Goal: Use online tool/utility: Utilize a website feature to perform a specific function

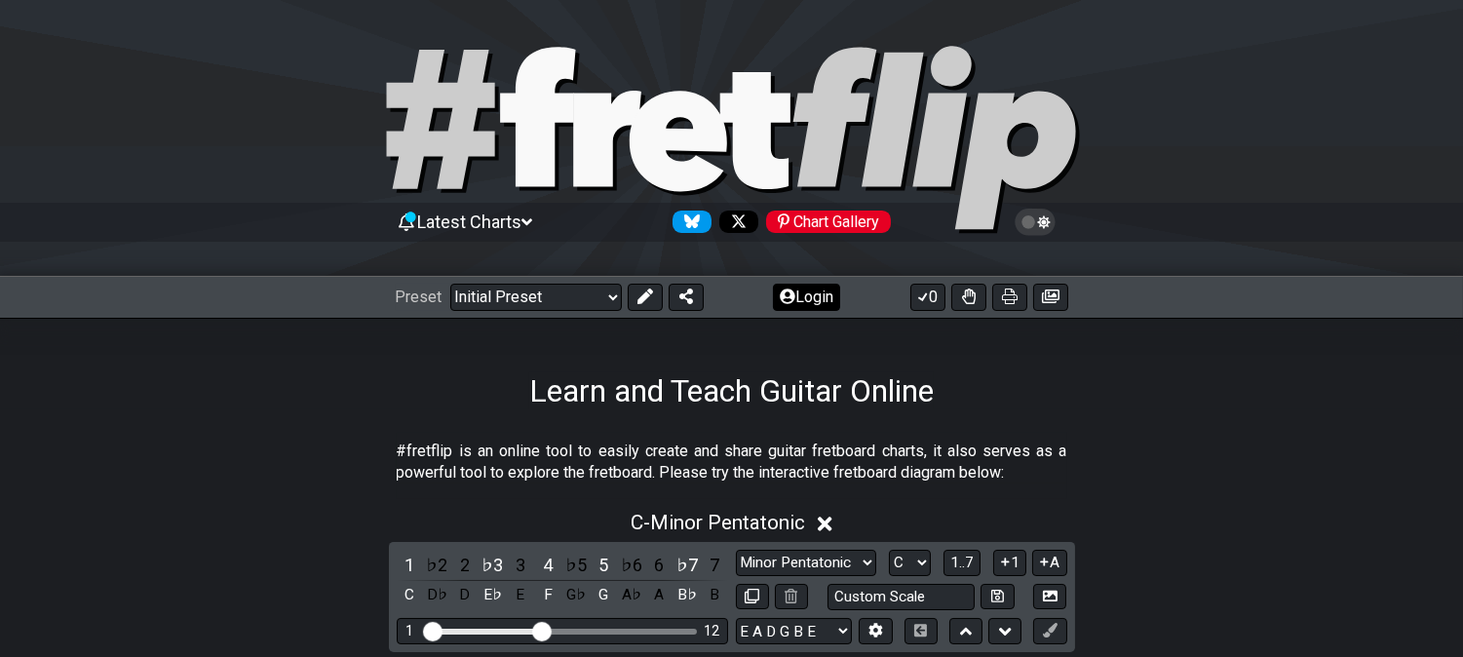
click at [653, 306] on button at bounding box center [645, 297] width 35 height 27
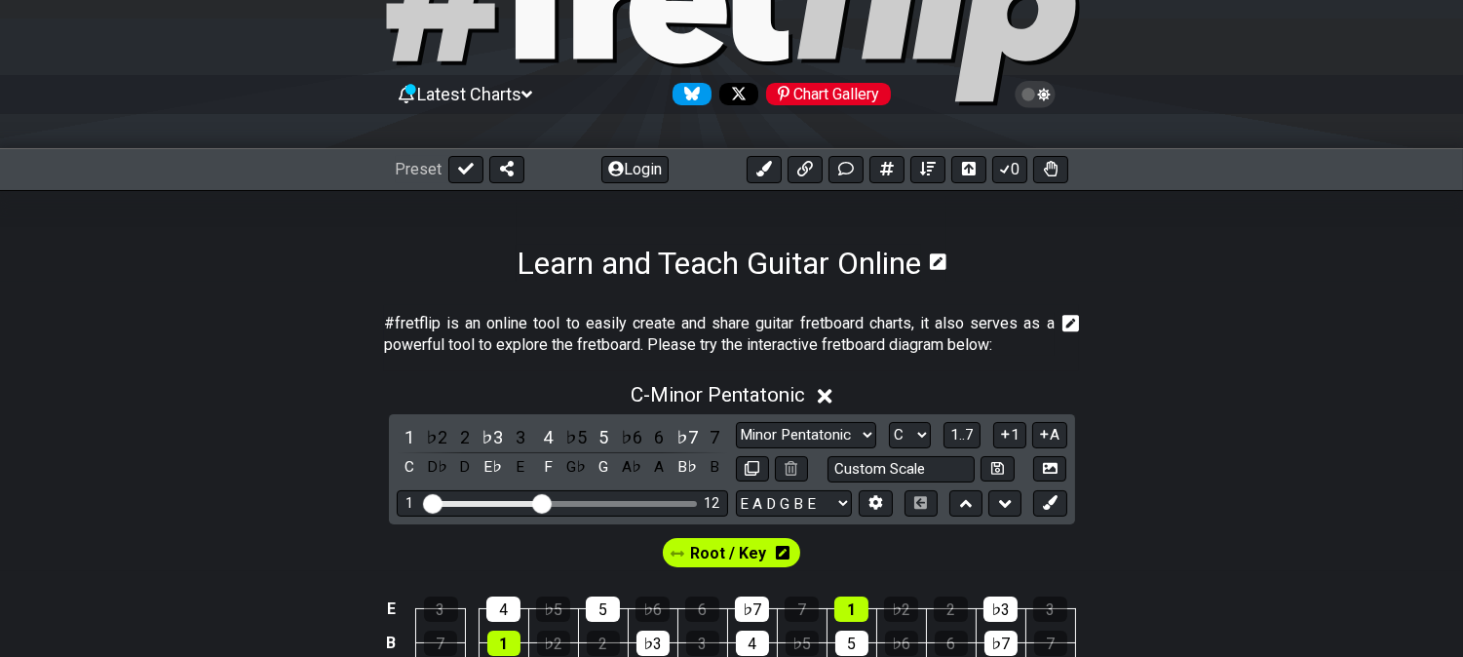
scroll to position [325, 0]
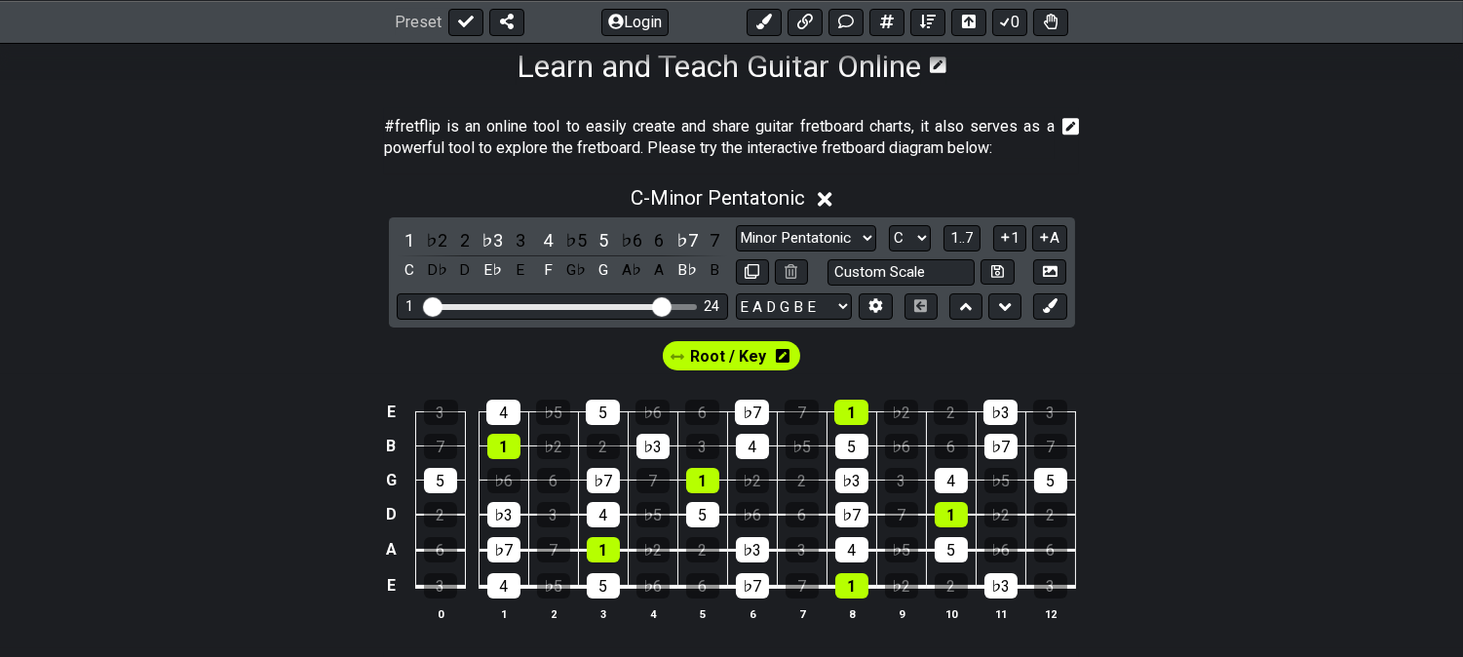
drag, startPoint x: 548, startPoint y: 306, endPoint x: 688, endPoint y: 293, distance: 141.0
click at [661, 305] on input "Visible fret range" at bounding box center [562, 305] width 277 height 0
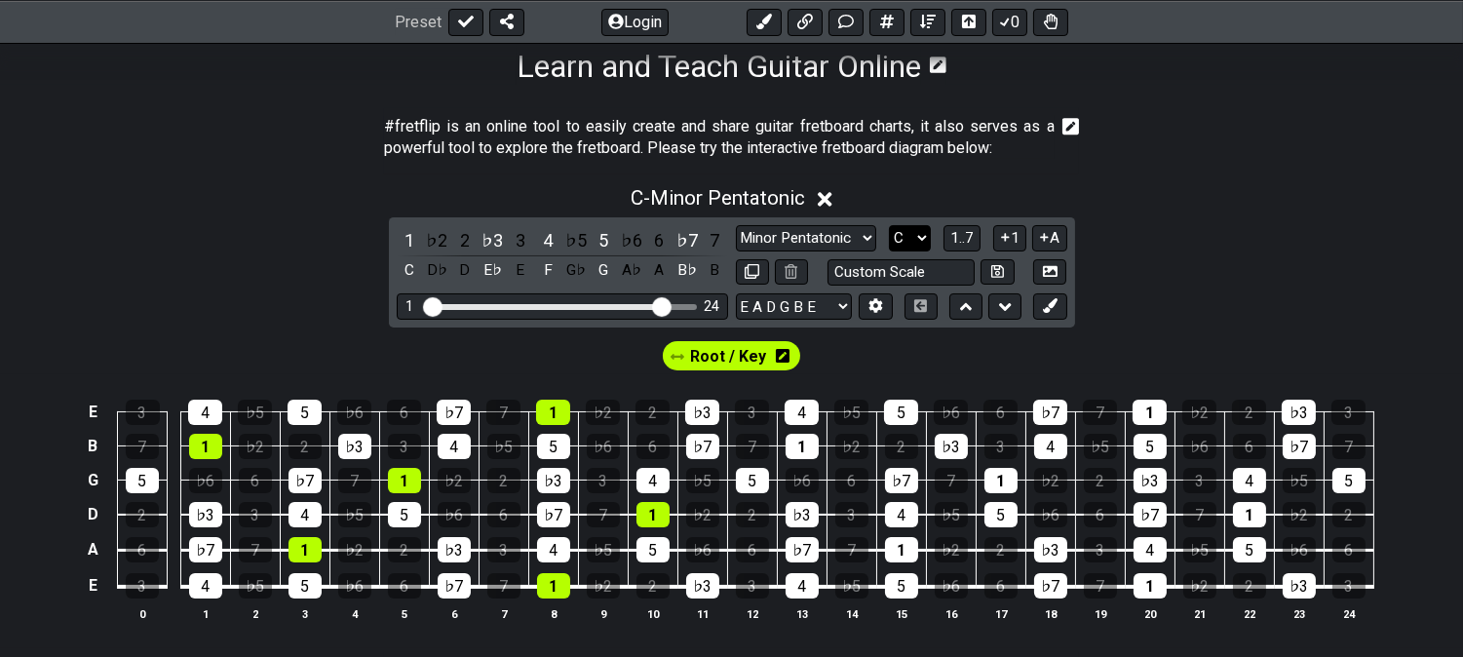
click at [911, 240] on select "A♭ A A♯ B♭ B C C♯ D♭ D D♯ E♭ E F F♯ G♭ G G♯" at bounding box center [910, 238] width 42 height 26
select select "A"
click at [889, 225] on select "A♭ A A♯ B♭ B C C♯ D♭ D D♯ E♭ E F F♯ G♭ G G♯" at bounding box center [910, 238] width 42 height 26
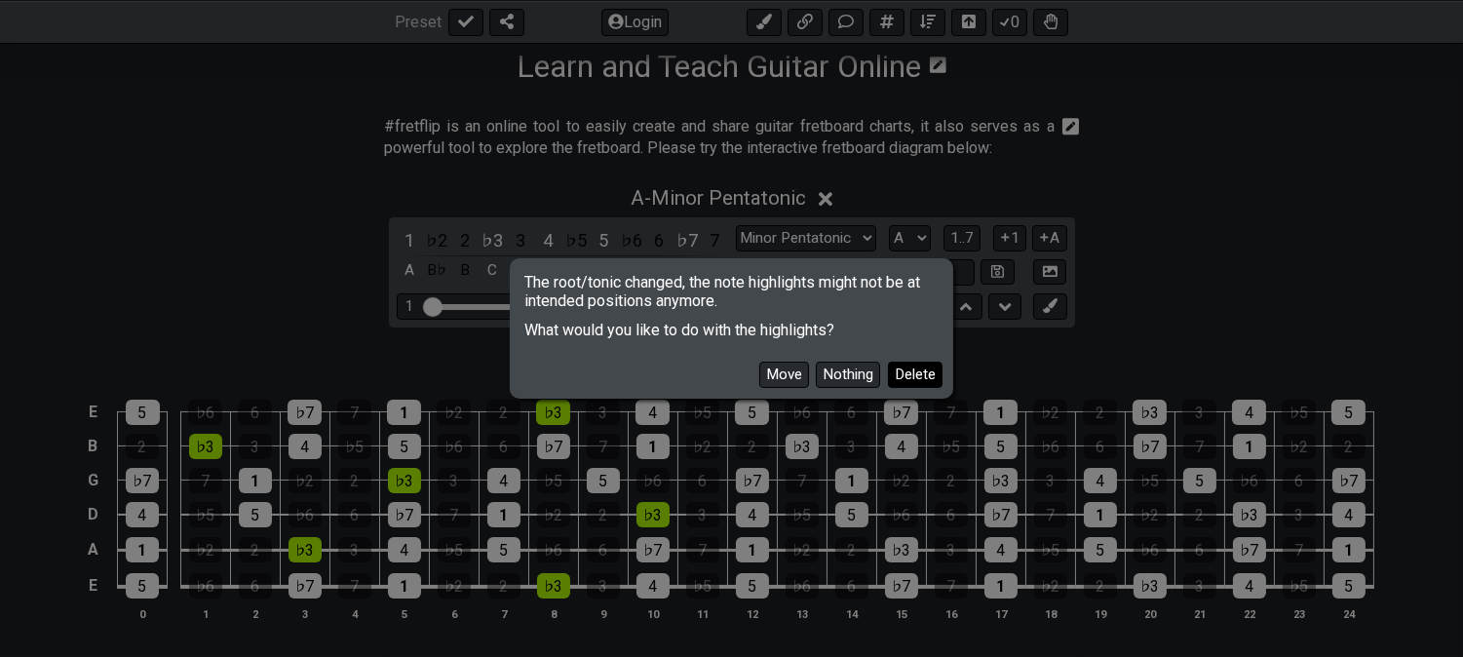
click at [898, 378] on button "Delete" at bounding box center [915, 375] width 55 height 26
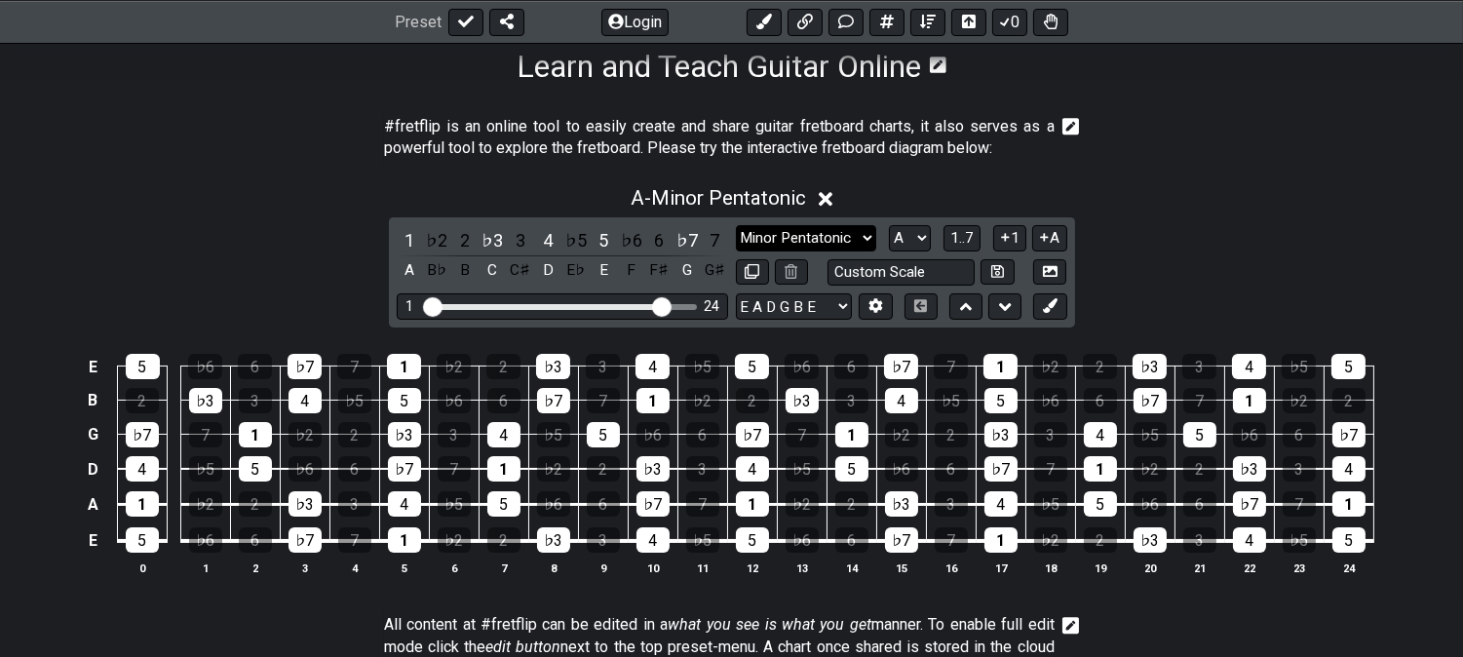
click at [774, 237] on select "Minor Pentatonic Click to edit Minor Pentatonic Major Pentatonic Minor Blues Ma…" at bounding box center [806, 238] width 140 height 26
select select "Minor / Aeolian"
click at [736, 225] on select "Minor Pentatonic Click to edit Minor Pentatonic Major Pentatonic Minor Blues Ma…" at bounding box center [806, 238] width 140 height 26
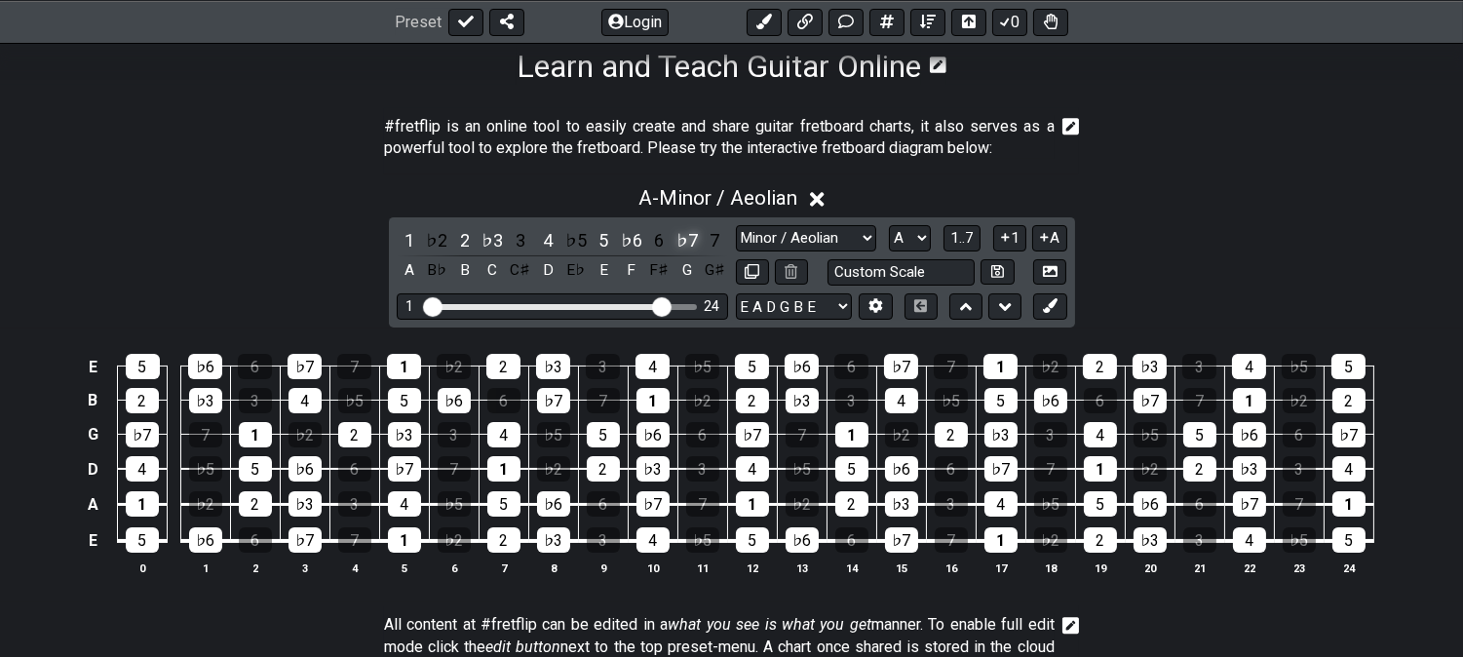
click at [688, 235] on div "♭7" at bounding box center [687, 240] width 25 height 26
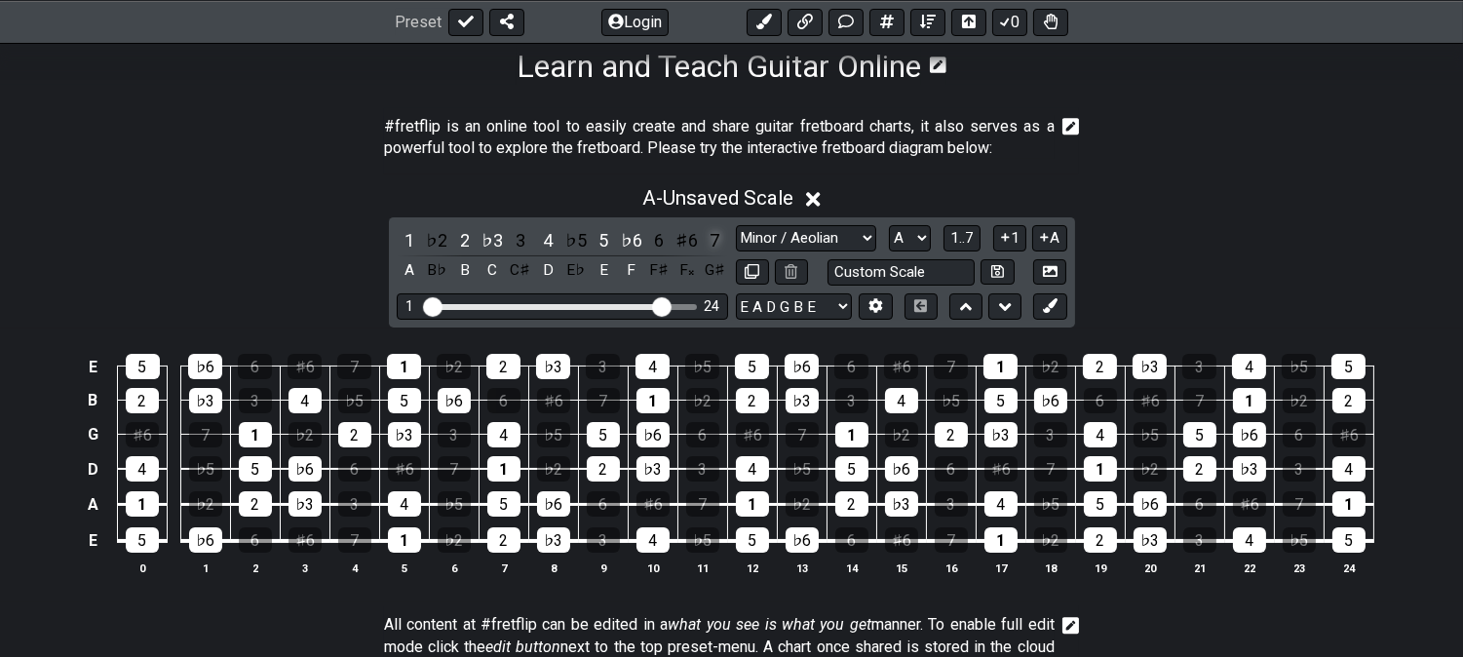
click at [715, 237] on div "7" at bounding box center [714, 240] width 25 height 26
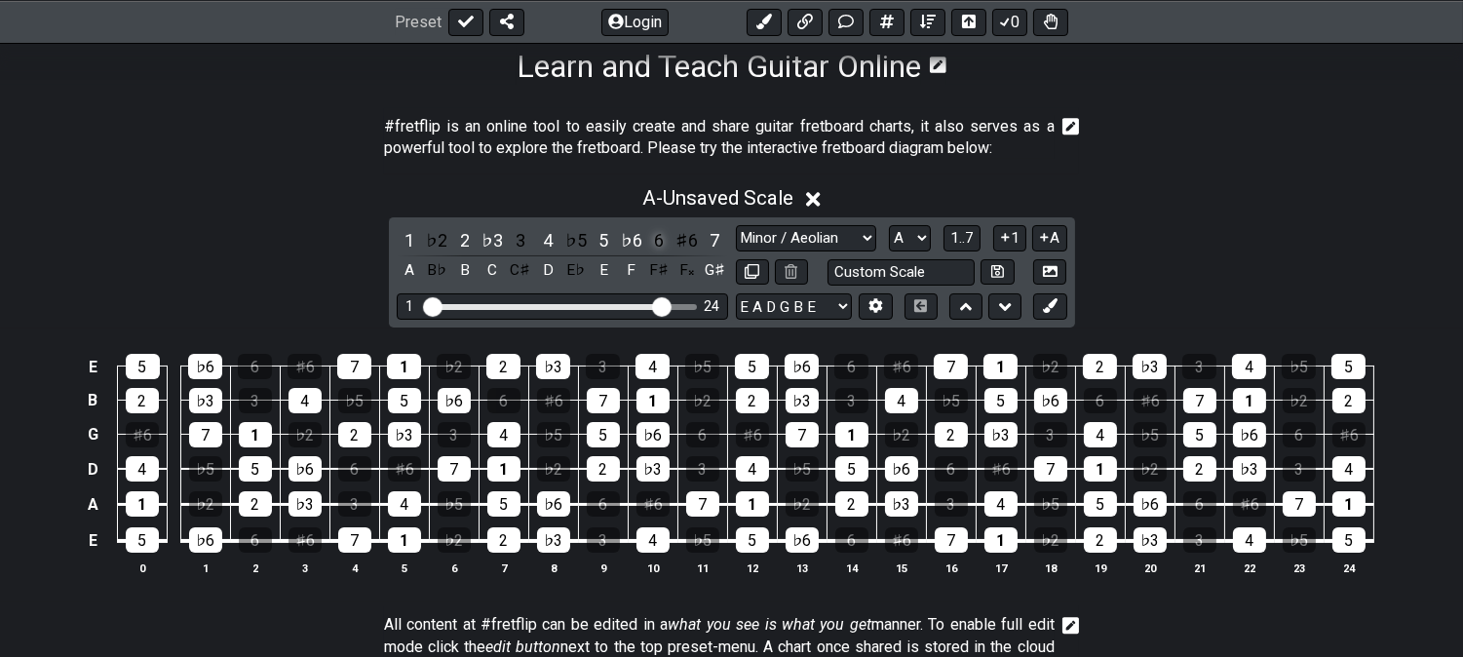
click at [657, 241] on div "6" at bounding box center [658, 240] width 25 height 26
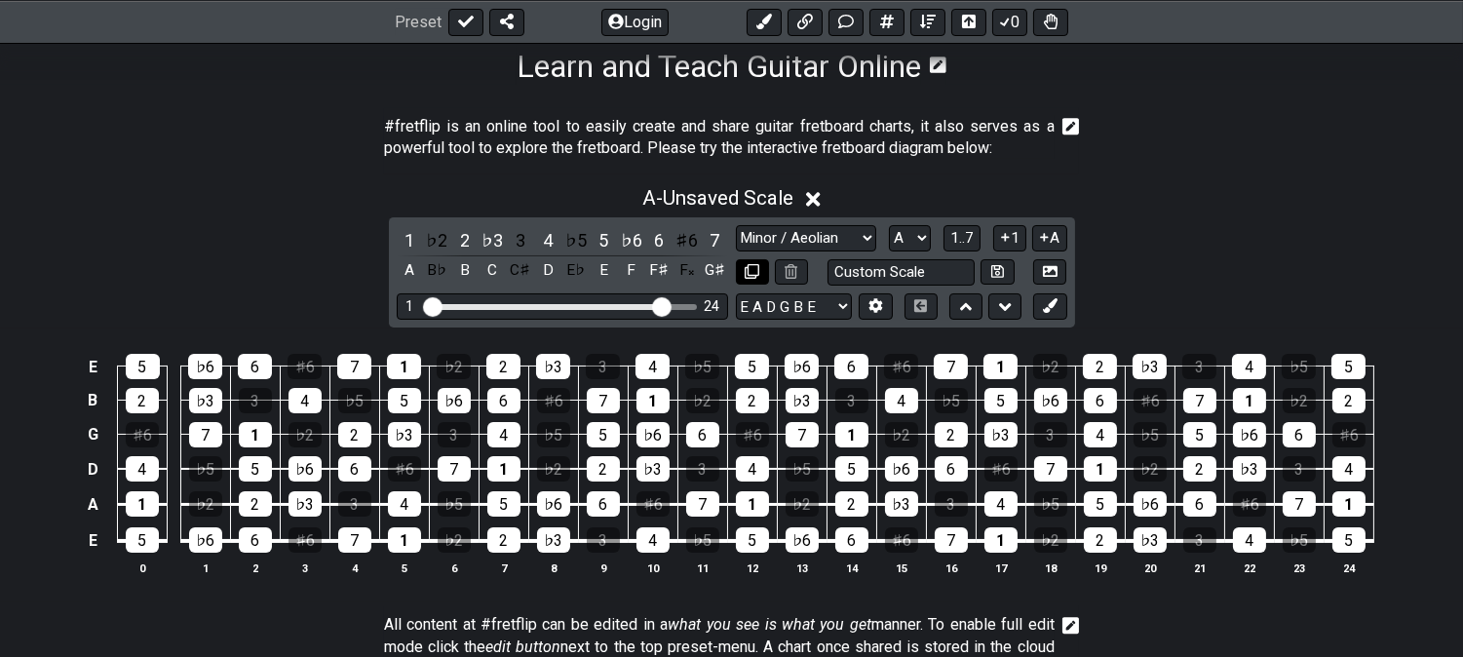
click at [754, 270] on icon at bounding box center [752, 271] width 15 height 15
select select "Minor / Aeolian"
select select "A"
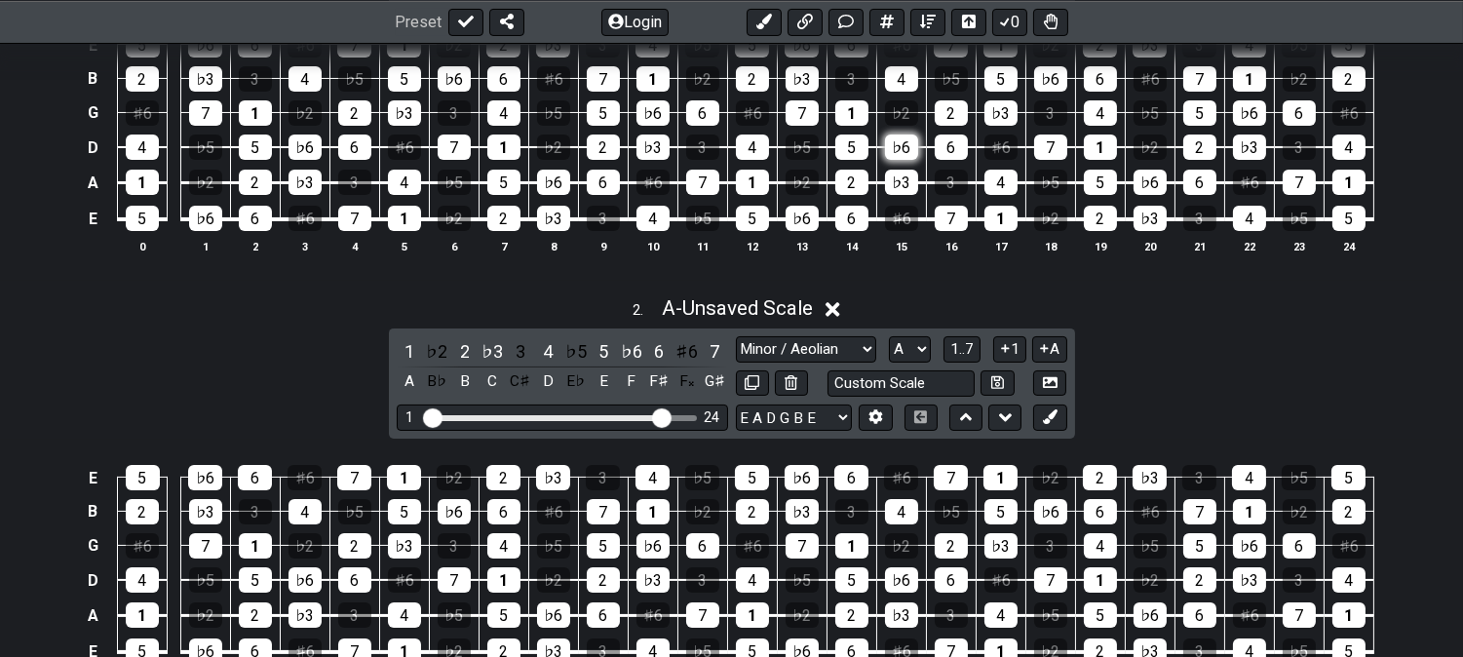
scroll to position [649, 0]
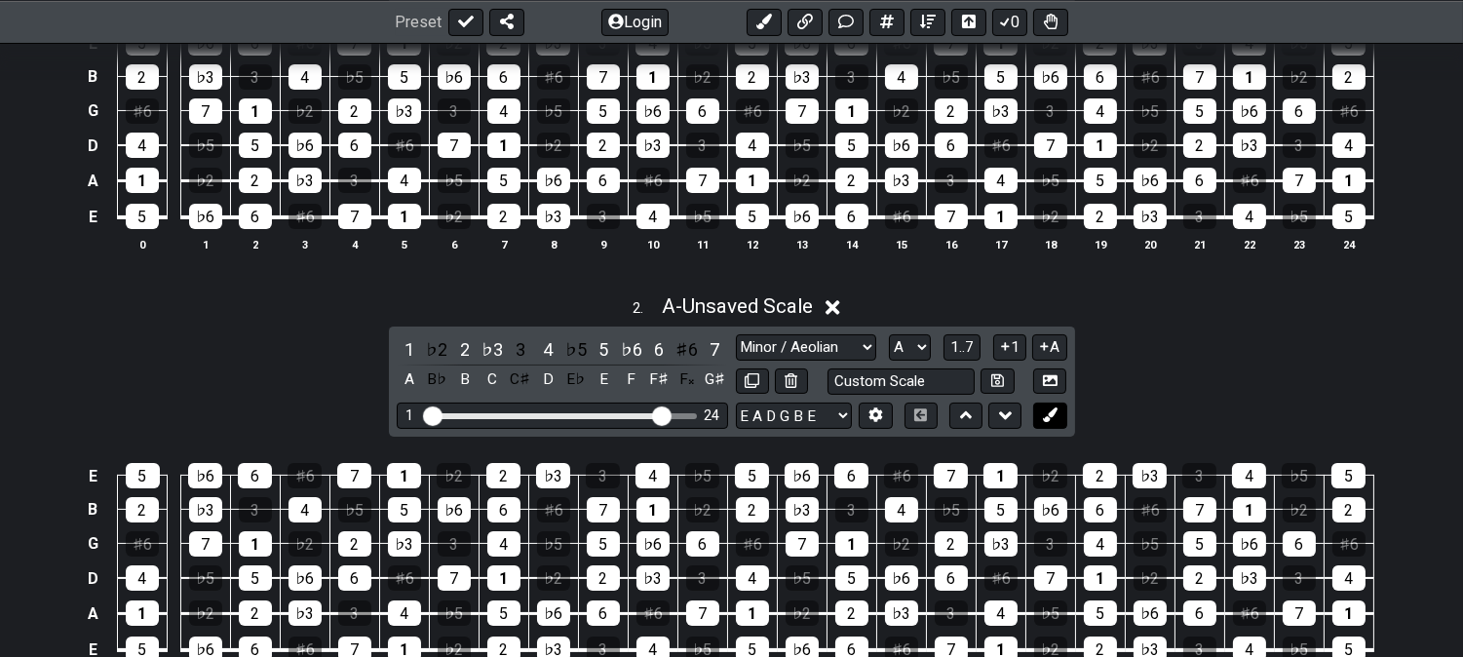
click at [1057, 414] on icon at bounding box center [1050, 415] width 15 height 15
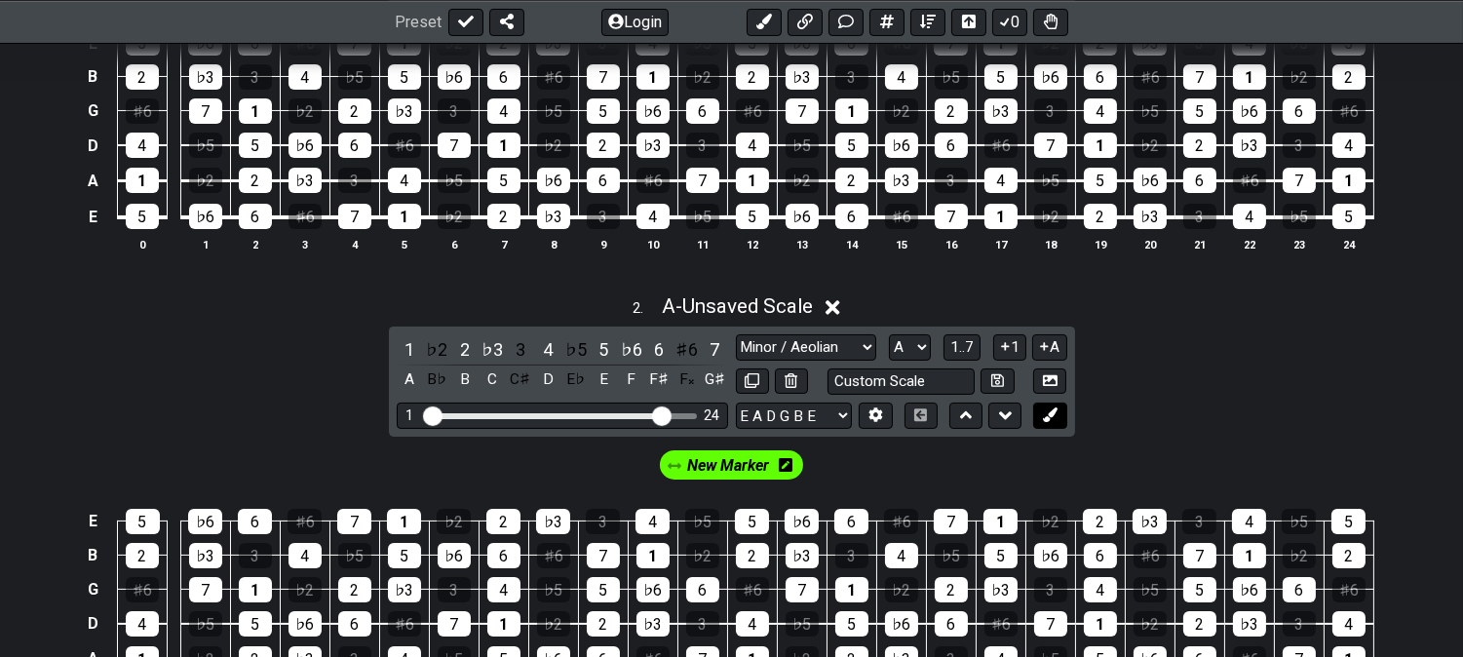
click at [1057, 414] on icon at bounding box center [1050, 415] width 15 height 15
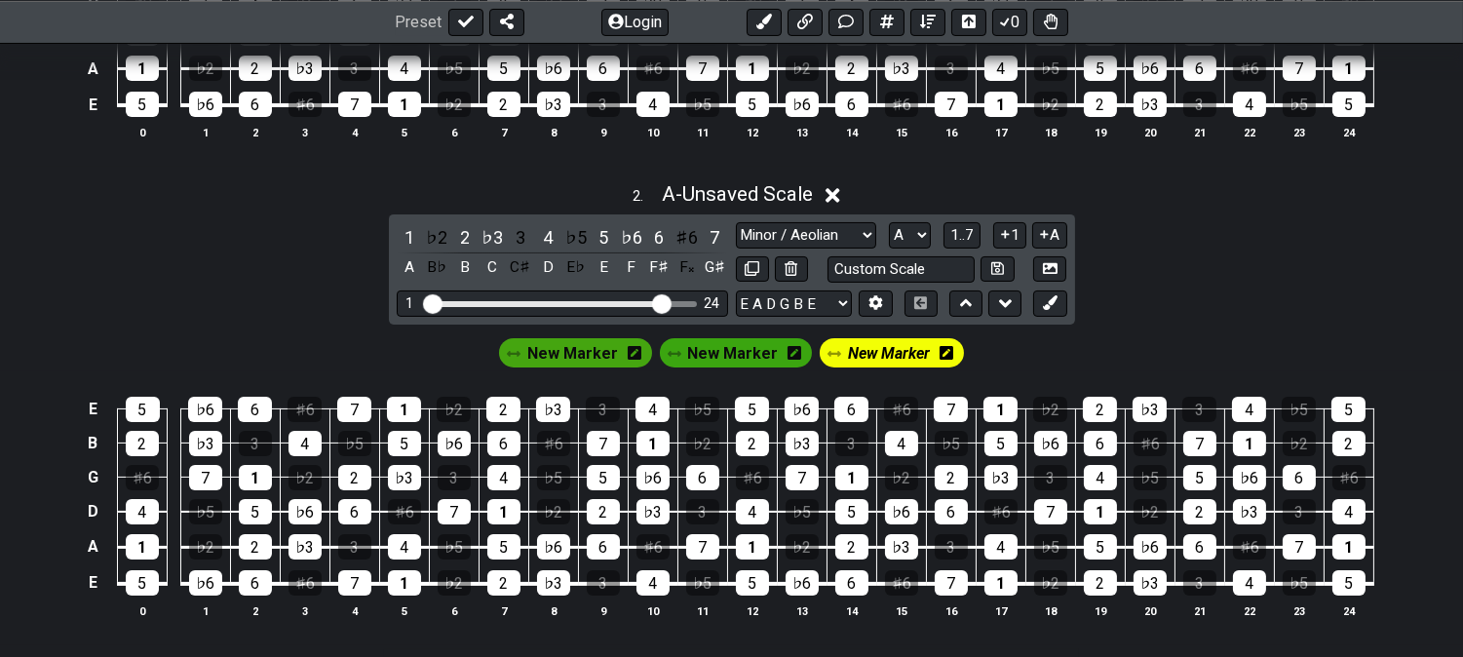
scroll to position [866, 0]
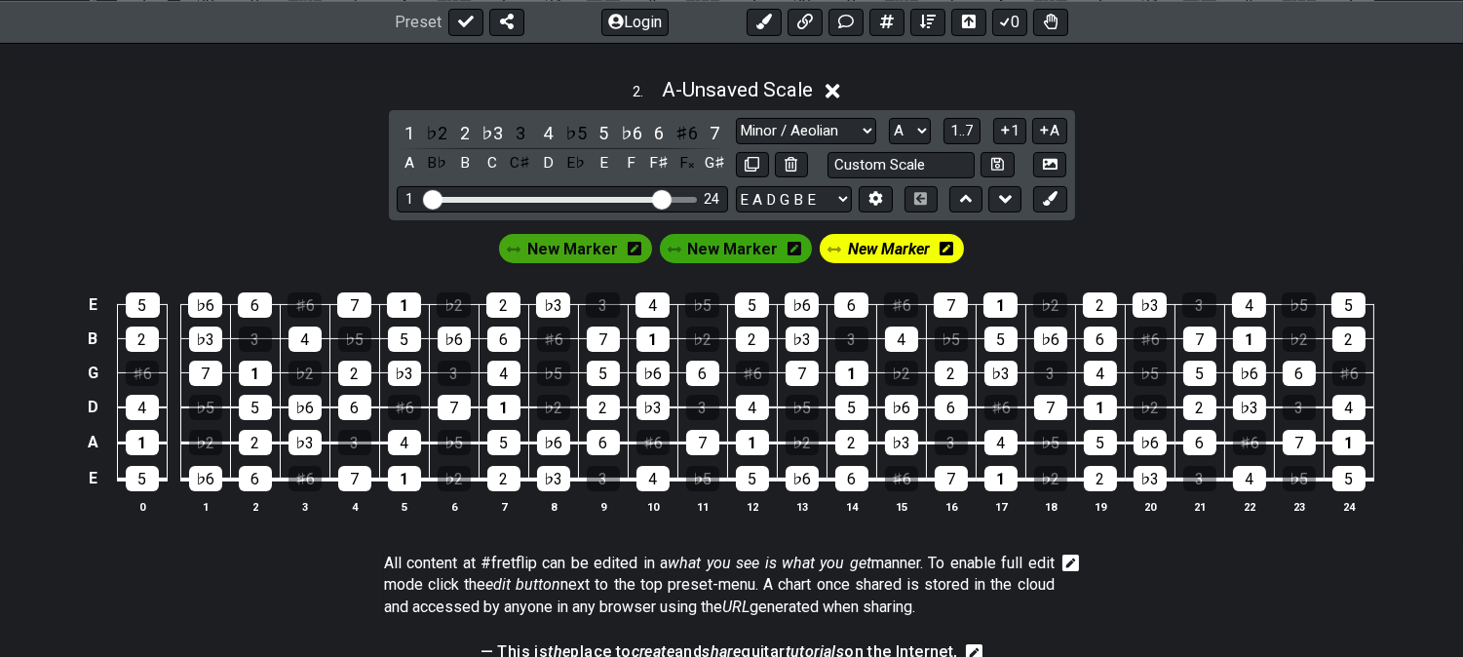
click at [605, 244] on span "New Marker" at bounding box center [572, 249] width 91 height 28
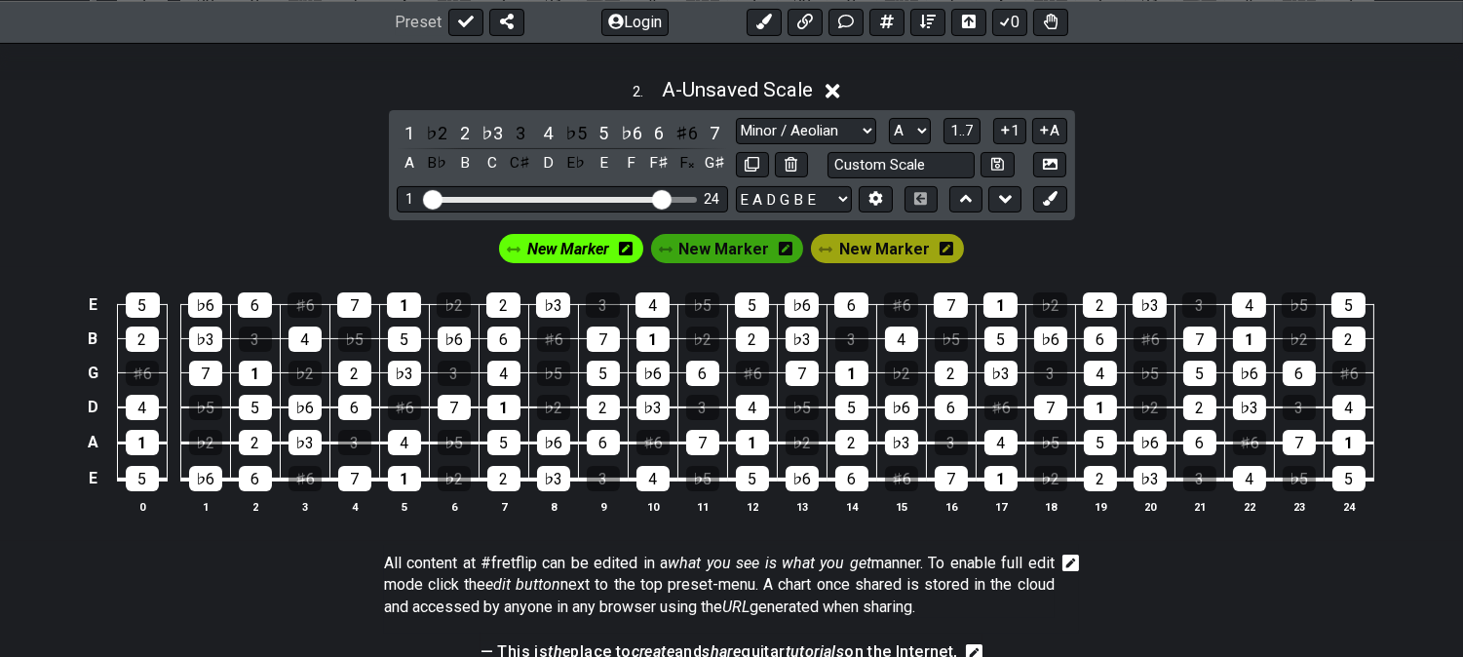
click at [629, 246] on icon at bounding box center [626, 249] width 14 height 14
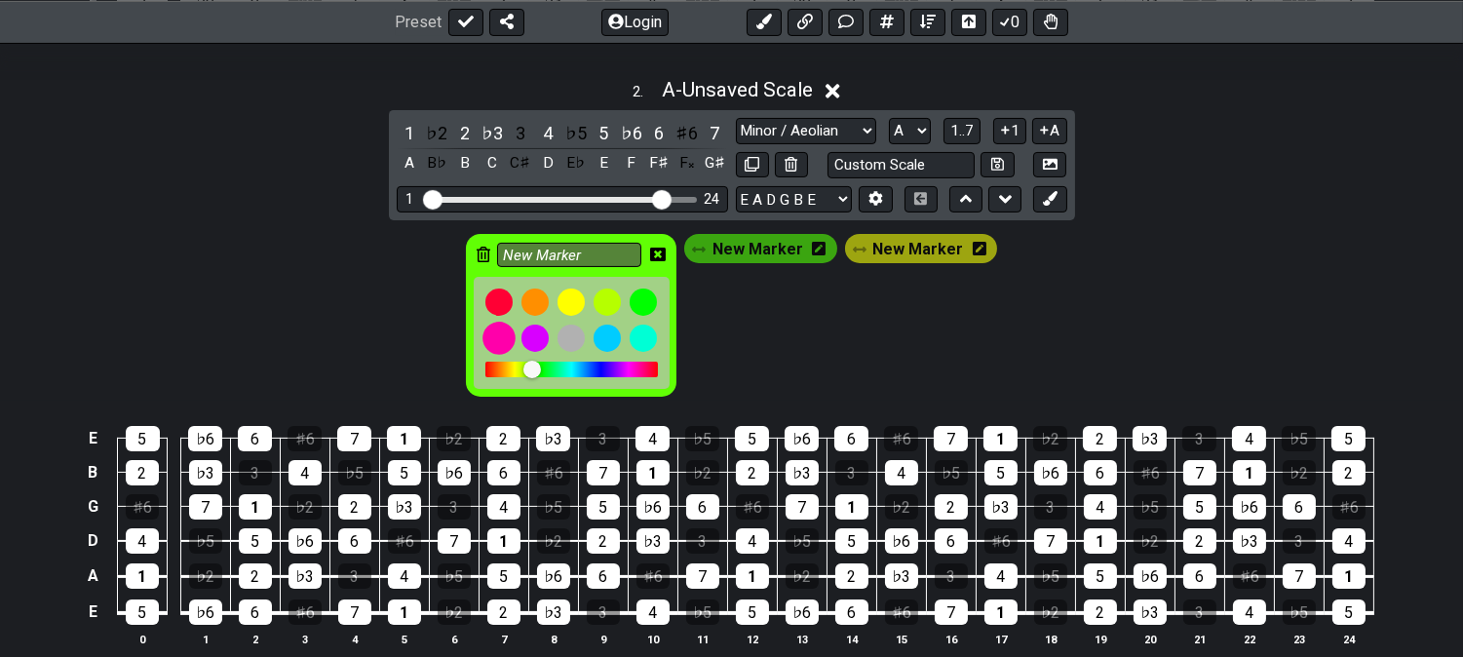
click at [511, 335] on div at bounding box center [499, 338] width 33 height 33
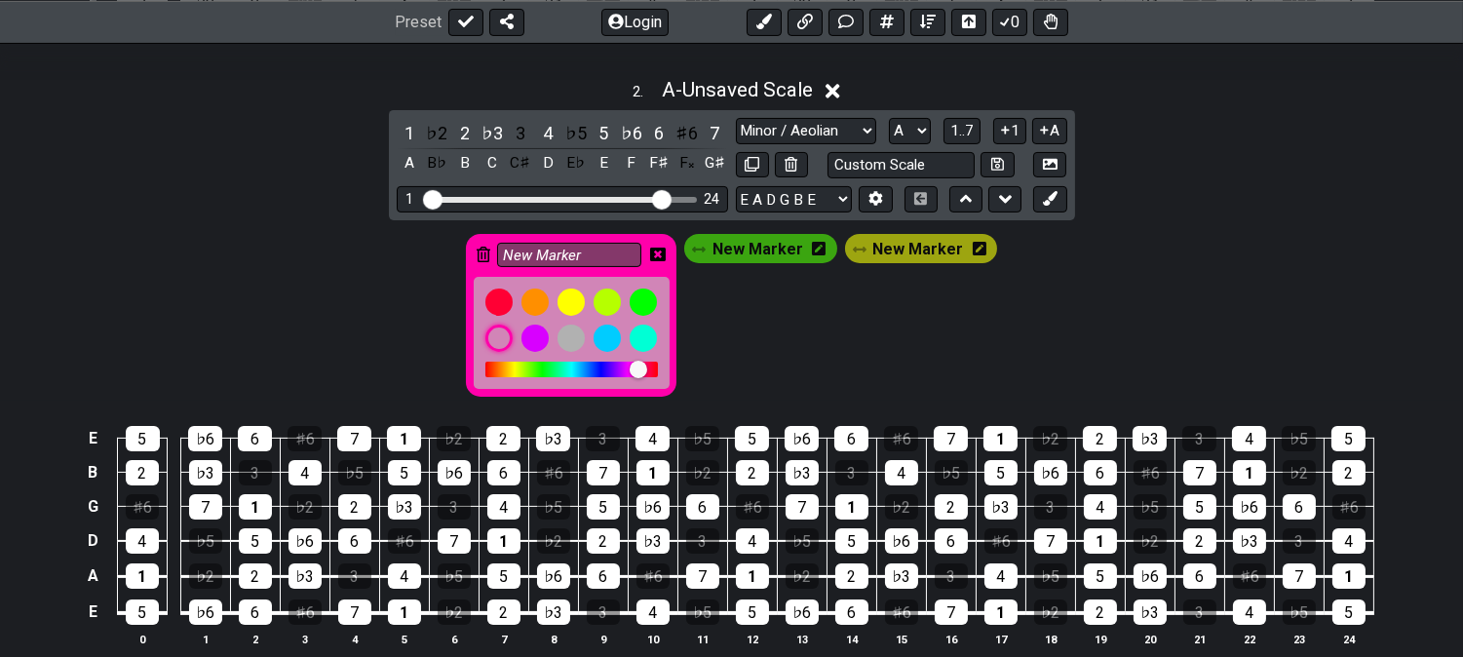
click at [661, 256] on icon at bounding box center [658, 255] width 16 height 16
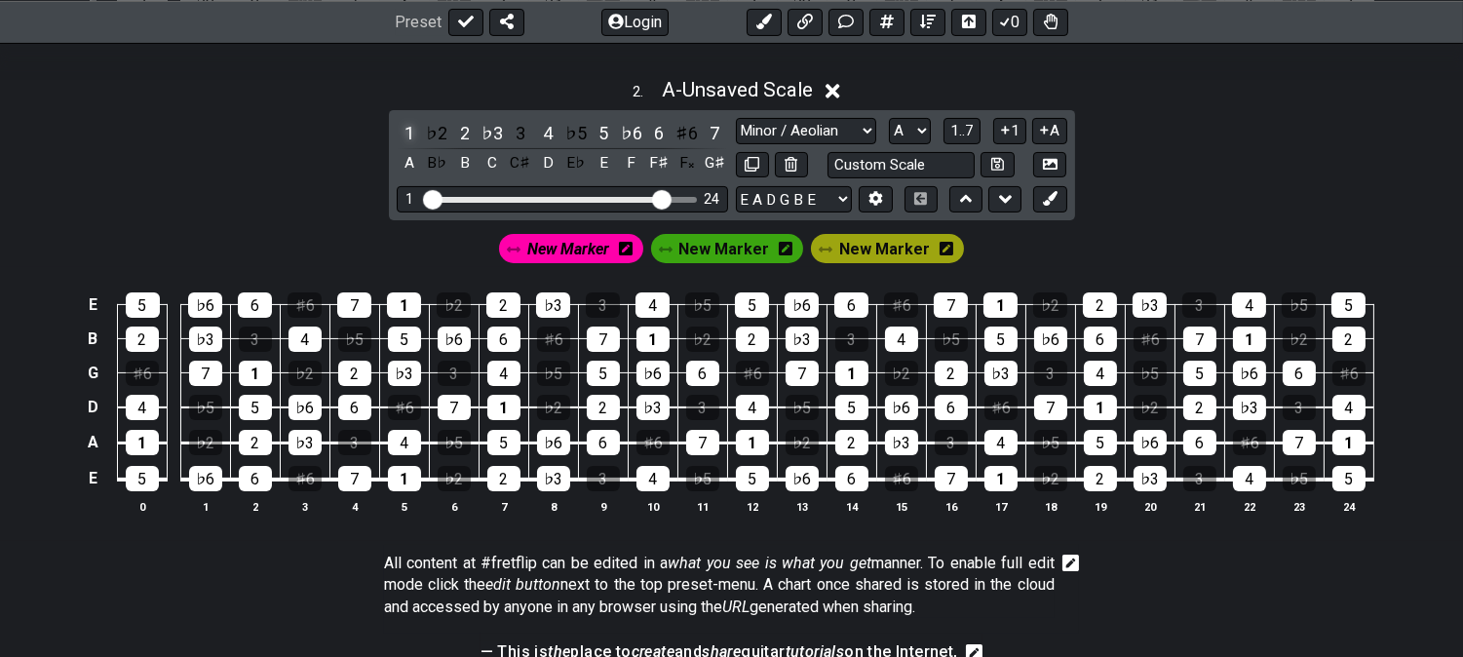
click at [402, 127] on div "1" at bounding box center [409, 133] width 25 height 26
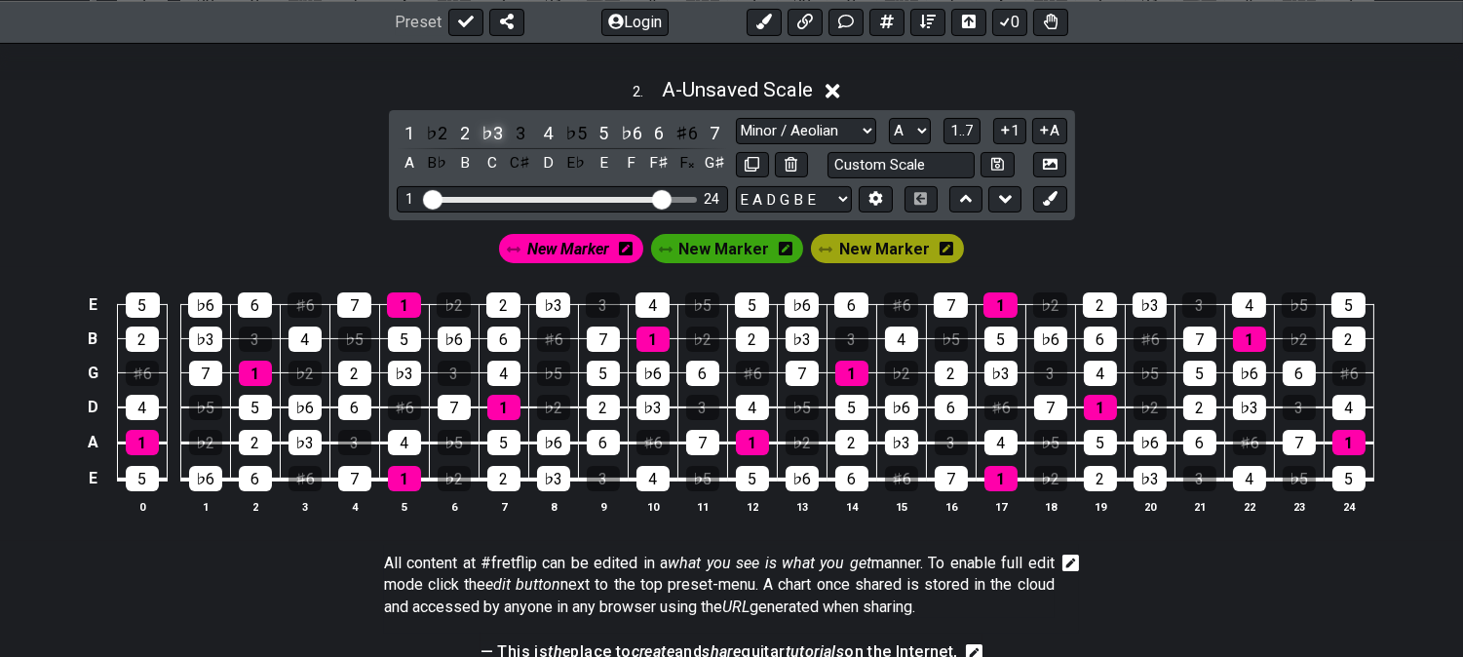
click at [490, 128] on div "♭3" at bounding box center [492, 133] width 25 height 26
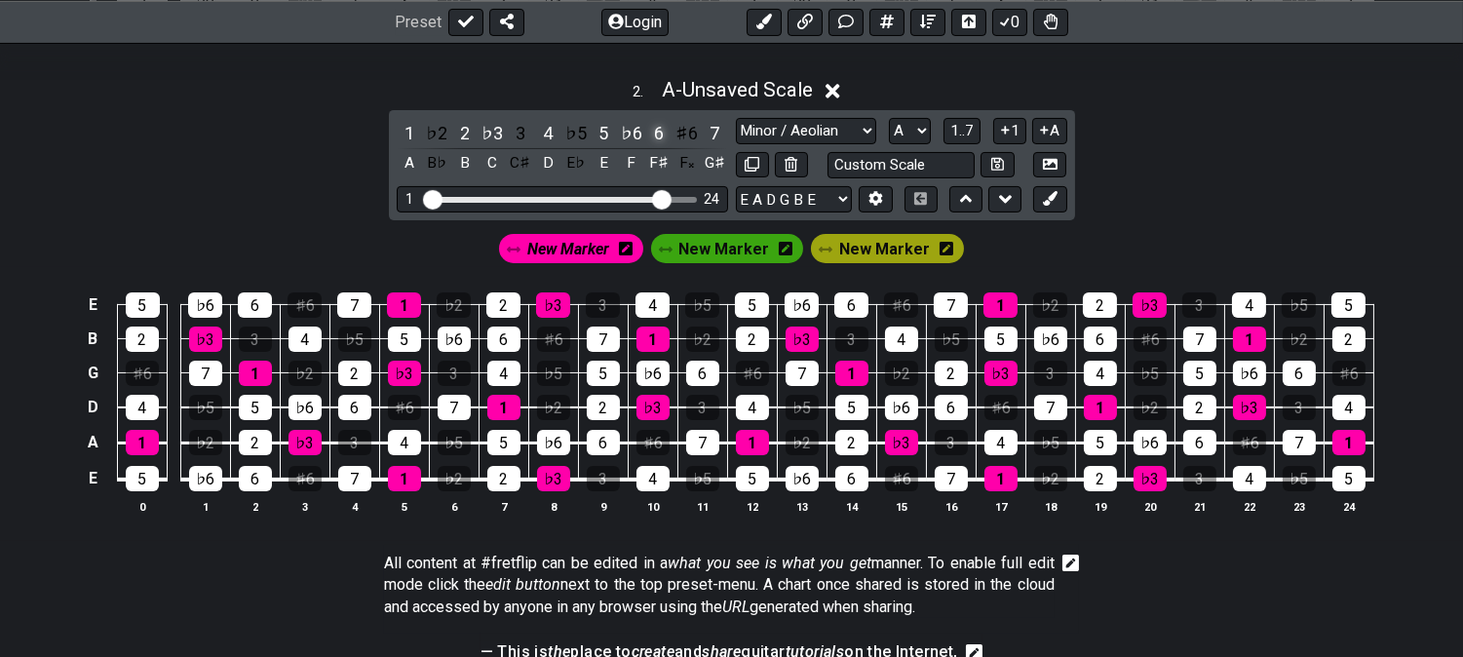
click at [659, 130] on div "6" at bounding box center [658, 133] width 25 height 26
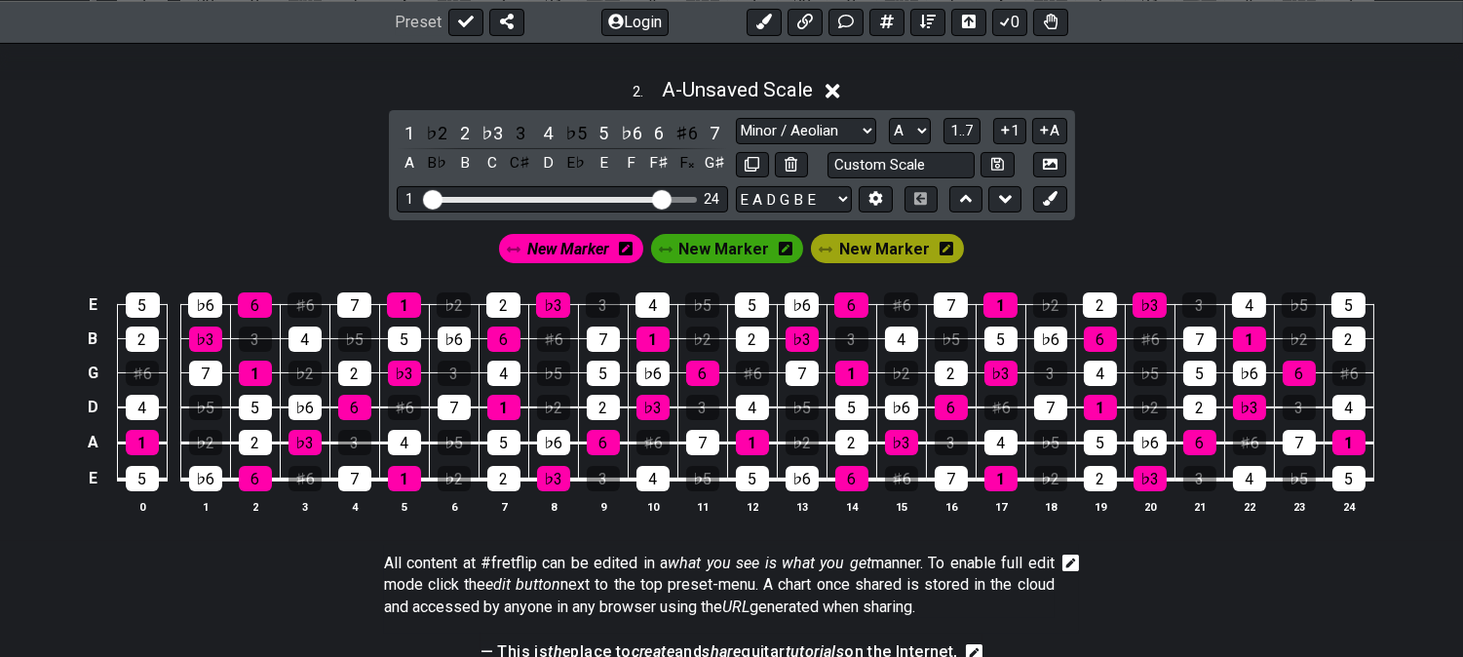
click at [592, 241] on span "New Marker" at bounding box center [568, 249] width 82 height 28
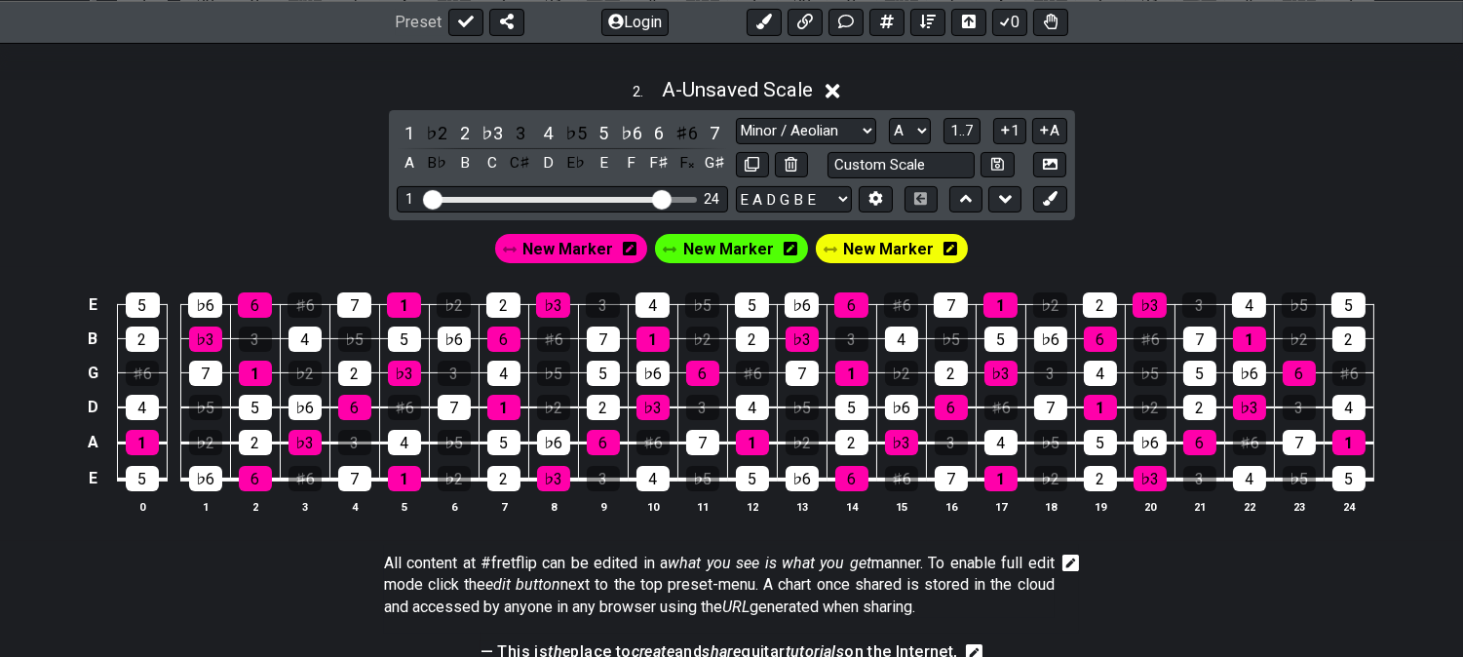
click at [606, 234] on div "New Marker" at bounding box center [571, 248] width 153 height 29
click at [589, 245] on span "New Marker" at bounding box center [568, 249] width 91 height 28
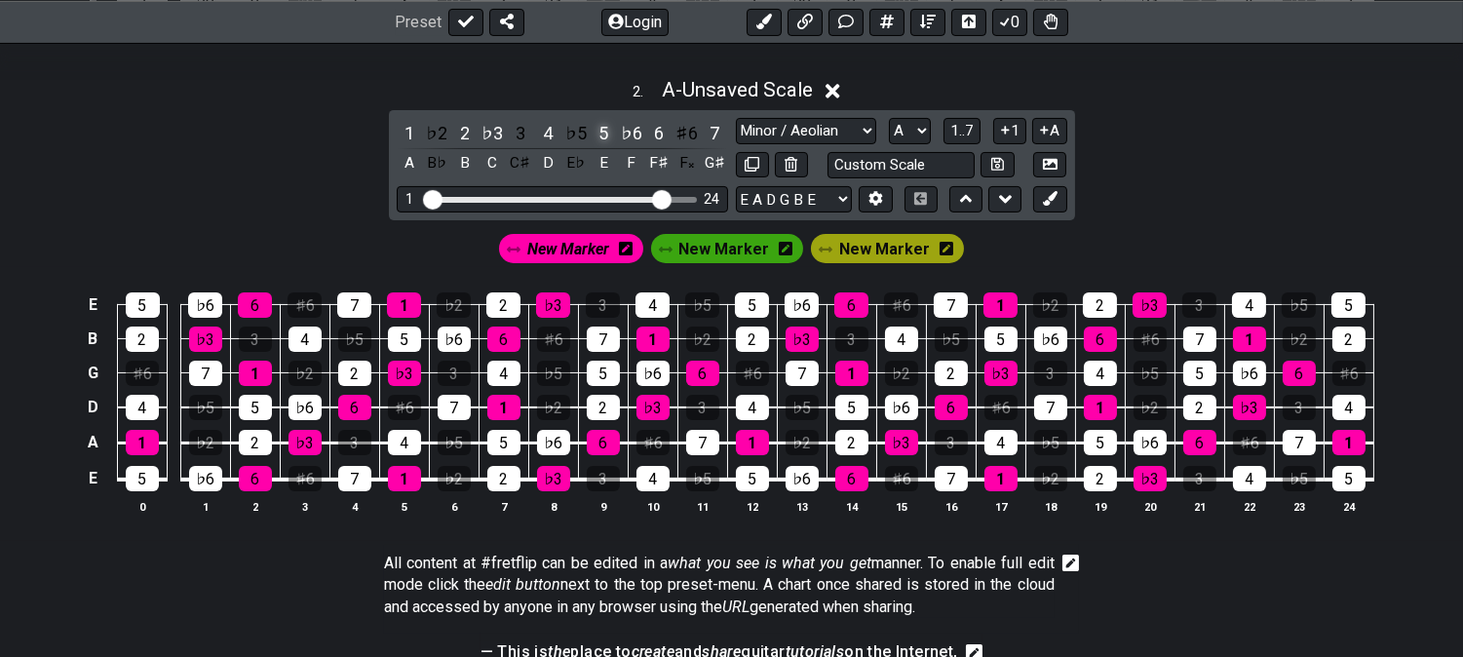
click at [603, 123] on div "5" at bounding box center [603, 133] width 25 height 26
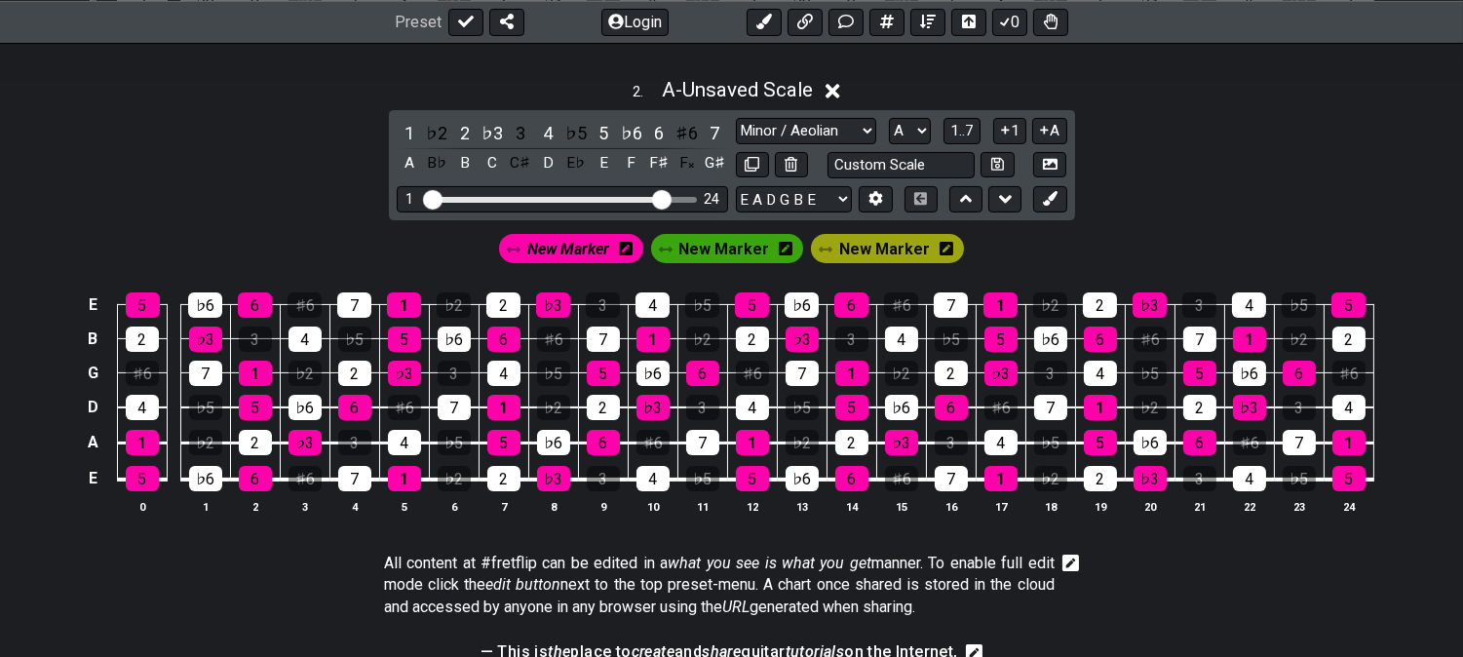
click at [547, 246] on span "New Marker" at bounding box center [568, 249] width 82 height 28
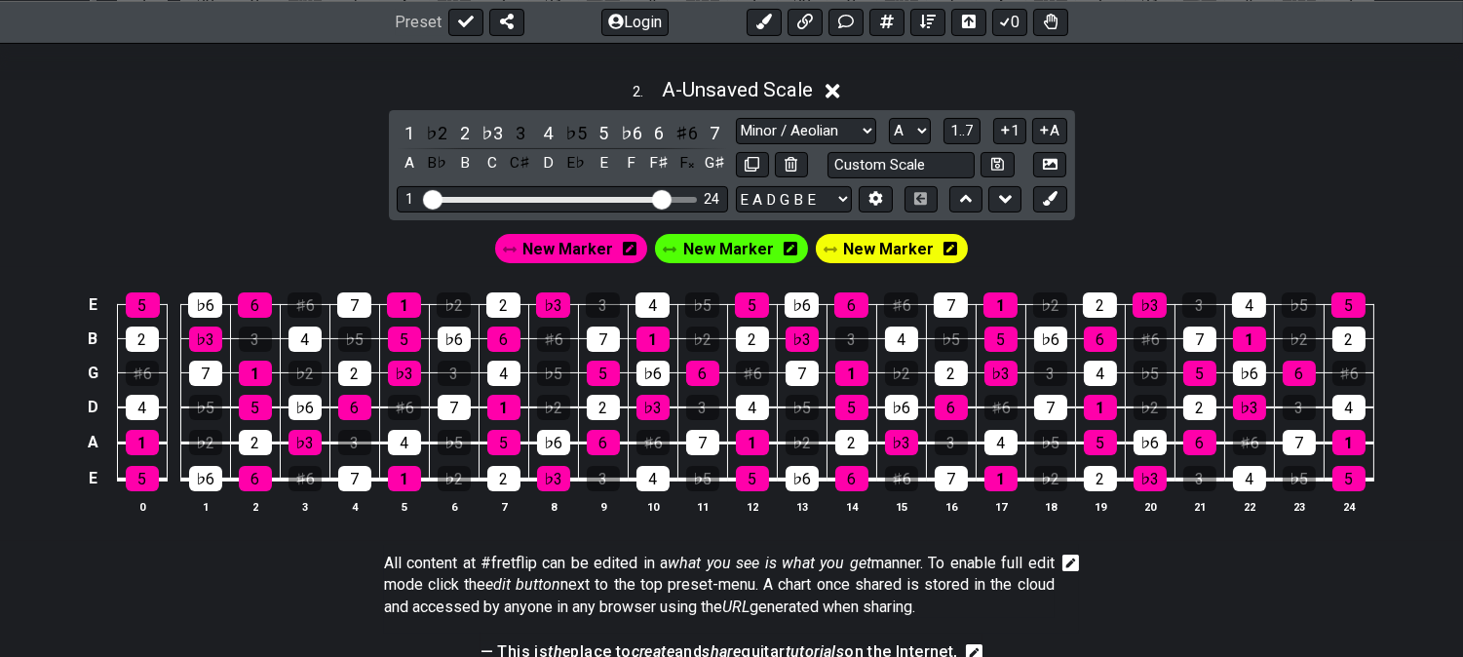
click at [909, 251] on span "New Marker" at bounding box center [889, 249] width 91 height 28
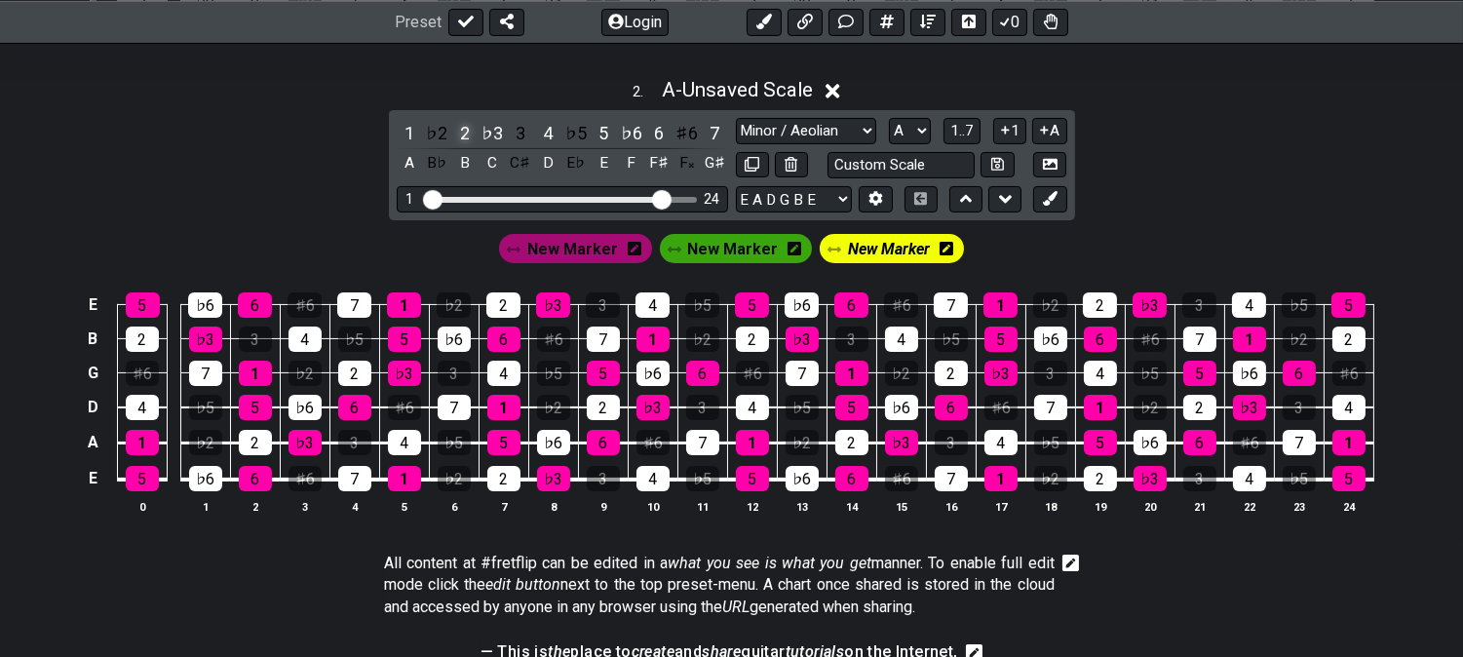
click at [454, 131] on div "2" at bounding box center [464, 133] width 25 height 26
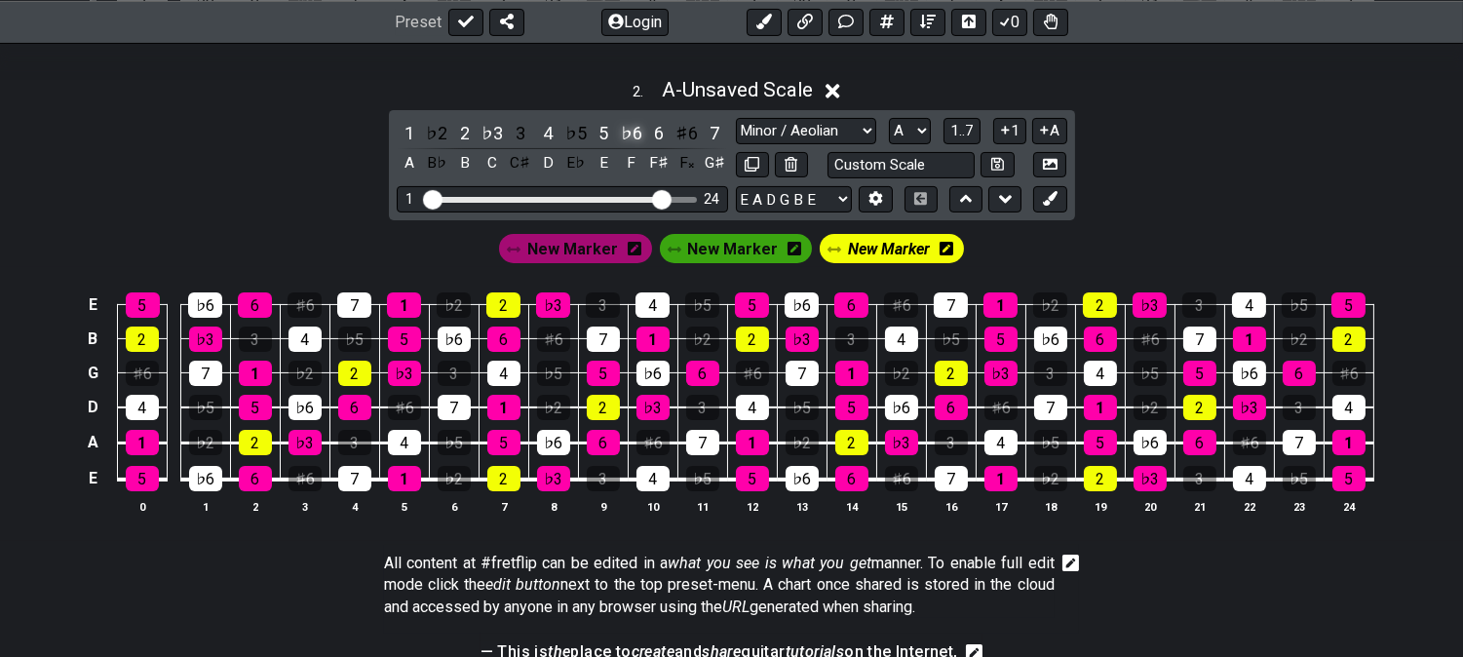
click at [626, 131] on div "♭6" at bounding box center [631, 133] width 25 height 26
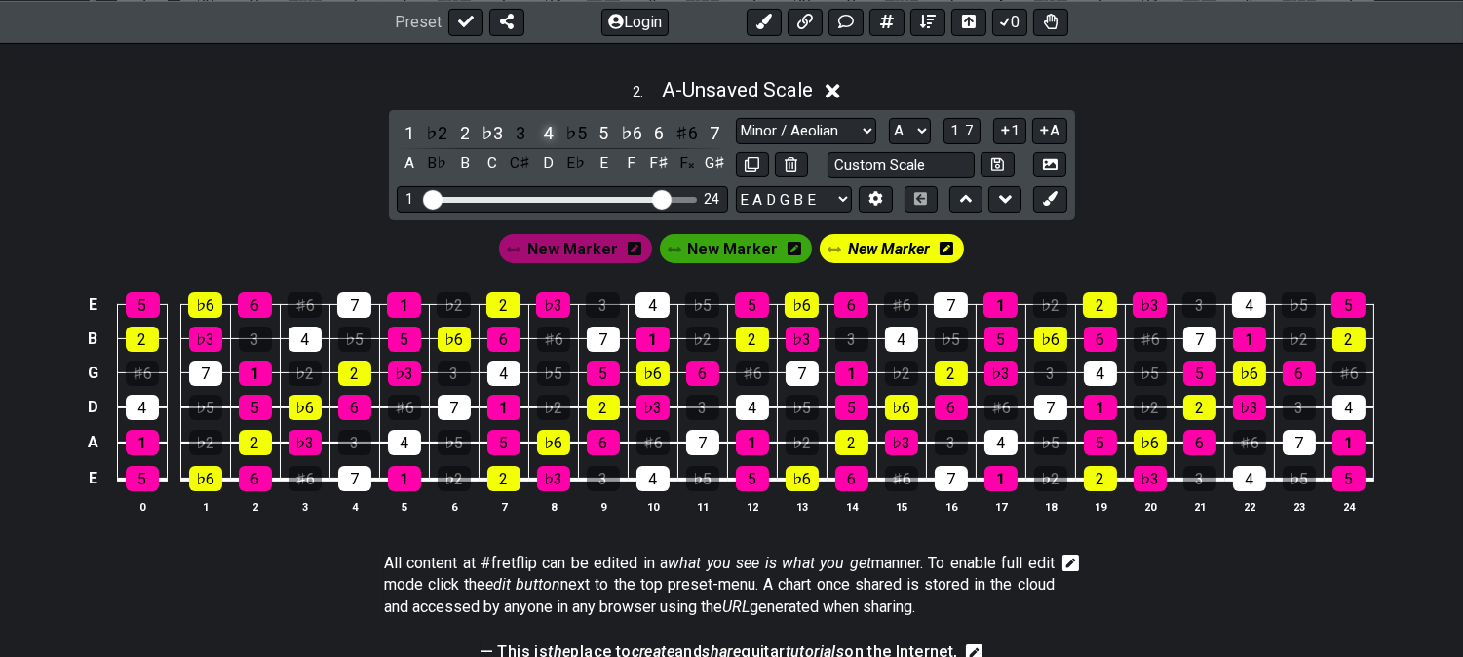
click at [547, 134] on div "4" at bounding box center [547, 133] width 25 height 26
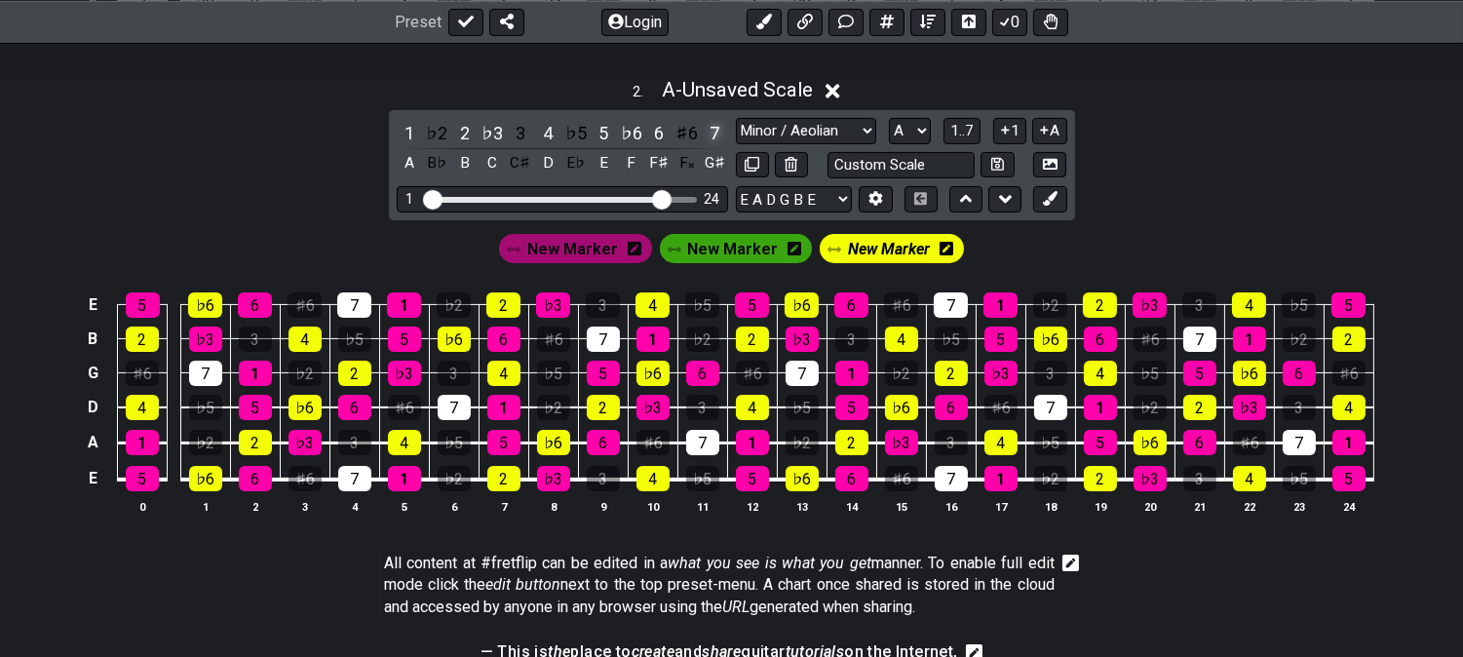
click at [706, 129] on div "7" at bounding box center [714, 133] width 25 height 26
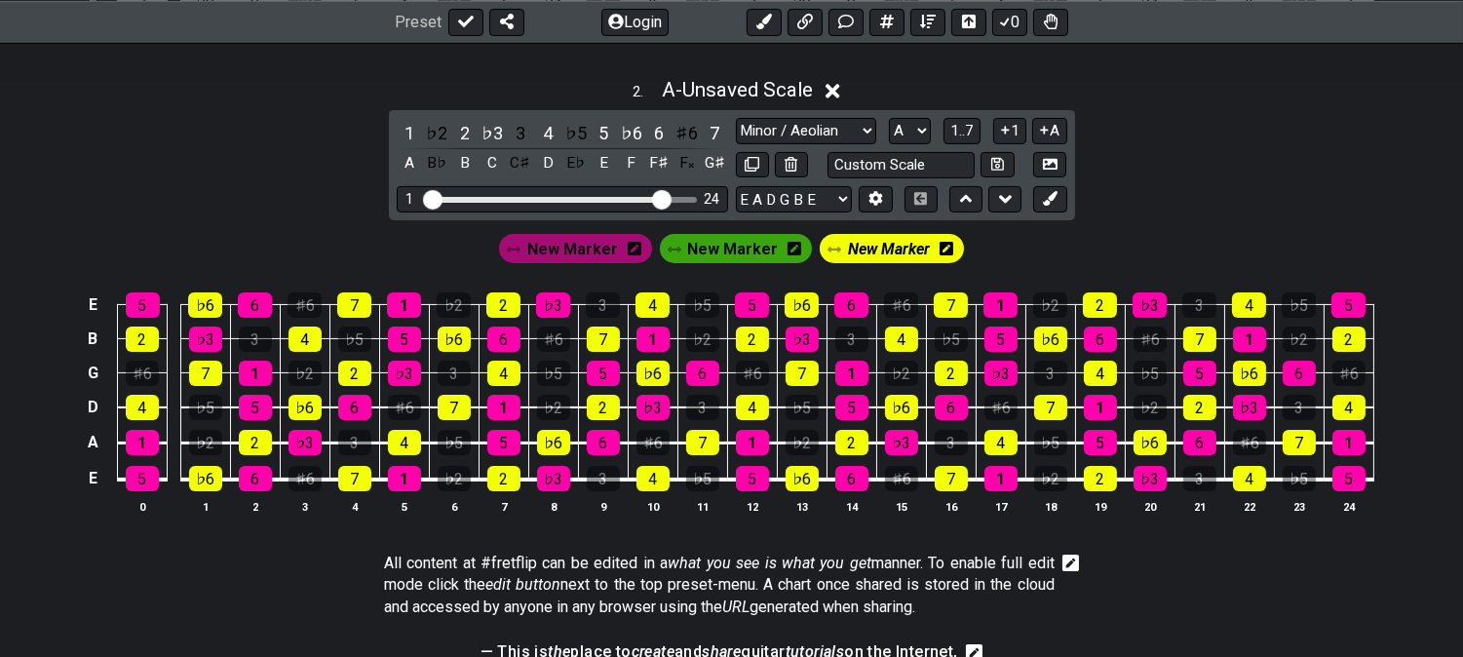
click at [874, 246] on span "New Marker" at bounding box center [889, 249] width 82 height 28
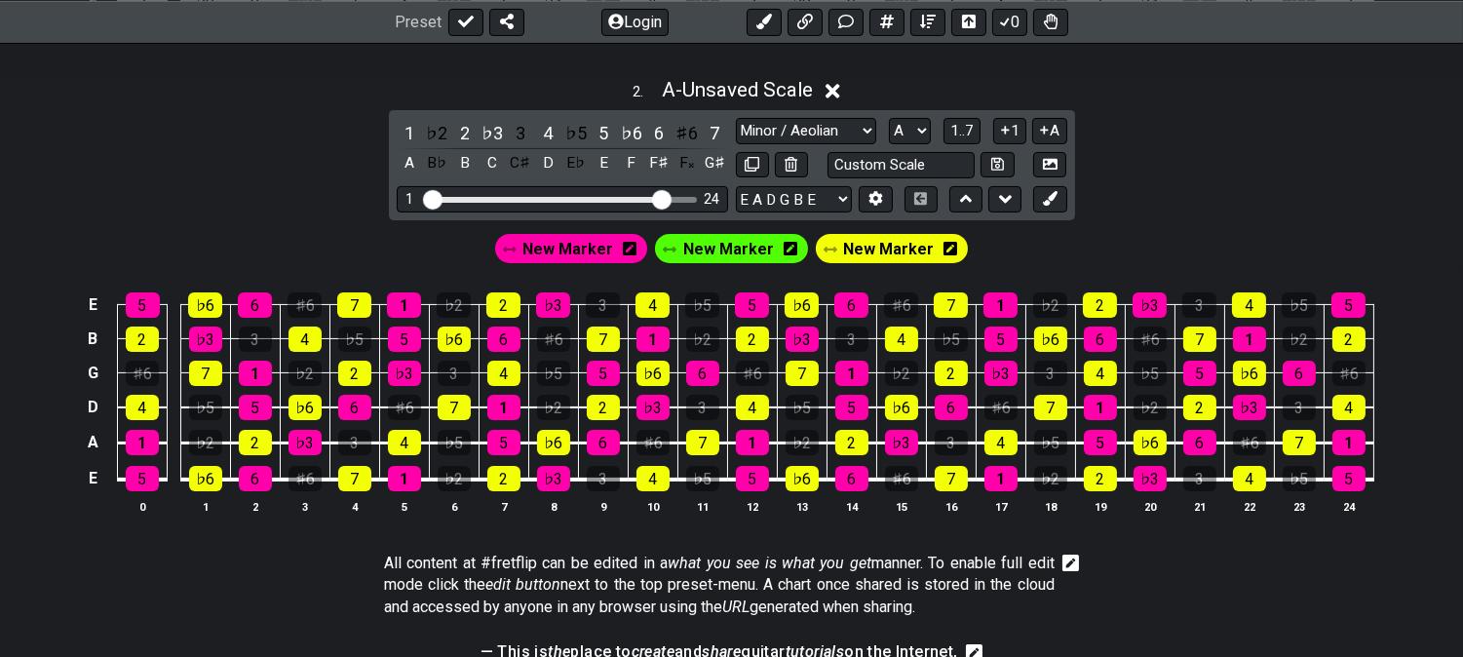
click at [549, 253] on span "New Marker" at bounding box center [568, 249] width 91 height 28
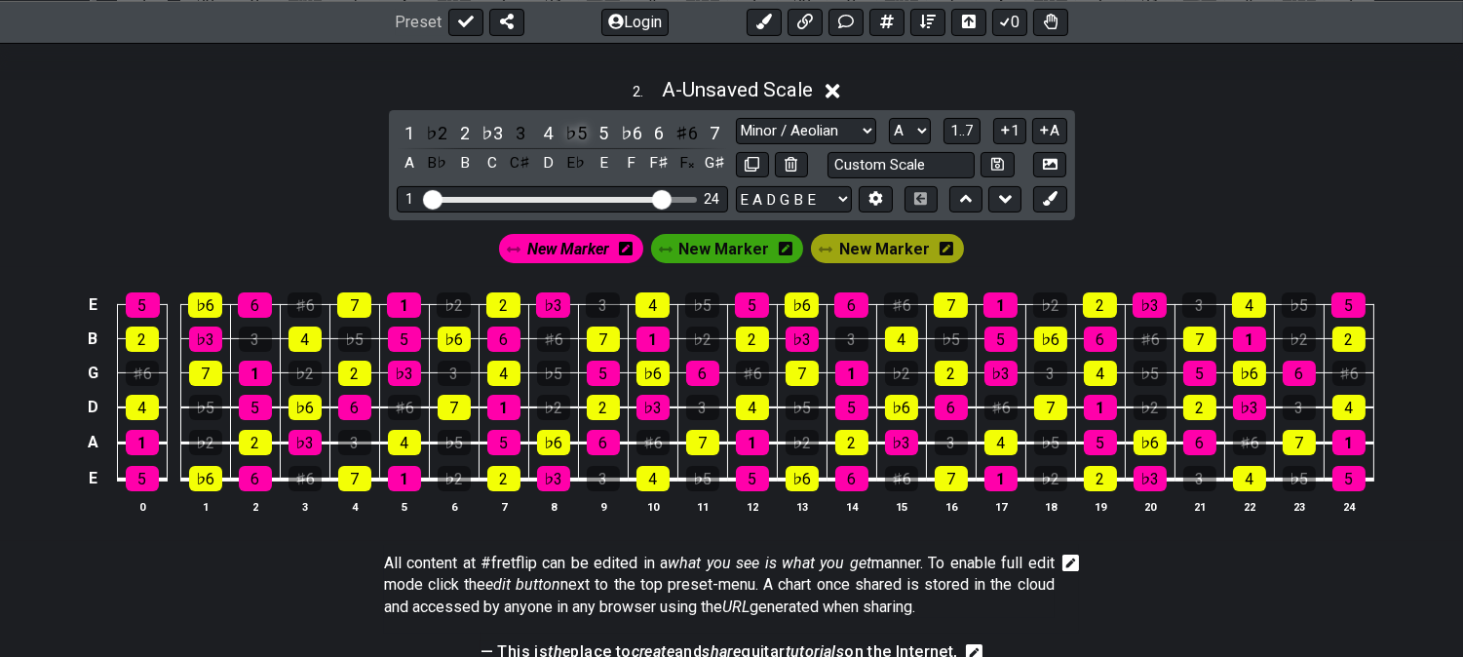
click at [578, 124] on div "♭5" at bounding box center [576, 133] width 25 height 26
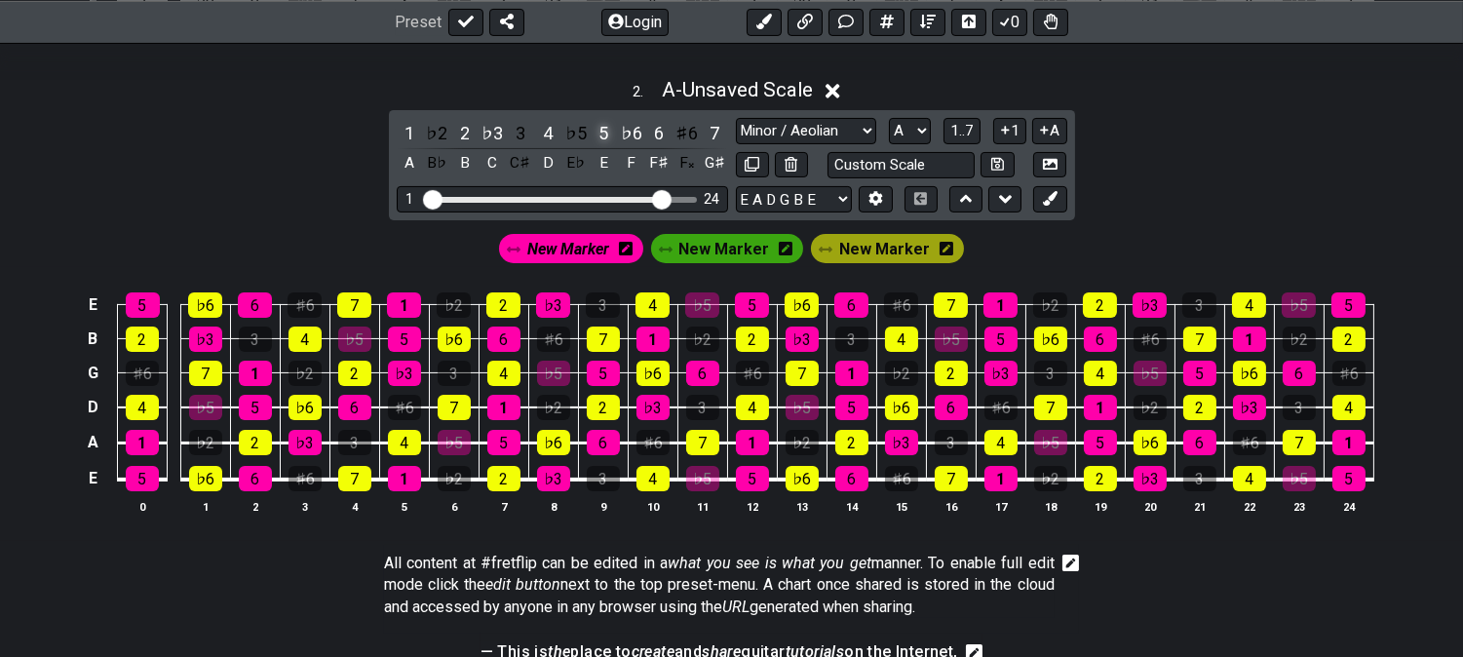
click at [606, 130] on div "5" at bounding box center [603, 133] width 25 height 26
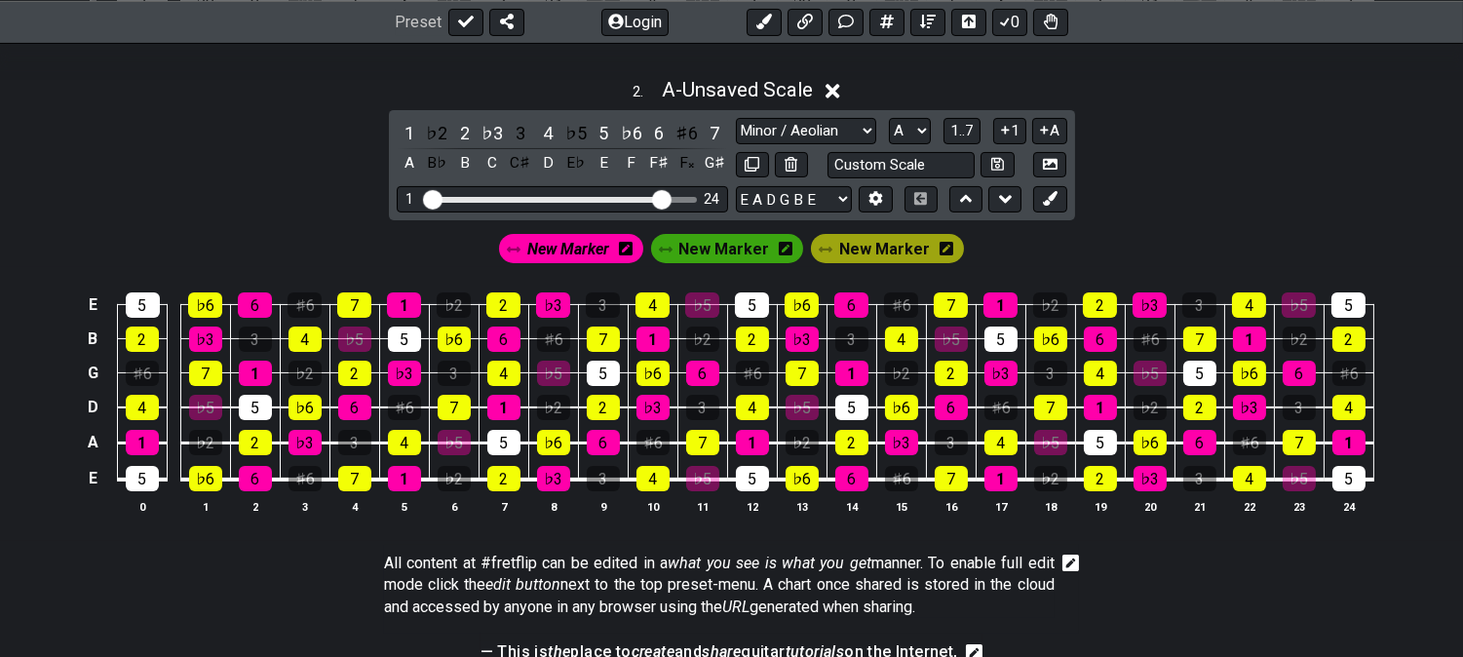
click at [581, 246] on span "New Marker" at bounding box center [568, 249] width 82 height 28
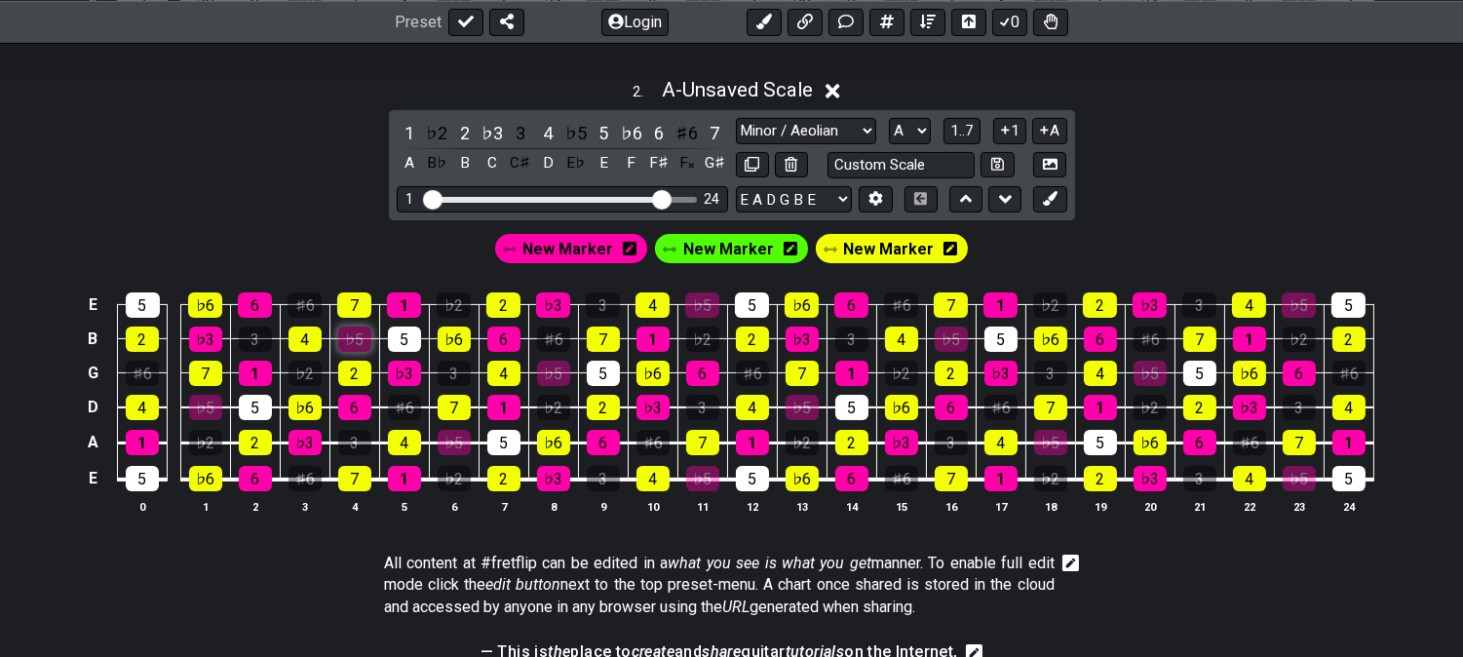
click at [361, 345] on div "♭5" at bounding box center [354, 339] width 33 height 25
click at [552, 252] on span "New Marker" at bounding box center [568, 249] width 91 height 28
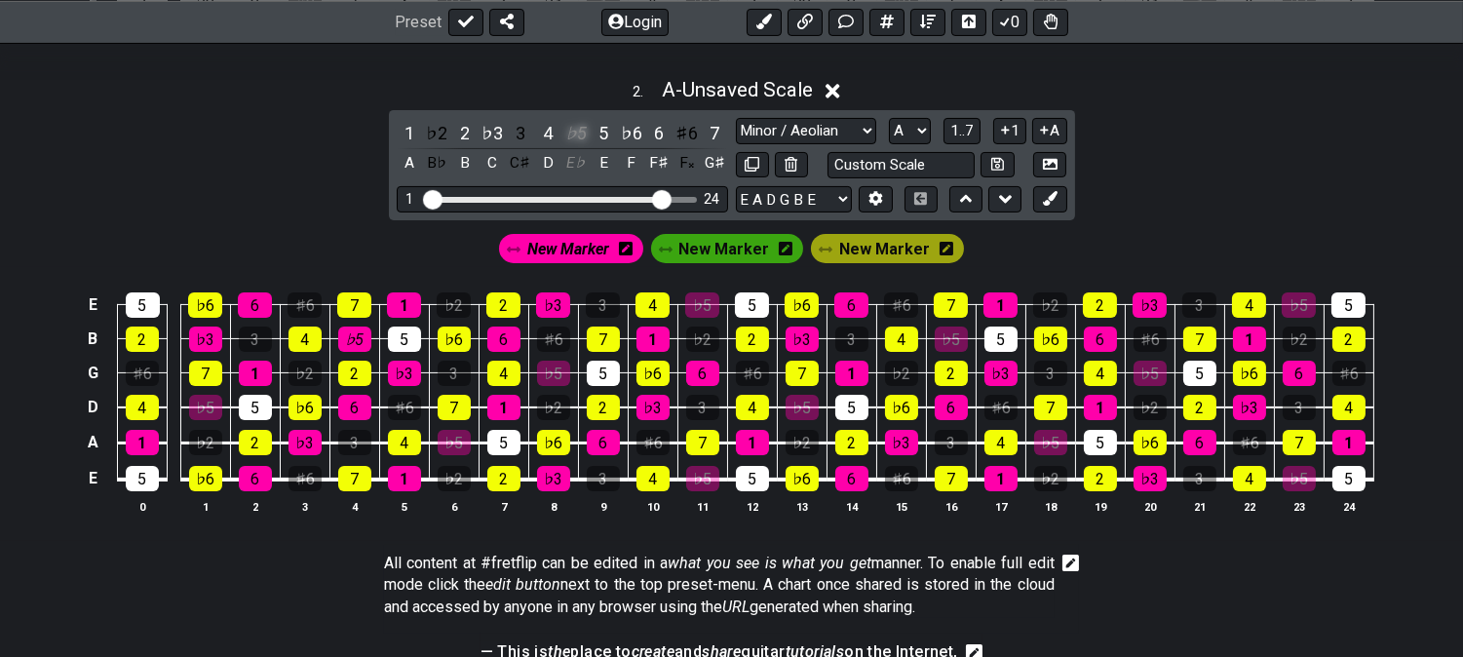
click at [578, 128] on div "♭5" at bounding box center [576, 133] width 25 height 26
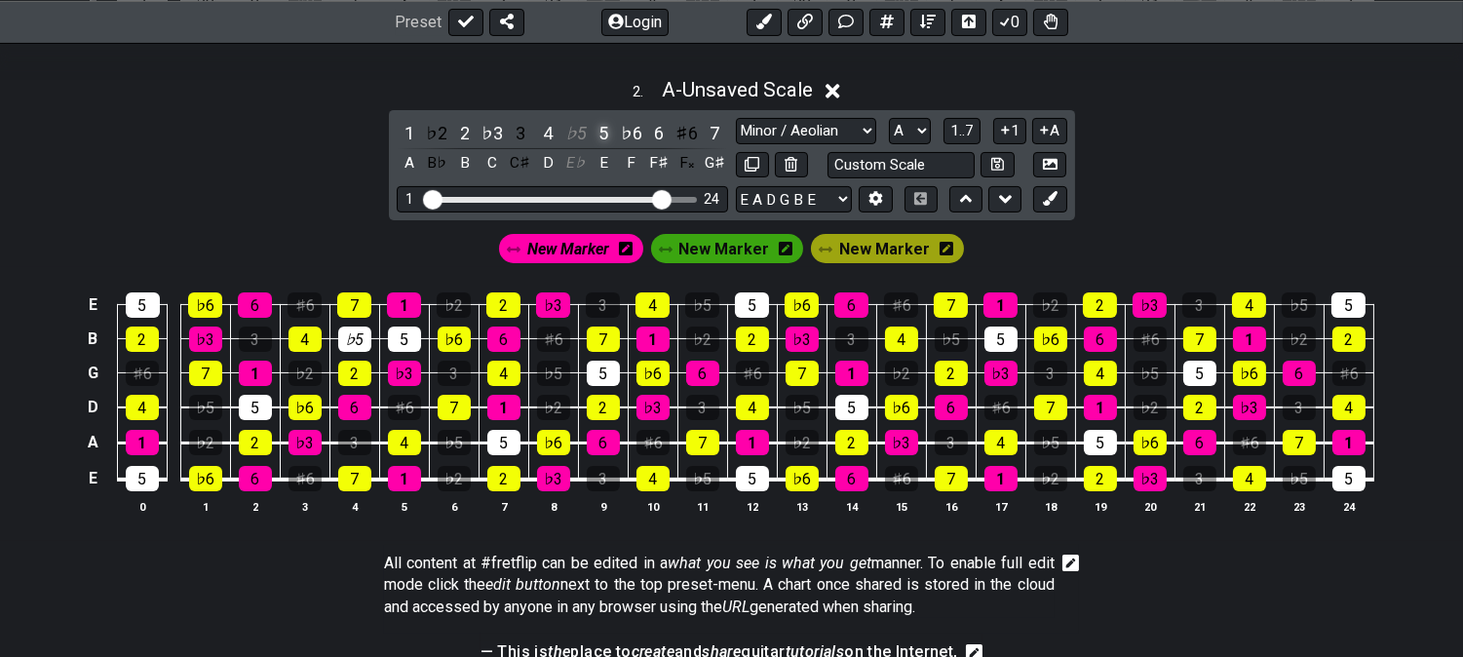
click at [600, 128] on div "5" at bounding box center [603, 133] width 25 height 26
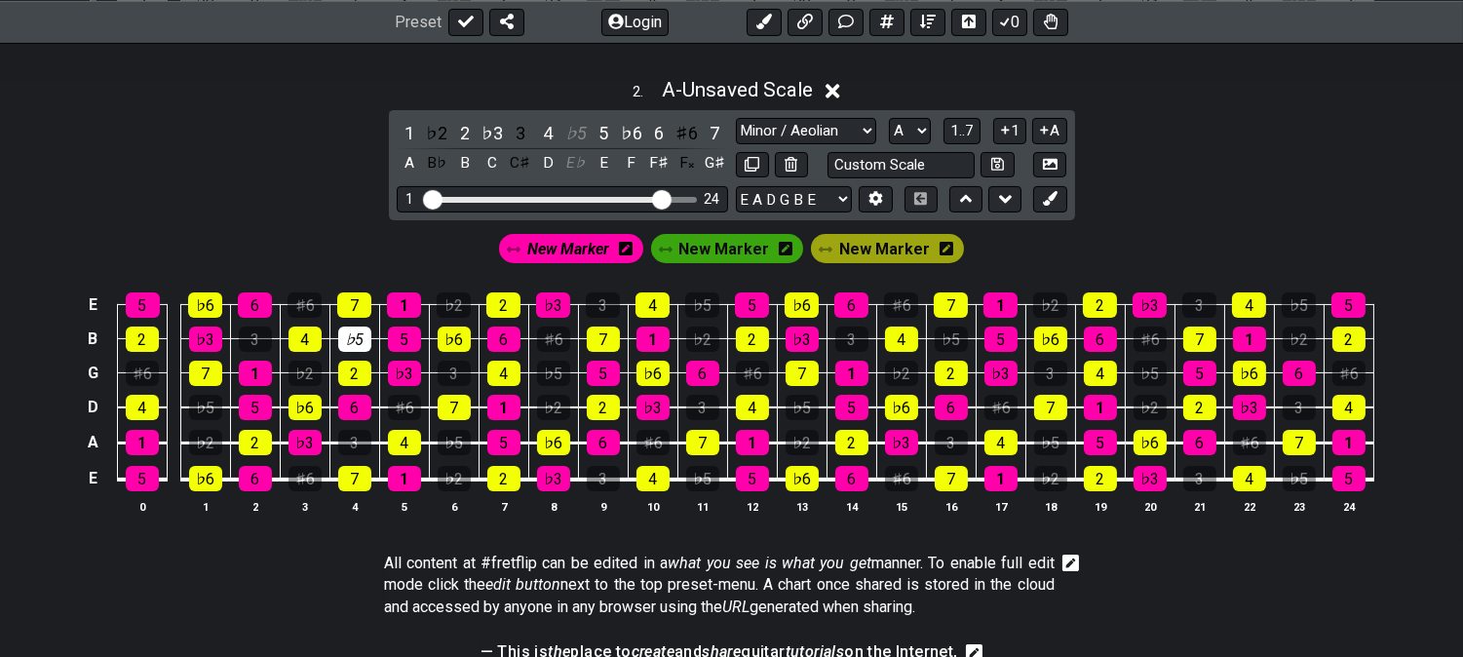
click at [583, 253] on span "New Marker" at bounding box center [568, 249] width 82 height 28
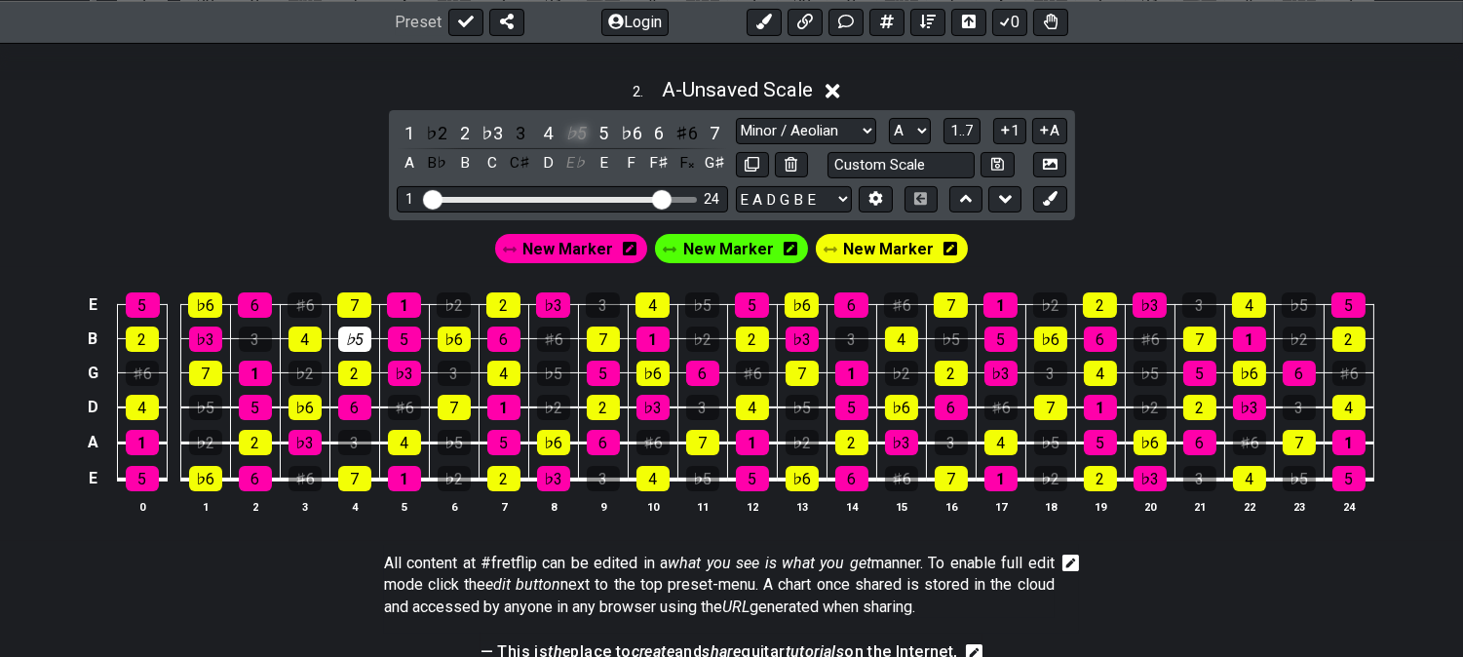
click at [569, 129] on div "♭5" at bounding box center [576, 133] width 25 height 26
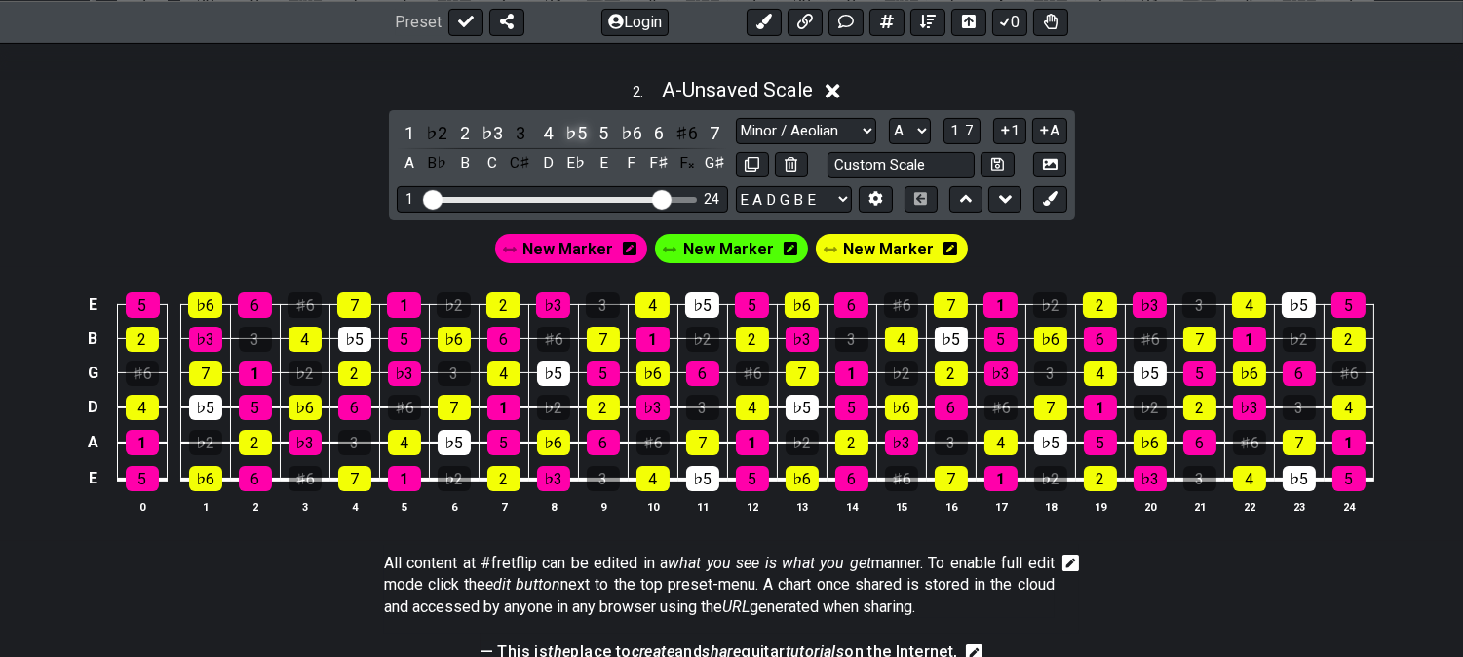
click at [575, 130] on div "♭5" at bounding box center [576, 133] width 25 height 26
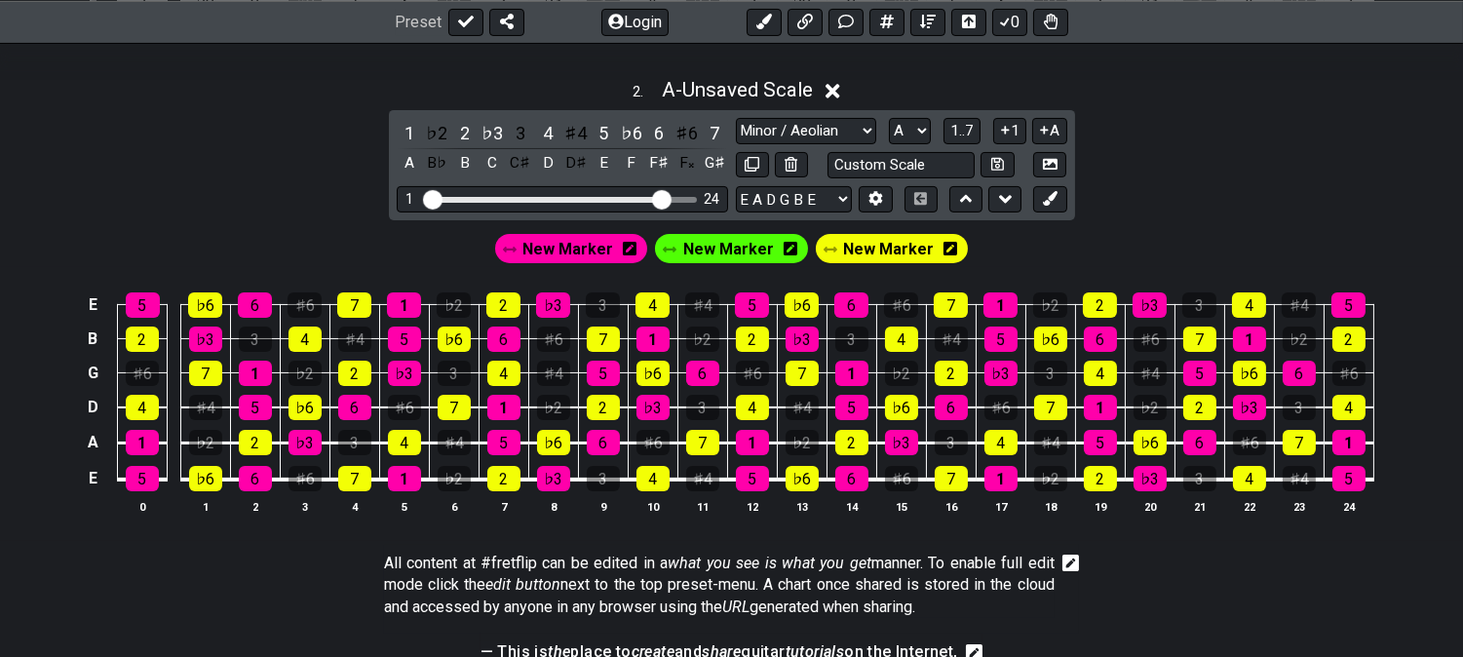
click at [575, 130] on div "♯4" at bounding box center [576, 133] width 25 height 26
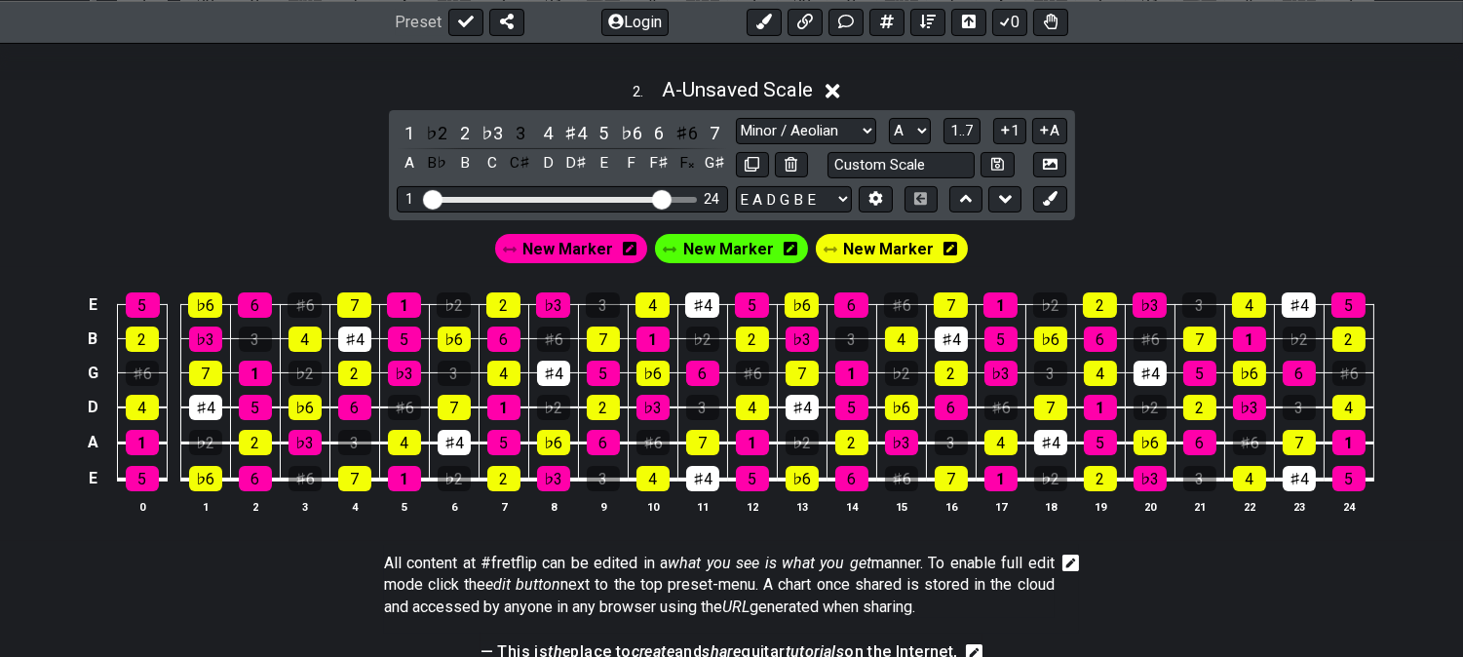
click at [575, 130] on div "♯4" at bounding box center [576, 133] width 25 height 26
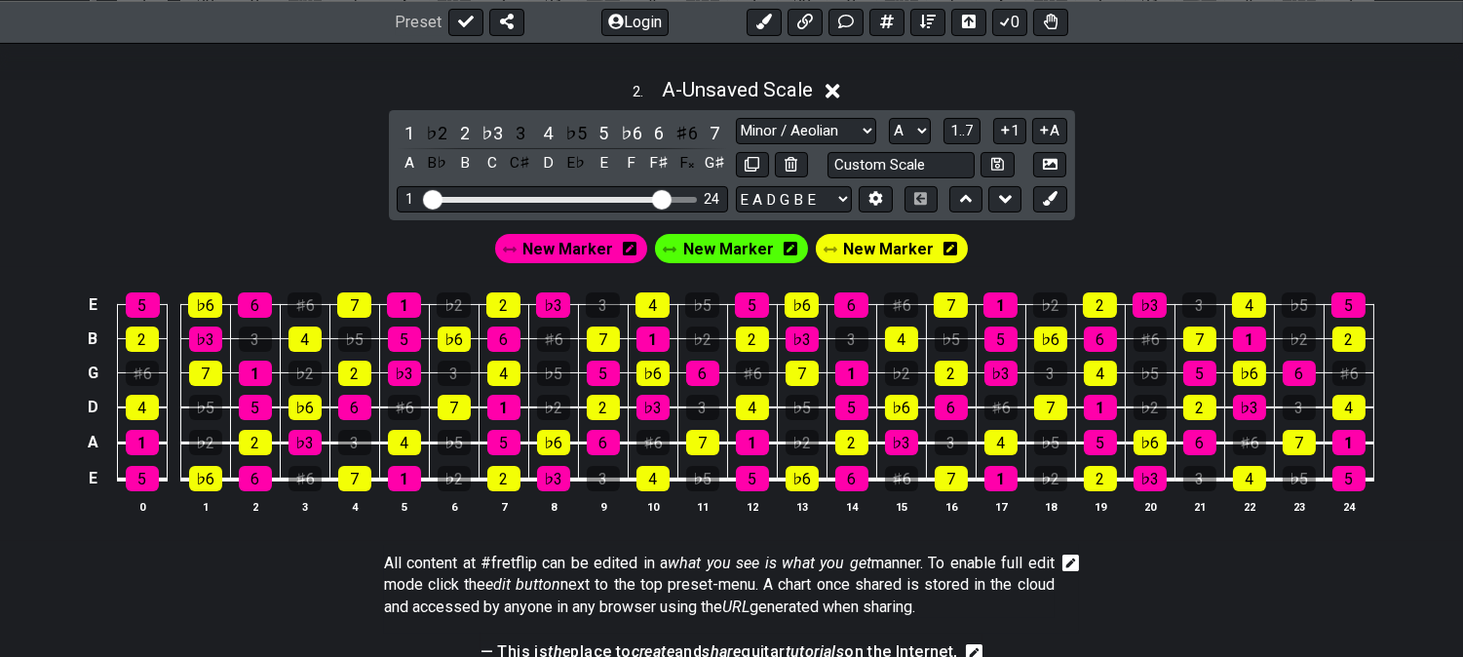
click at [568, 242] on span "New Marker" at bounding box center [568, 249] width 91 height 28
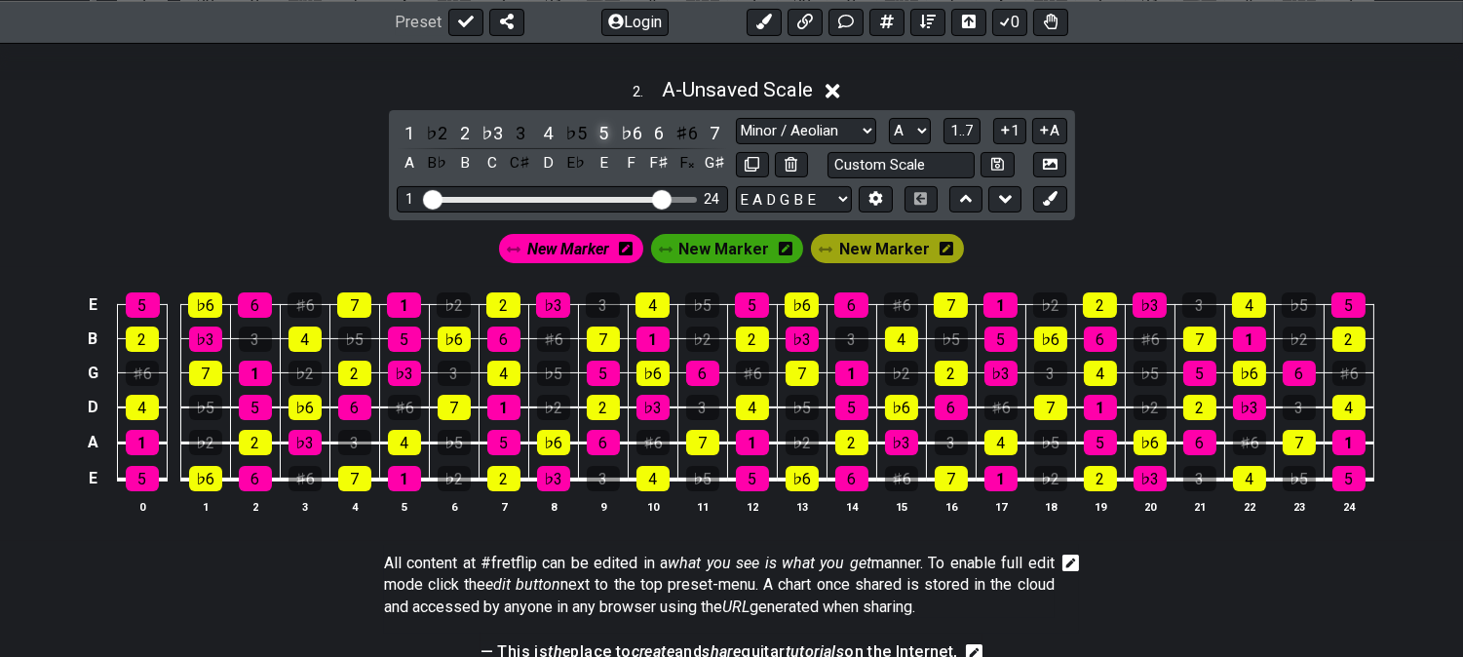
click at [603, 128] on div "5" at bounding box center [603, 133] width 25 height 26
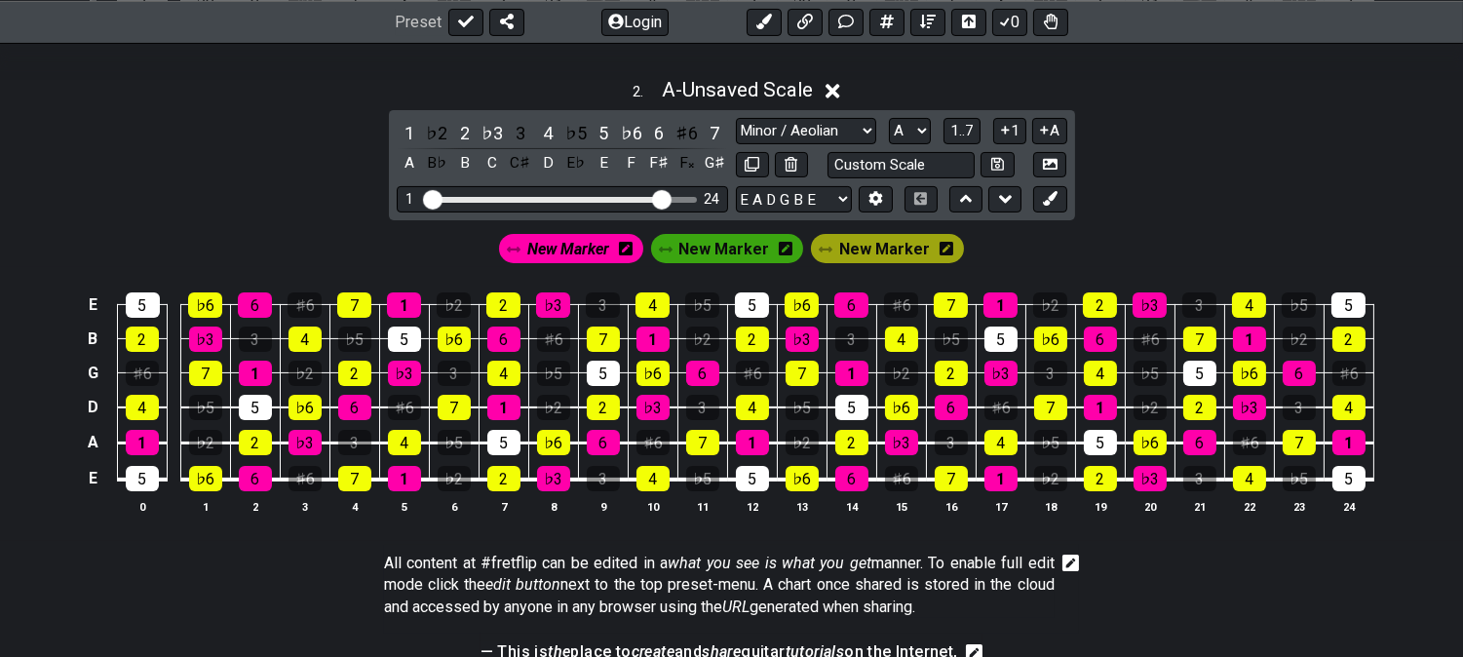
click at [564, 260] on span "New Marker" at bounding box center [568, 249] width 82 height 28
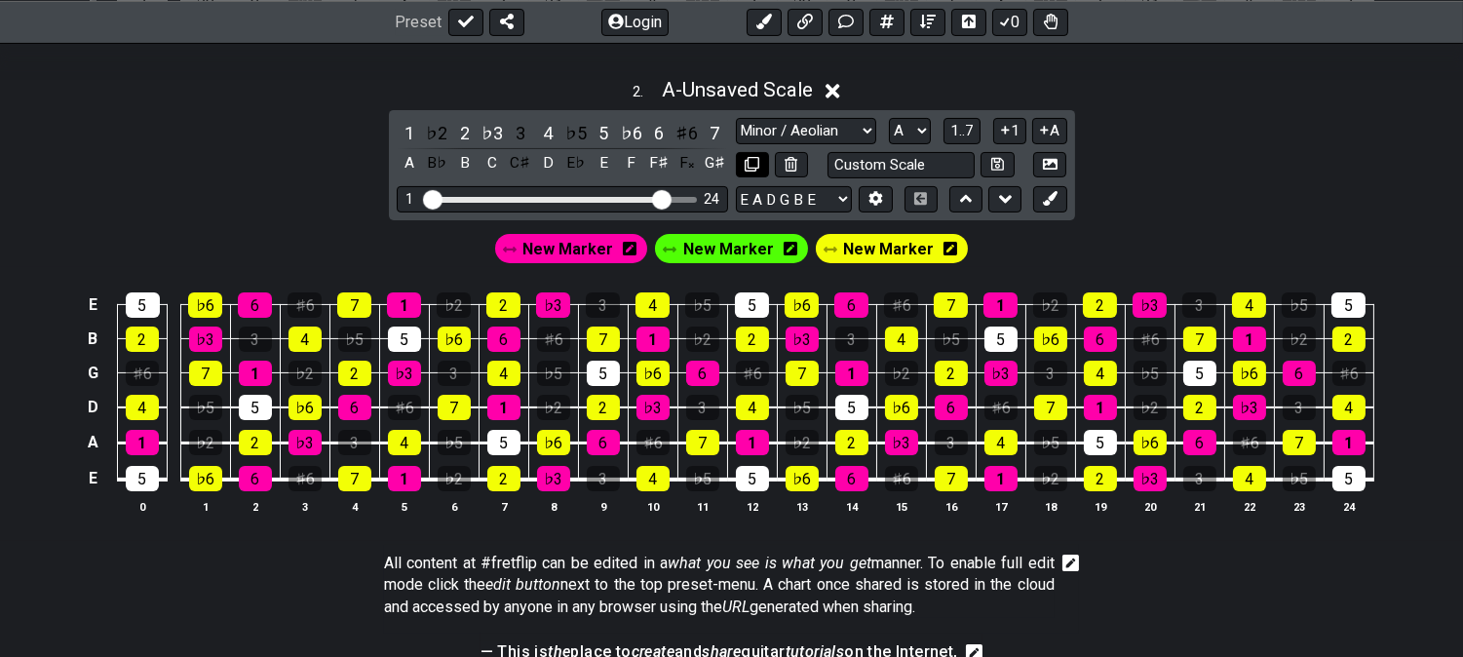
click at [760, 166] on button at bounding box center [752, 165] width 33 height 26
select select "Minor / Aeolian"
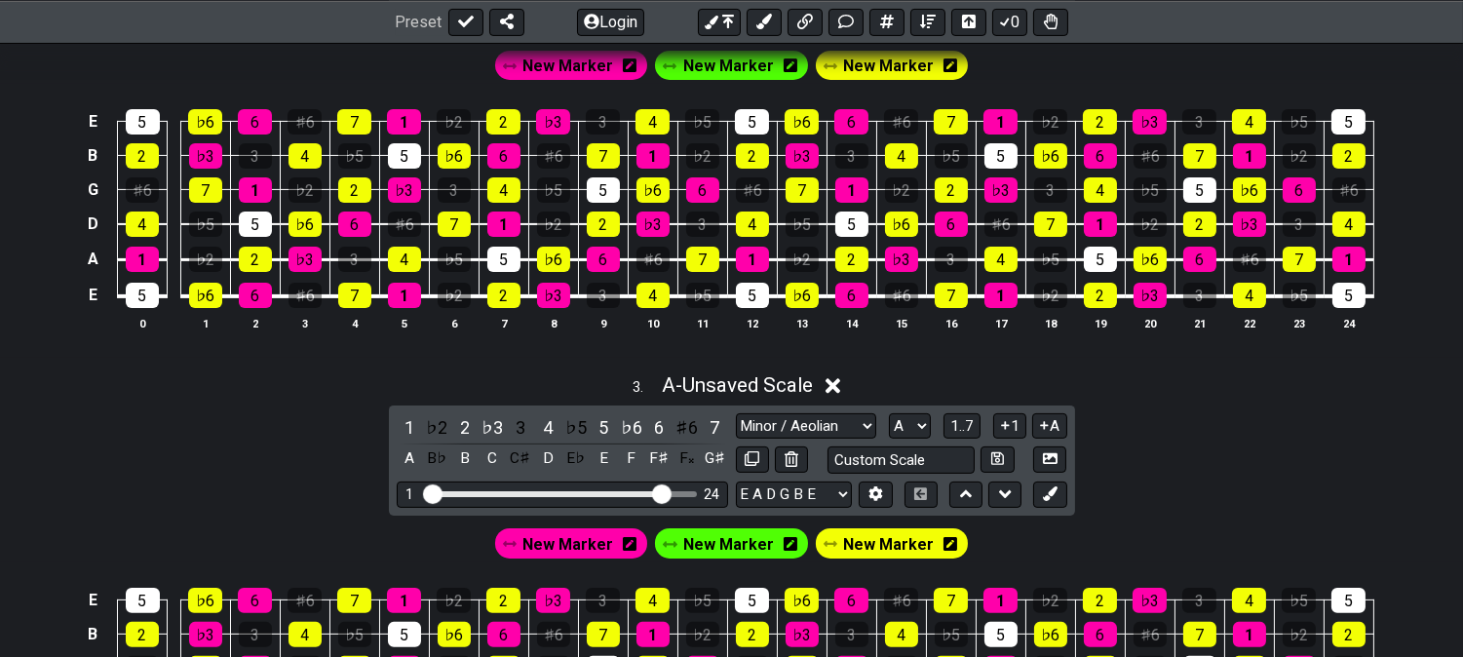
scroll to position [1191, 0]
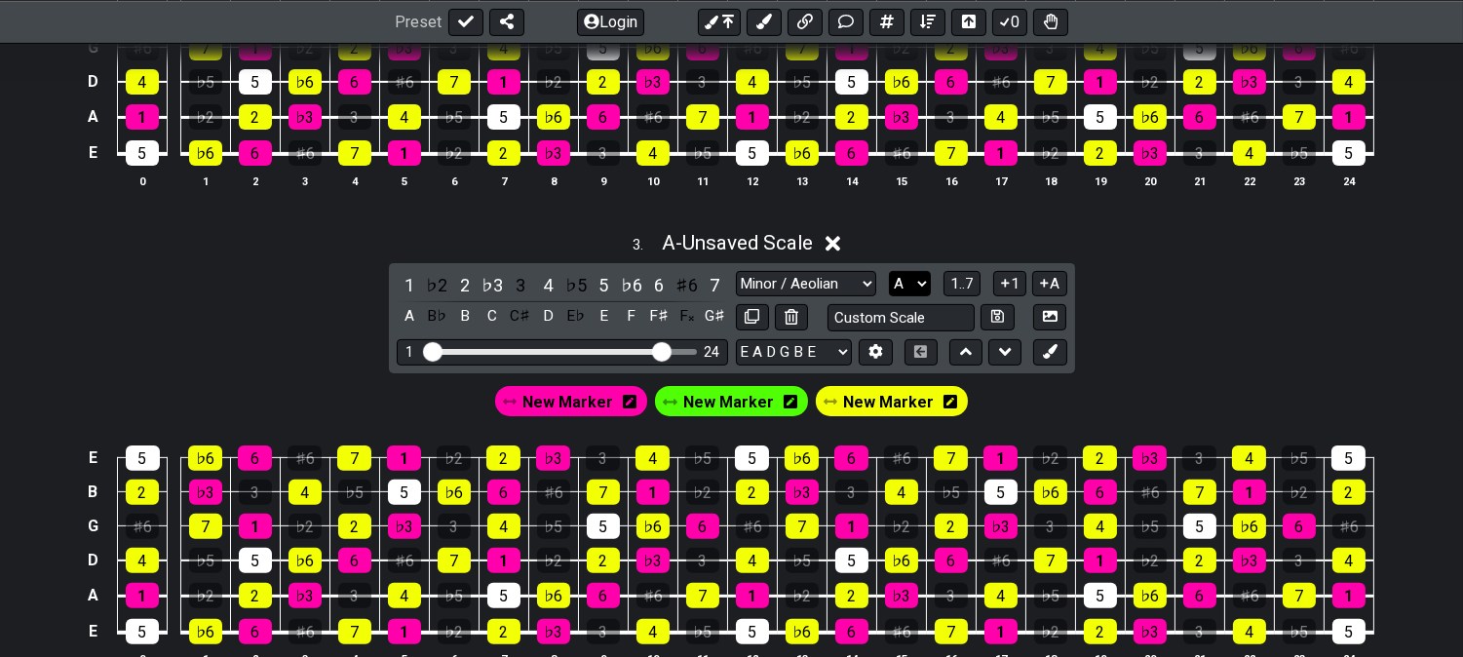
click at [904, 287] on select "A♭ A A♯ B♭ B C C♯ D♭ D D♯ E♭ E F F♯ G♭ G G♯" at bounding box center [910, 284] width 42 height 26
click at [889, 272] on select "A♭ A A♯ B♭ B C C♯ D♭ D D♯ E♭ E F F♯ G♭ G G♯" at bounding box center [910, 284] width 42 height 26
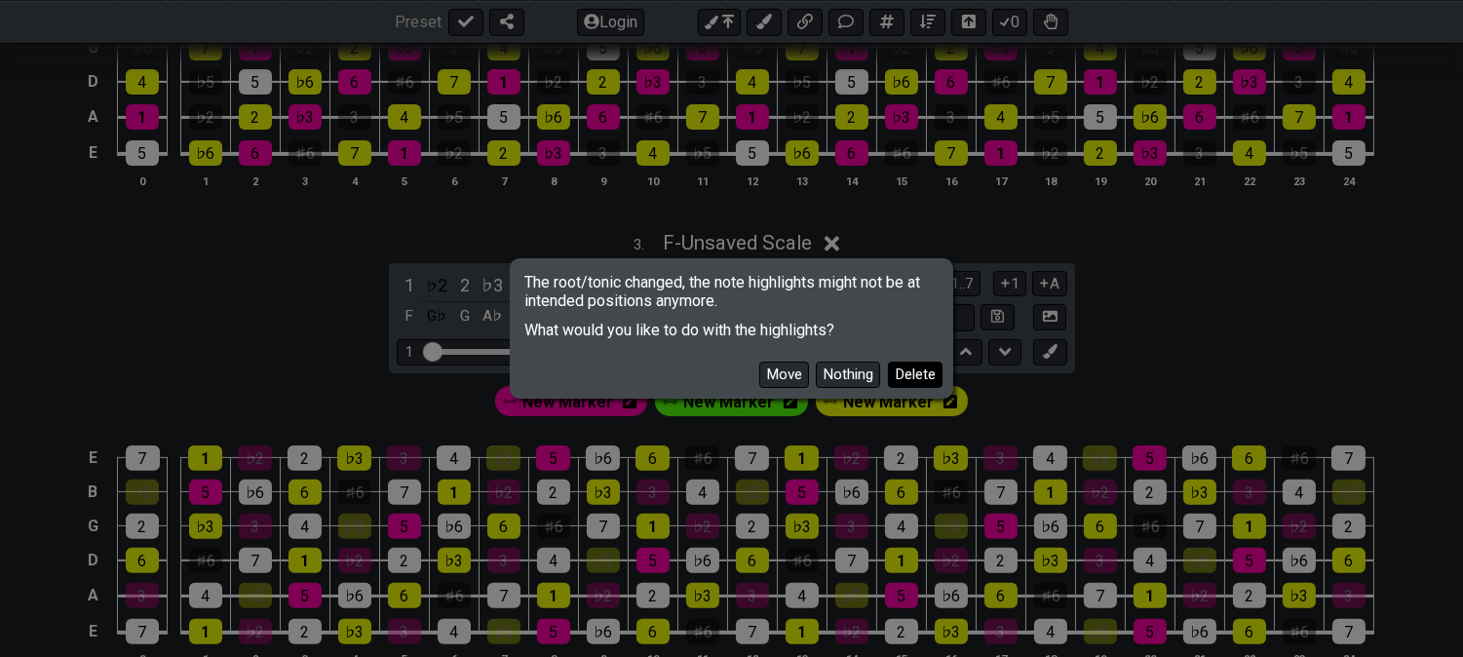
click at [908, 371] on button "Delete" at bounding box center [915, 375] width 55 height 26
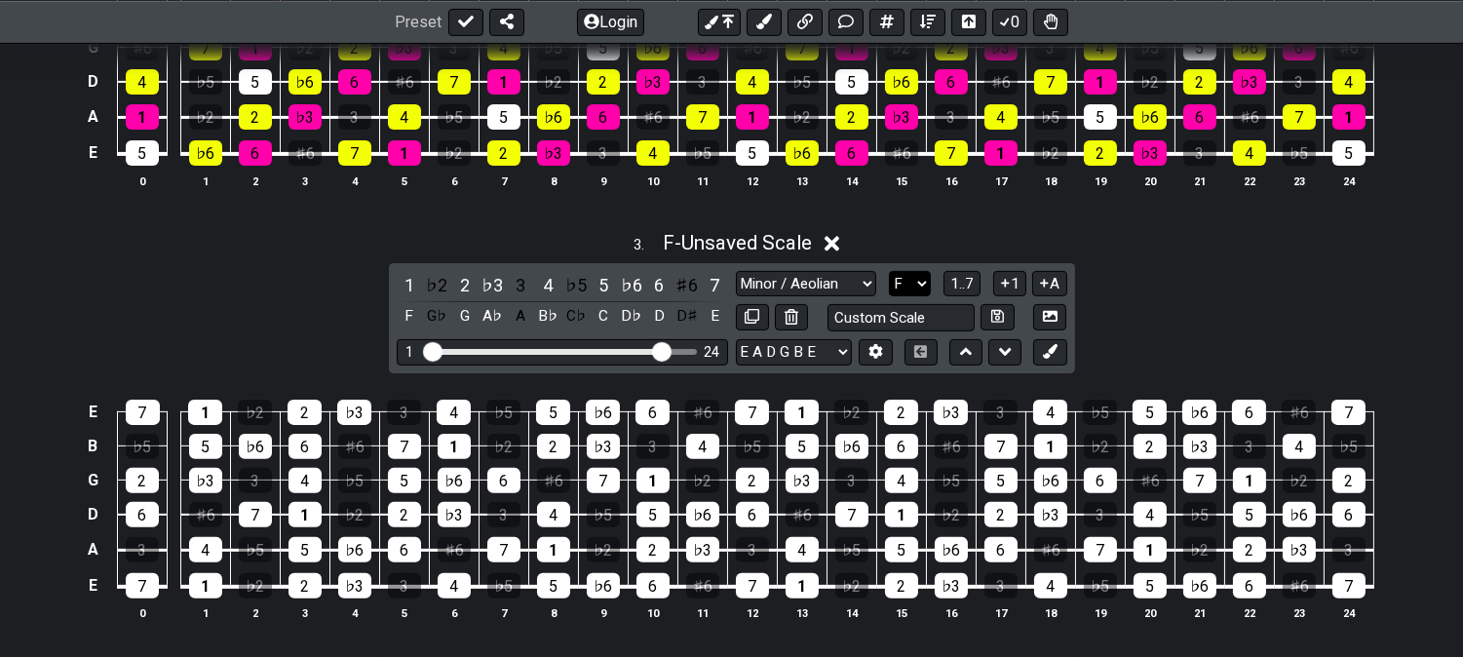
click at [910, 281] on select "A♭ A A♯ B♭ B C C♯ D♭ D D♯ E♭ E F F♯ G♭ G G♯" at bounding box center [910, 284] width 42 height 26
click at [889, 272] on select "A♭ A A♯ B♭ B C C♯ D♭ D D♯ E♭ E F F♯ G♭ G G♯" at bounding box center [910, 284] width 42 height 26
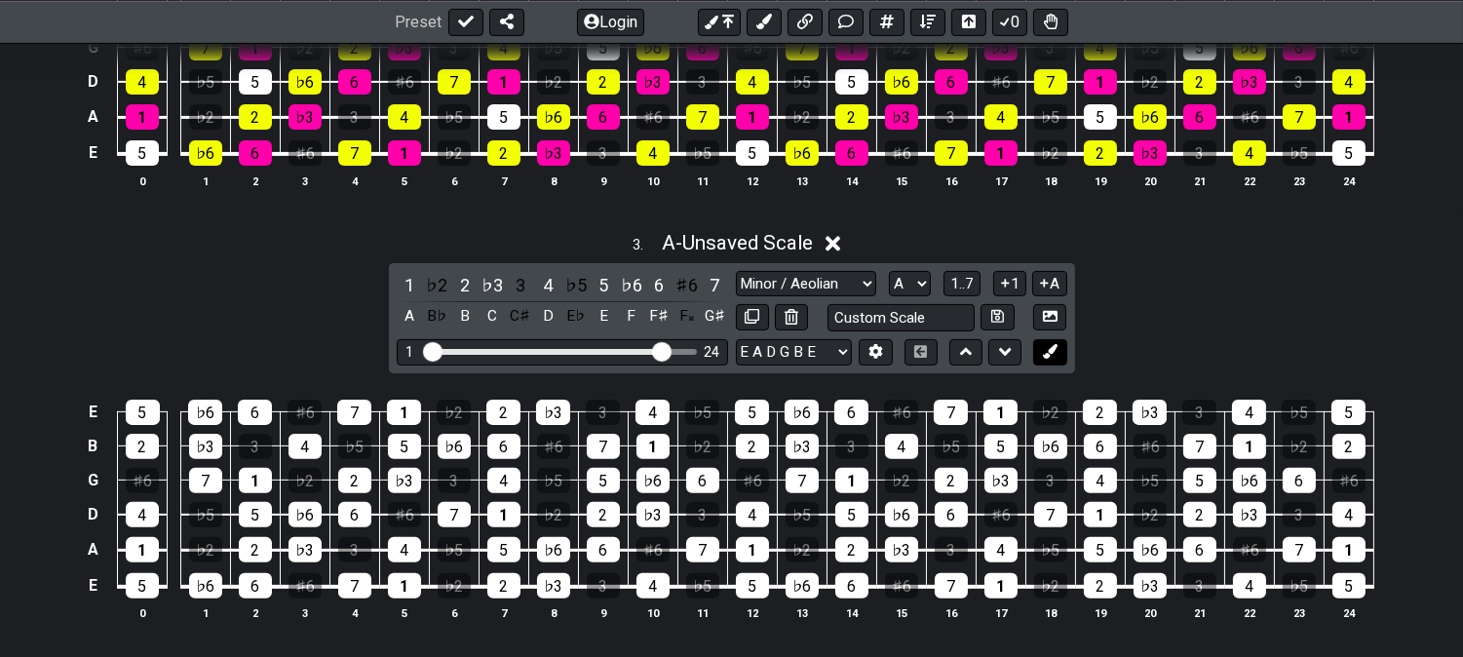
click at [1056, 347] on icon at bounding box center [1050, 351] width 15 height 15
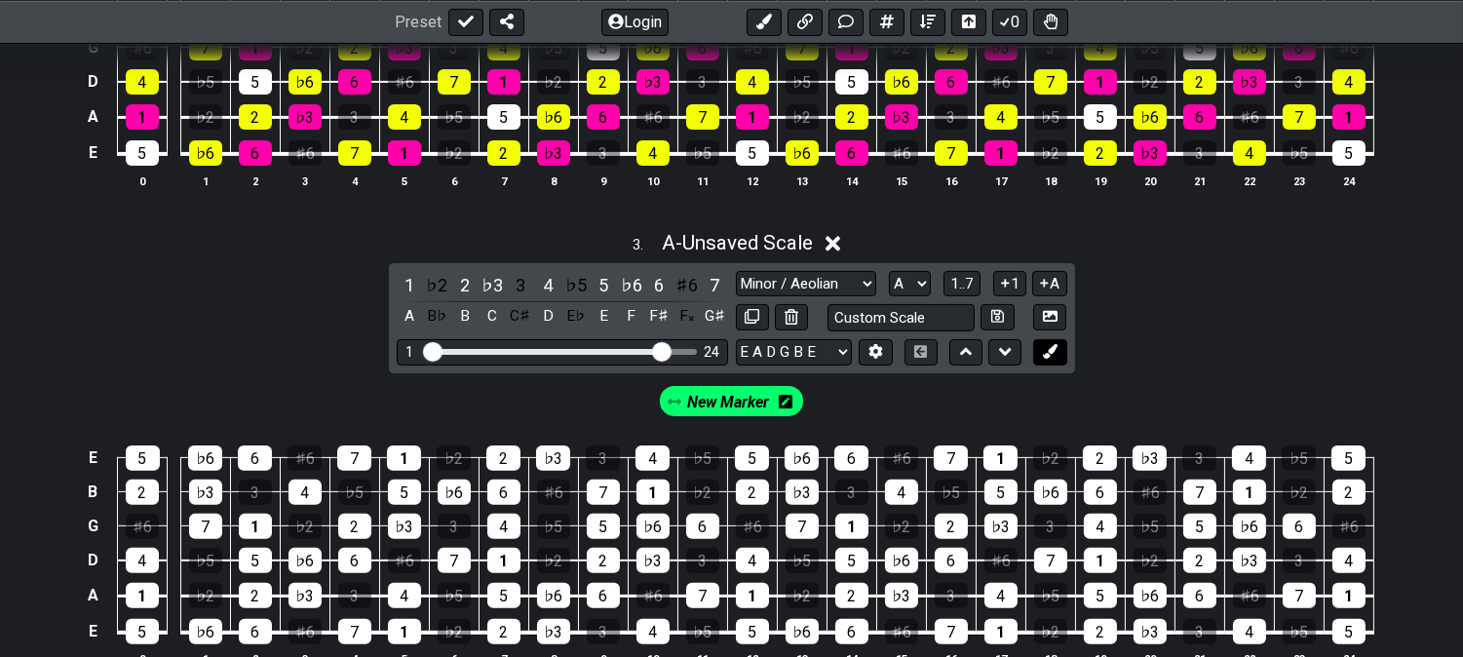
click at [1056, 347] on icon at bounding box center [1050, 351] width 15 height 15
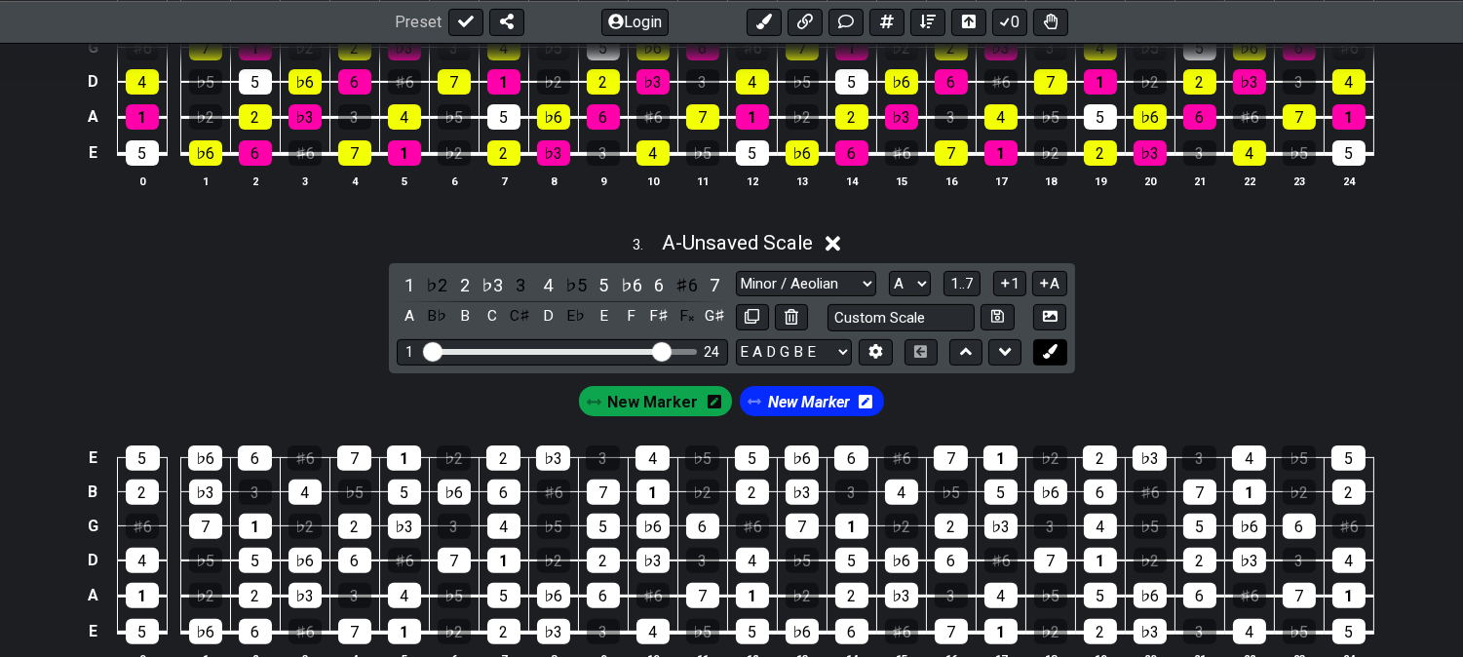
click at [1056, 347] on icon at bounding box center [1050, 351] width 15 height 15
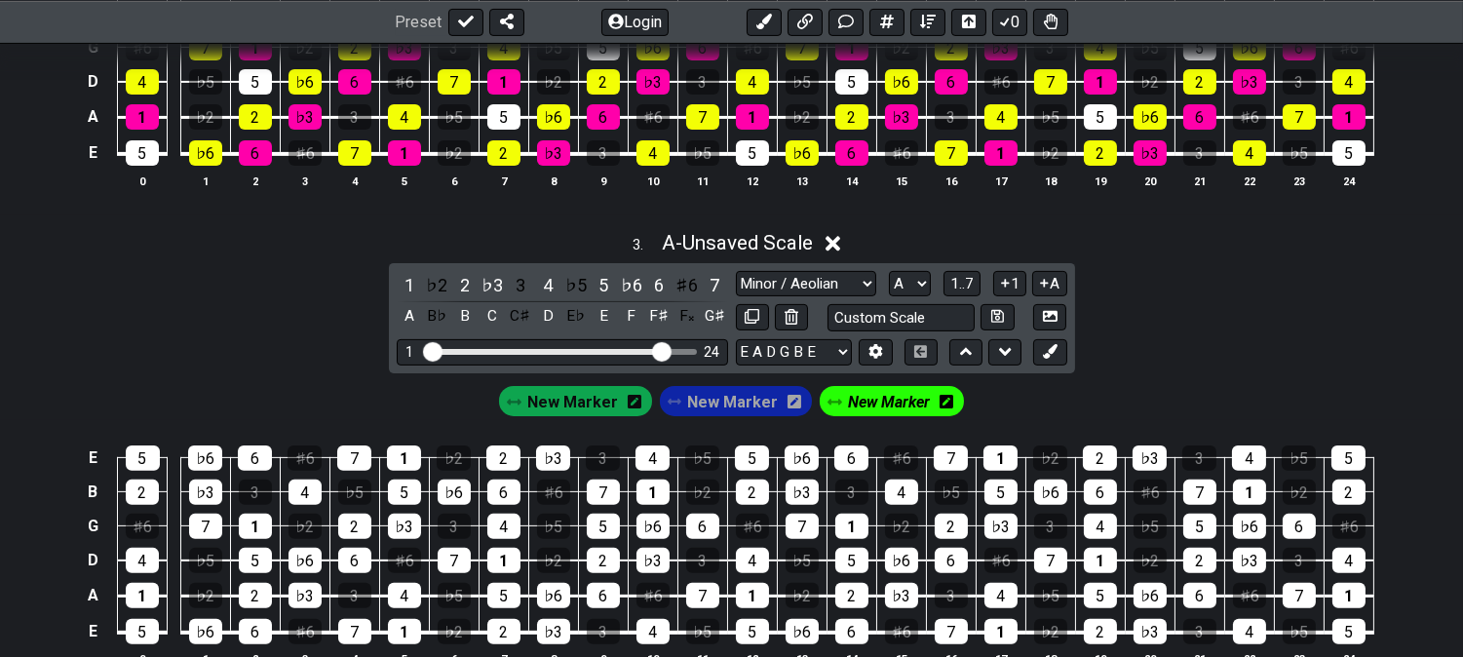
click at [773, 408] on div "New Marker" at bounding box center [736, 400] width 153 height 29
click at [790, 407] on icon at bounding box center [795, 402] width 14 height 14
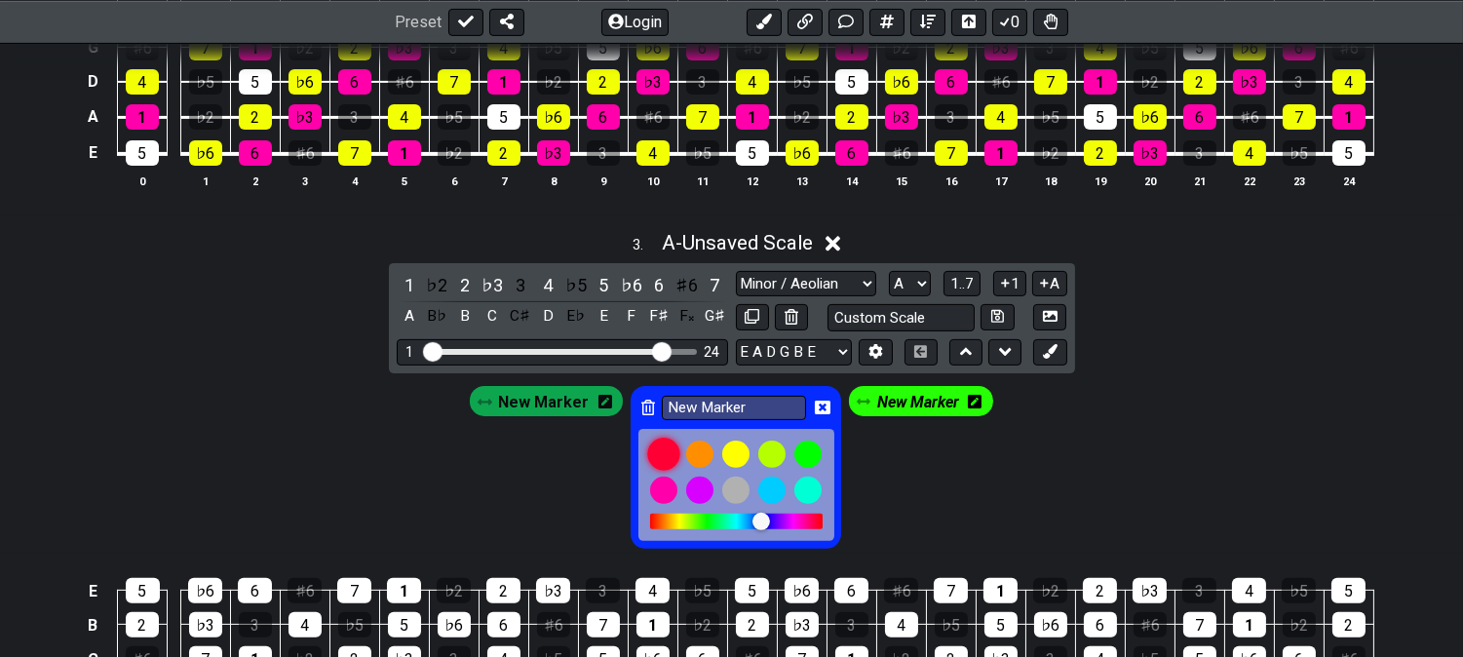
click at [653, 451] on div at bounding box center [663, 455] width 33 height 33
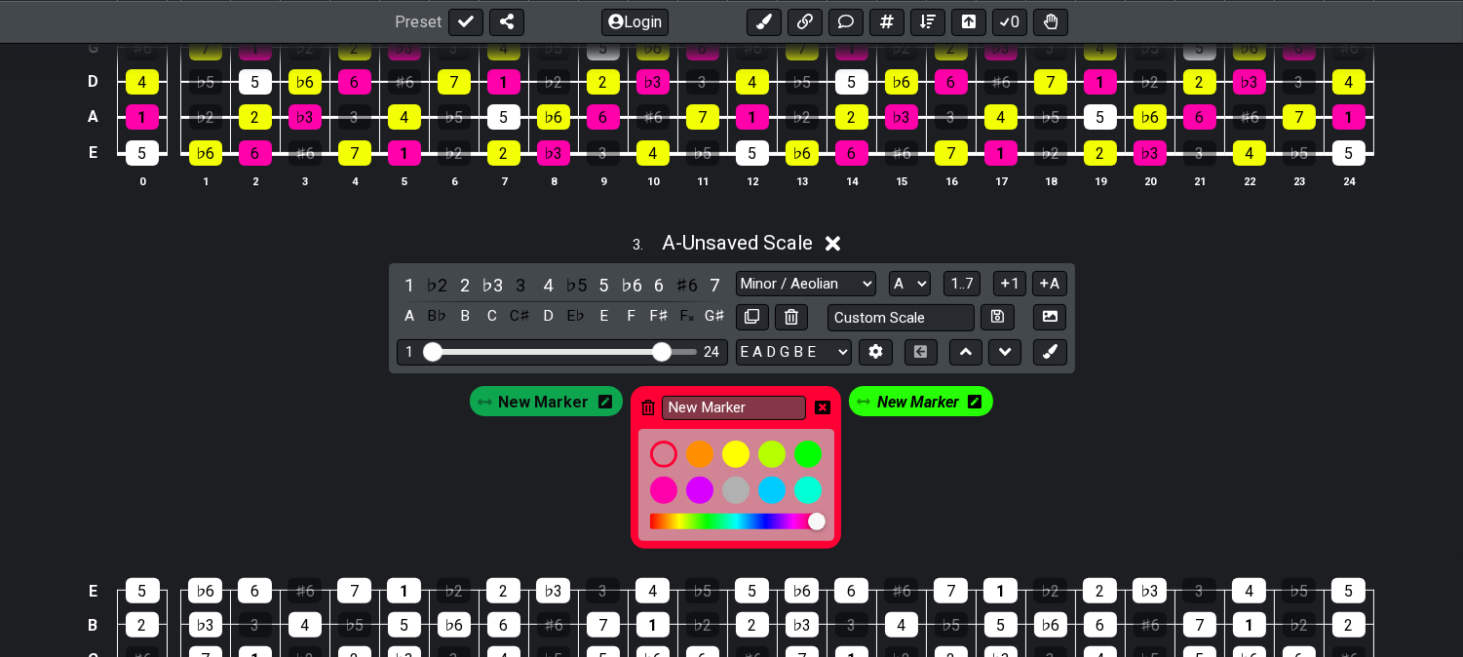
click at [816, 410] on icon at bounding box center [823, 408] width 16 height 14
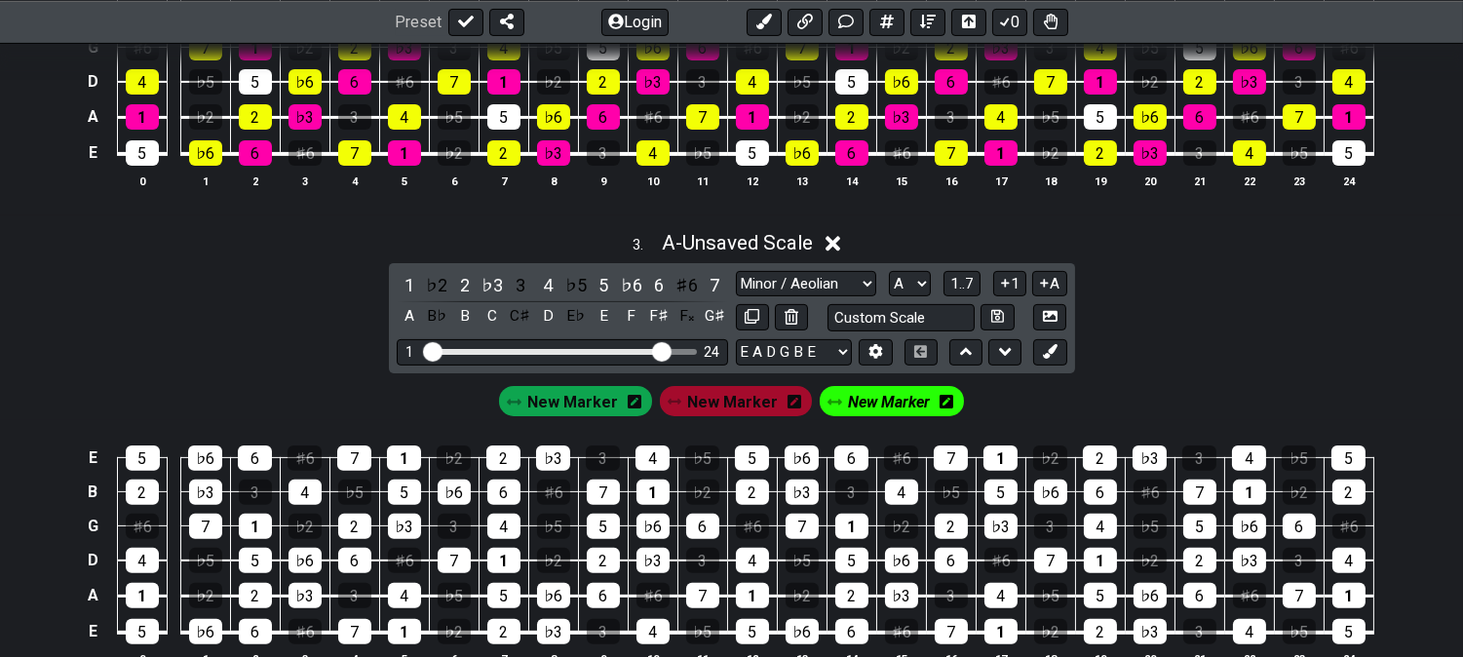
click at [749, 410] on span "New Marker" at bounding box center [733, 402] width 91 height 28
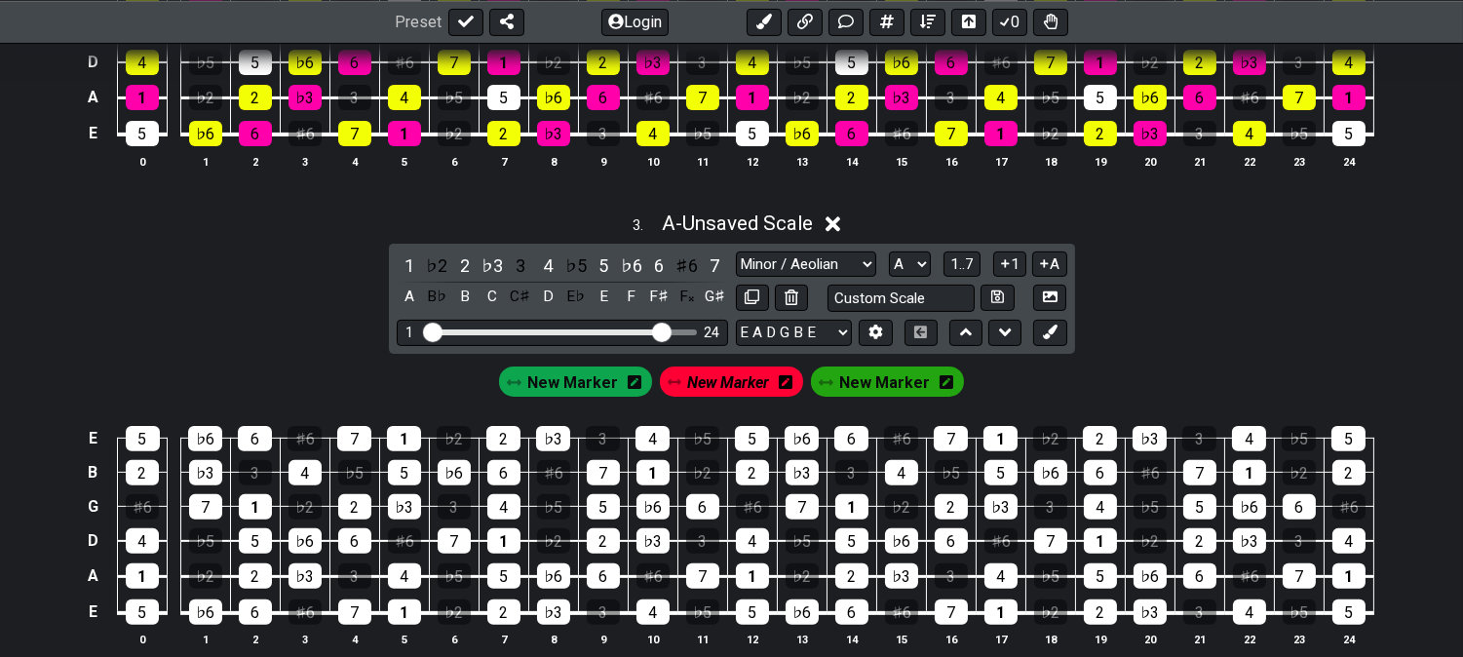
scroll to position [1408, 0]
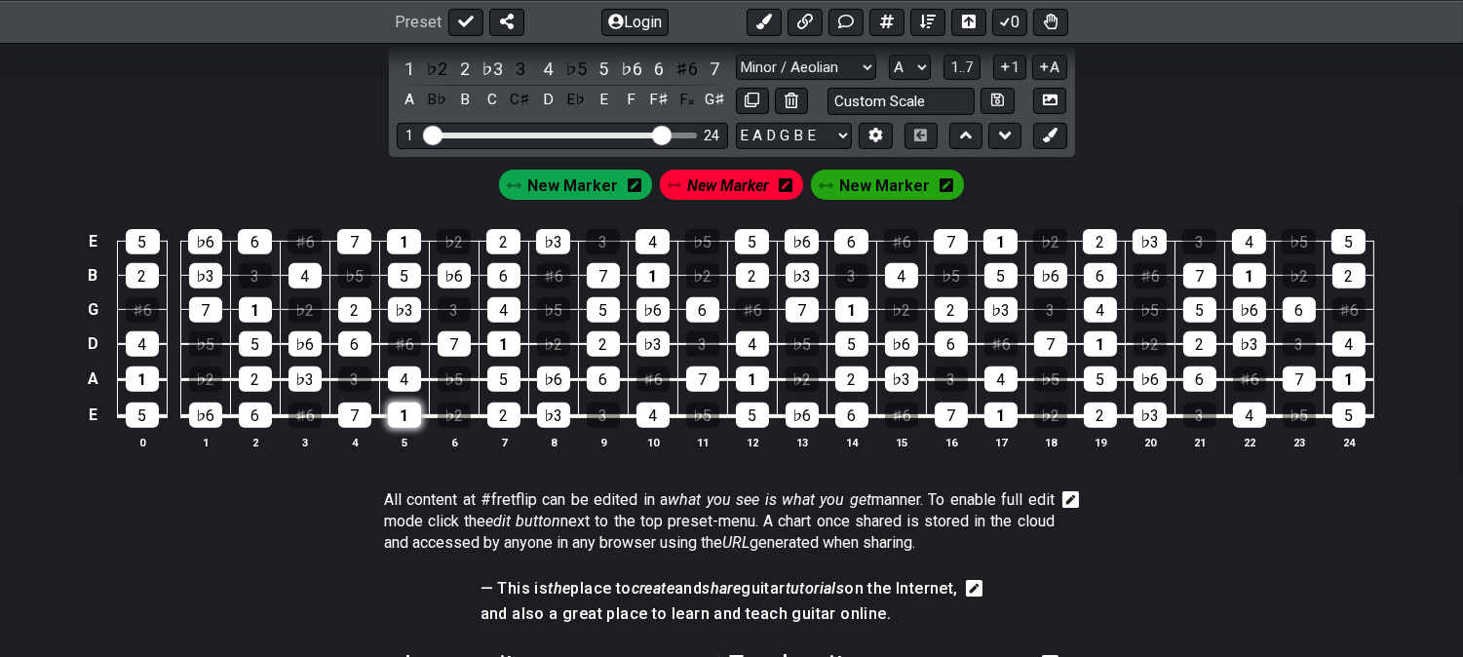
click at [405, 415] on div "1" at bounding box center [404, 415] width 33 height 25
click at [394, 305] on div "♭3" at bounding box center [404, 309] width 33 height 25
click at [363, 341] on div "6" at bounding box center [354, 343] width 33 height 25
click at [578, 188] on span "New Marker" at bounding box center [572, 186] width 91 height 28
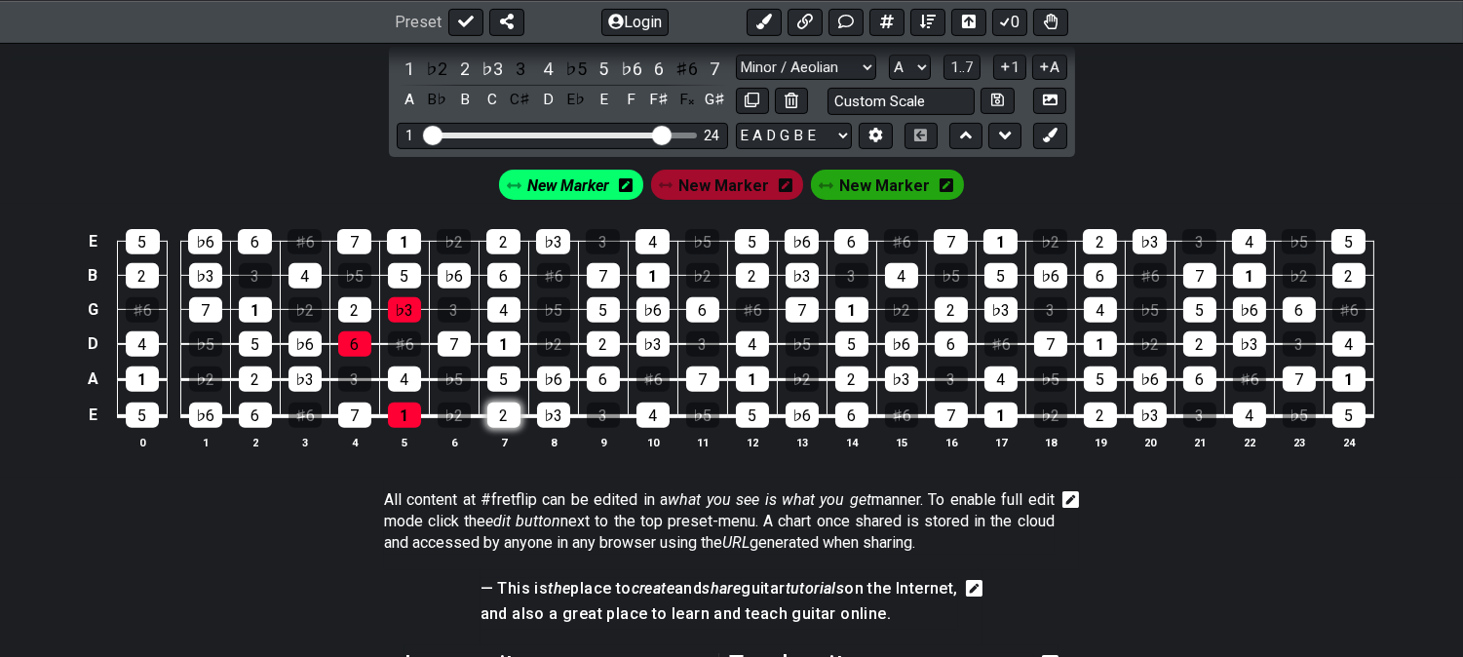
click at [503, 421] on div "2" at bounding box center [503, 415] width 33 height 25
click at [446, 344] on div "7" at bounding box center [454, 343] width 33 height 25
click at [504, 305] on div "4" at bounding box center [503, 309] width 33 height 25
click at [872, 185] on span "New Marker" at bounding box center [884, 186] width 91 height 28
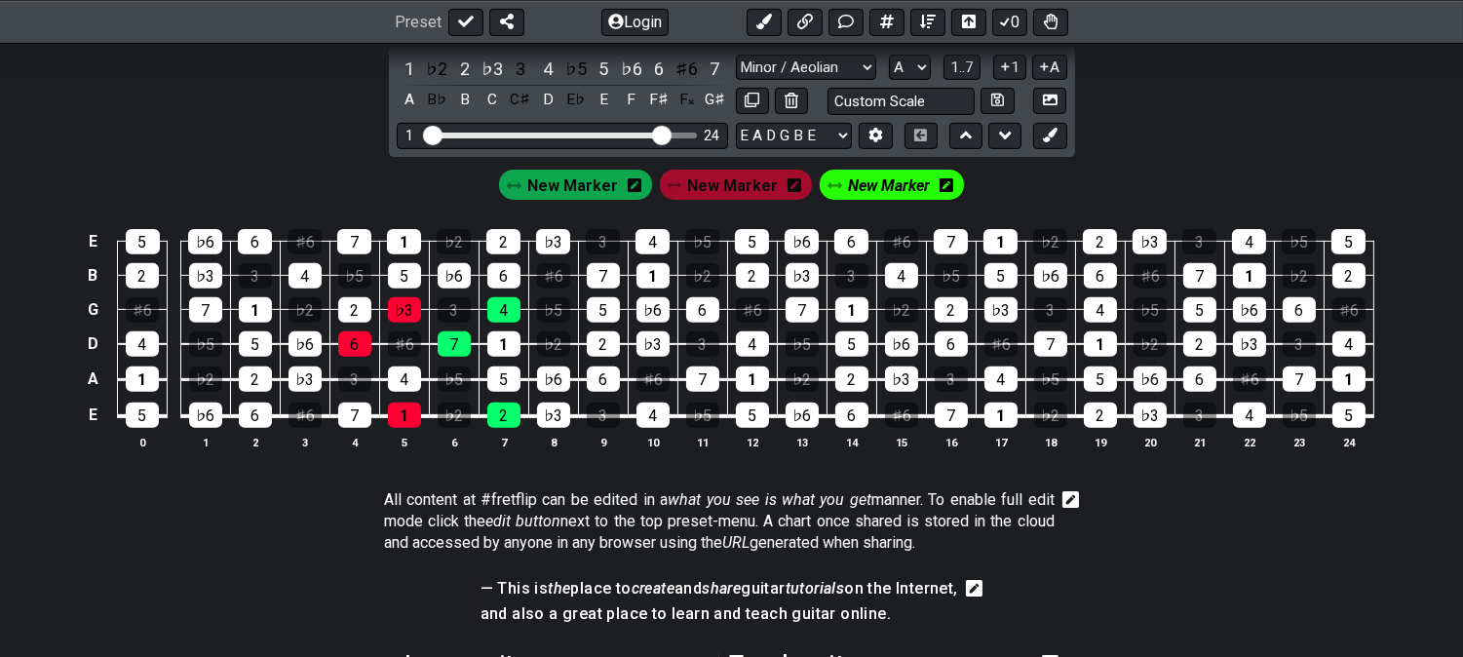
click at [714, 188] on span "New Marker" at bounding box center [733, 186] width 91 height 28
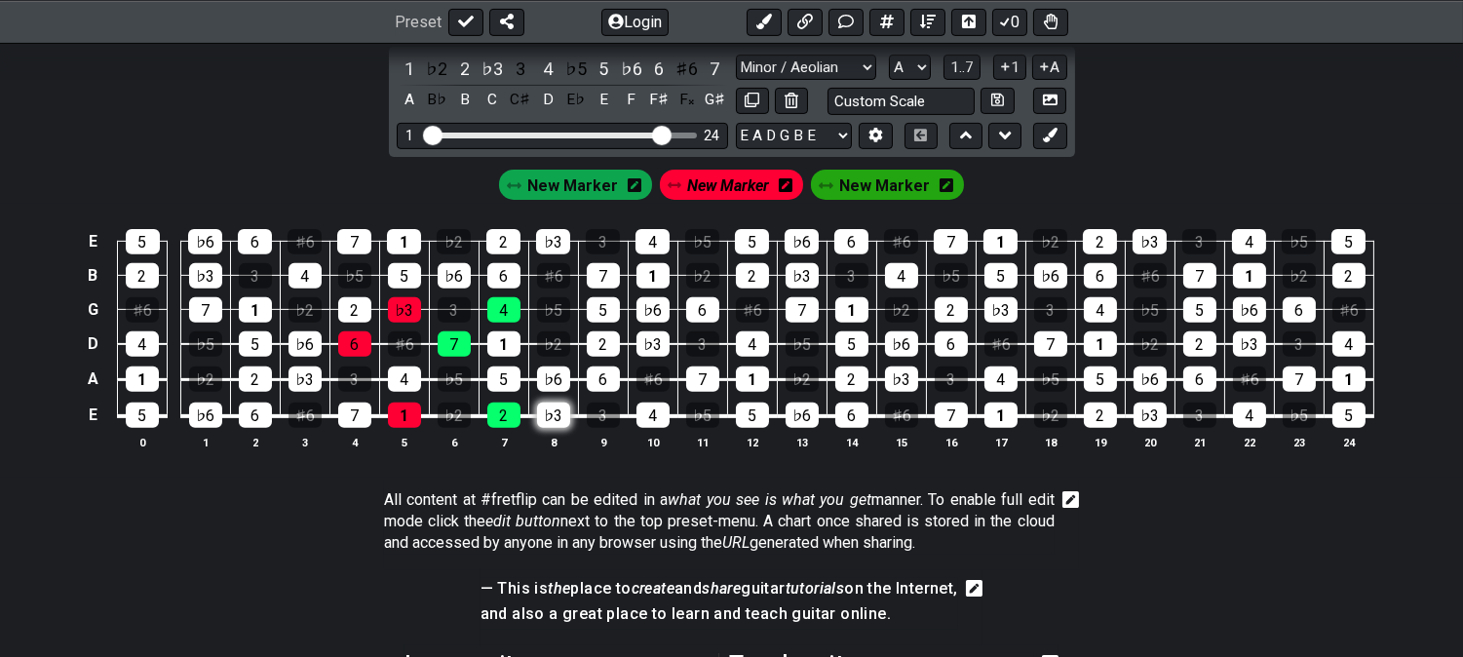
click at [550, 421] on div "♭3" at bounding box center [553, 415] width 33 height 25
click at [505, 344] on div "1" at bounding box center [503, 343] width 33 height 25
click at [599, 312] on div "5" at bounding box center [603, 309] width 33 height 25
click at [598, 185] on span "New Marker" at bounding box center [572, 186] width 91 height 28
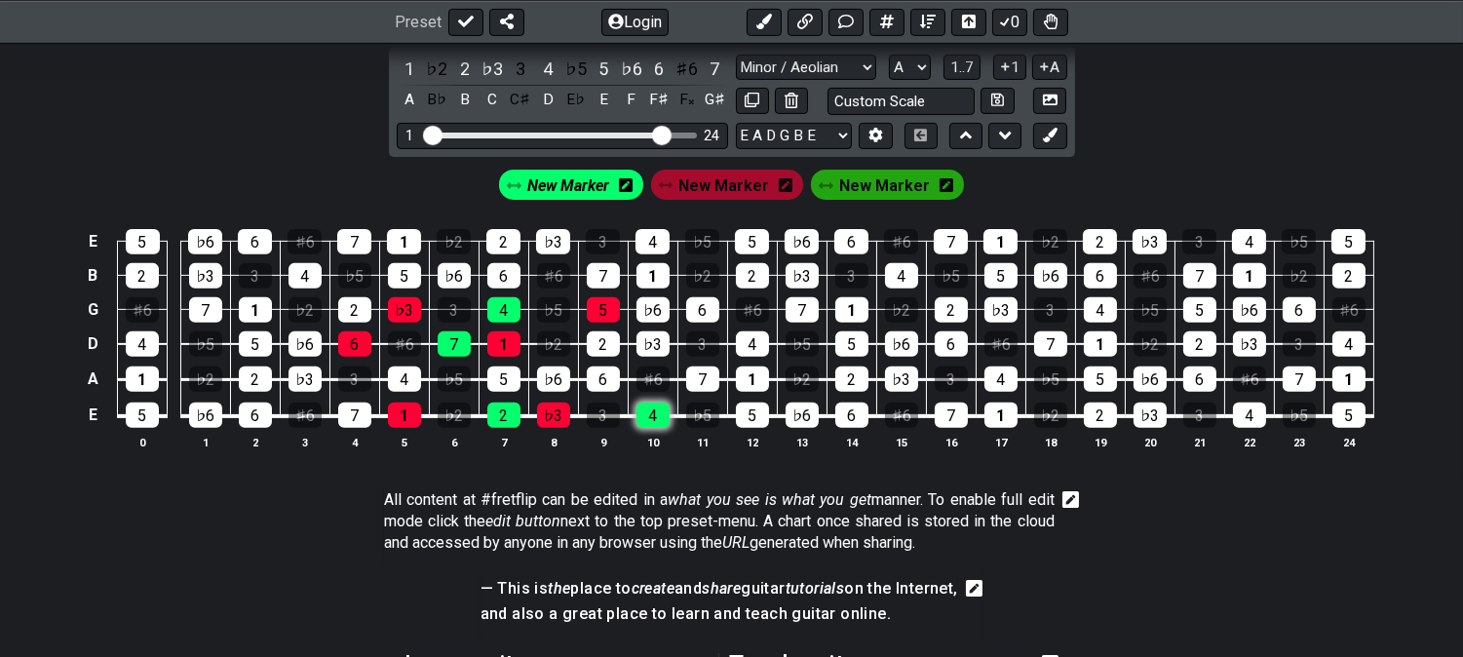
click at [649, 412] on div "4" at bounding box center [653, 415] width 33 height 25
click at [597, 339] on div "2" at bounding box center [603, 343] width 33 height 25
click at [670, 309] on td "♭6" at bounding box center [653, 292] width 50 height 34
click at [653, 310] on div "♭6" at bounding box center [653, 309] width 33 height 25
click at [741, 188] on span "New Marker" at bounding box center [725, 186] width 91 height 28
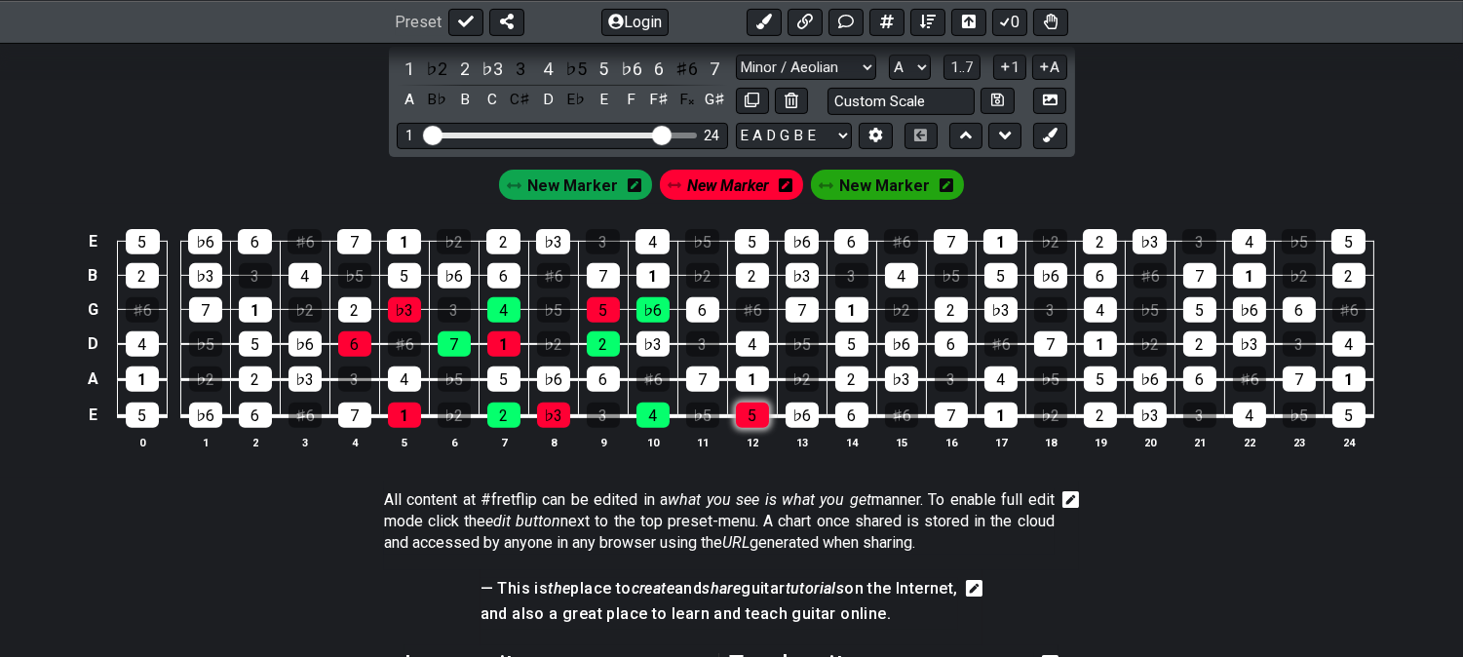
click at [749, 422] on div "5" at bounding box center [752, 415] width 33 height 25
click at [703, 313] on div "6" at bounding box center [702, 309] width 33 height 25
click at [757, 356] on div "4" at bounding box center [752, 343] width 33 height 25
click at [754, 348] on div "4" at bounding box center [752, 343] width 33 height 25
click at [660, 345] on div "♭3" at bounding box center [653, 343] width 33 height 25
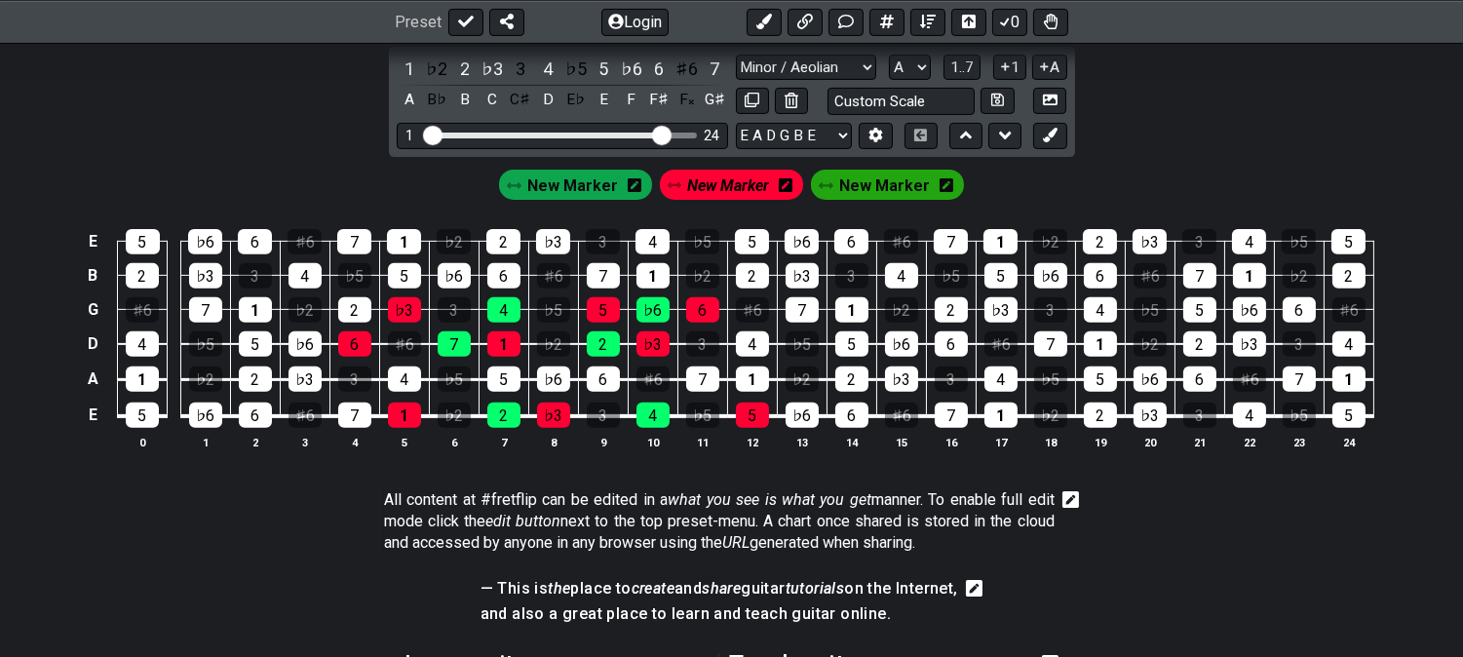
click at [913, 181] on span "New Marker" at bounding box center [884, 186] width 91 height 28
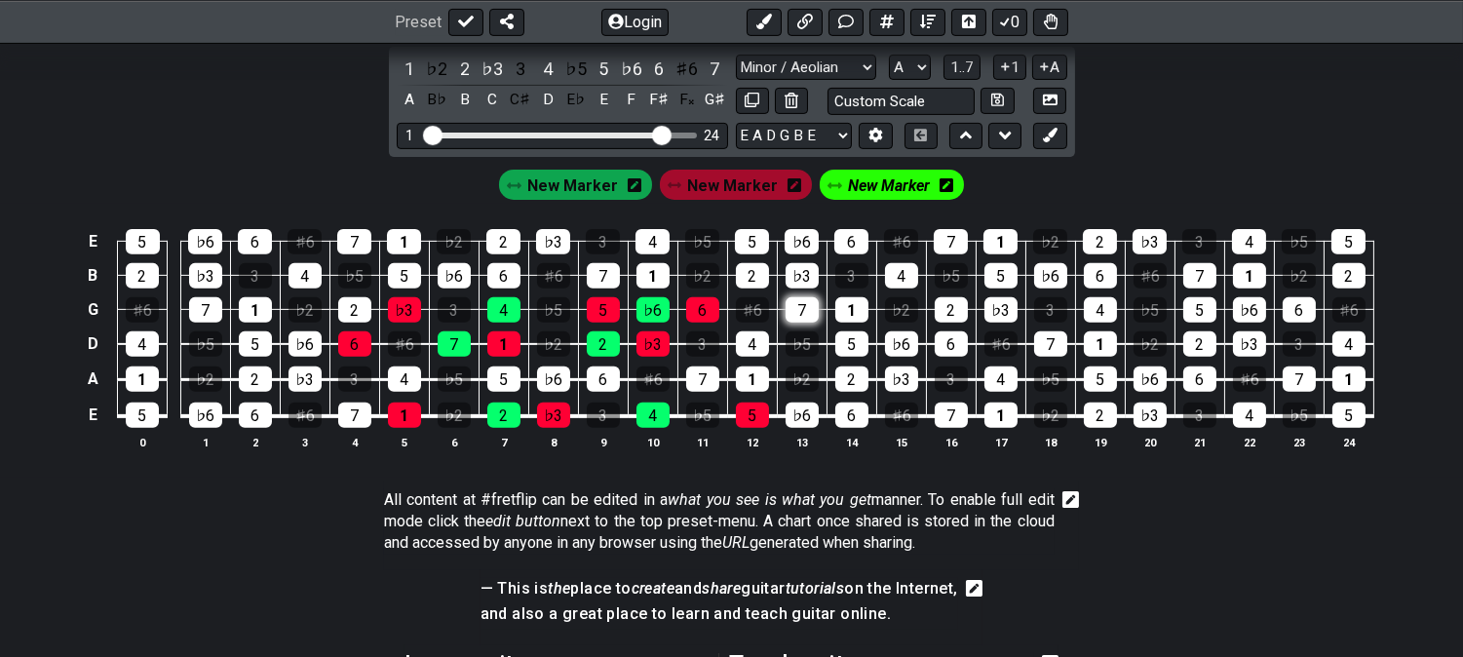
click at [798, 315] on div "7" at bounding box center [802, 309] width 33 height 25
click at [738, 354] on div "4" at bounding box center [752, 343] width 33 height 25
click at [806, 428] on div "♭6" at bounding box center [802, 415] width 33 height 25
click at [735, 179] on span "New Marker" at bounding box center [733, 186] width 91 height 28
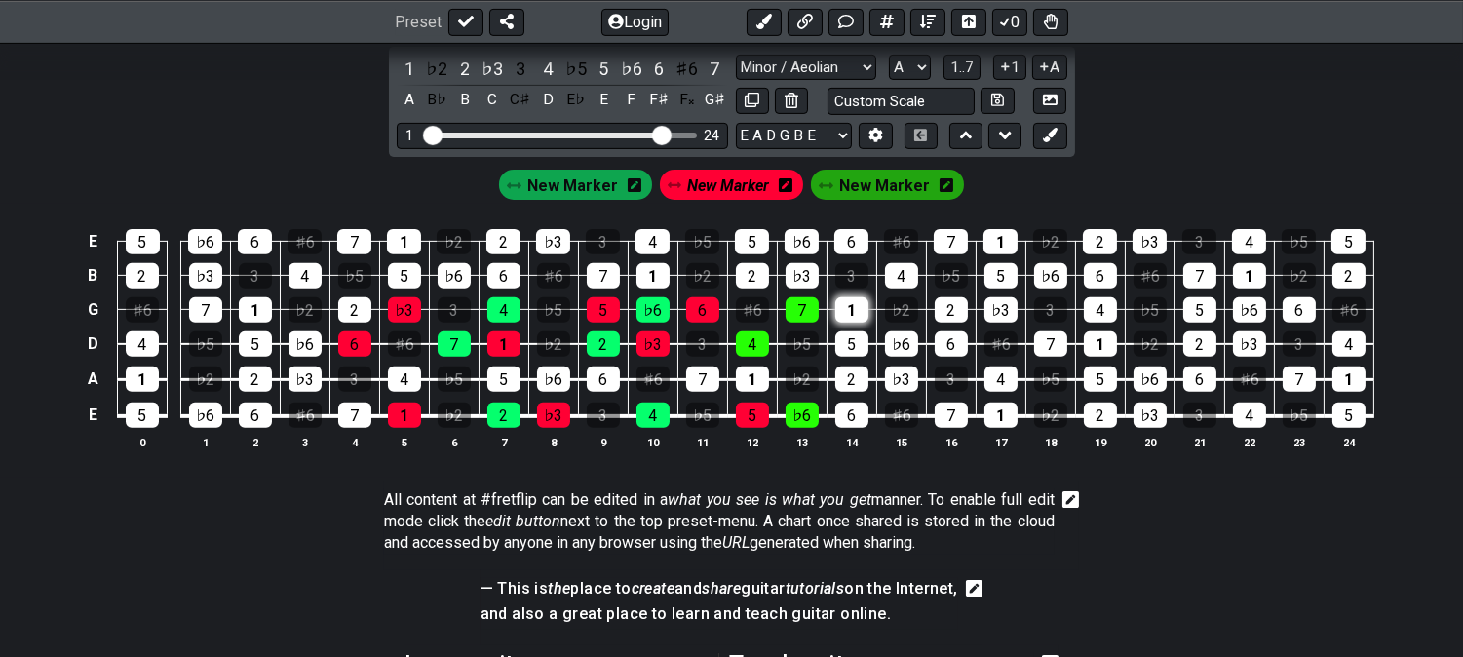
click at [848, 317] on div "1" at bounding box center [852, 309] width 33 height 25
click at [846, 352] on div "5" at bounding box center [852, 343] width 33 height 25
click at [839, 423] on div "6" at bounding box center [852, 415] width 33 height 25
click at [638, 192] on icon at bounding box center [635, 185] width 14 height 14
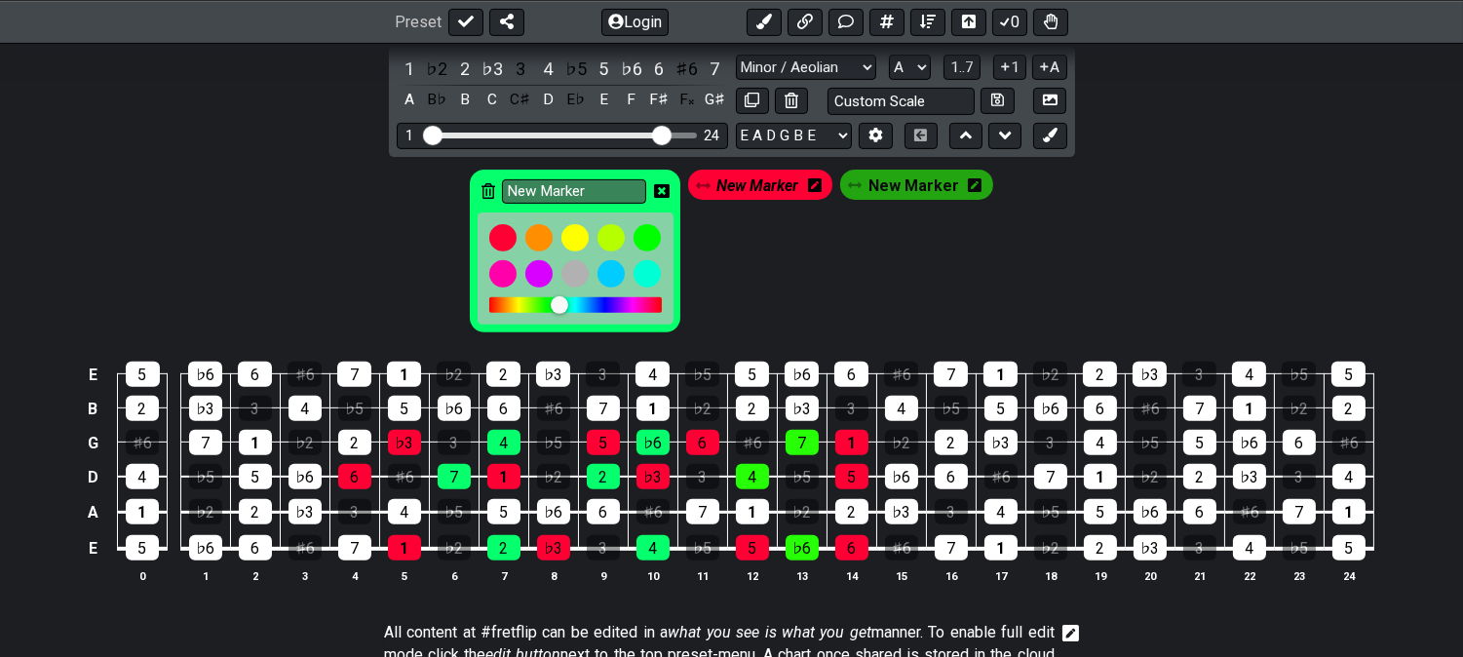
click at [666, 190] on icon at bounding box center [662, 191] width 16 height 16
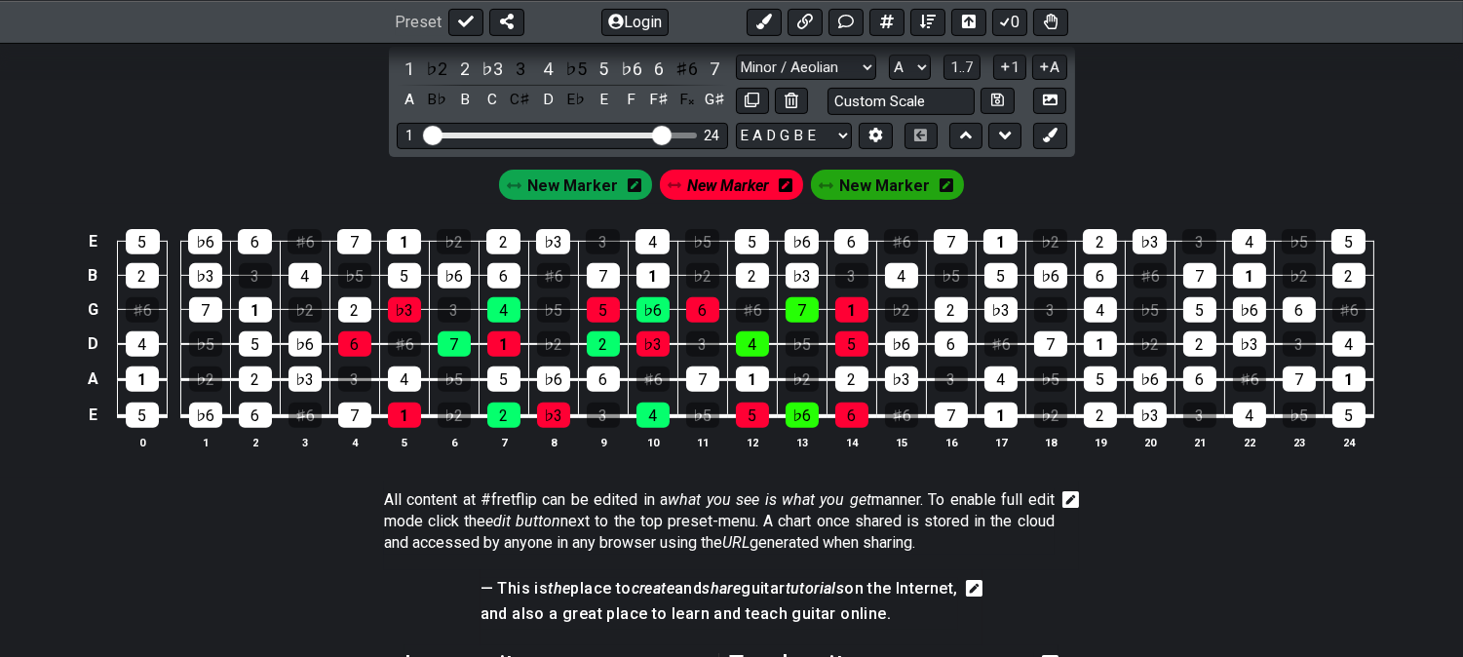
click at [565, 177] on span "New Marker" at bounding box center [572, 186] width 91 height 28
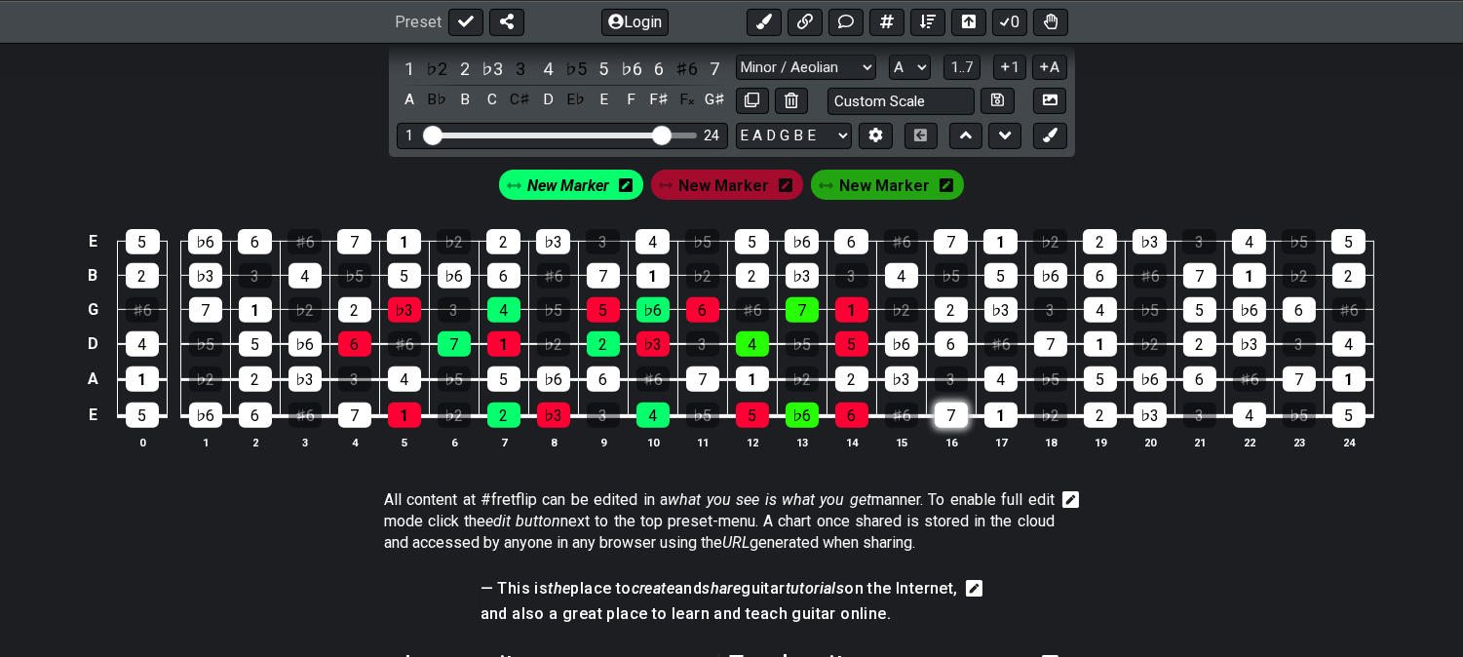
click at [963, 421] on div "7" at bounding box center [951, 415] width 33 height 25
click at [895, 344] on div "♭6" at bounding box center [901, 343] width 33 height 25
click at [942, 314] on div "2" at bounding box center [951, 309] width 33 height 25
click at [758, 179] on span "New Marker" at bounding box center [725, 186] width 91 height 28
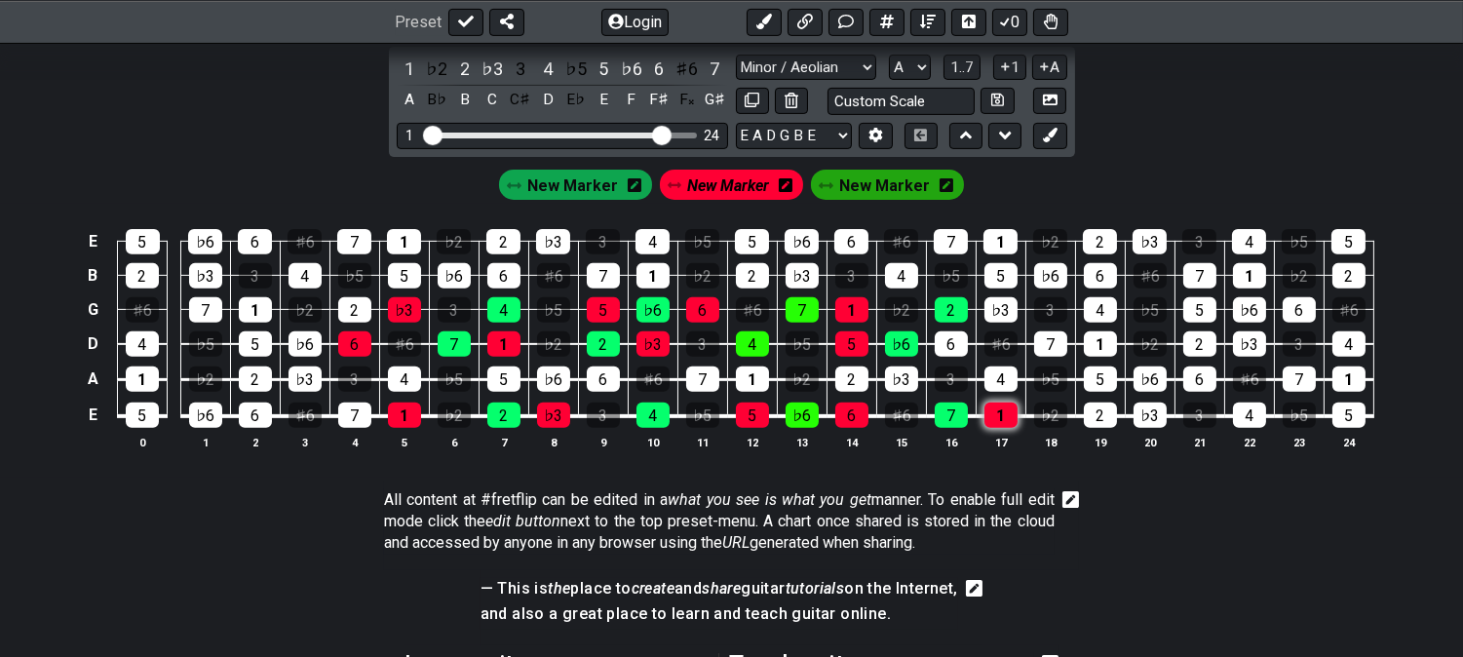
click at [1000, 408] on div "1" at bounding box center [1001, 415] width 33 height 25
click at [997, 319] on div "♭3" at bounding box center [1001, 309] width 33 height 25
click at [944, 347] on div "6" at bounding box center [951, 343] width 33 height 25
click at [713, 190] on span "New Marker" at bounding box center [729, 186] width 82 height 28
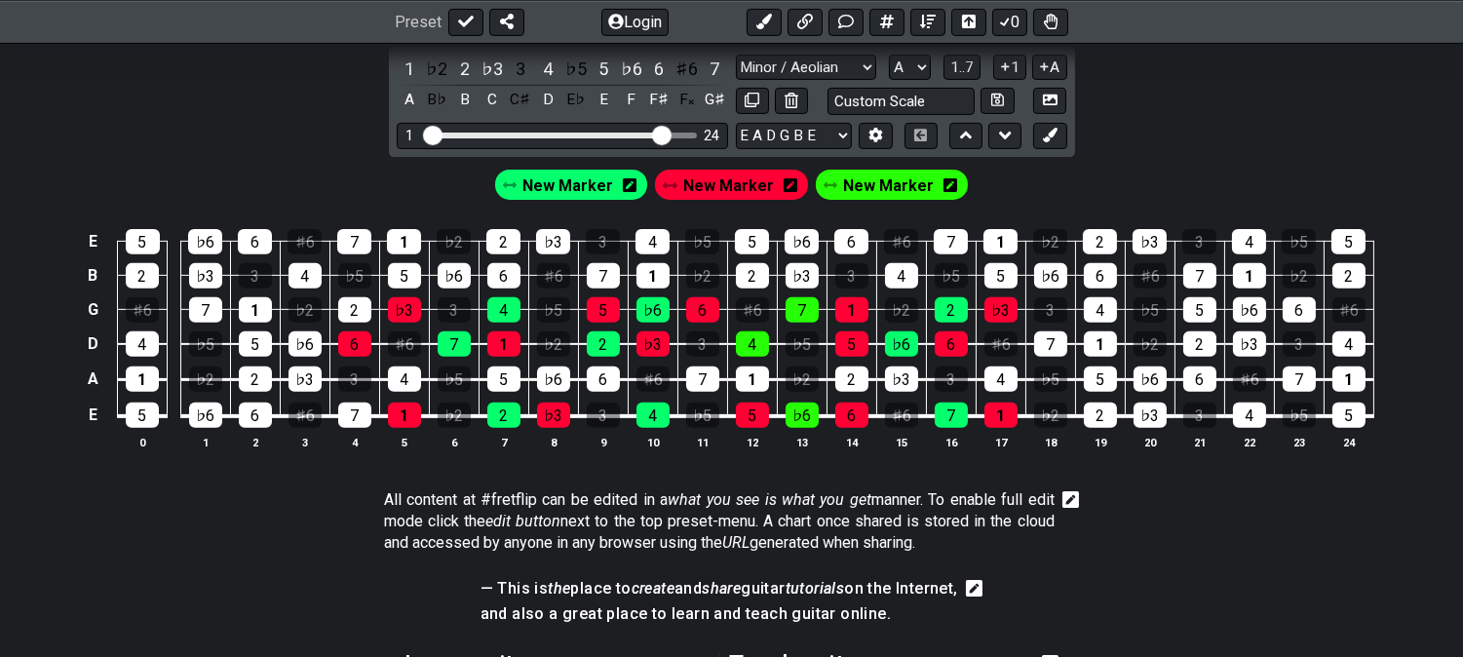
click at [617, 183] on div "New Marker" at bounding box center [571, 184] width 153 height 29
click at [706, 312] on div "6" at bounding box center [702, 309] width 33 height 25
click at [699, 308] on div "6" at bounding box center [702, 309] width 33 height 25
click at [571, 177] on span "New Marker" at bounding box center [568, 186] width 91 height 28
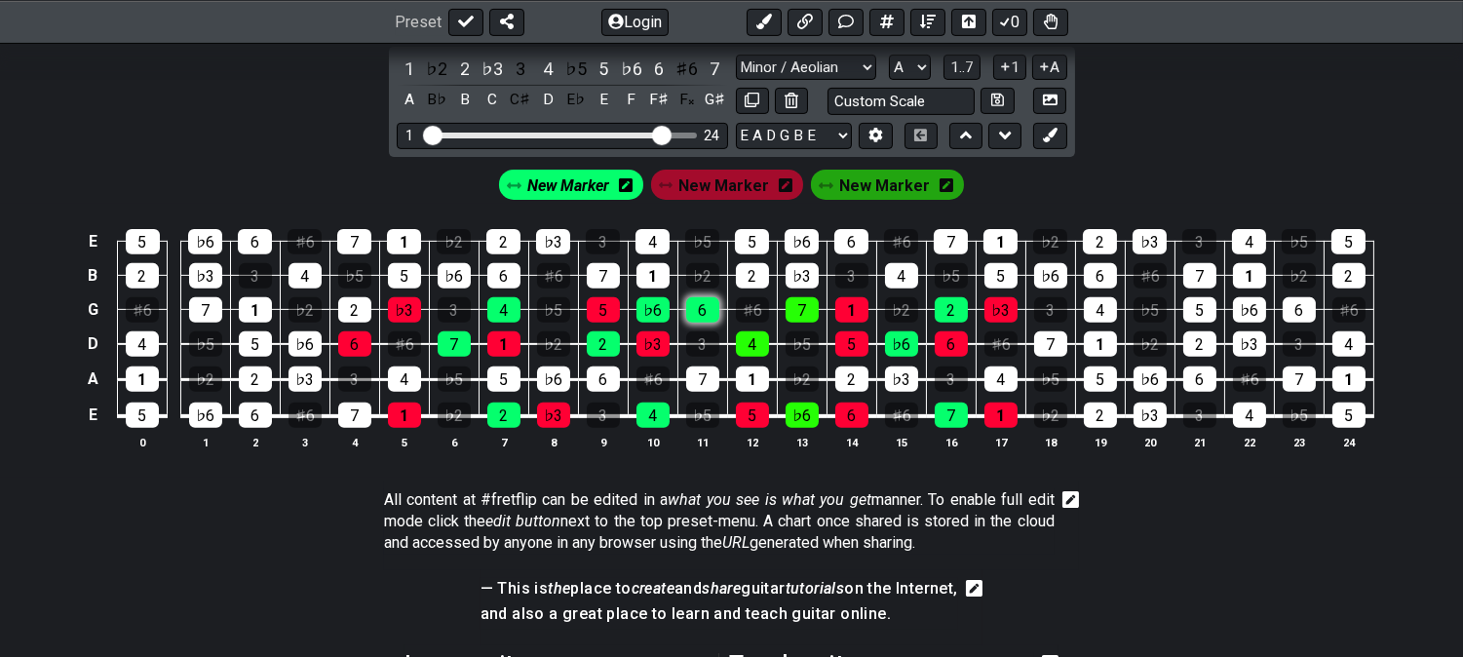
click at [705, 312] on div "6" at bounding box center [702, 309] width 33 height 25
click at [668, 309] on div "♭6" at bounding box center [653, 309] width 33 height 25
click at [903, 68] on select "A♭ A A♯ B♭ B C C♯ D♭ D D♯ E♭ E F F♯ G♭ G G♯" at bounding box center [910, 68] width 42 height 26
click at [889, 56] on select "A♭ A A♯ B♭ B C C♯ D♭ D D♯ E♭ E F F♯ G♭ G G♯" at bounding box center [910, 68] width 42 height 26
click at [907, 65] on select "A♭ A A♯ B♭ B C C♯ D♭ D D♯ E♭ E F F♯ G♭ G G♯" at bounding box center [910, 68] width 42 height 26
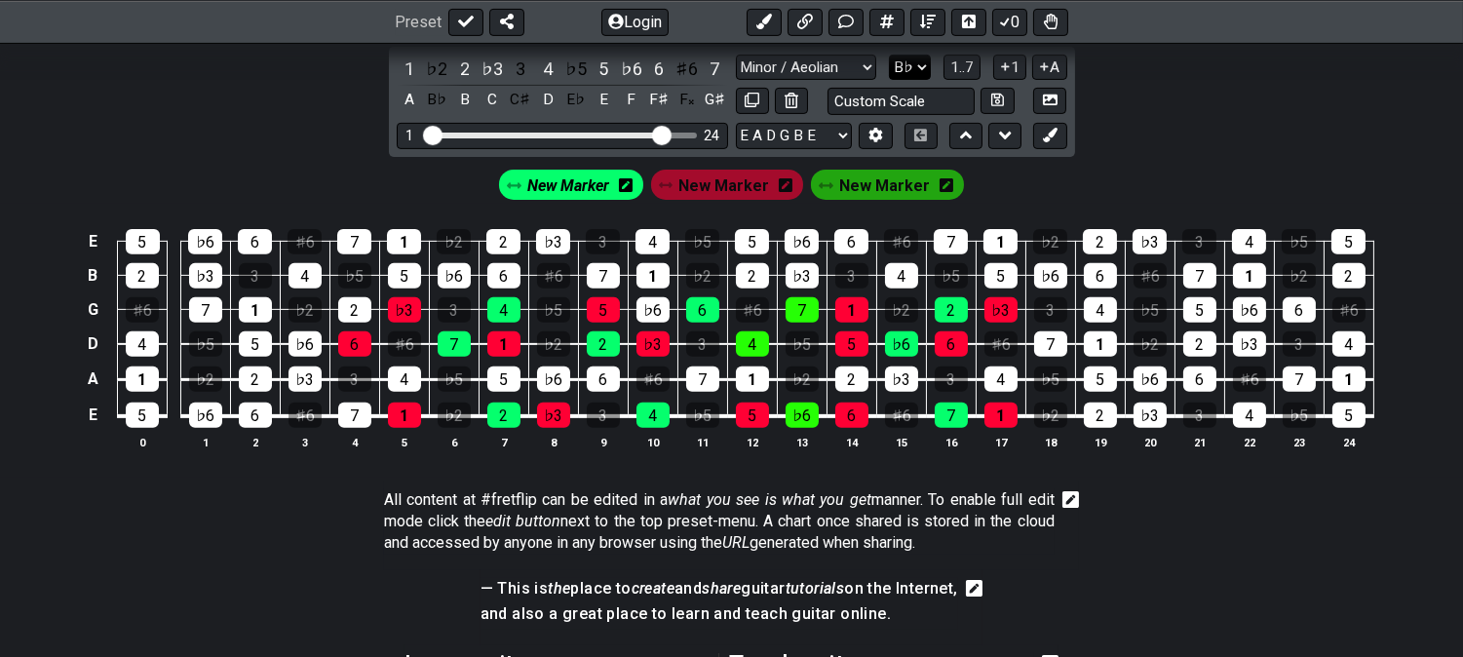
click at [889, 56] on select "A♭ A A♯ B♭ B C C♯ D♭ D D♯ E♭ E F F♯ G♭ G G♯" at bounding box center [910, 68] width 42 height 26
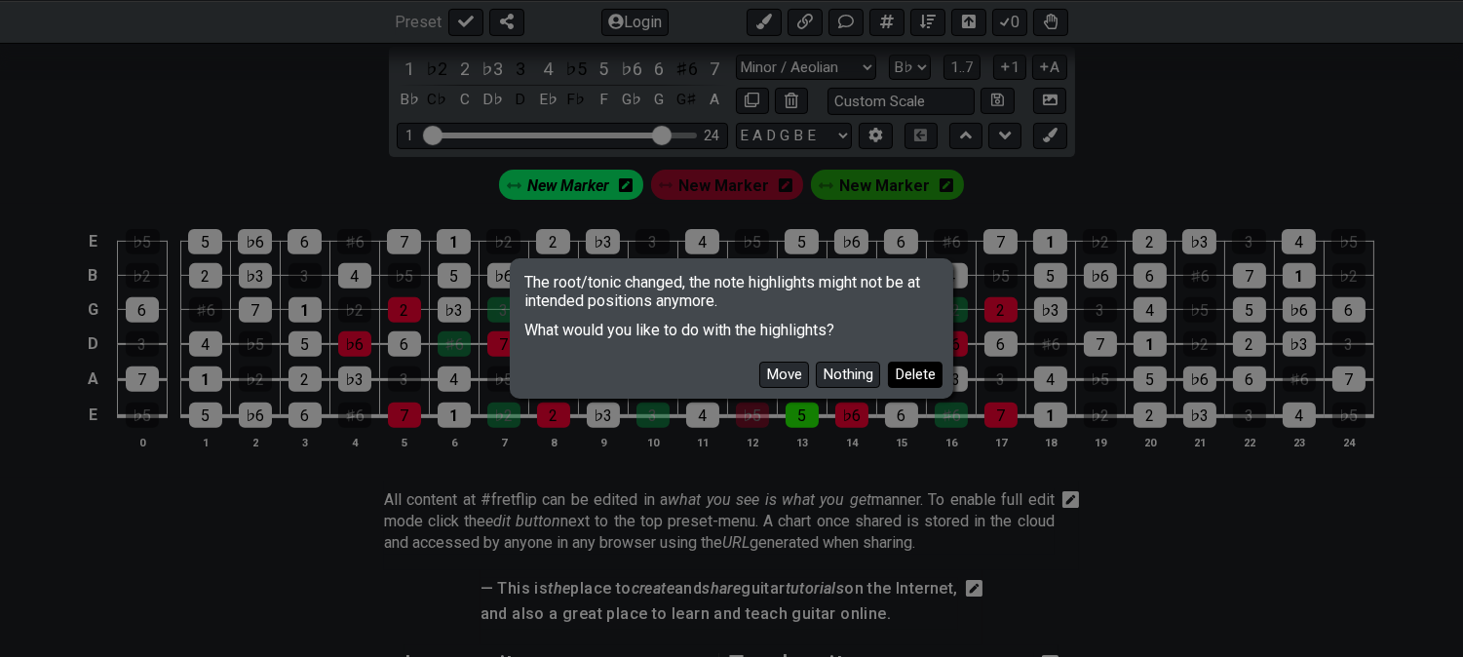
click at [912, 371] on button "Delete" at bounding box center [915, 375] width 55 height 26
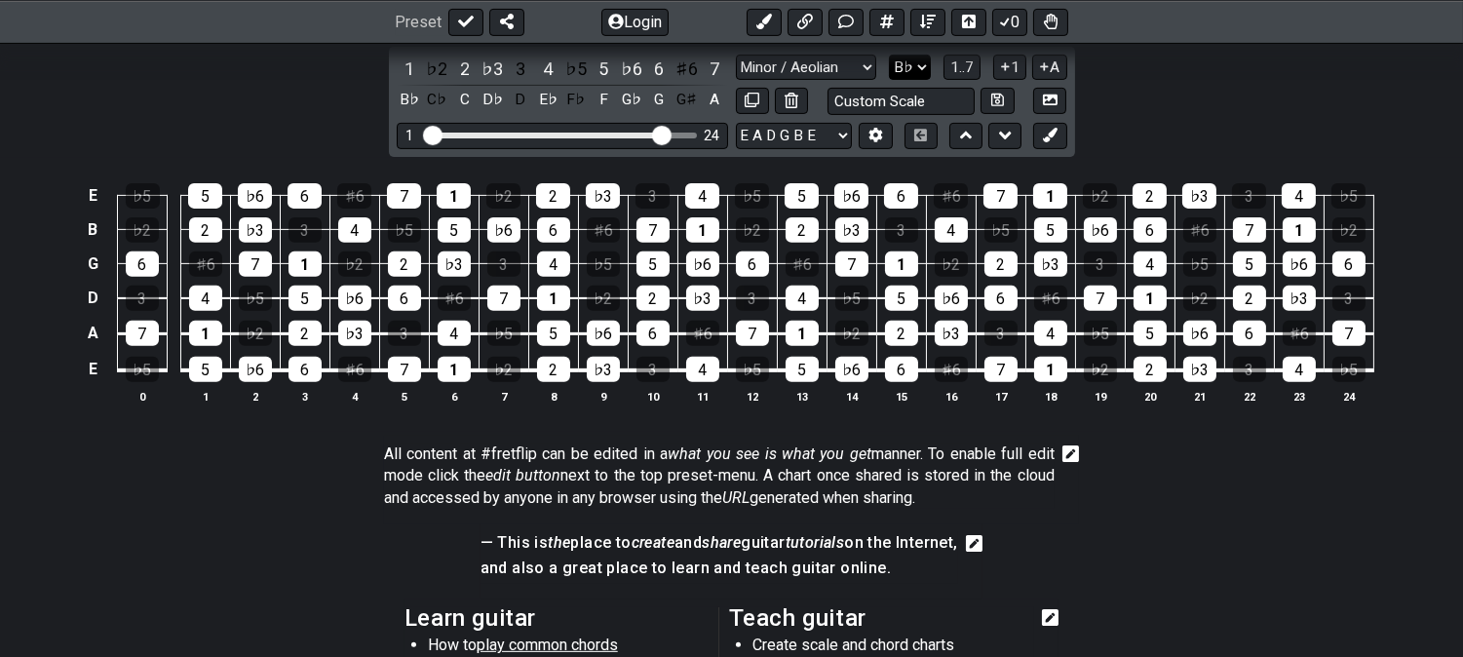
click at [908, 62] on select "A♭ A A♯ B♭ B C C♯ D♭ D D♯ E♭ E F F♯ G♭ G G♯" at bounding box center [910, 68] width 42 height 26
select select "A"
click at [889, 56] on select "A♭ A A♯ B♭ B C C♯ D♭ D D♯ E♭ E F F♯ G♭ G G♯" at bounding box center [910, 68] width 42 height 26
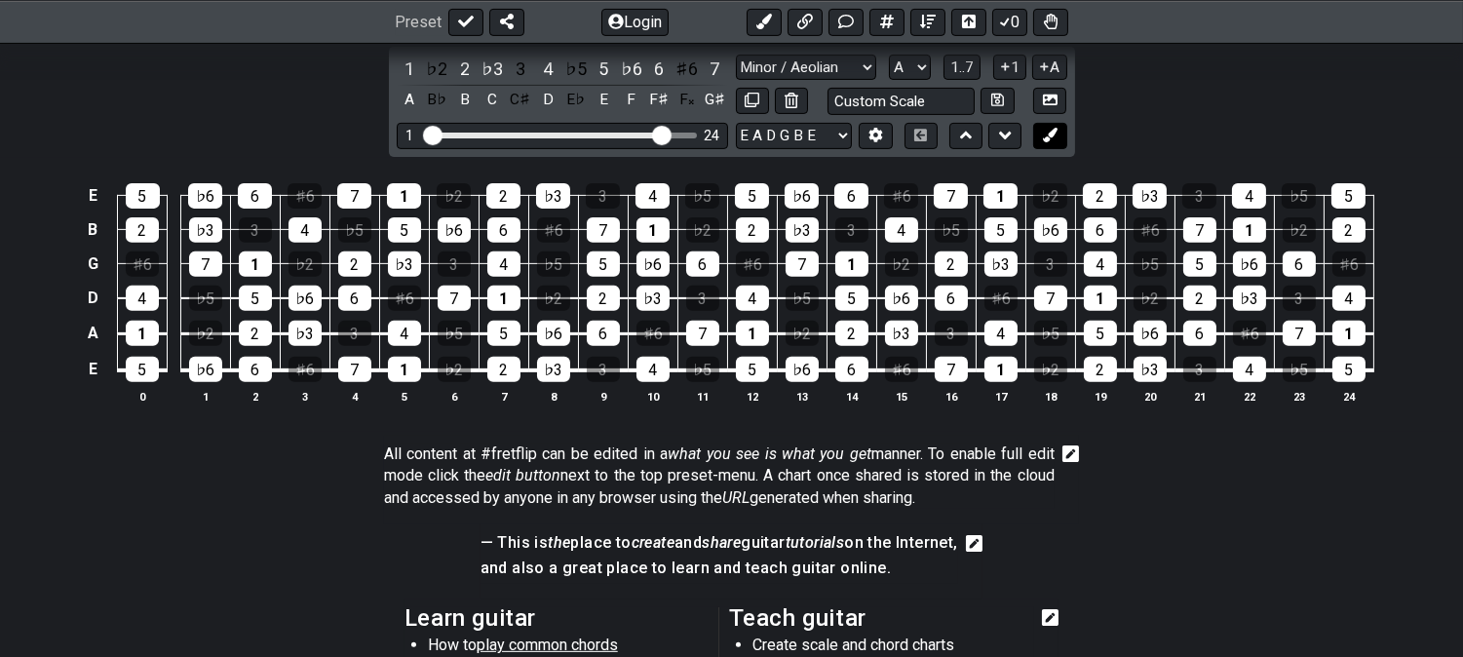
click at [1040, 130] on button at bounding box center [1049, 136] width 33 height 26
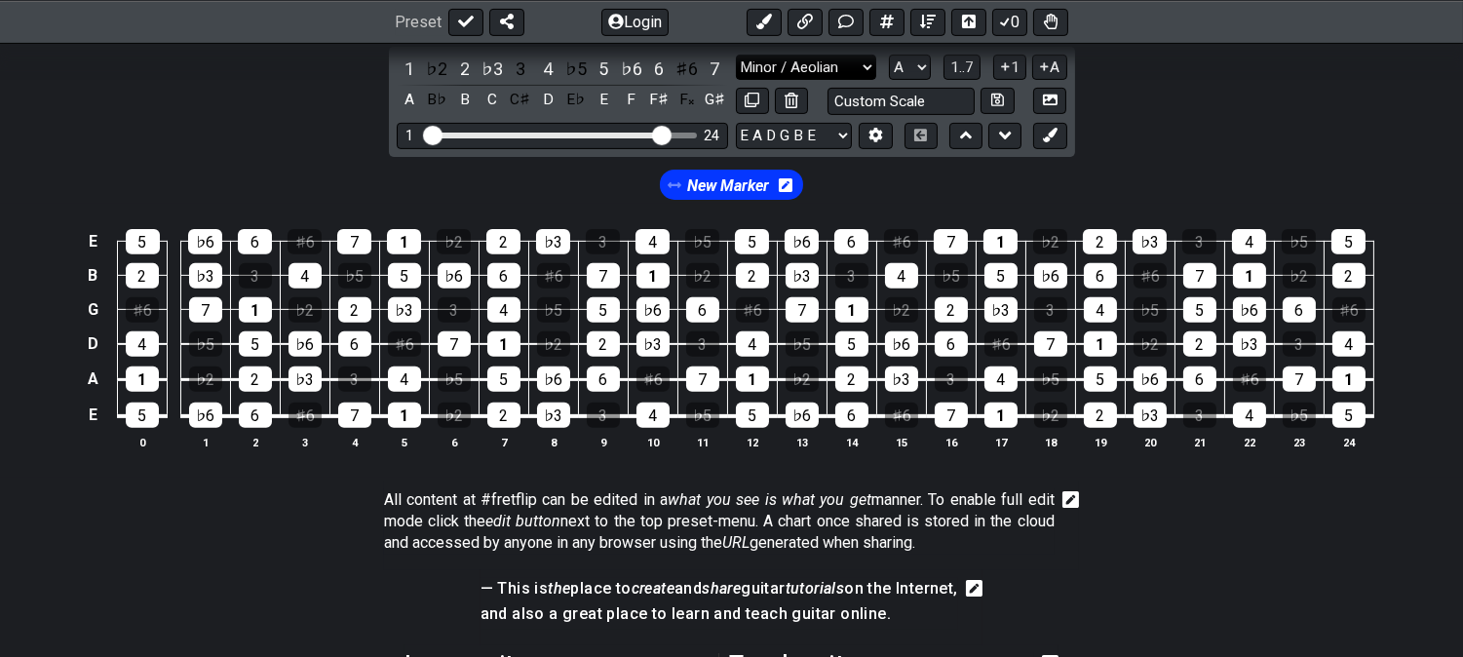
click at [795, 68] on select "Minor Pentatonic Click to edit Minor Pentatonic Major Pentatonic Minor Blues Ma…" at bounding box center [806, 68] width 140 height 26
select select "Minor"
click at [736, 56] on select "Minor Pentatonic Click to edit Minor Pentatonic Major Pentatonic Minor Blues Ma…" at bounding box center [806, 68] width 140 height 26
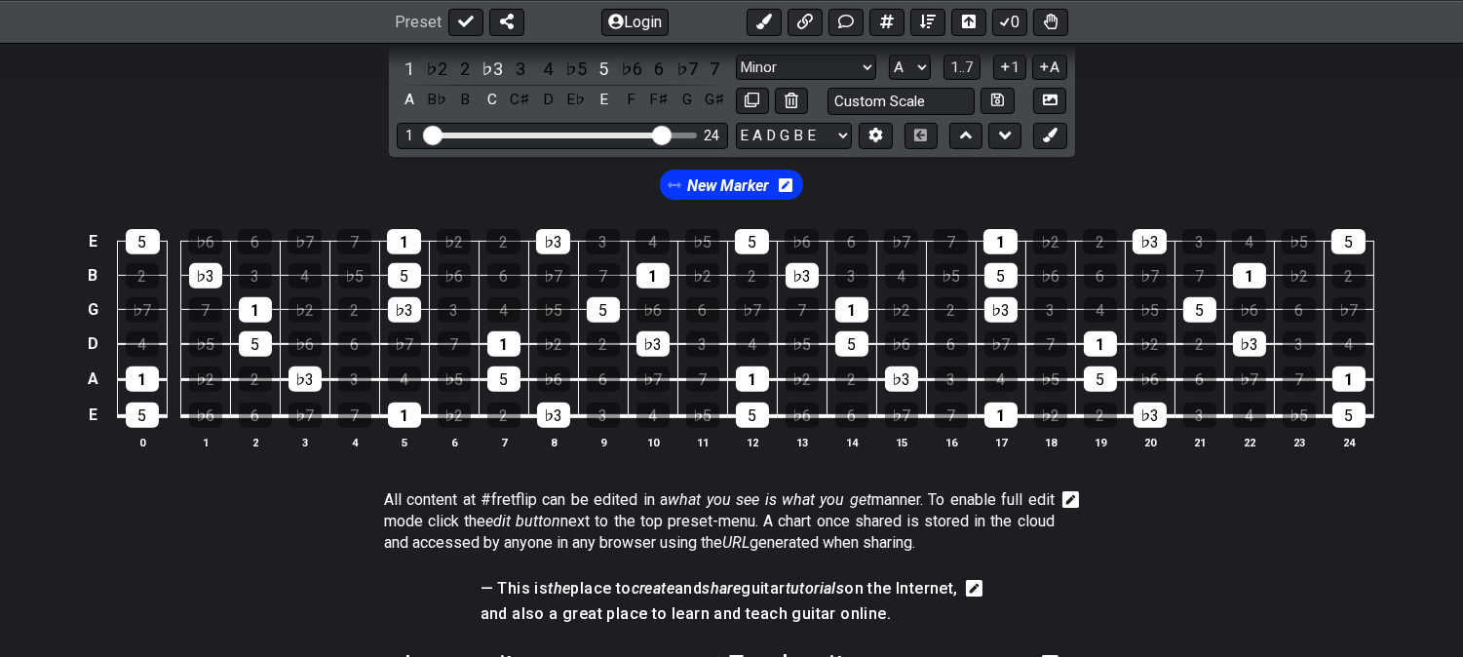
click at [790, 203] on div "New Marker" at bounding box center [732, 184] width 152 height 37
click at [793, 193] on icon at bounding box center [786, 185] width 14 height 16
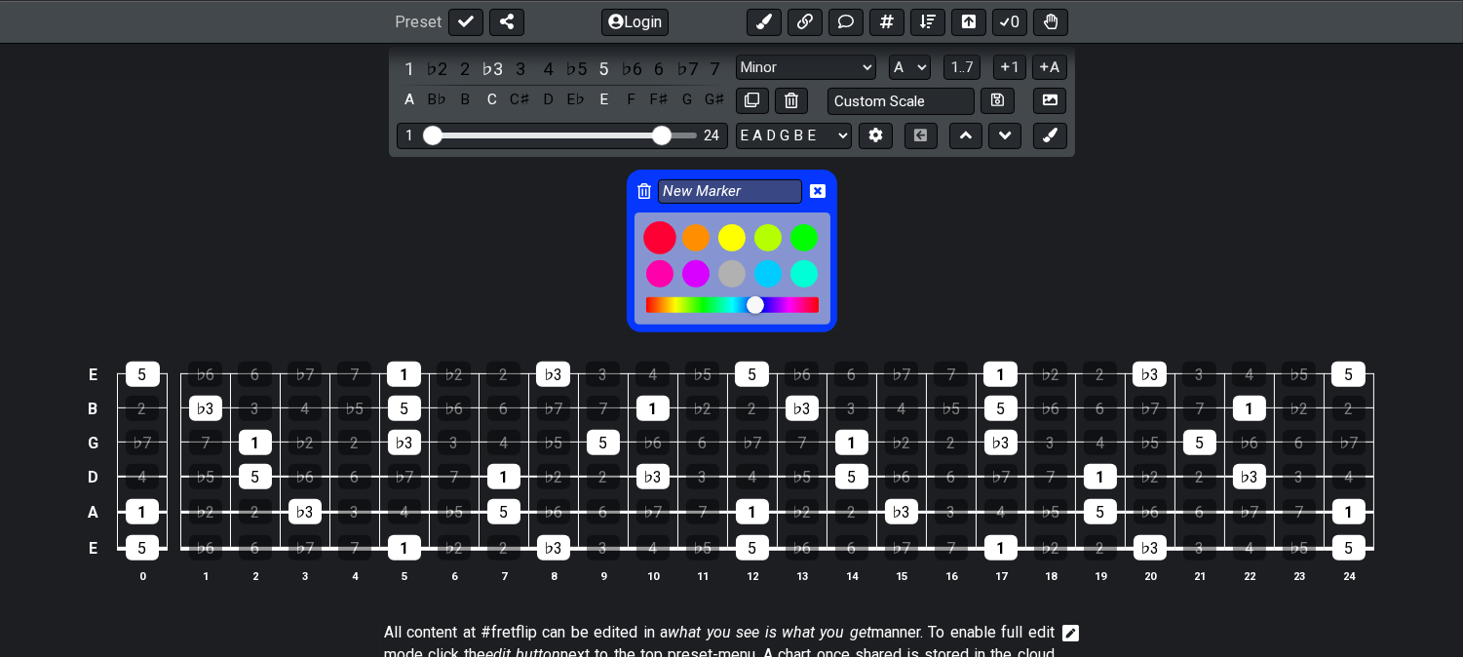
drag, startPoint x: 657, startPoint y: 237, endPoint x: 754, endPoint y: 231, distance: 96.7
click at [657, 236] on div at bounding box center [659, 238] width 33 height 33
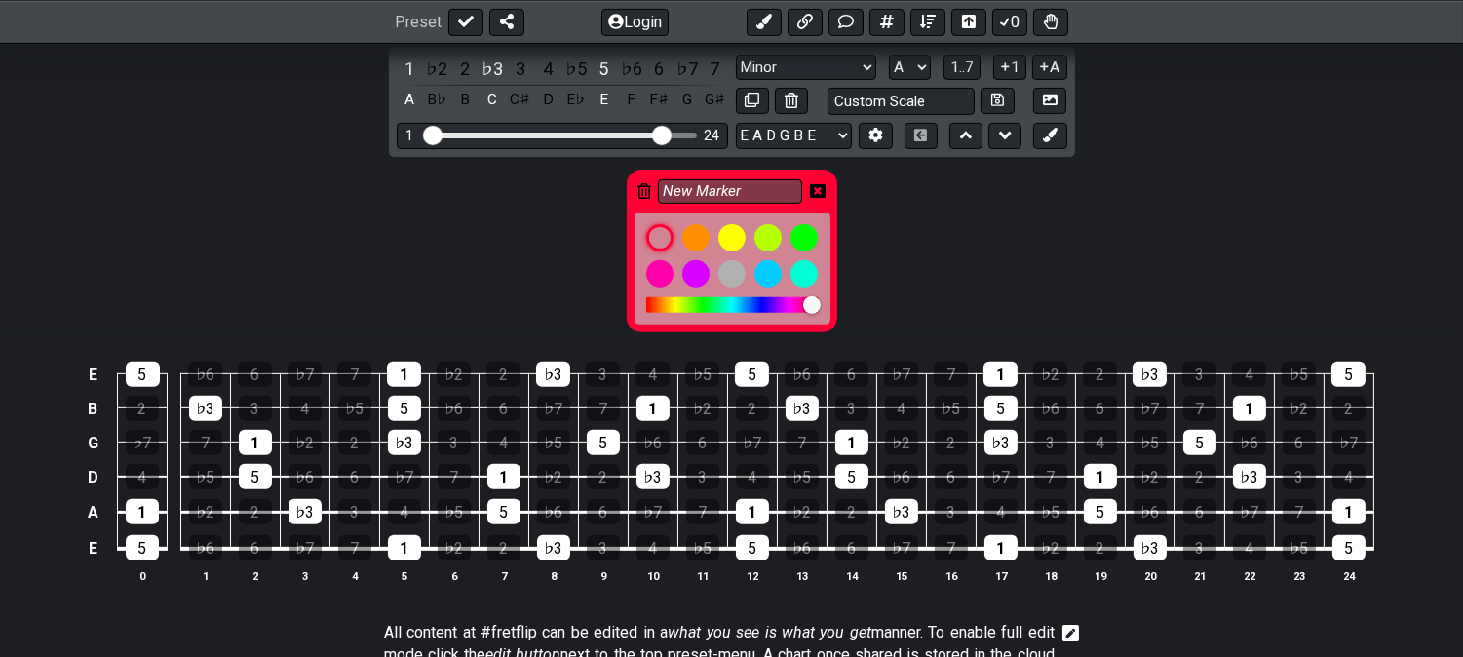
click at [809, 199] on div "New Marker" at bounding box center [732, 251] width 211 height 163
click at [815, 192] on icon at bounding box center [818, 191] width 16 height 14
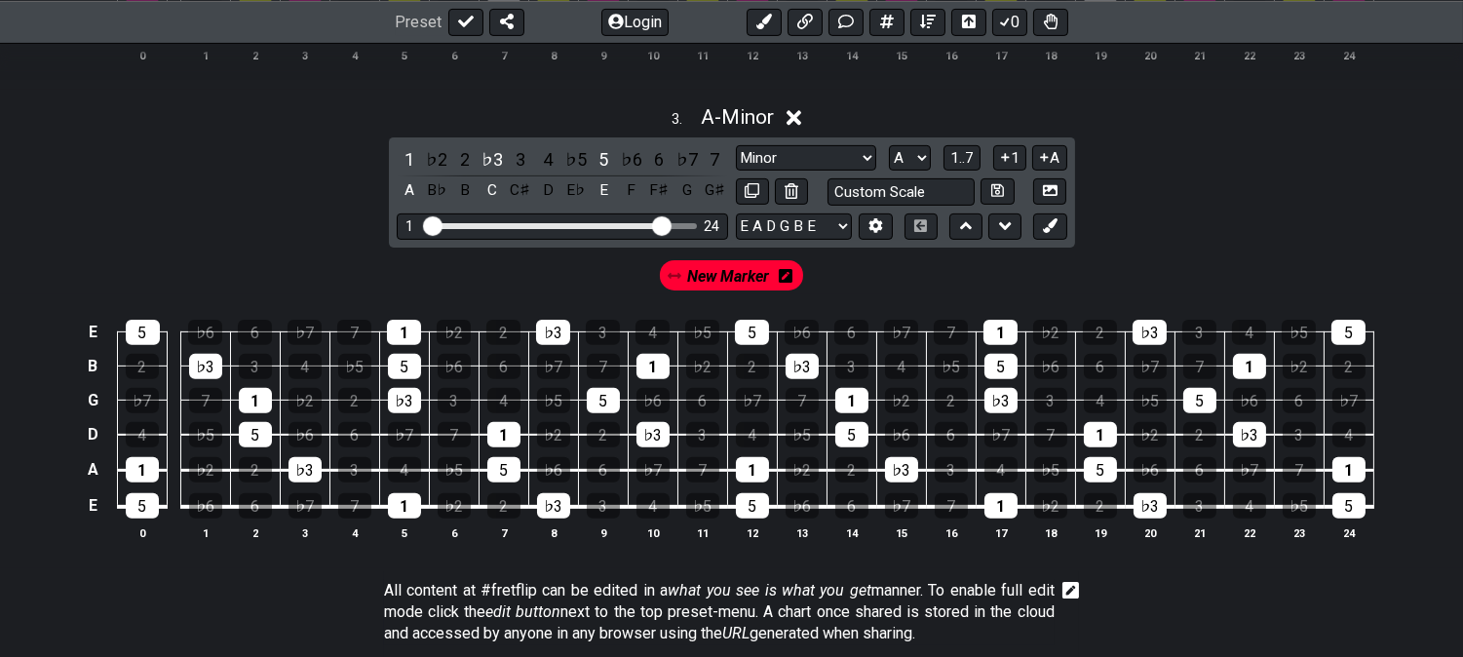
scroll to position [1191, 0]
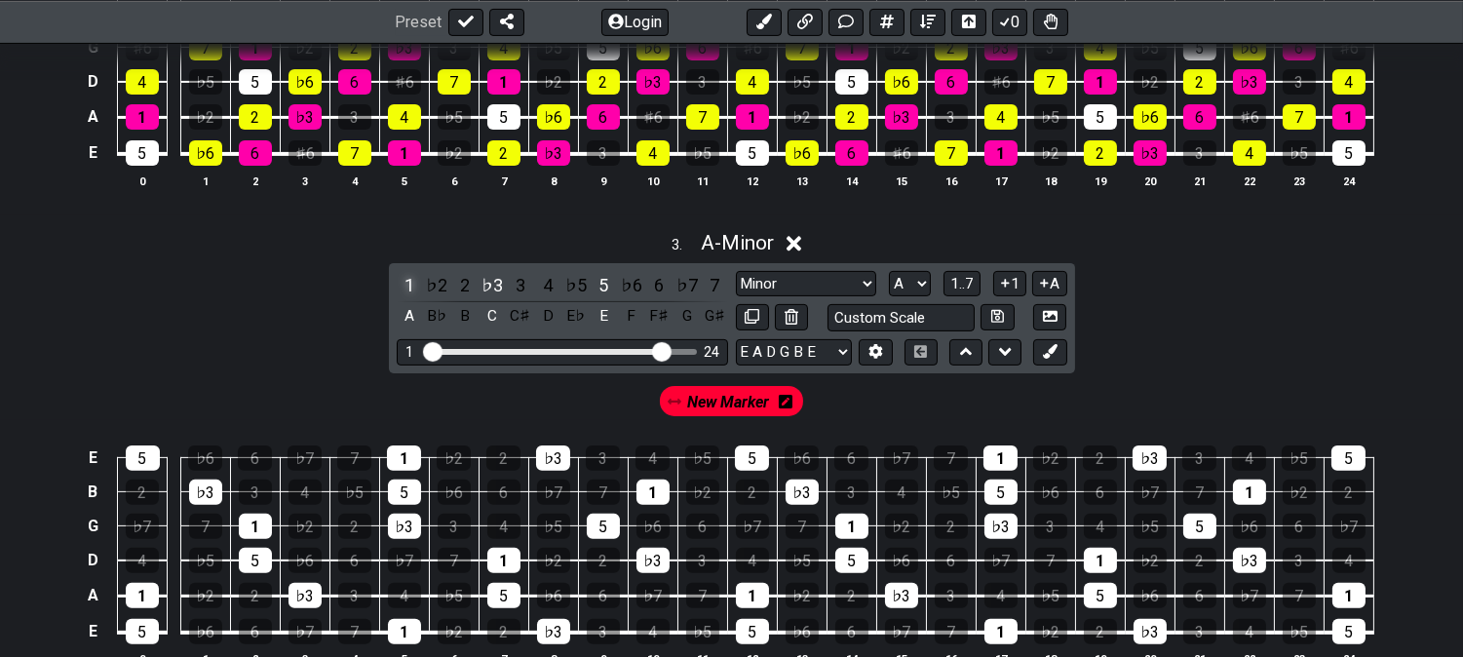
click at [410, 278] on div "1" at bounding box center [409, 285] width 25 height 26
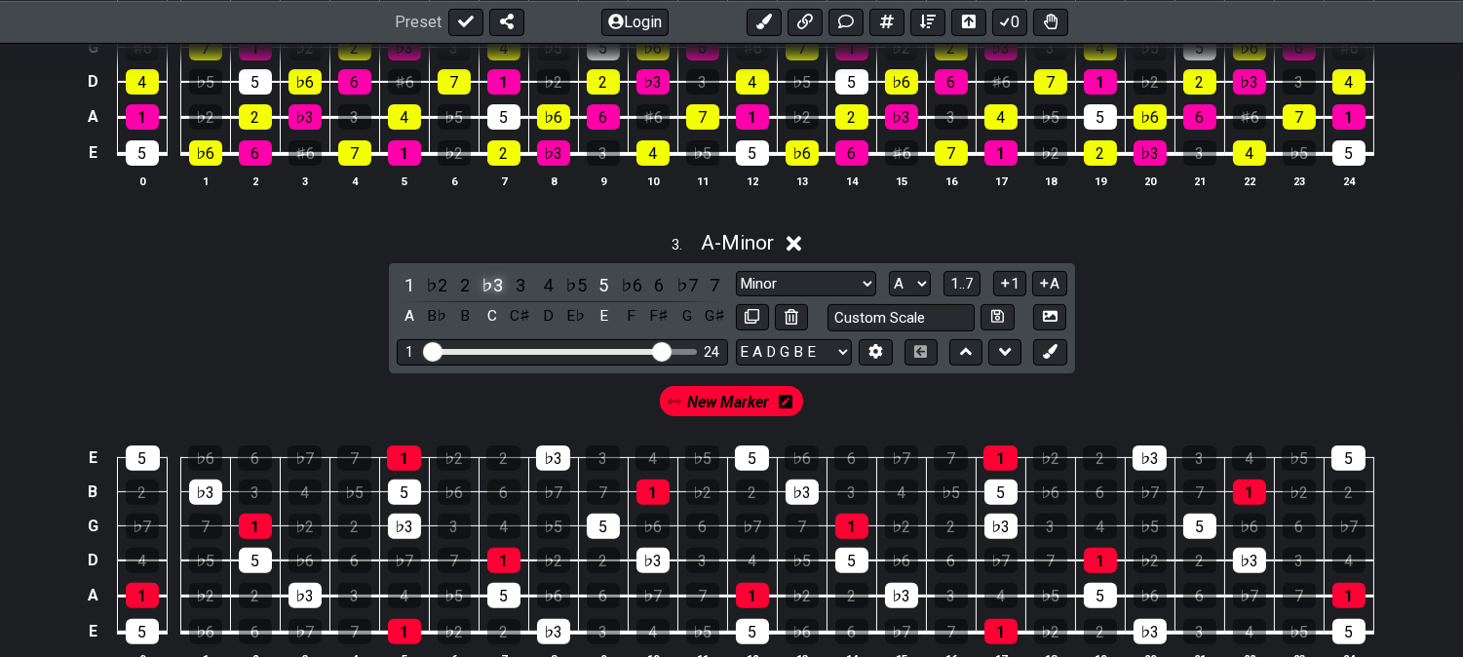
click at [487, 279] on div "♭3" at bounding box center [492, 285] width 25 height 26
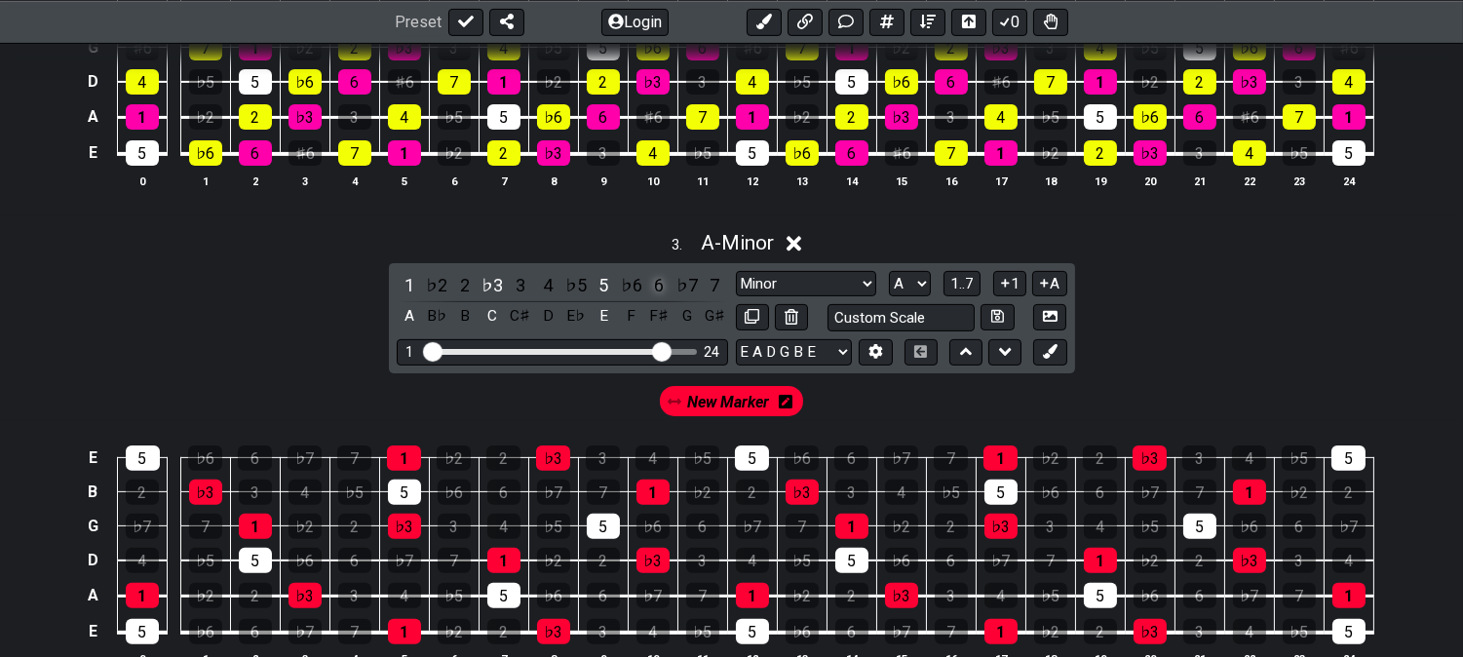
click at [658, 286] on div "6" at bounding box center [658, 285] width 25 height 26
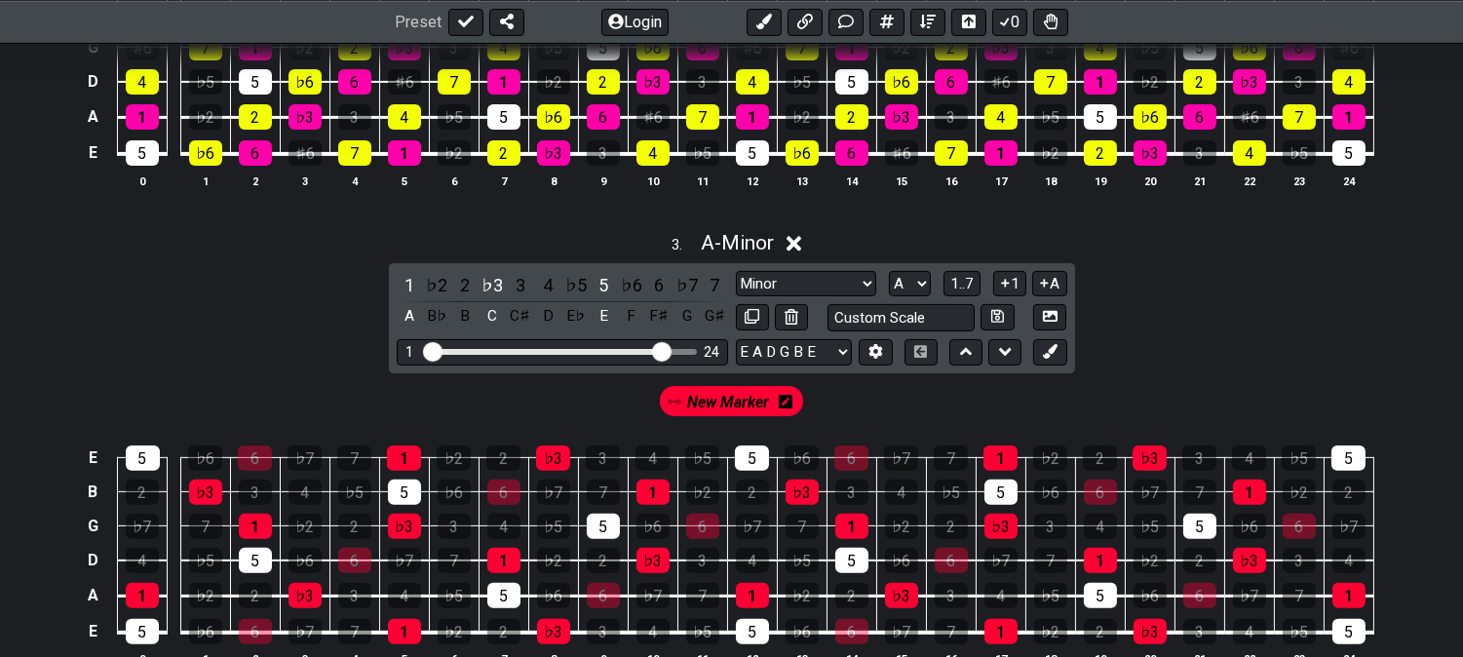
click at [720, 411] on span "New Marker" at bounding box center [729, 402] width 82 height 28
click at [663, 287] on div "6" at bounding box center [658, 285] width 25 height 26
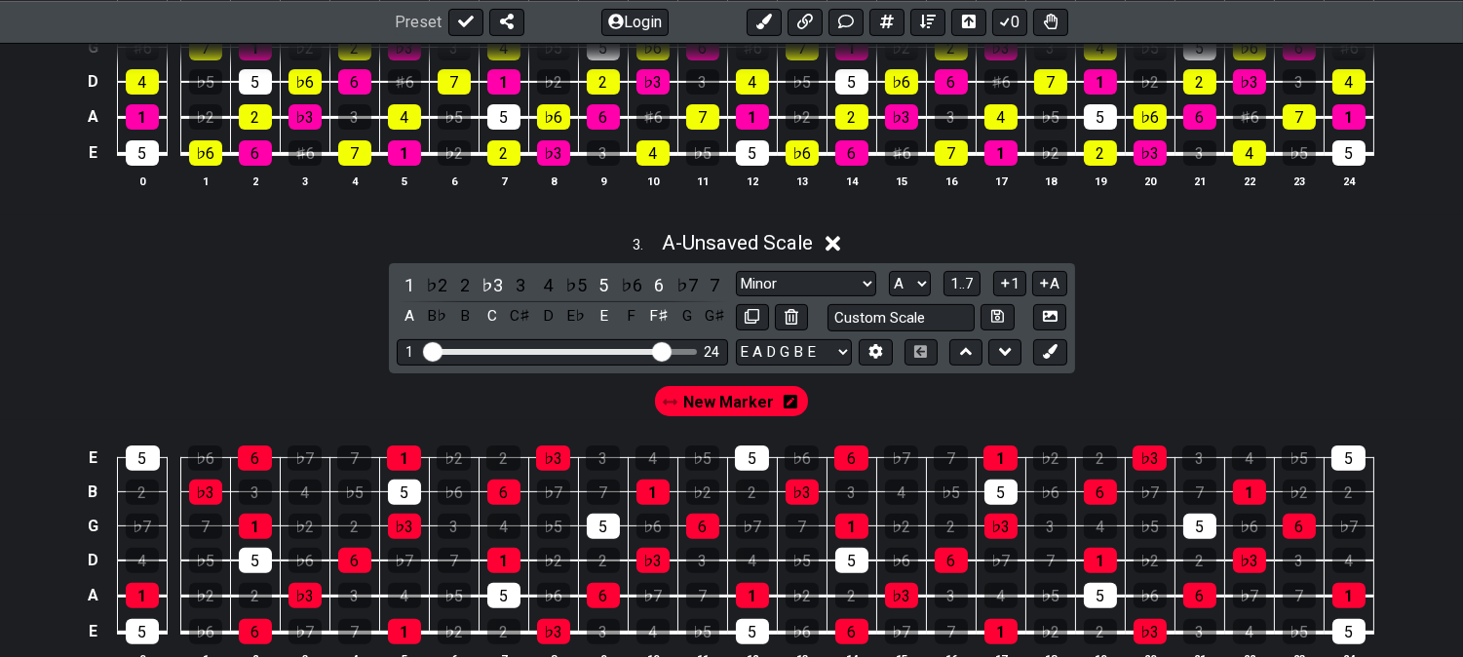
click at [705, 416] on span "New Marker" at bounding box center [728, 402] width 91 height 28
click at [716, 412] on span "New Marker" at bounding box center [729, 402] width 82 height 28
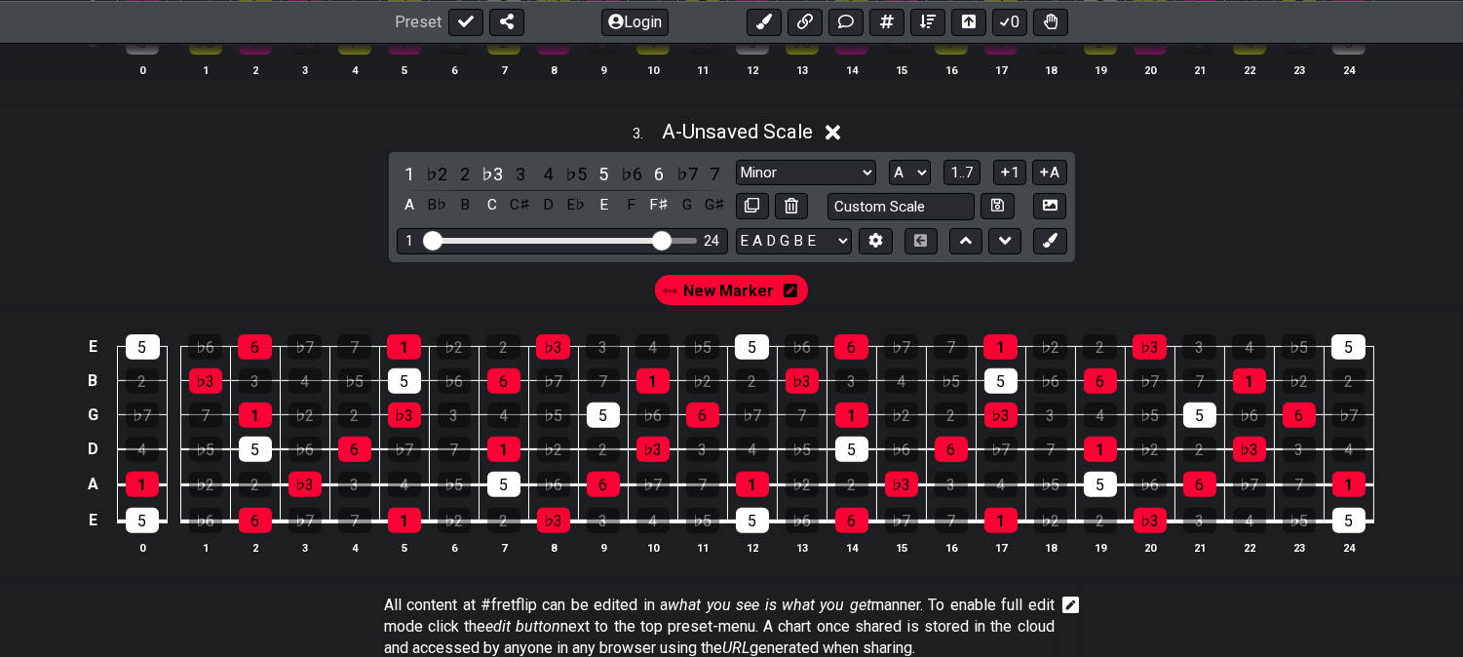
scroll to position [1408, 0]
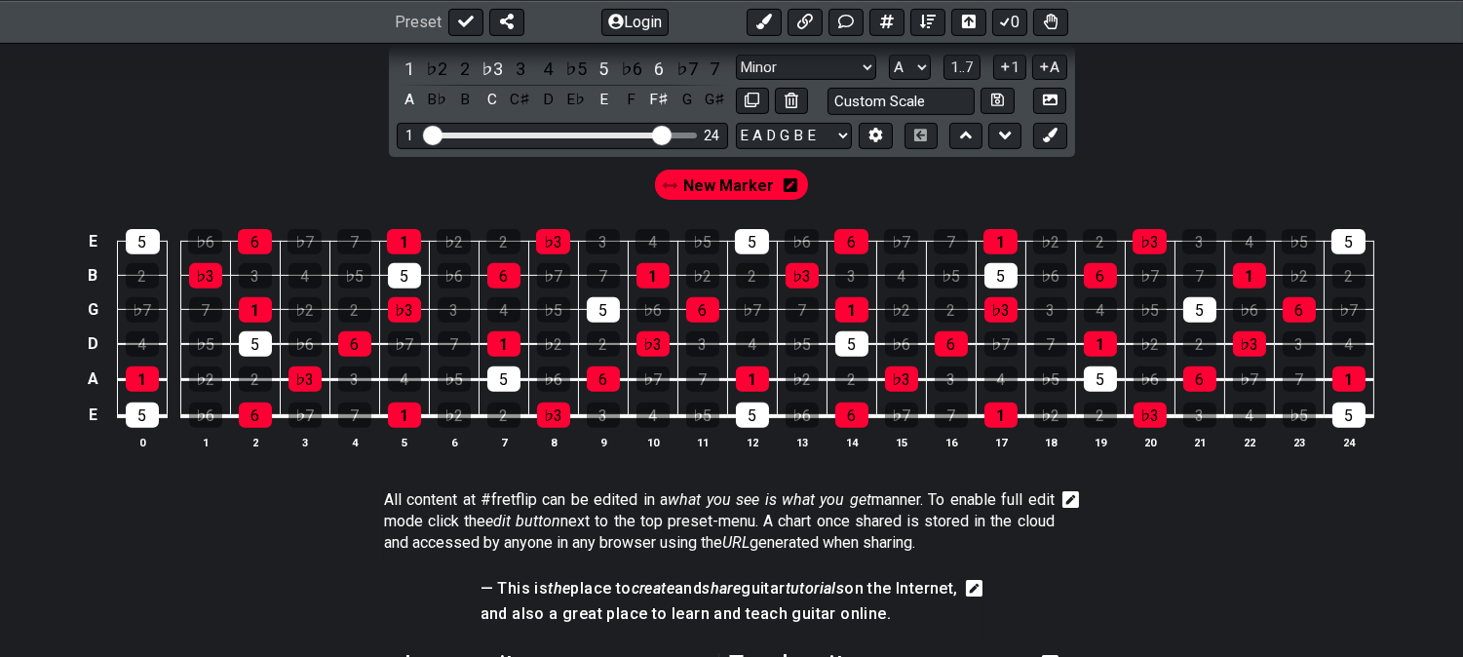
click at [239, 101] on div "3 . A - Unsaved Scale 1 ♭2 2 ♭3 3 4 ♭5 5 ♭6 6 ♭7 7 A B♭ B C C♯ D E♭ E F F♯ G G♯…" at bounding box center [731, 240] width 1463 height 475
click at [813, 69] on select "Minor Pentatonic Click to edit Minor Pentatonic Major Pentatonic Minor Blues Ma…" at bounding box center [806, 68] width 140 height 26
click at [189, 127] on div "3 . A - Unsaved Scale 1 ♭2 2 ♭3 3 4 ♭5 5 ♭6 6 ♭7 7 A B♭ B C C♯ D E♭ E F F♯ G G♯…" at bounding box center [731, 240] width 1463 height 475
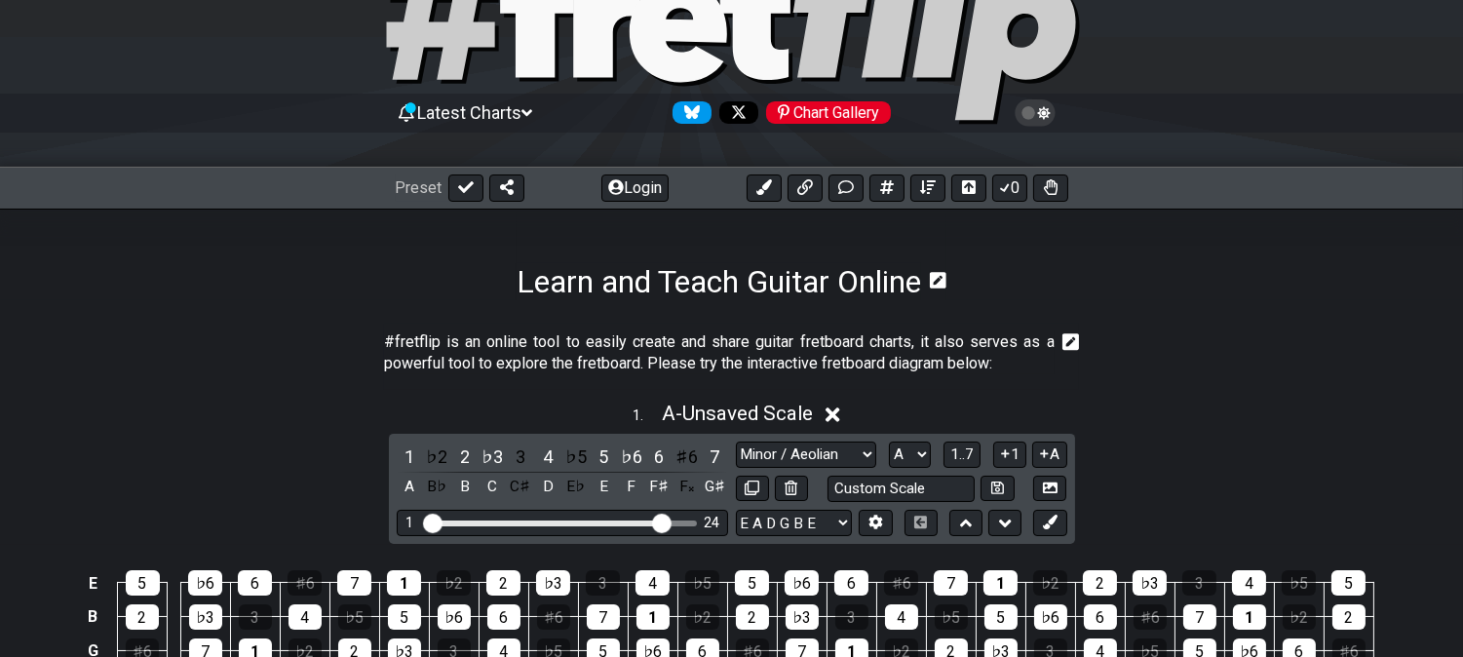
scroll to position [0, 0]
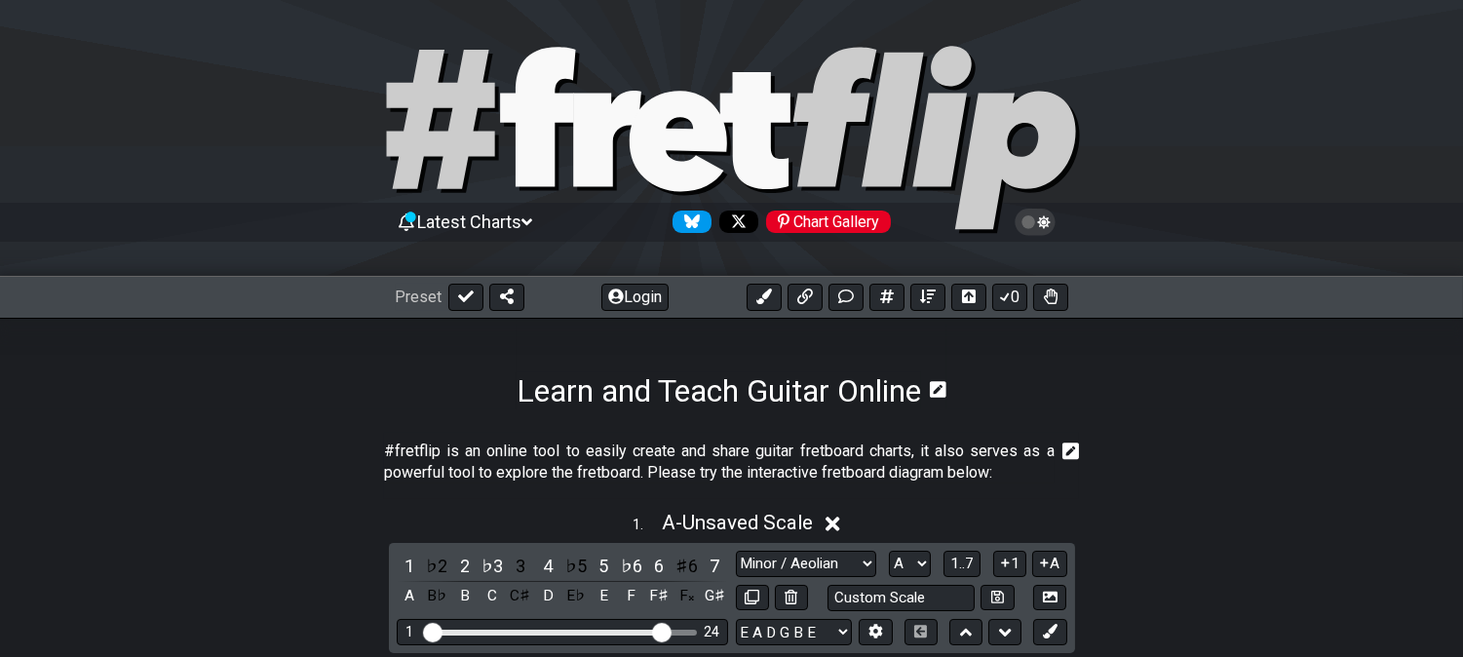
click at [465, 216] on span "Latest Charts" at bounding box center [469, 222] width 104 height 20
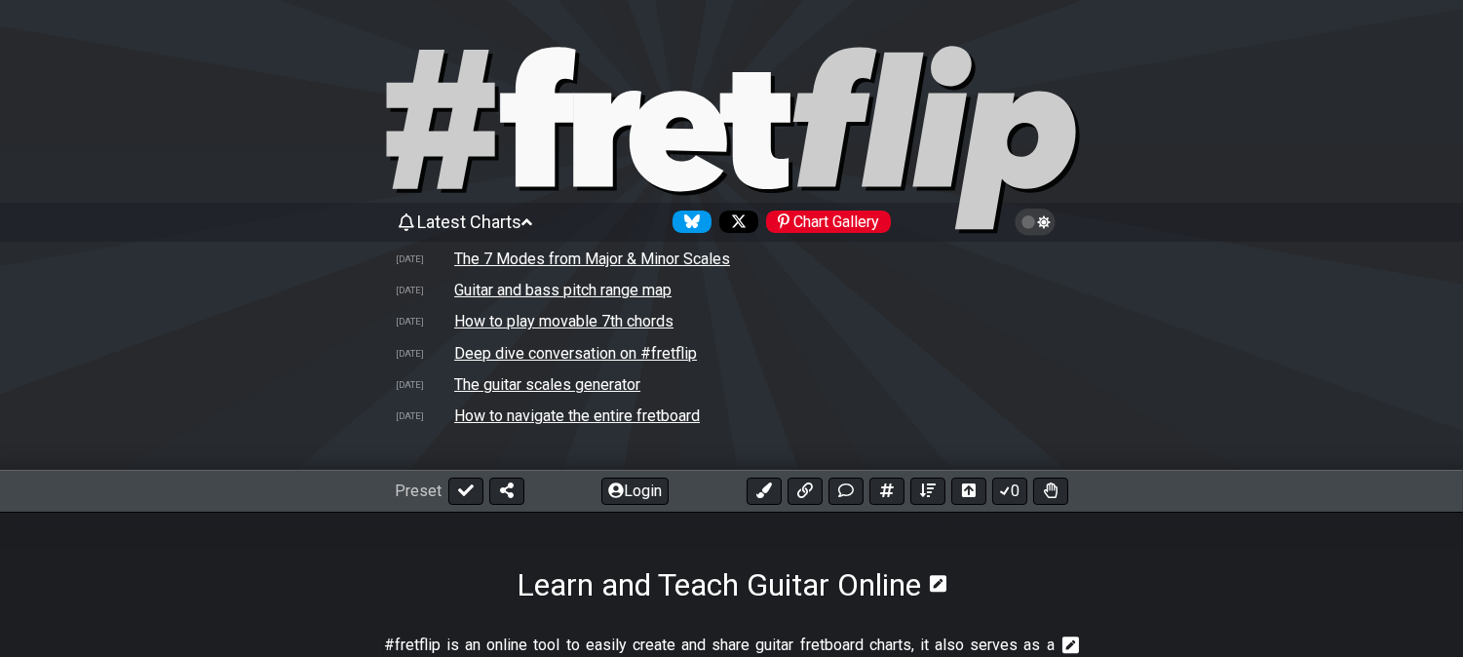
click at [608, 259] on td "The 7 Modes from Major & Minor Scales" at bounding box center [592, 259] width 278 height 20
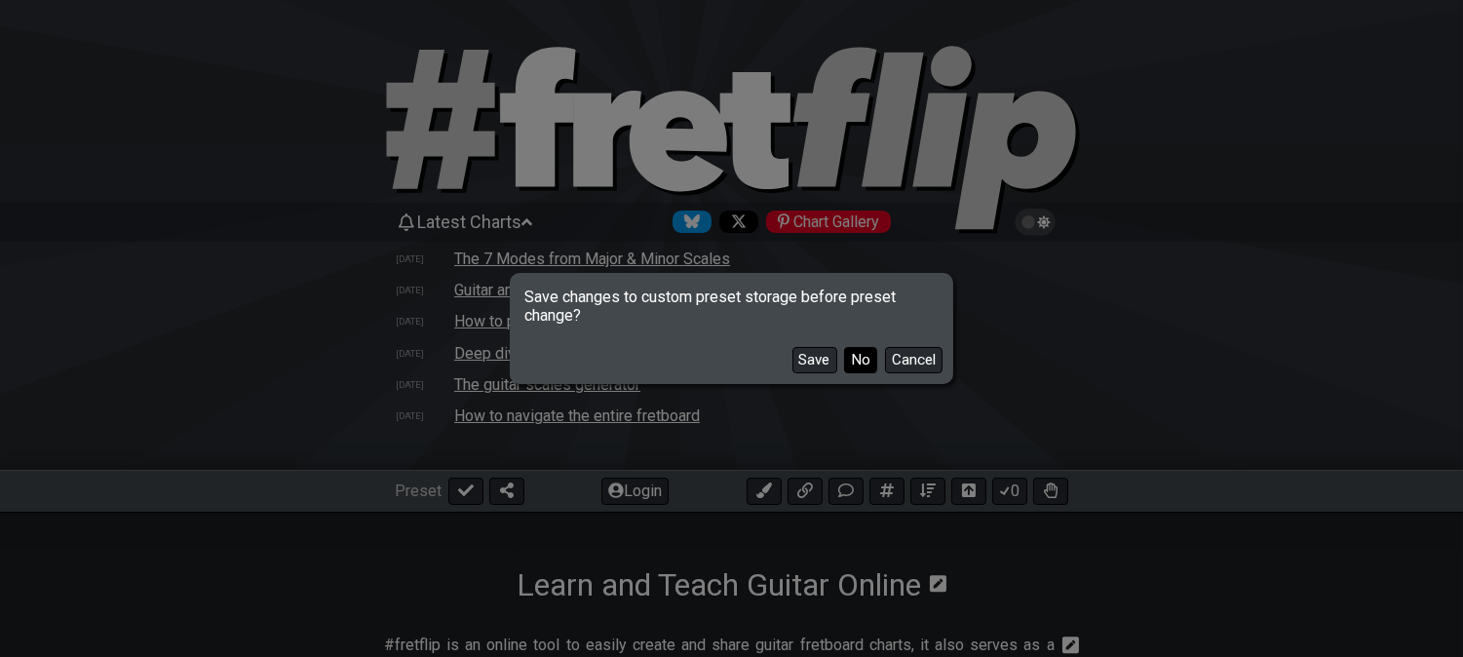
click at [865, 366] on button "No" at bounding box center [860, 360] width 33 height 26
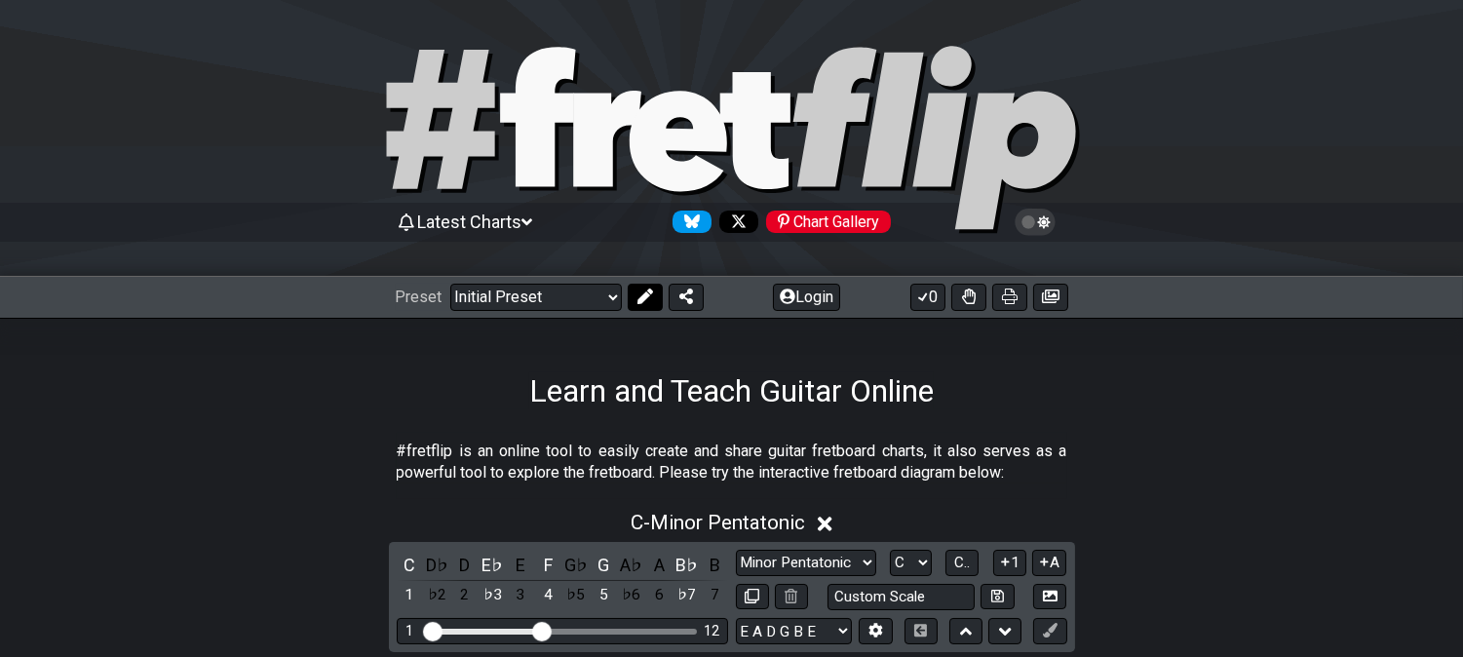
drag, startPoint x: 639, startPoint y: 304, endPoint x: 653, endPoint y: 304, distance: 14.6
click at [641, 304] on icon at bounding box center [646, 297] width 16 height 16
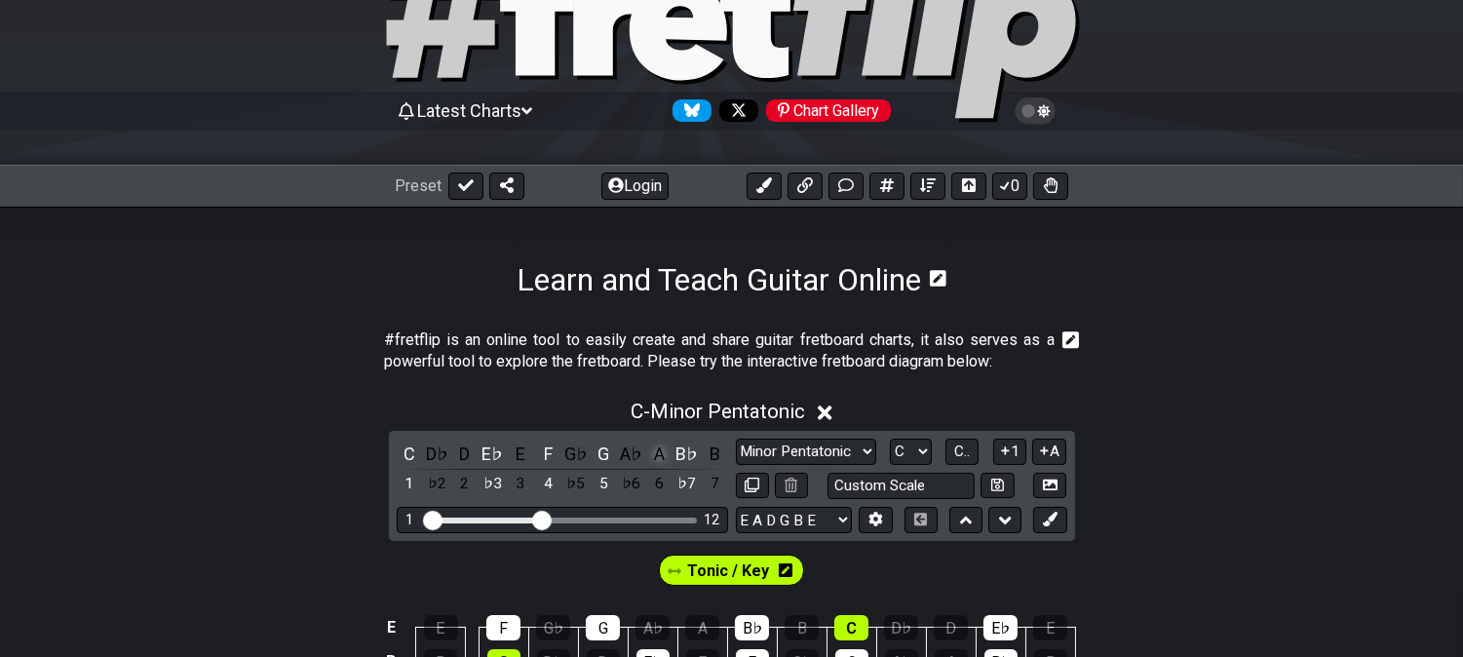
scroll to position [216, 0]
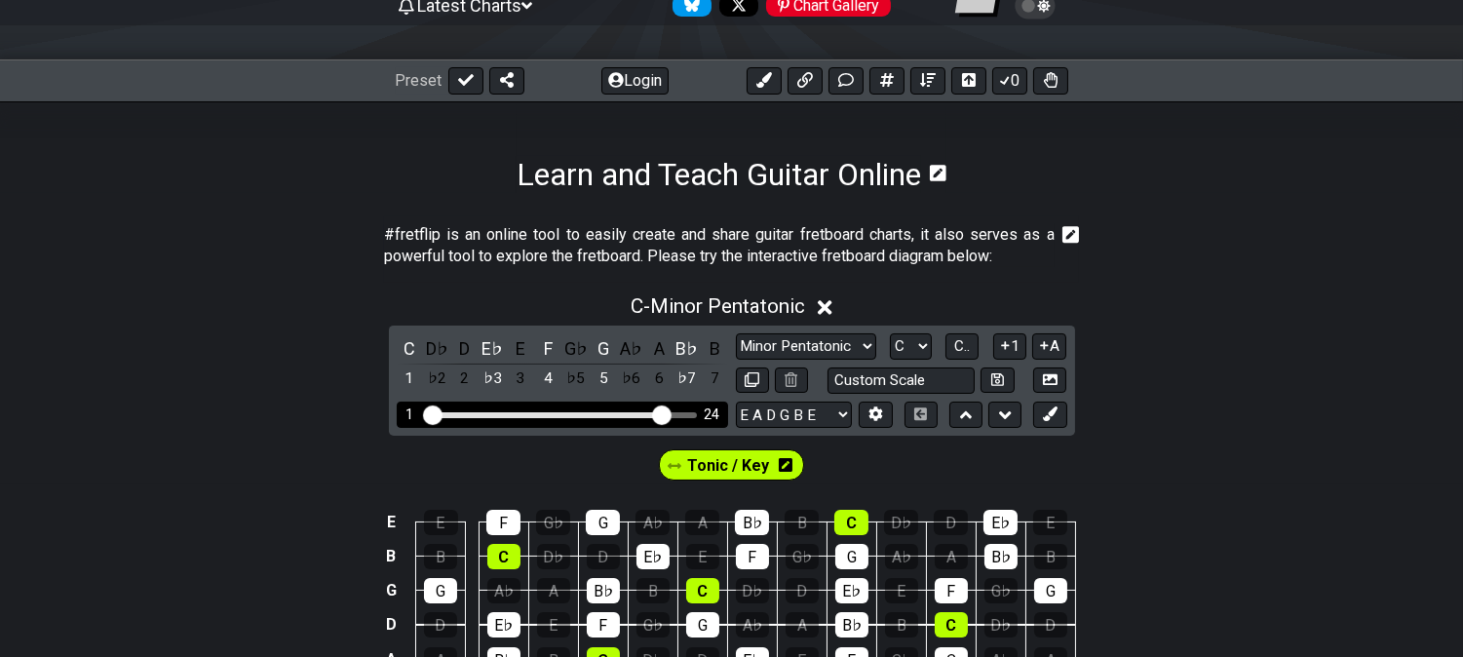
drag, startPoint x: 549, startPoint y: 409, endPoint x: 660, endPoint y: 413, distance: 111.2
click at [660, 413] on input "Visible fret range" at bounding box center [562, 413] width 277 height 0
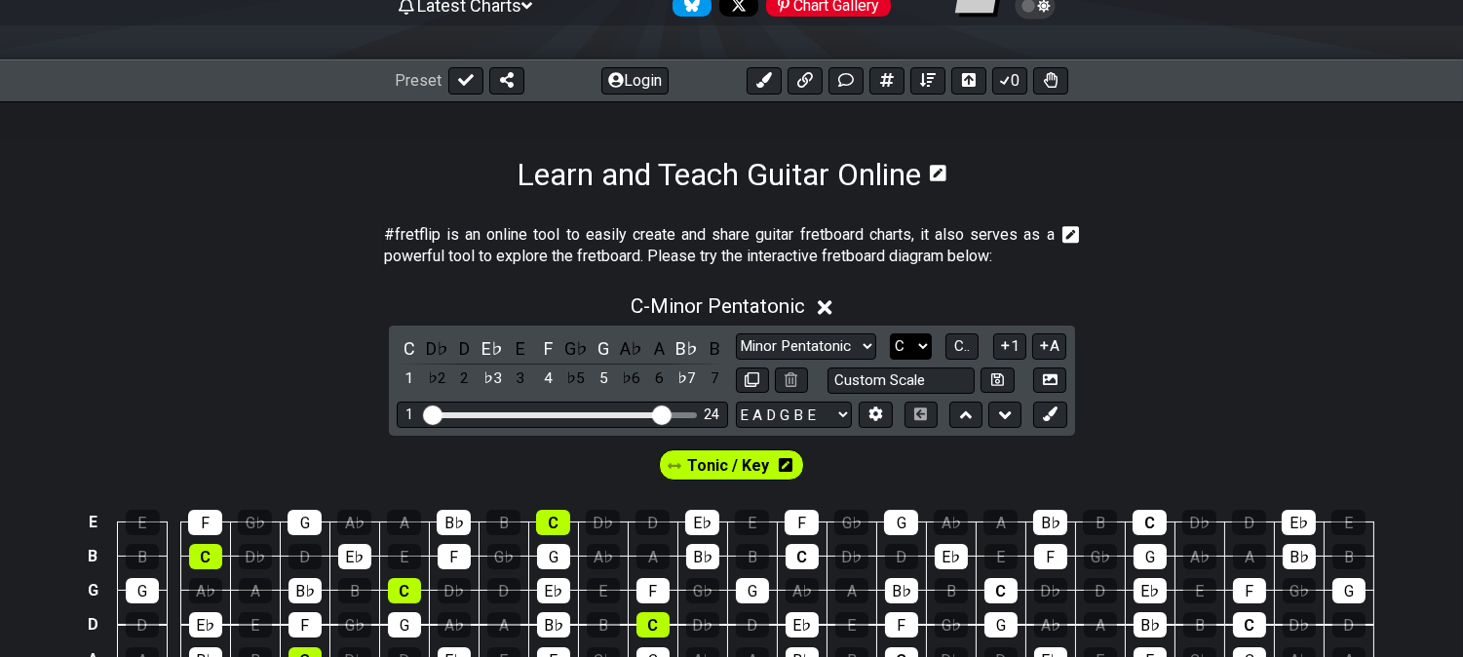
click at [910, 343] on select "A♭ A A♯ B♭ B C C♯ D♭ D D♯ E♭ E F F♯ G♭ G G♯" at bounding box center [911, 346] width 42 height 26
select select "A"
click at [890, 333] on select "A♭ A A♯ B♭ B C C♯ D♭ D D♯ E♭ E F F♯ G♭ G G♯" at bounding box center [911, 346] width 42 height 26
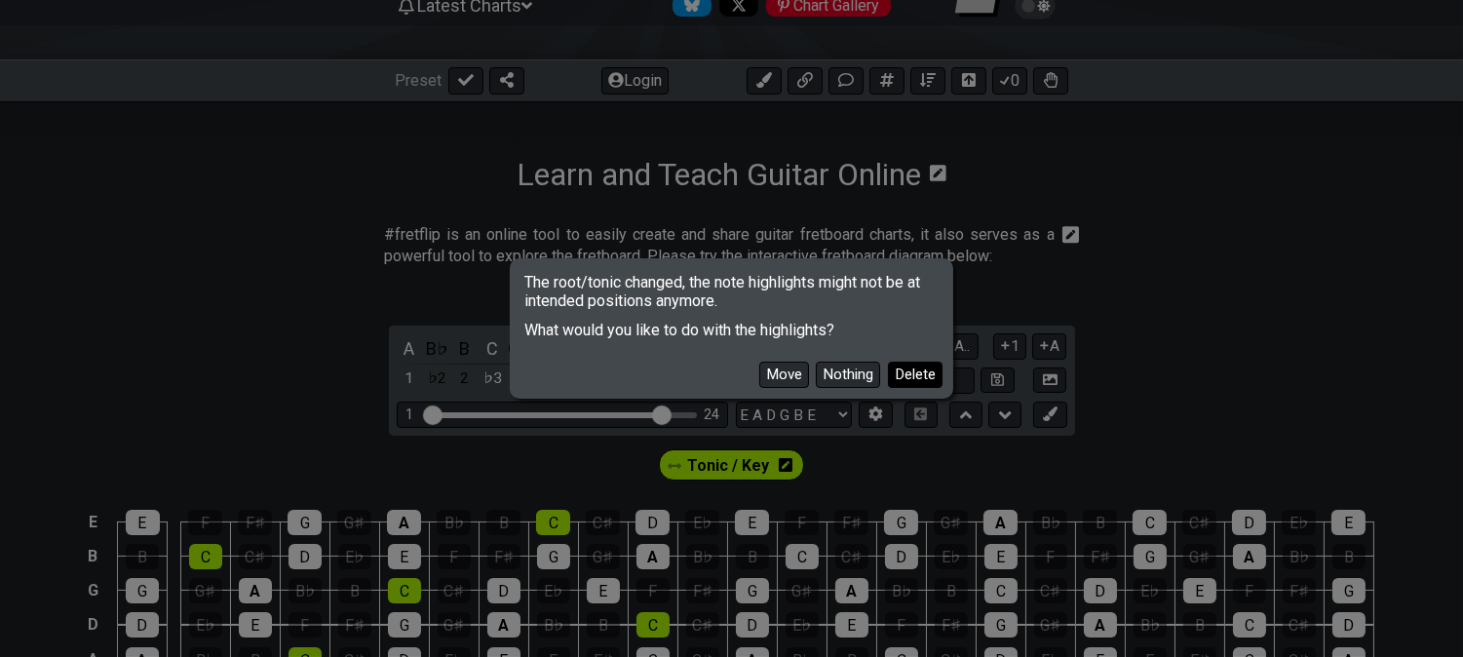
click at [923, 374] on button "Delete" at bounding box center [915, 375] width 55 height 26
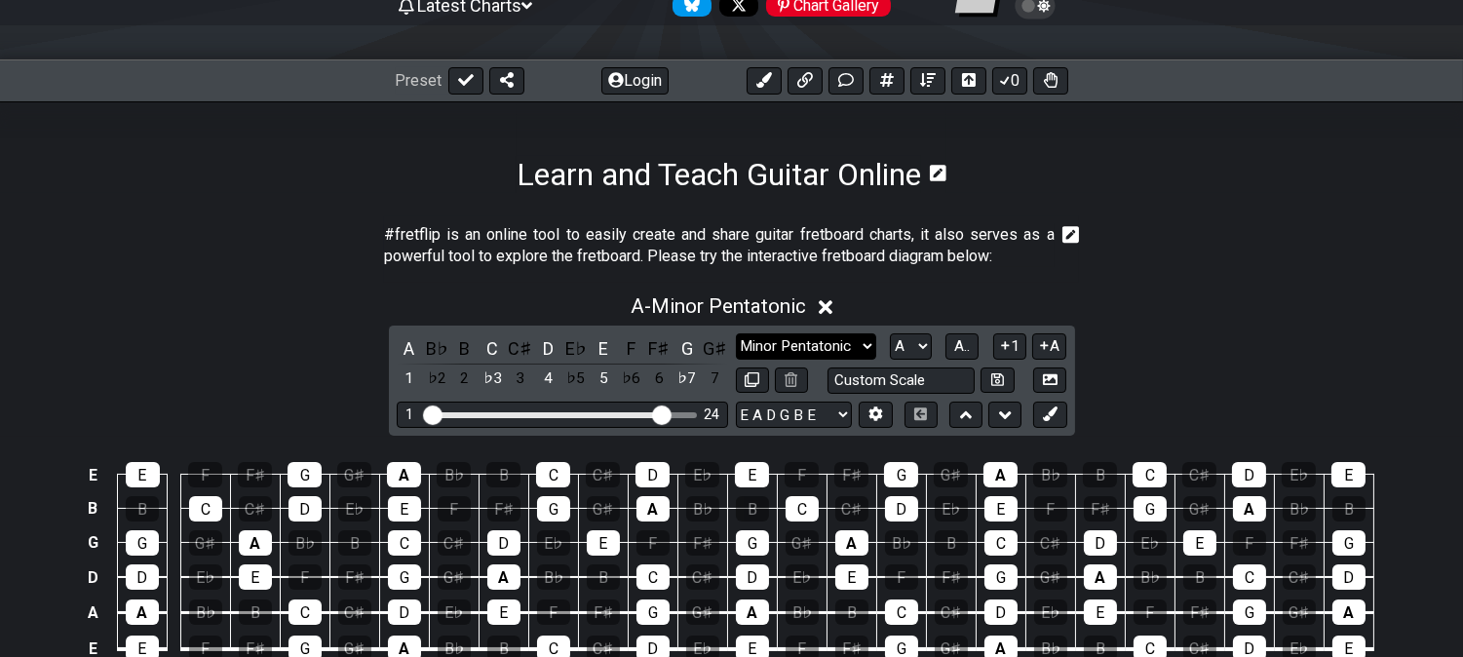
click at [804, 344] on select "Minor Pentatonic Click to edit Minor Pentatonic Major Pentatonic Minor Blues Ma…" at bounding box center [806, 346] width 140 height 26
select select "Minor / Aeolian"
click at [736, 333] on select "Minor Pentatonic Click to edit Minor Pentatonic Major Pentatonic Minor Blues Ma…" at bounding box center [806, 346] width 140 height 26
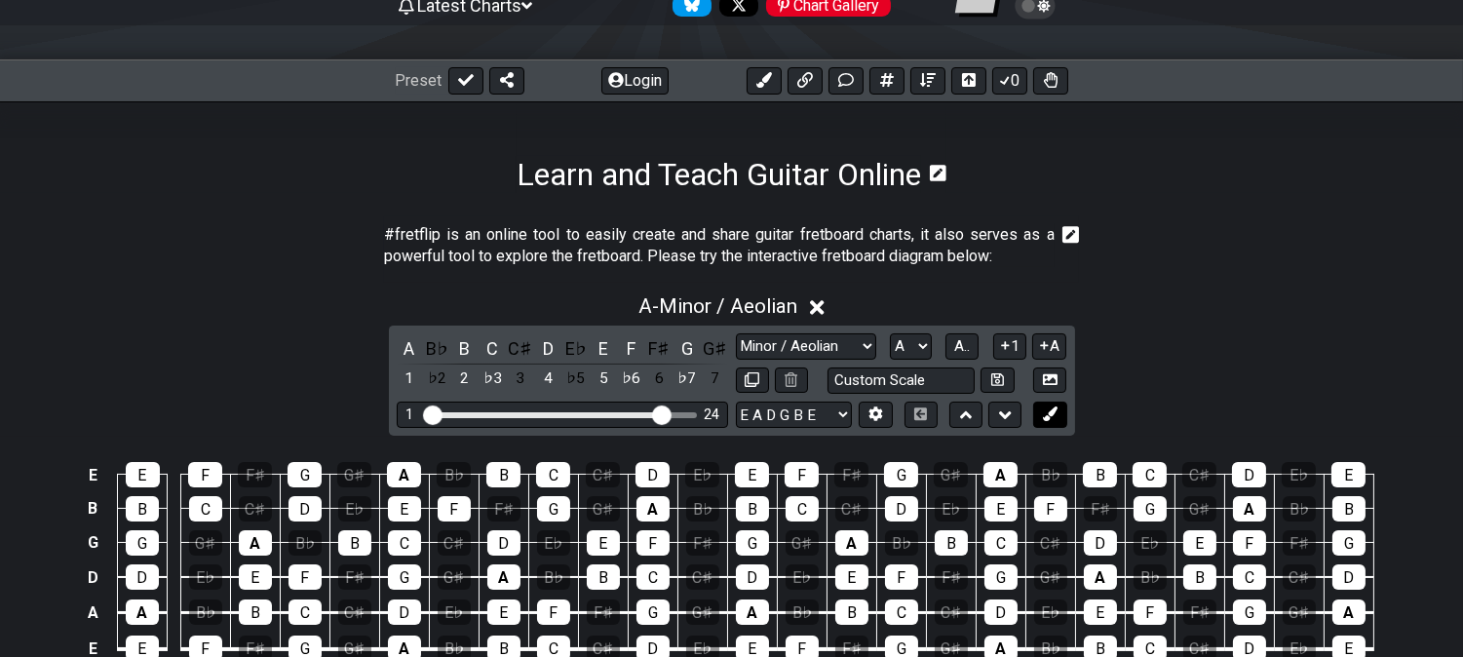
click at [1057, 411] on icon at bounding box center [1050, 414] width 15 height 15
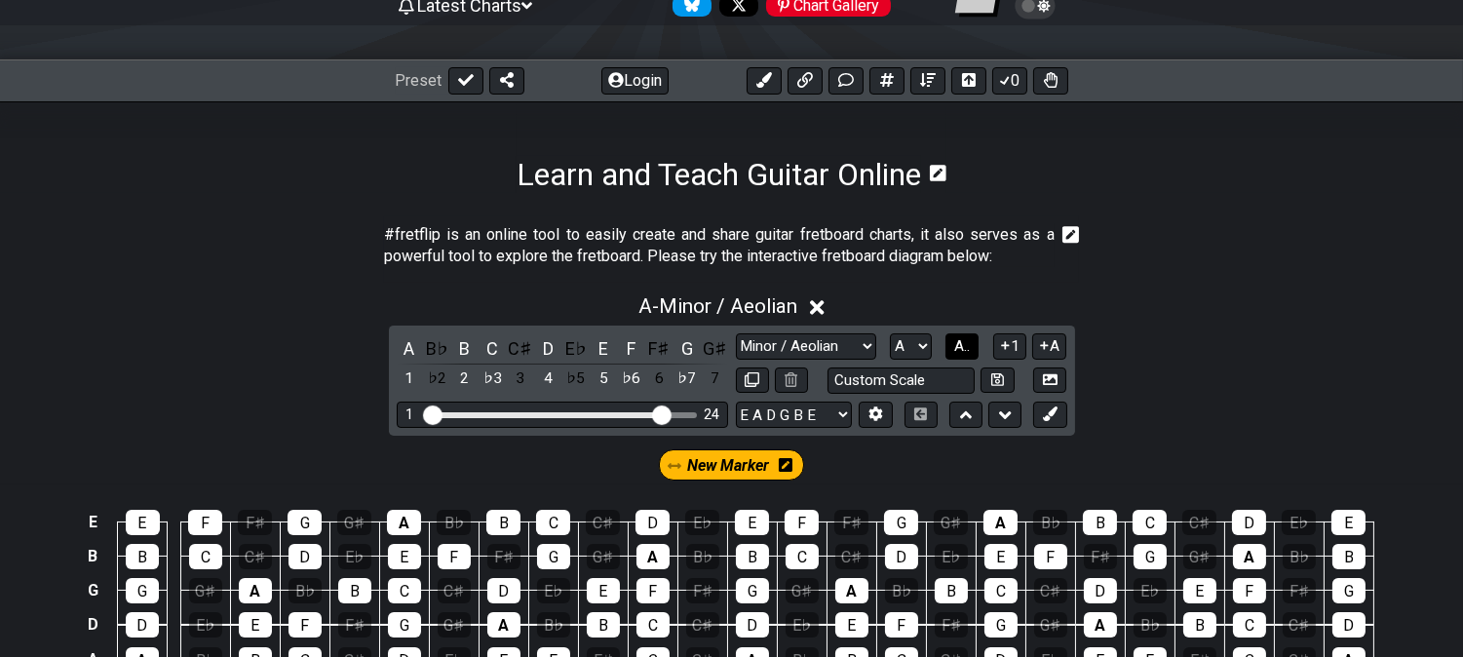
click at [946, 339] on button "A.." at bounding box center [962, 346] width 33 height 26
click at [951, 339] on span "1..7" at bounding box center [962, 346] width 23 height 18
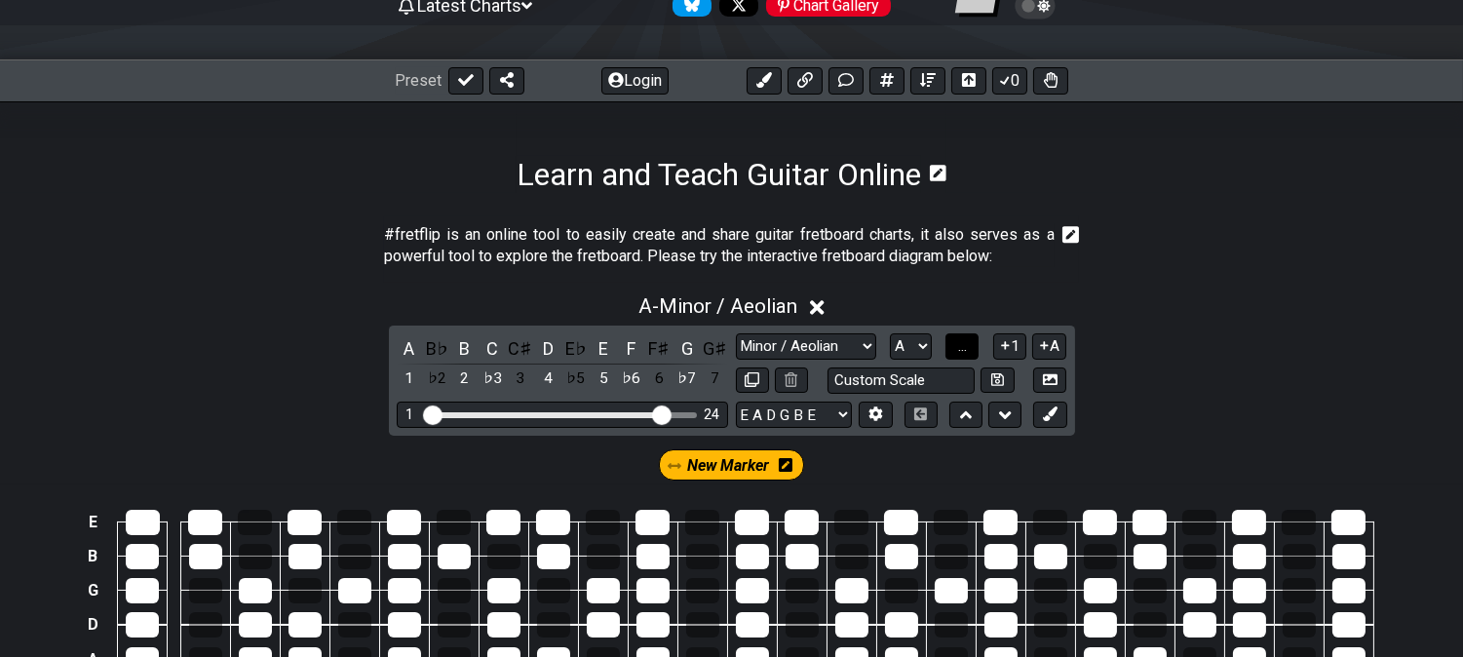
click at [949, 339] on button "..." at bounding box center [962, 346] width 33 height 26
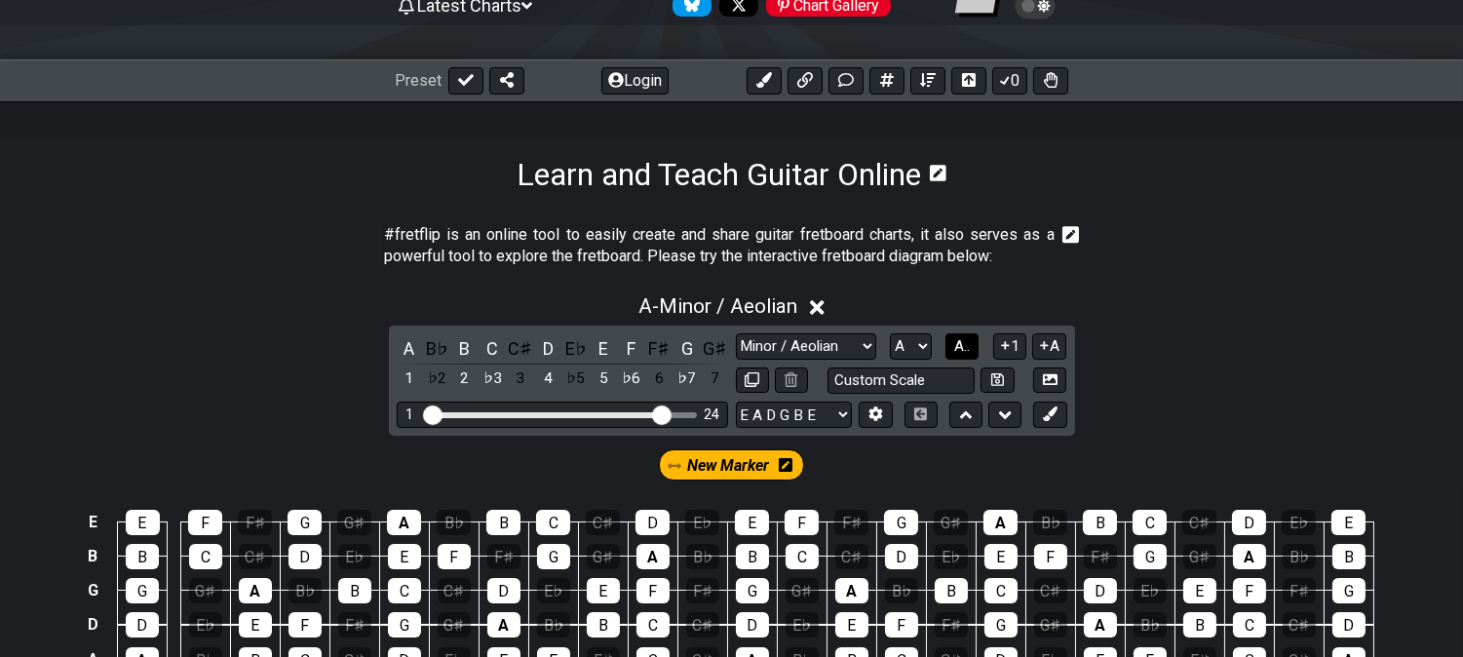
click at [949, 339] on button "A.." at bounding box center [962, 346] width 33 height 26
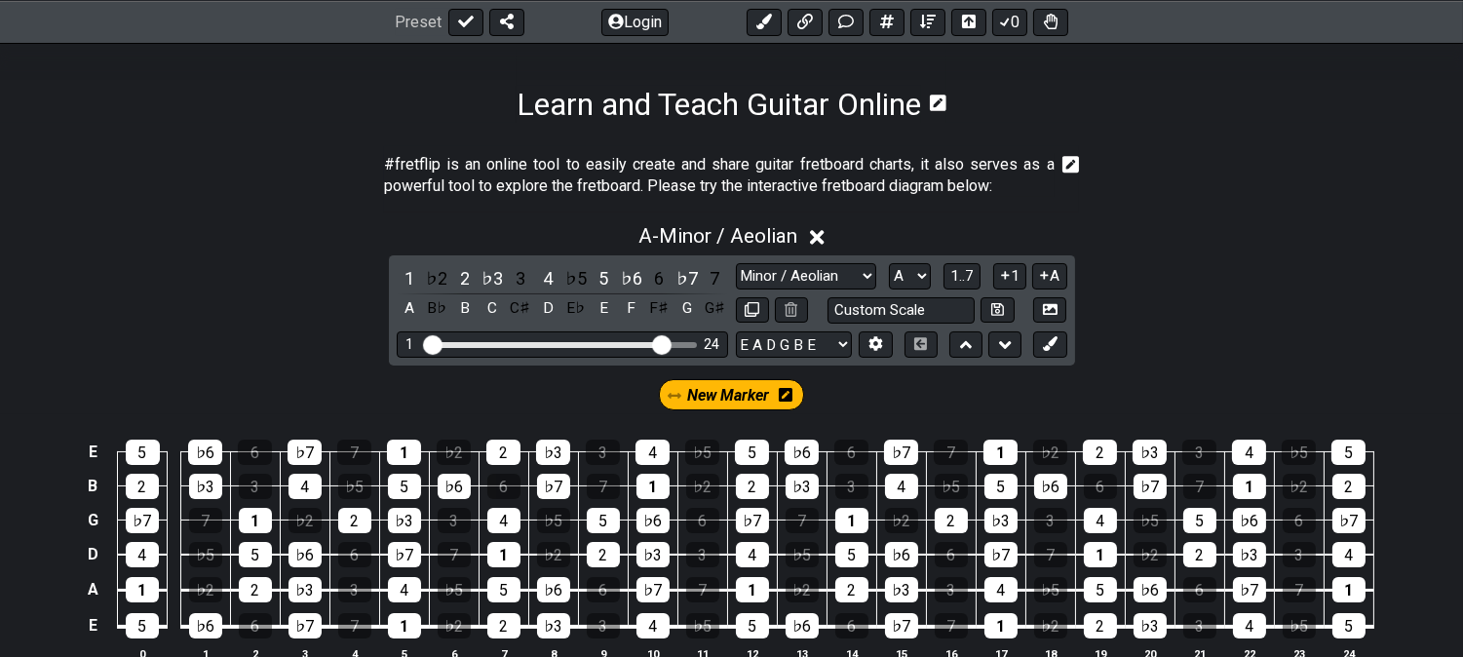
scroll to position [325, 0]
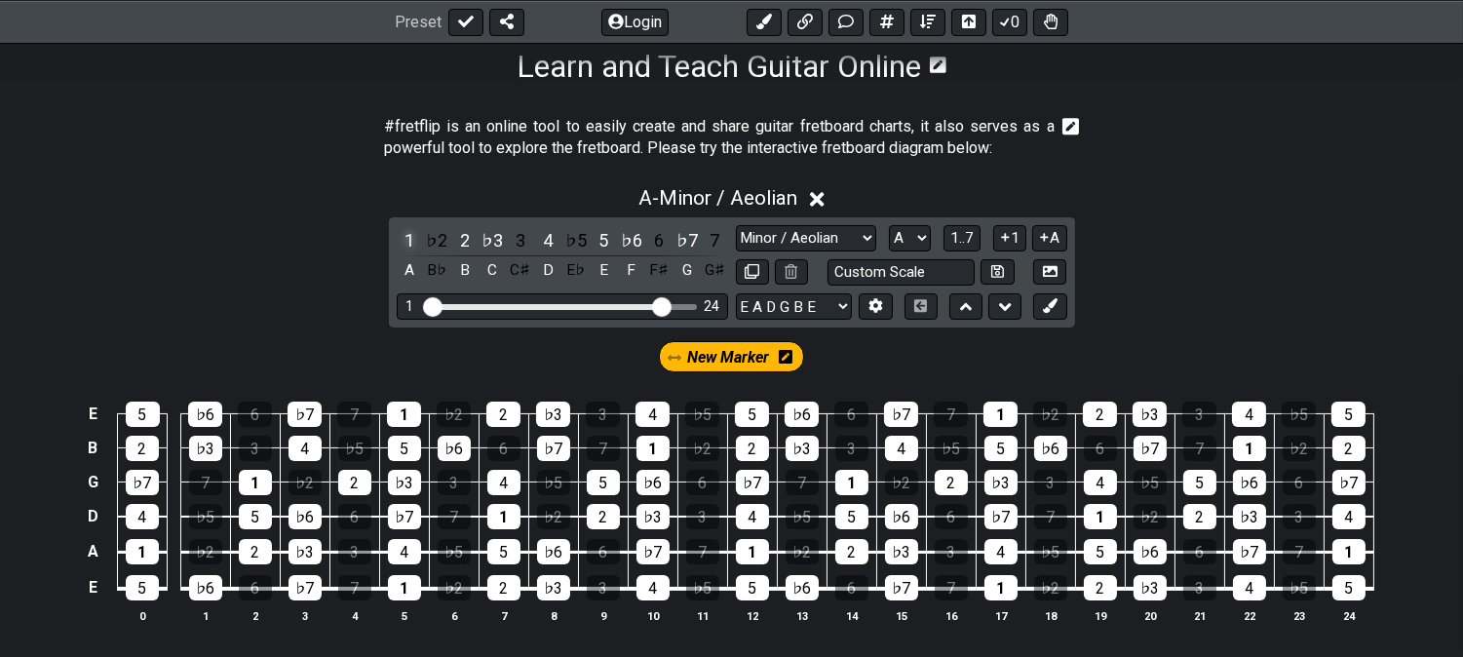
click at [403, 241] on div "1" at bounding box center [409, 240] width 25 height 26
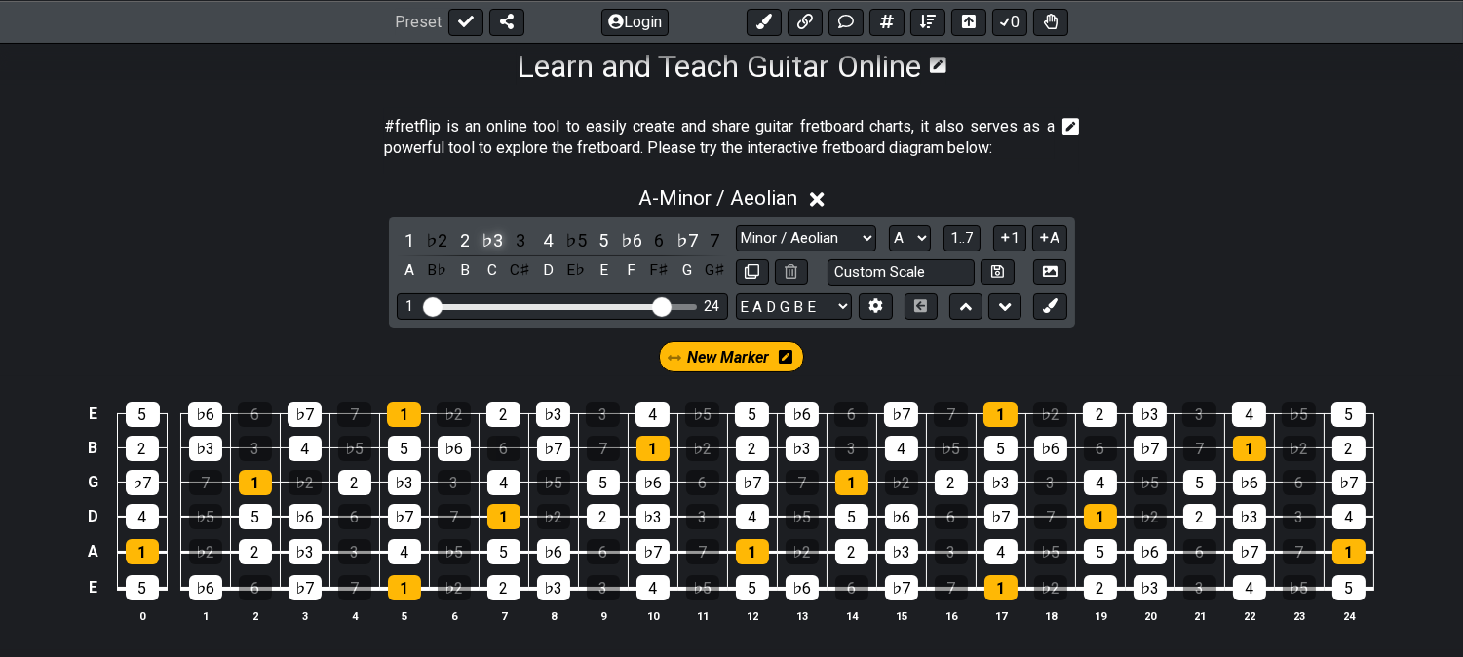
click at [492, 239] on div "♭3" at bounding box center [492, 240] width 25 height 26
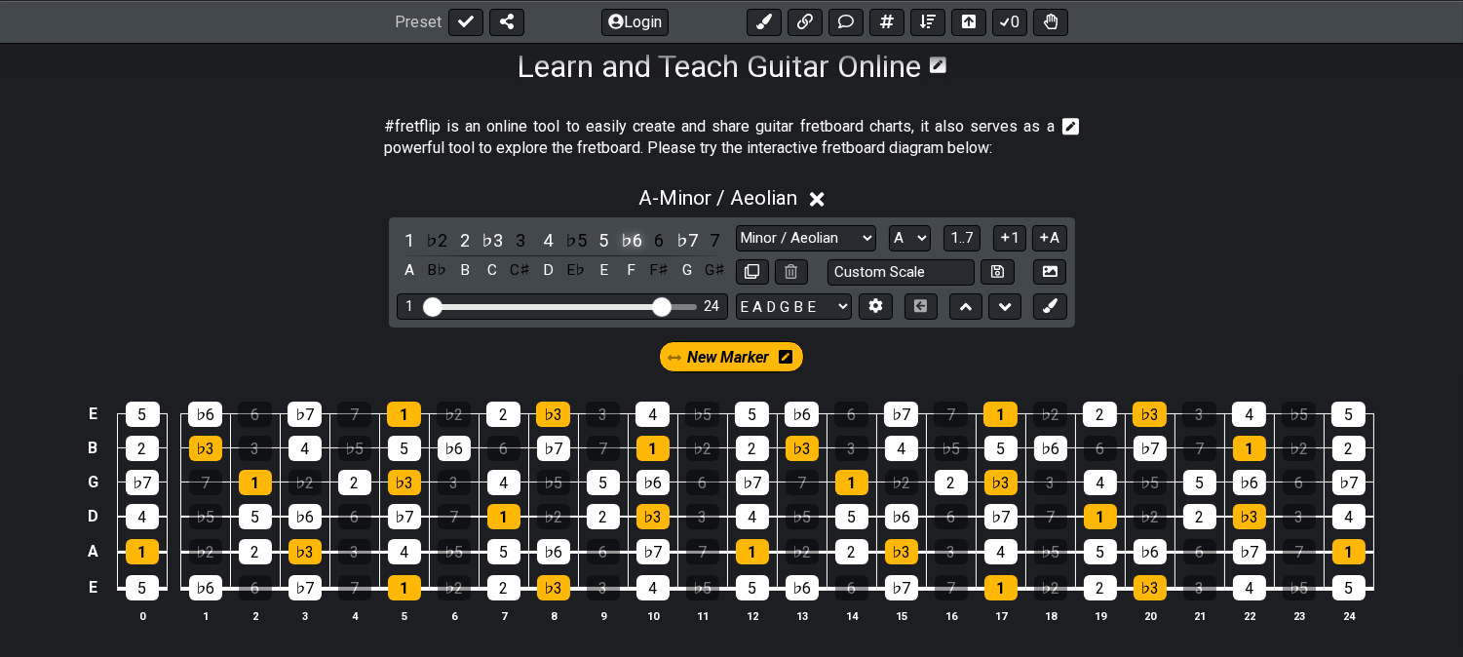
click at [630, 238] on div "♭6" at bounding box center [631, 240] width 25 height 26
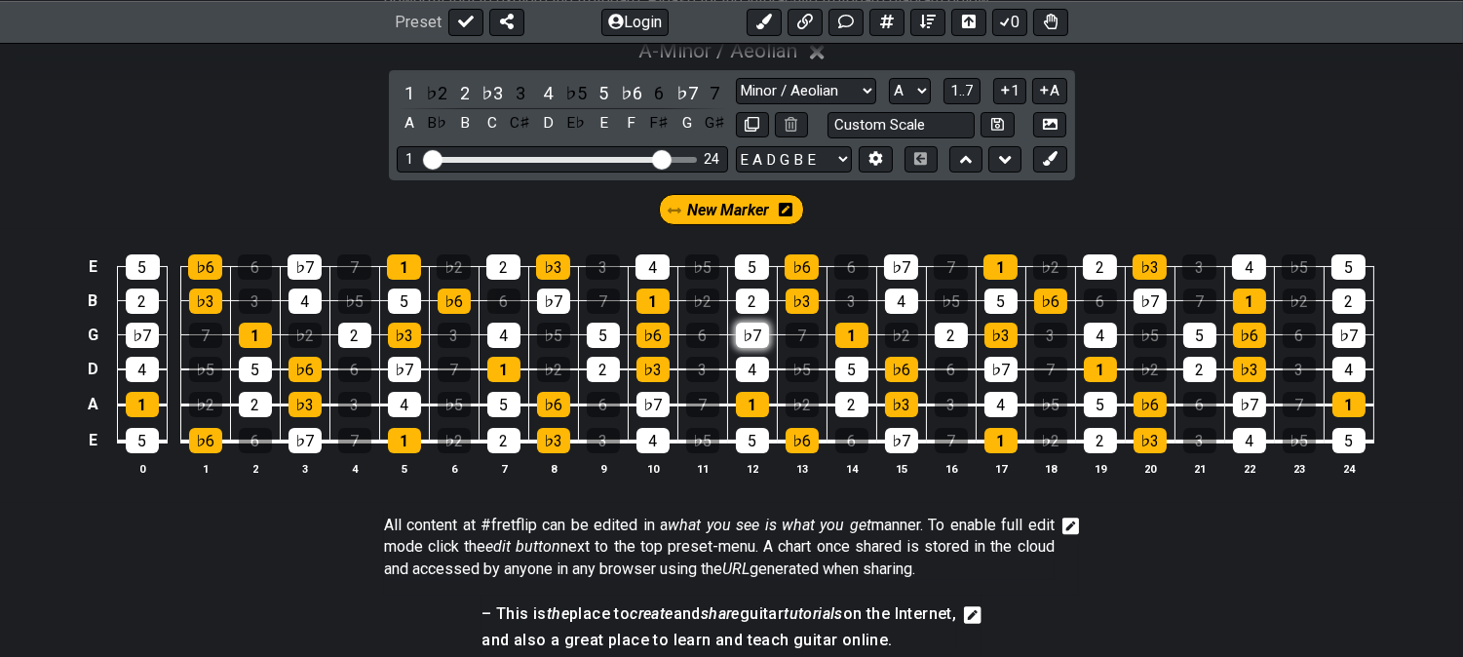
scroll to position [433, 0]
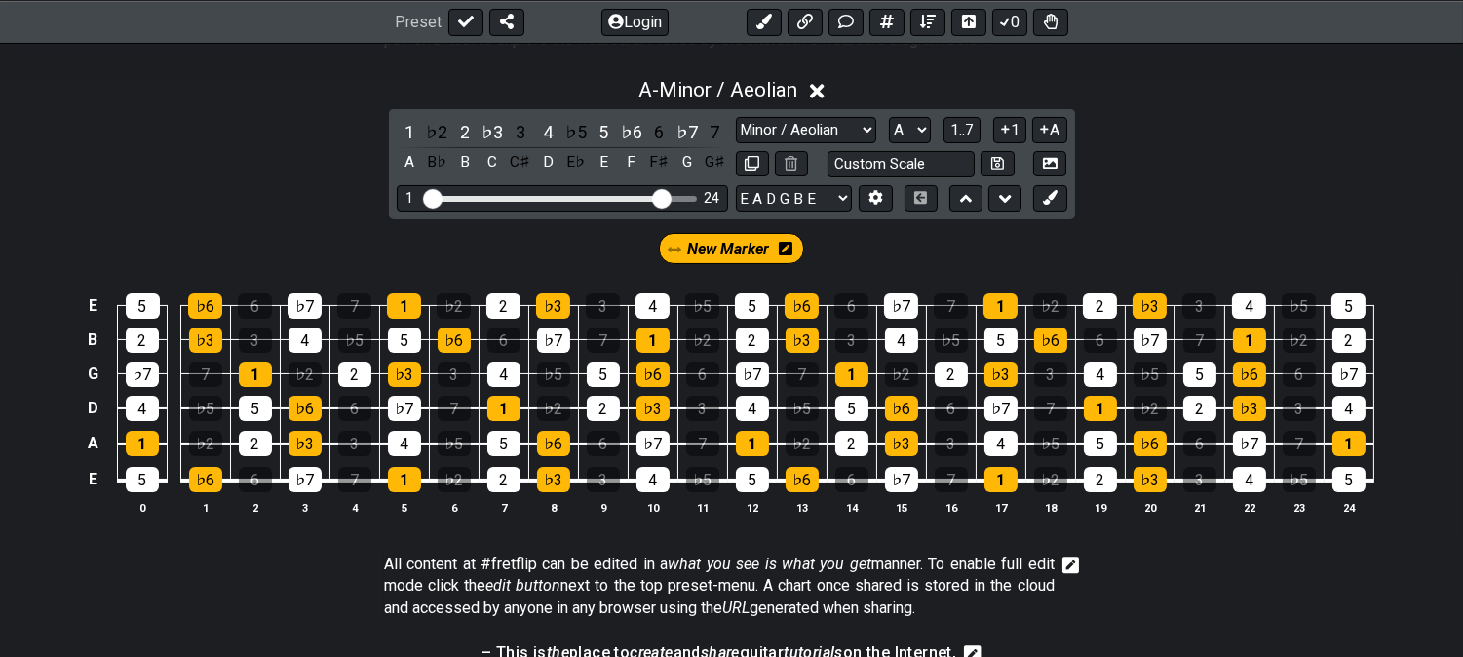
click at [724, 253] on span "New Marker" at bounding box center [729, 249] width 82 height 28
click at [758, 164] on icon at bounding box center [752, 163] width 15 height 15
select select "Minor / Aeolian"
select select "A"
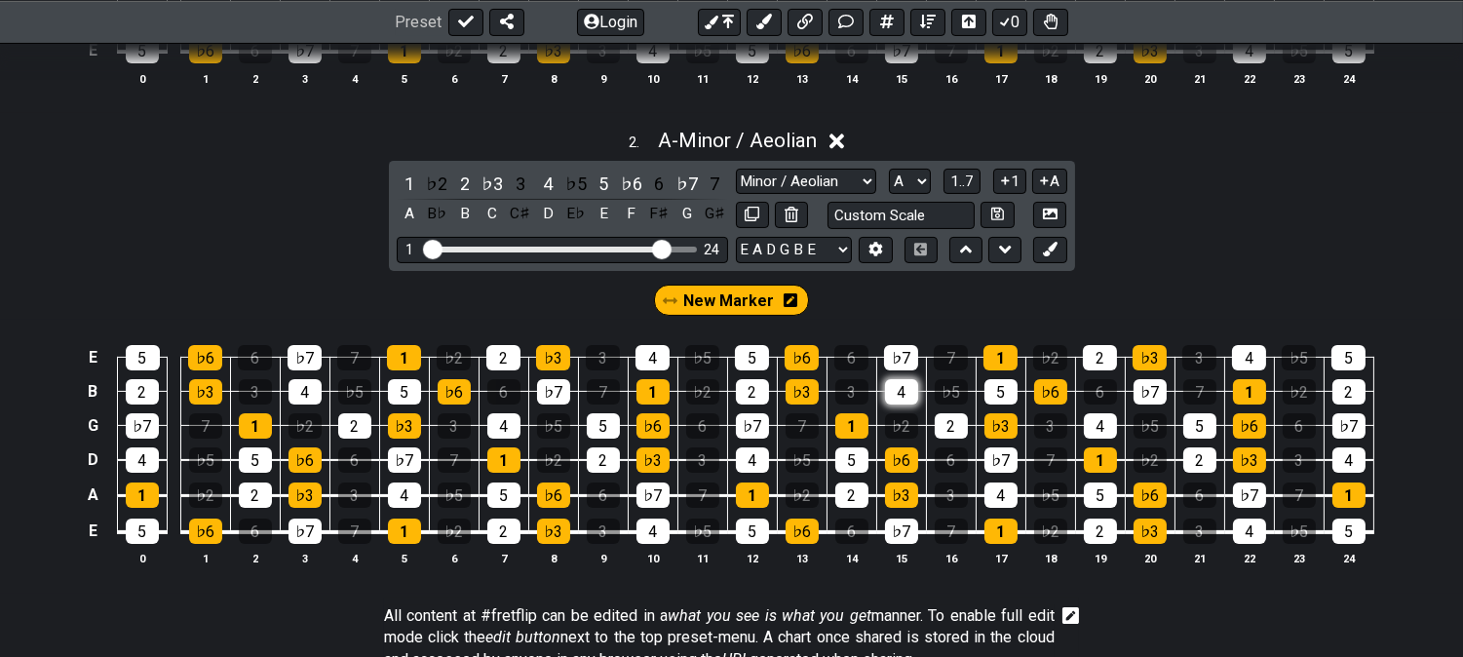
scroll to position [866, 0]
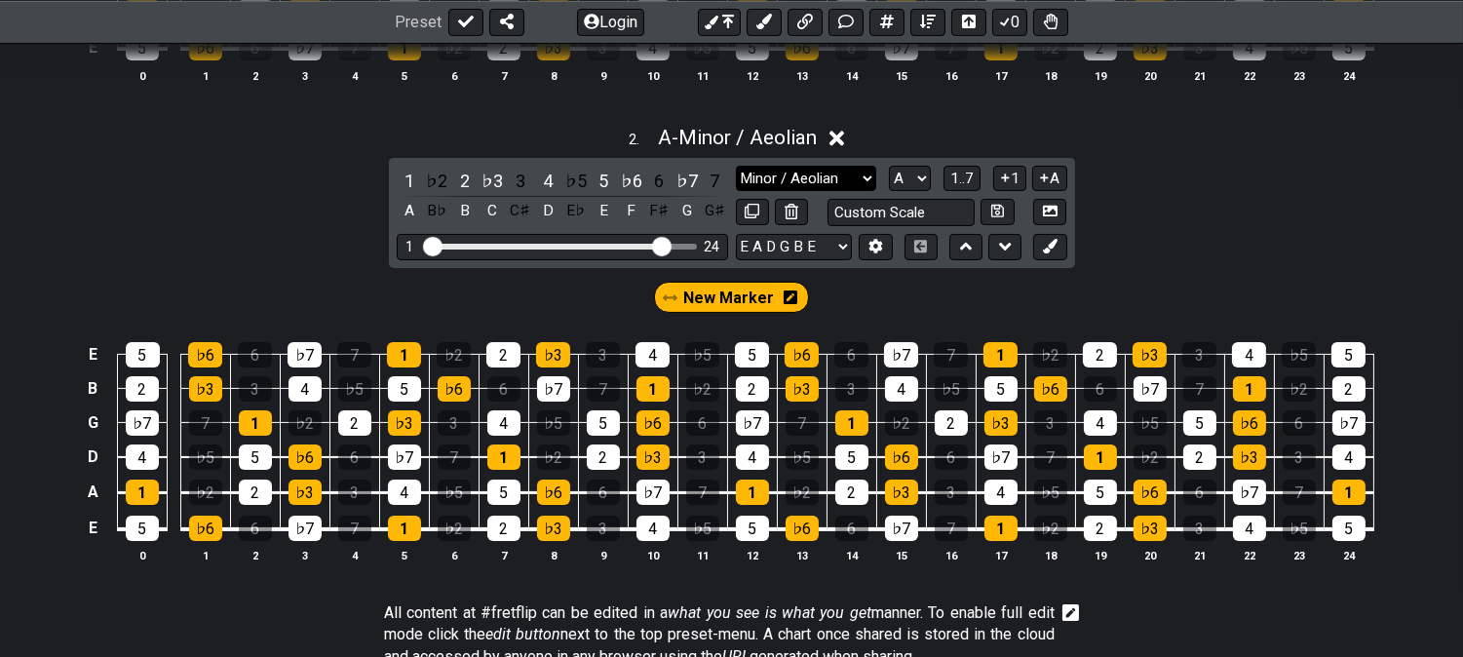
click at [795, 180] on select "Minor Pentatonic Click to edit Minor Pentatonic Major Pentatonic Minor Blues Ma…" at bounding box center [806, 179] width 140 height 26
select select "Major / [PERSON_NAME]"
click at [736, 166] on select "Minor Pentatonic Click to edit Minor Pentatonic Major Pentatonic Minor Blues Ma…" at bounding box center [806, 179] width 140 height 26
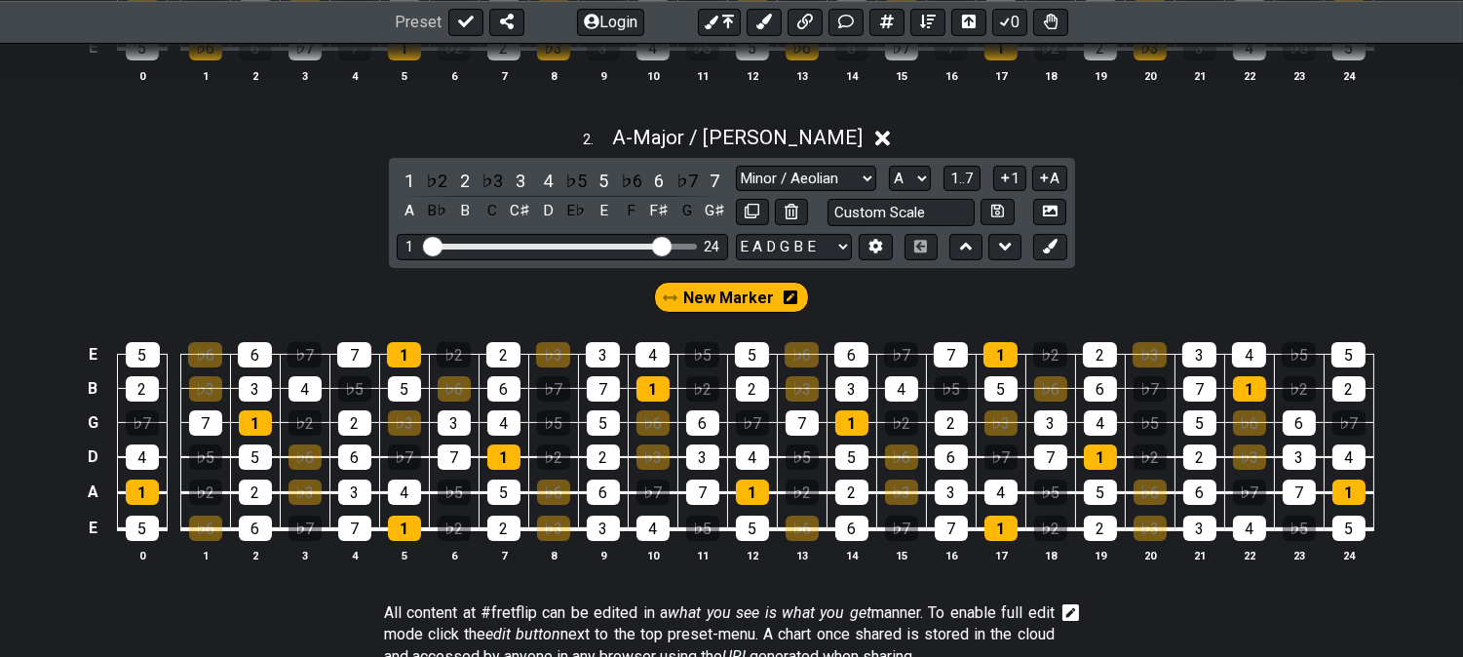
click at [800, 293] on div "New Marker" at bounding box center [731, 297] width 155 height 31
click at [786, 298] on icon at bounding box center [791, 298] width 14 height 16
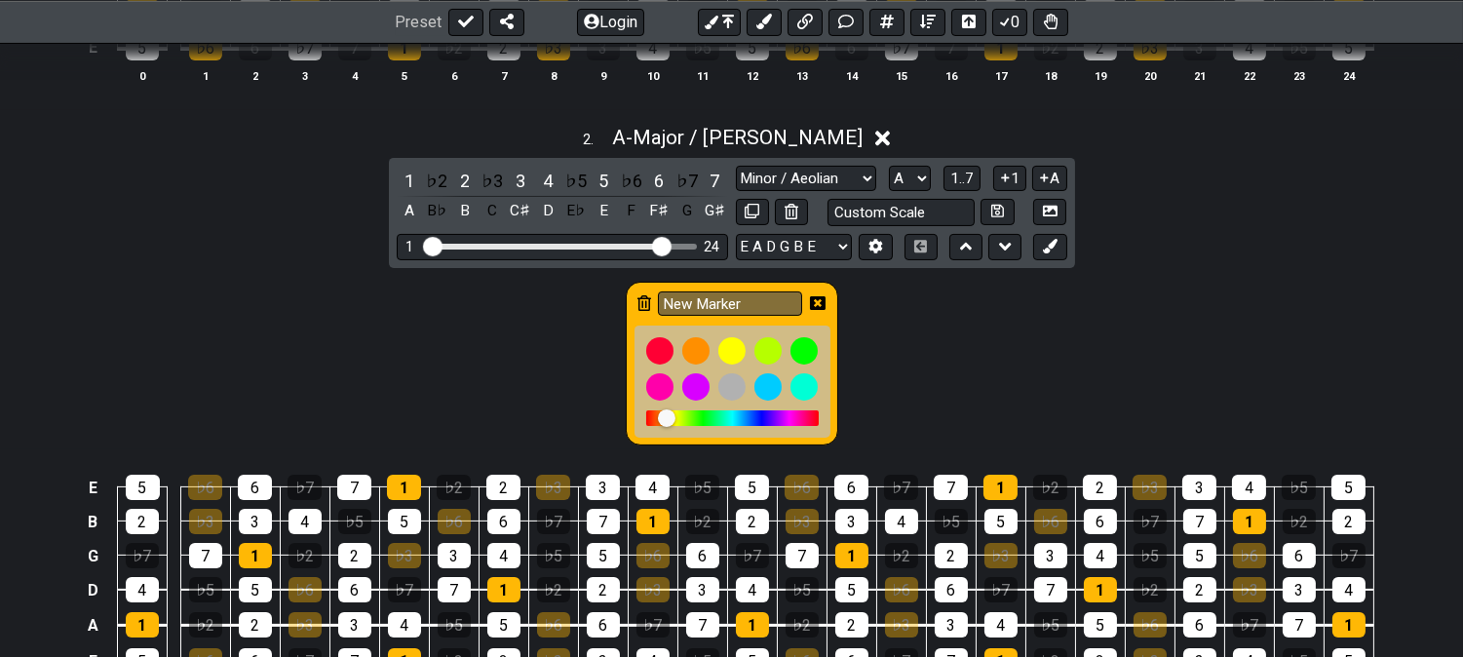
click at [635, 295] on div "New Marker" at bounding box center [732, 364] width 213 height 165
click at [649, 295] on icon at bounding box center [645, 304] width 14 height 28
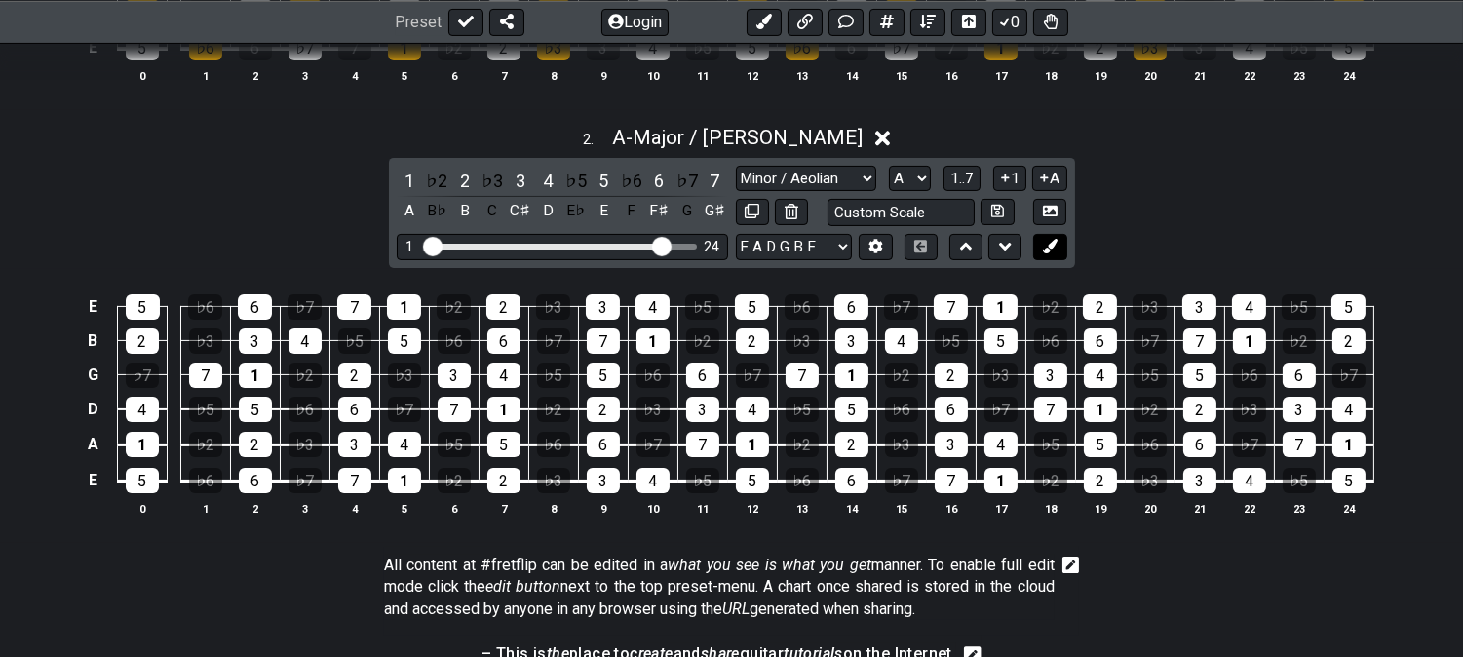
click at [1051, 250] on icon at bounding box center [1050, 246] width 15 height 15
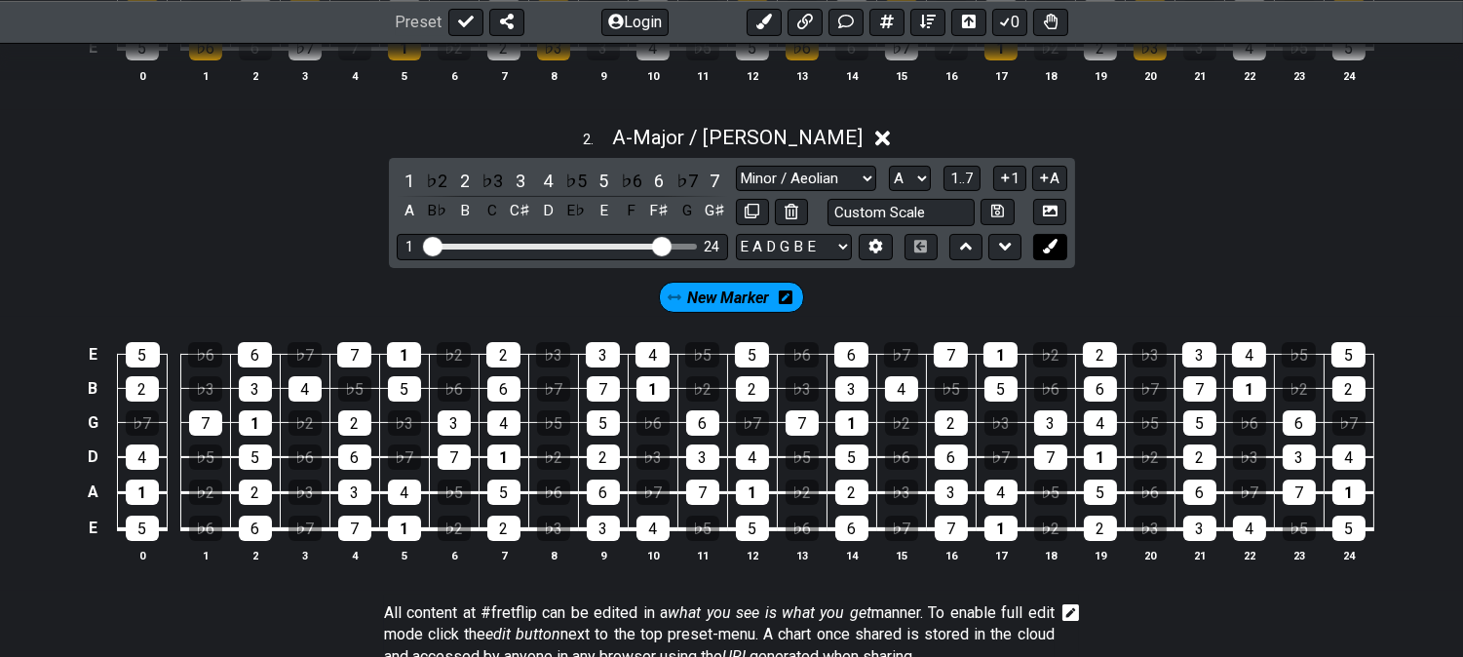
click at [1049, 250] on icon at bounding box center [1050, 246] width 15 height 15
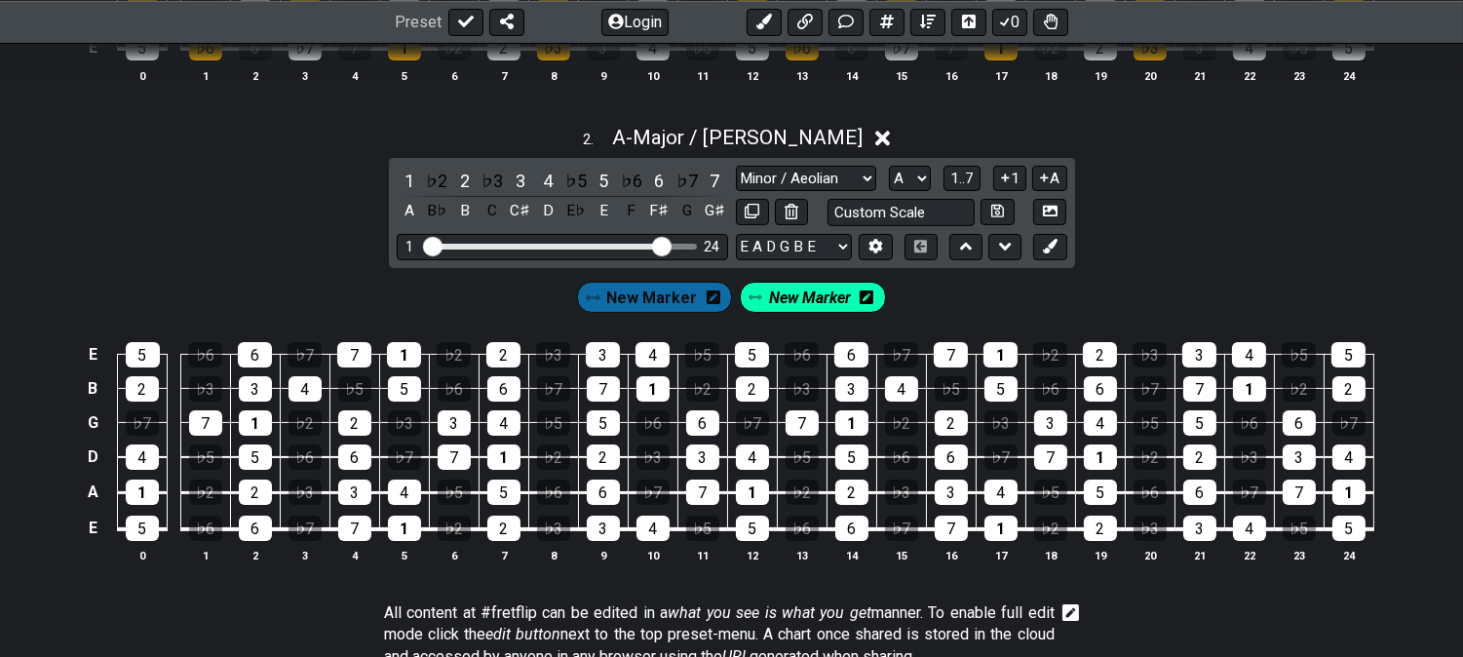
click at [713, 298] on icon at bounding box center [714, 298] width 14 height 14
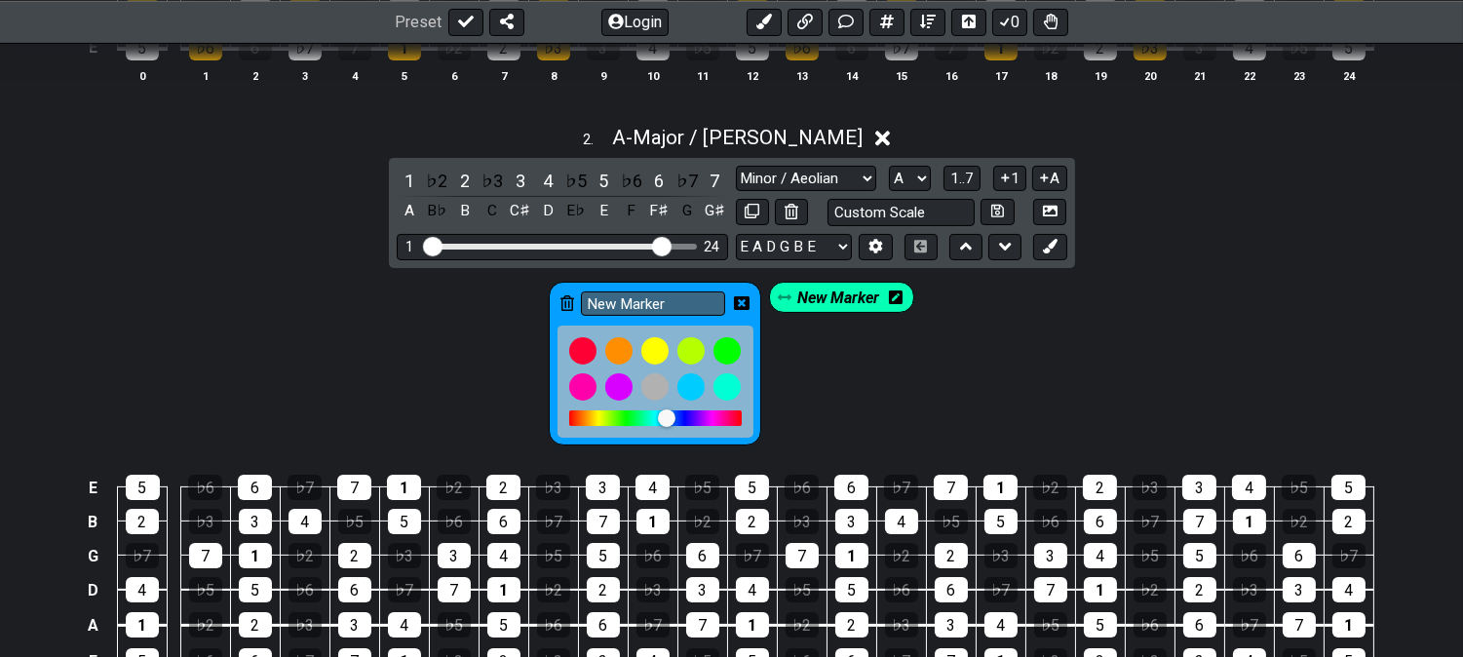
click at [567, 309] on icon at bounding box center [568, 303] width 14 height 16
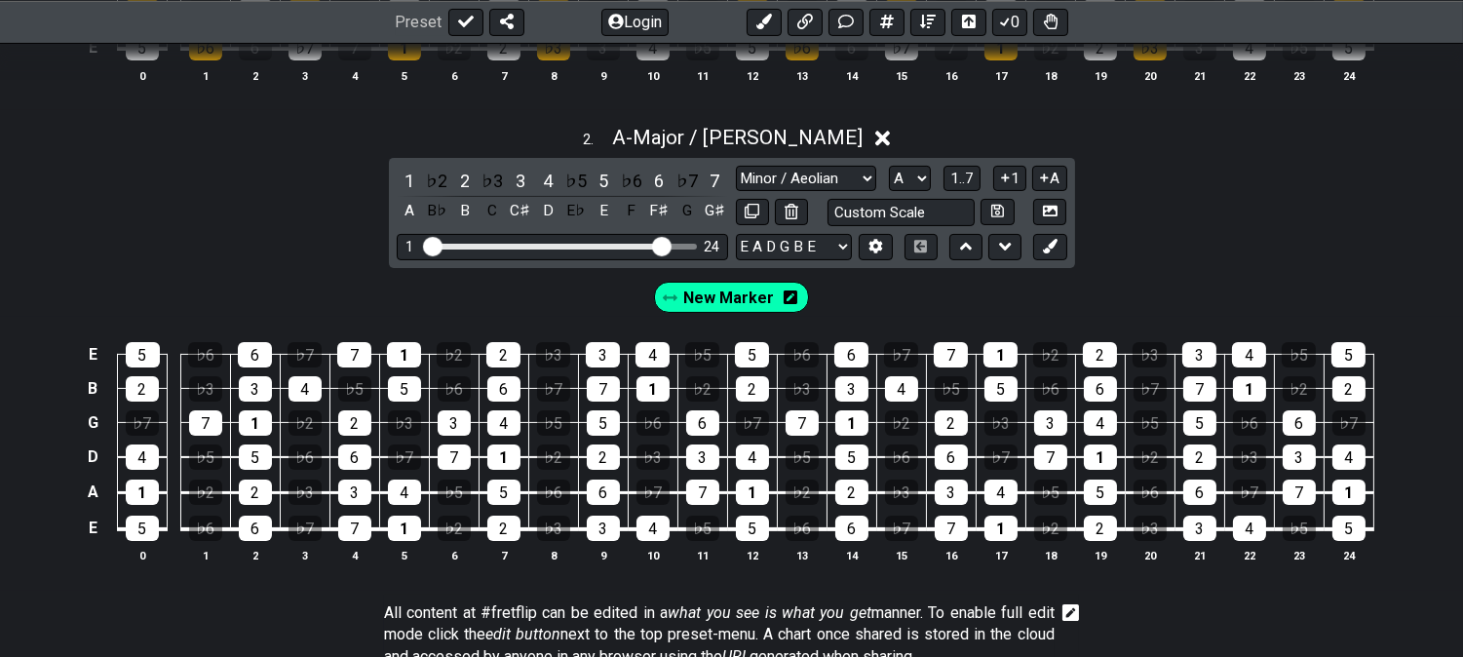
click at [722, 306] on span "New Marker" at bounding box center [728, 298] width 91 height 28
click at [401, 177] on div "1" at bounding box center [409, 181] width 25 height 26
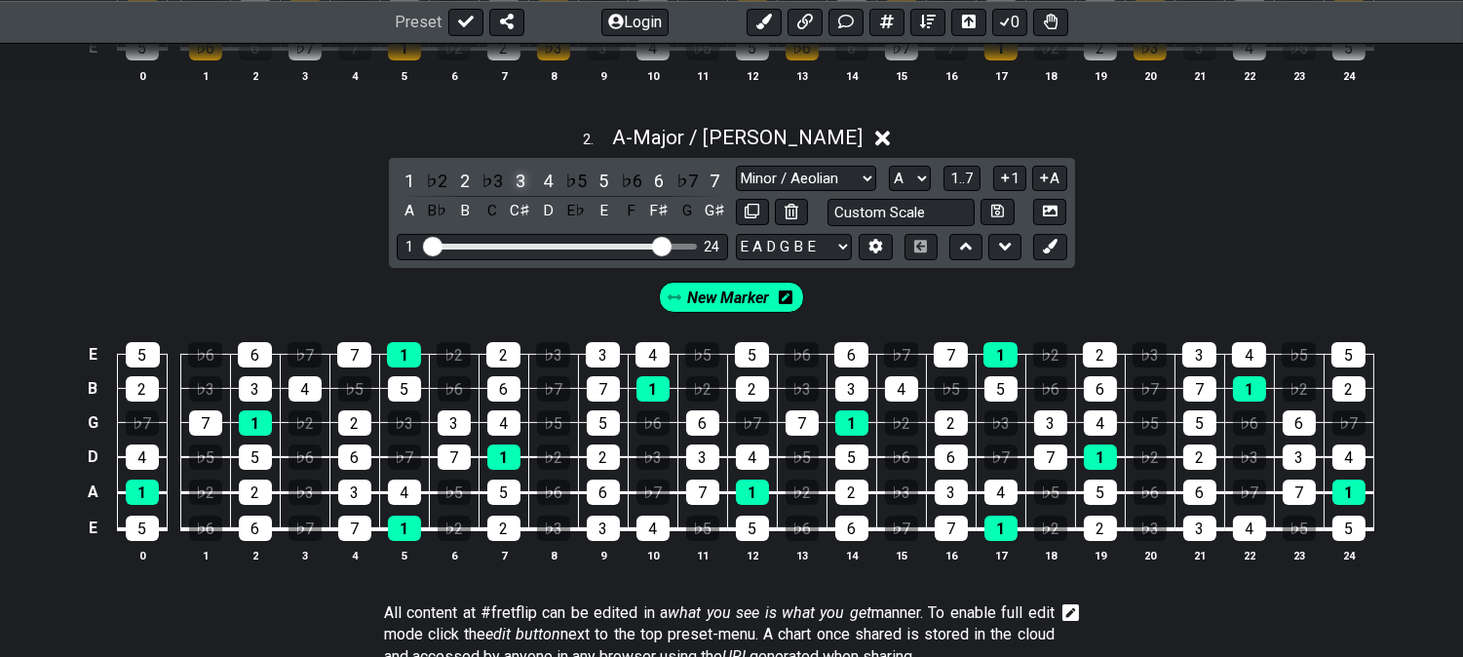
click at [522, 177] on div "3" at bounding box center [520, 181] width 25 height 26
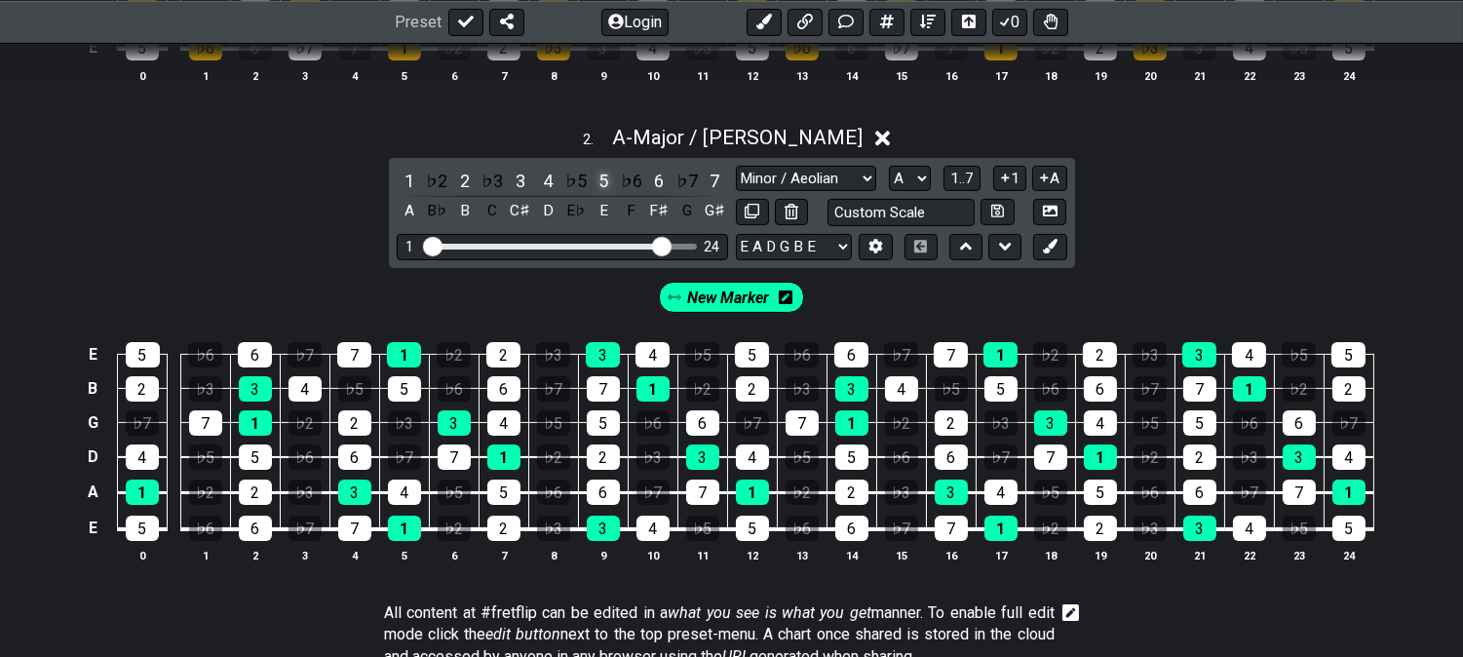
click at [601, 172] on div "5" at bounding box center [603, 181] width 25 height 26
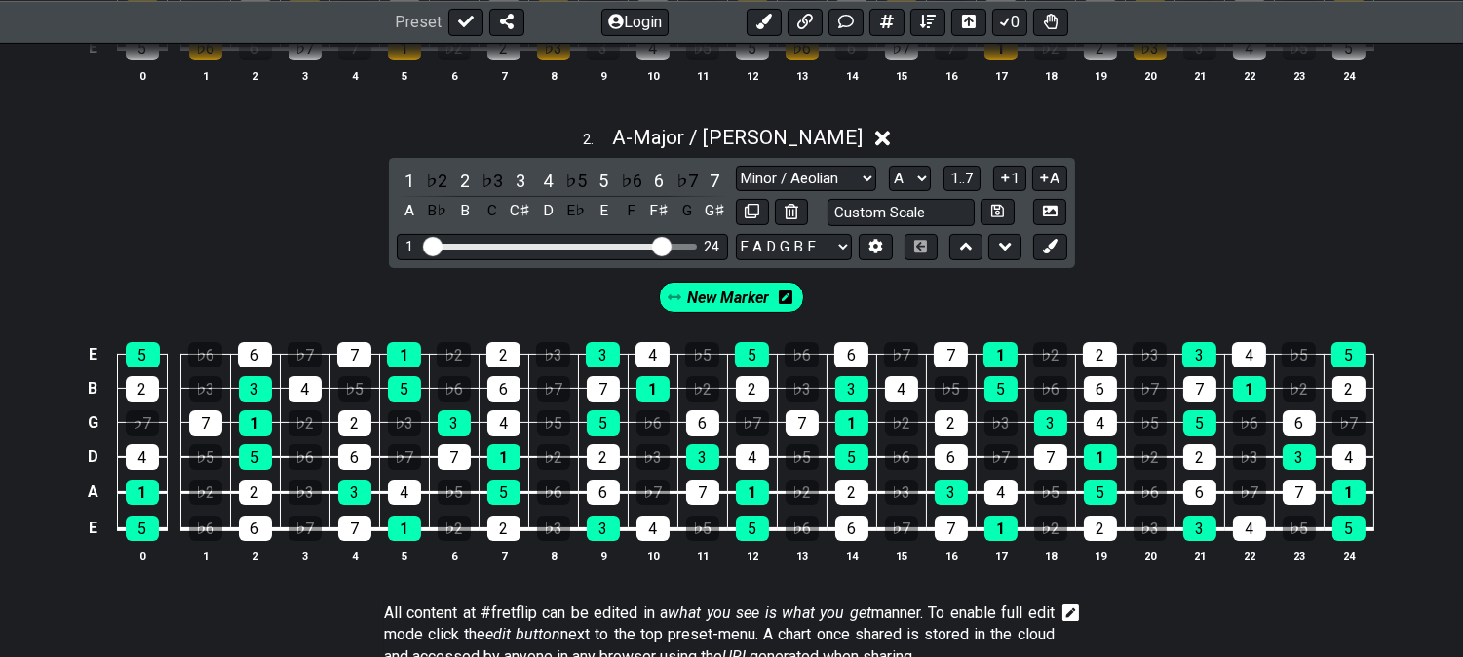
click at [726, 303] on span "New Marker" at bounding box center [729, 298] width 82 height 28
click at [1057, 246] on icon at bounding box center [1050, 246] width 15 height 15
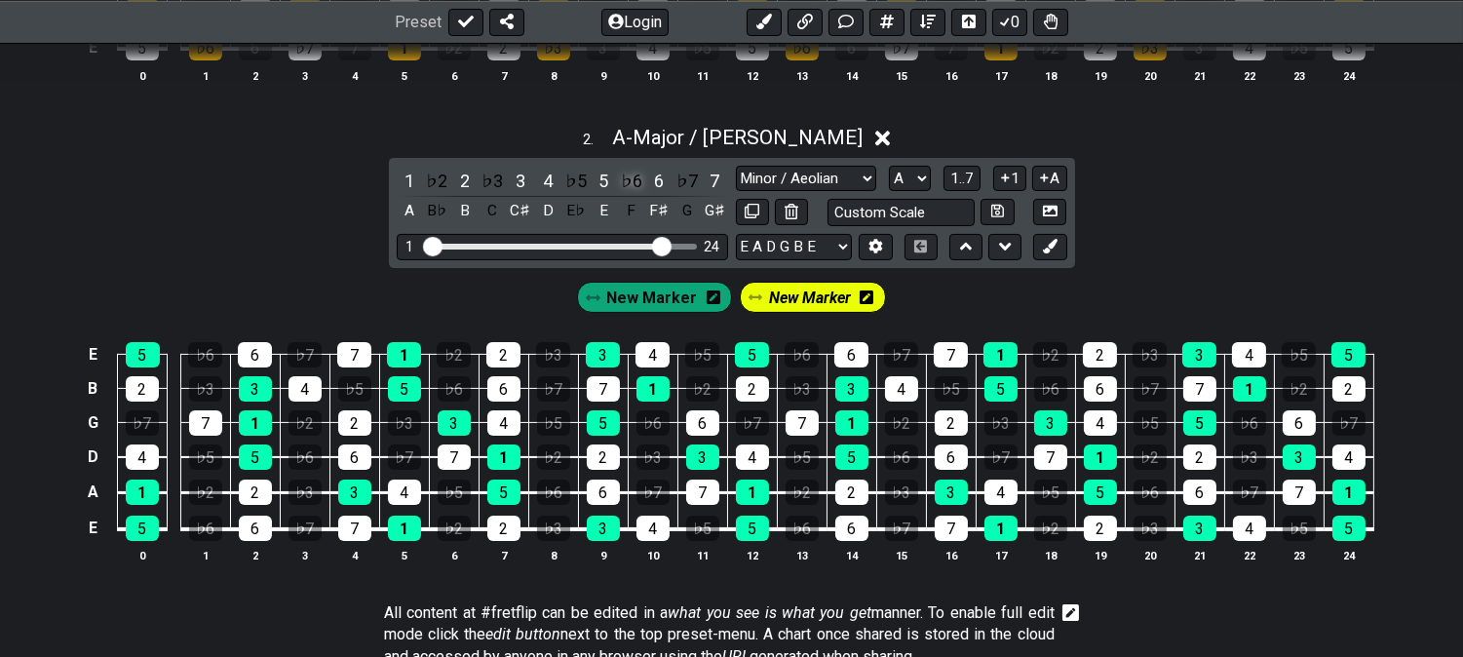
click at [635, 173] on div "♭6" at bounding box center [631, 181] width 25 height 26
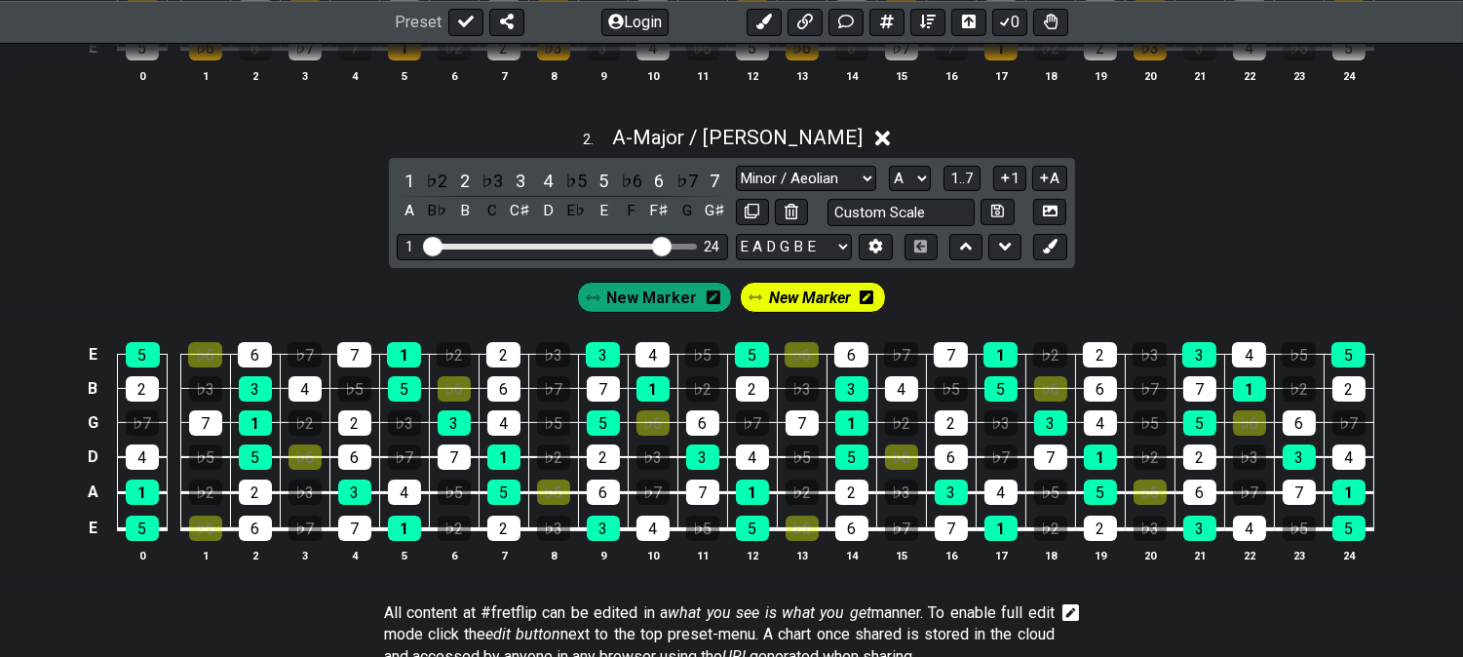
click at [806, 288] on span "New Marker" at bounding box center [810, 298] width 82 height 28
click at [815, 305] on span "New Marker" at bounding box center [809, 298] width 91 height 28
click at [819, 305] on span "New Marker" at bounding box center [810, 298] width 82 height 28
click at [799, 299] on span "New Marker" at bounding box center [809, 298] width 91 height 28
click at [799, 299] on span "New Marker" at bounding box center [810, 298] width 82 height 28
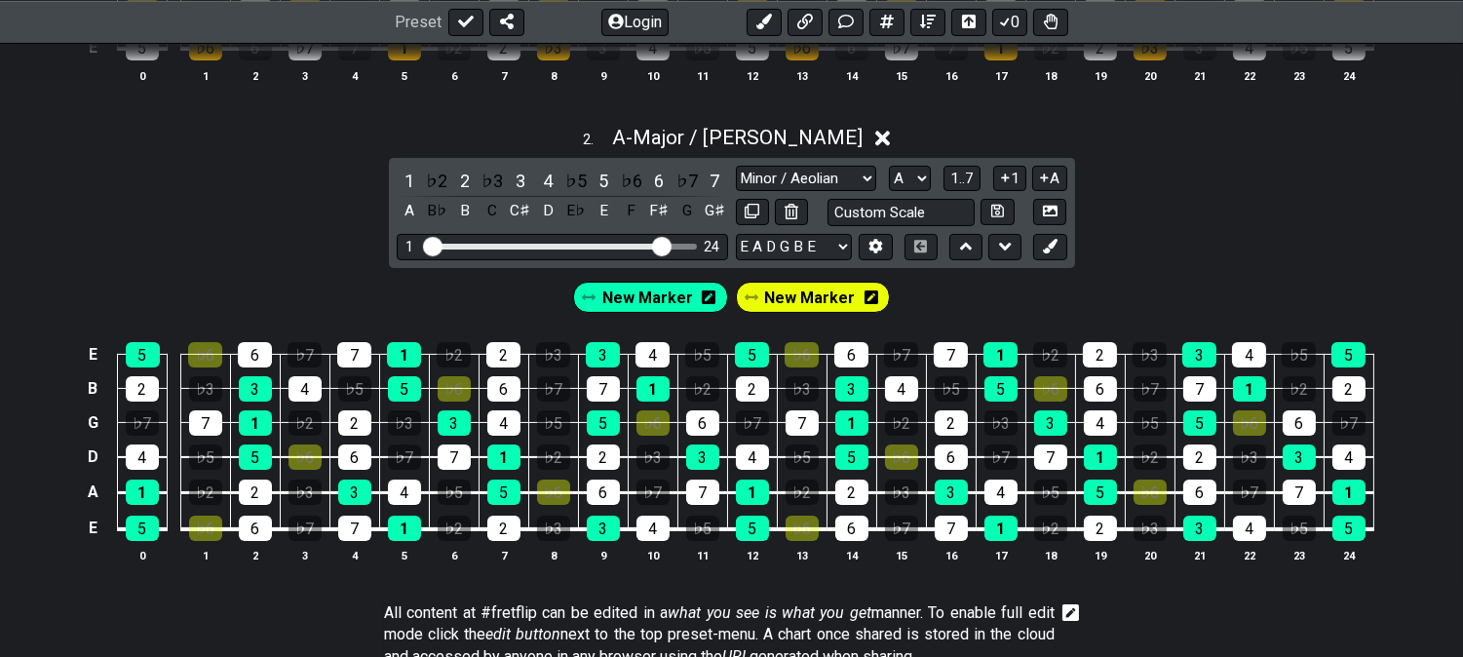
click at [799, 298] on span "New Marker" at bounding box center [809, 298] width 91 height 28
click at [799, 298] on span "New Marker" at bounding box center [810, 298] width 82 height 28
click at [657, 175] on div "6" at bounding box center [658, 181] width 25 height 26
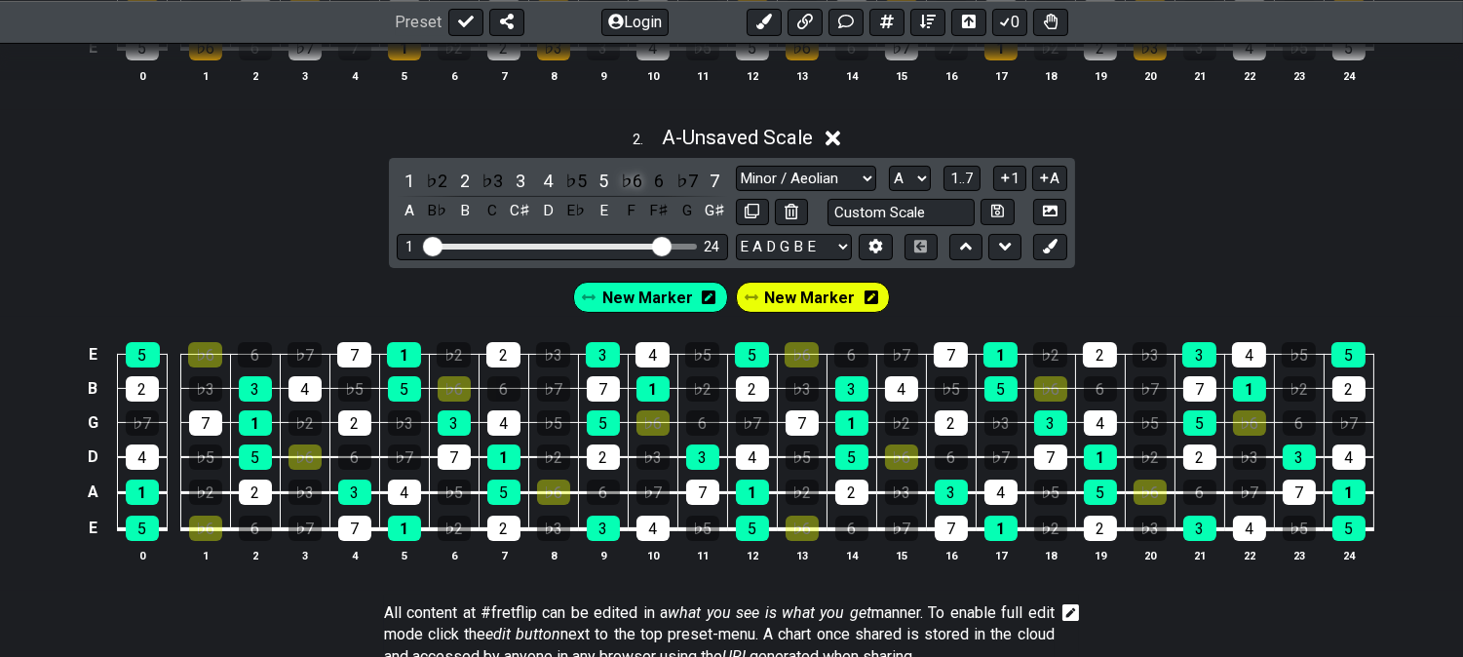
click at [639, 177] on div "♭6" at bounding box center [631, 181] width 25 height 26
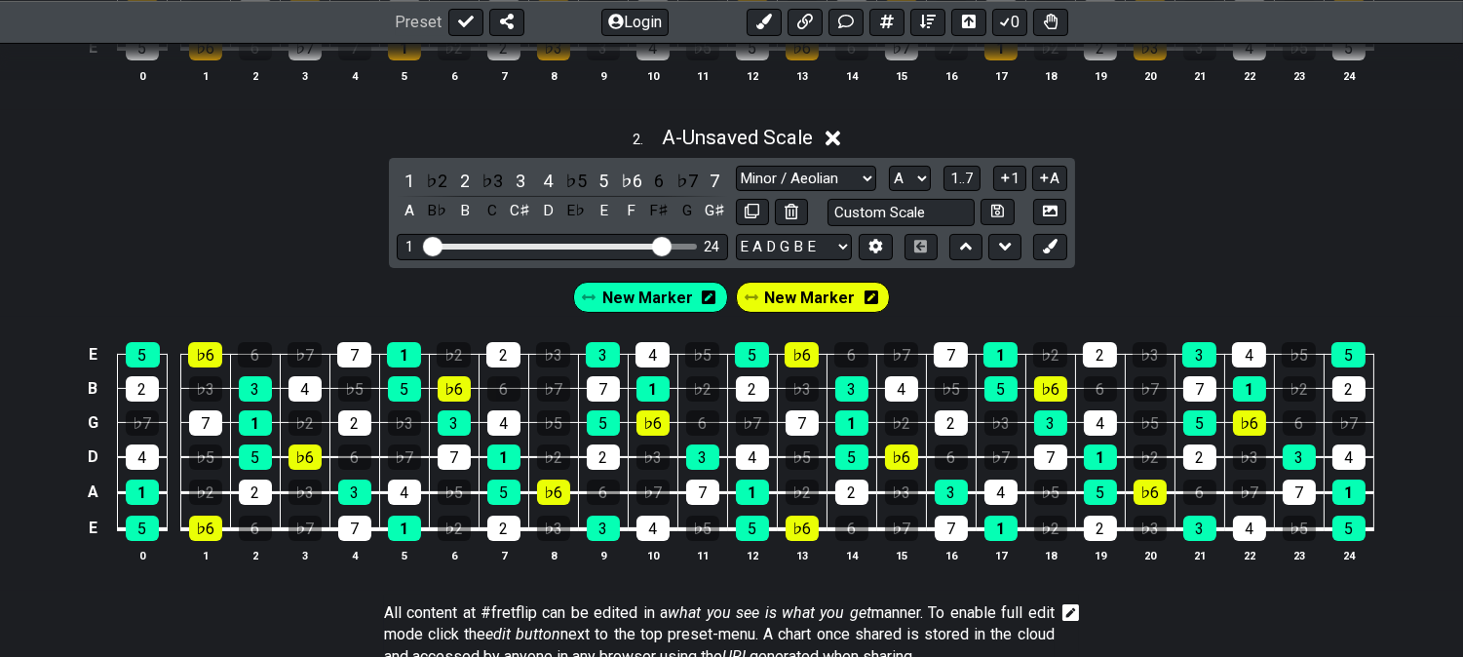
click at [797, 298] on span "New Marker" at bounding box center [809, 298] width 91 height 28
click at [797, 298] on span "New Marker" at bounding box center [810, 298] width 82 height 28
click at [630, 181] on div "♭6" at bounding box center [631, 181] width 25 height 26
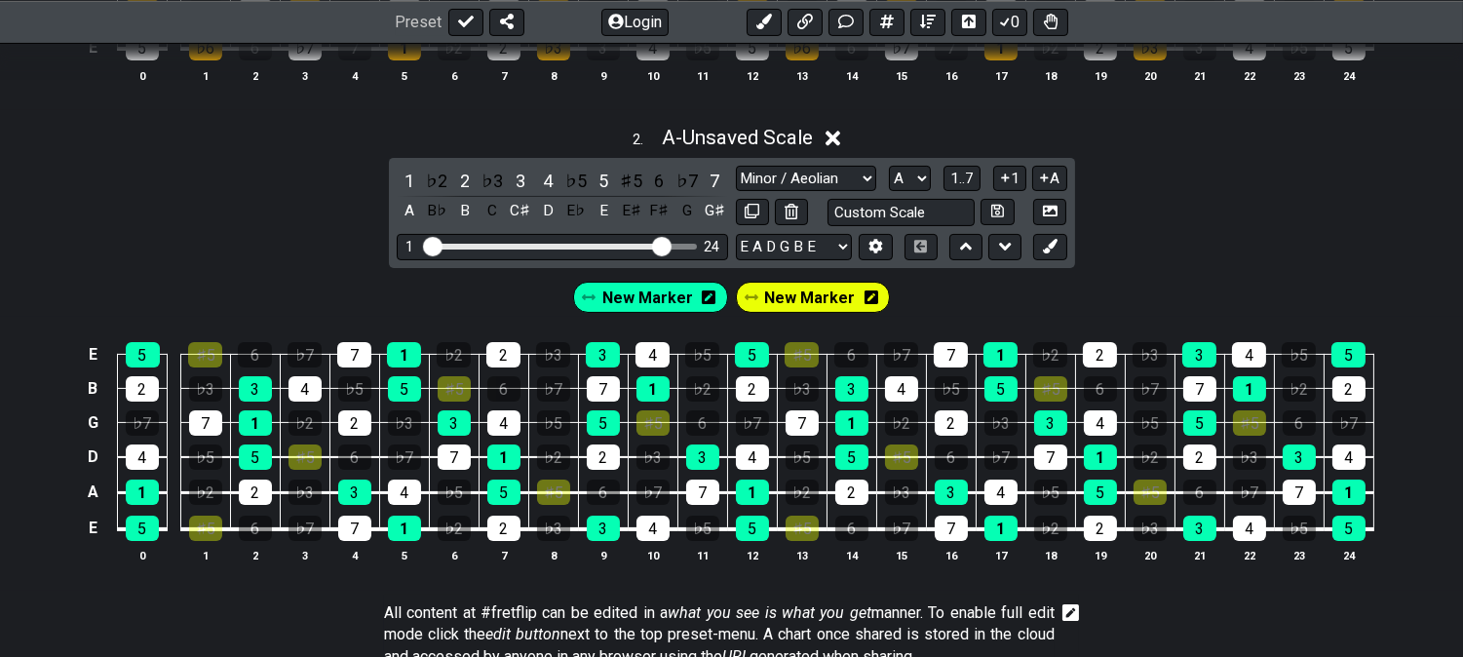
click at [803, 300] on span "New Marker" at bounding box center [809, 298] width 91 height 28
click at [803, 305] on span "New Marker" at bounding box center [810, 298] width 82 height 28
click at [659, 174] on div "6" at bounding box center [658, 181] width 25 height 26
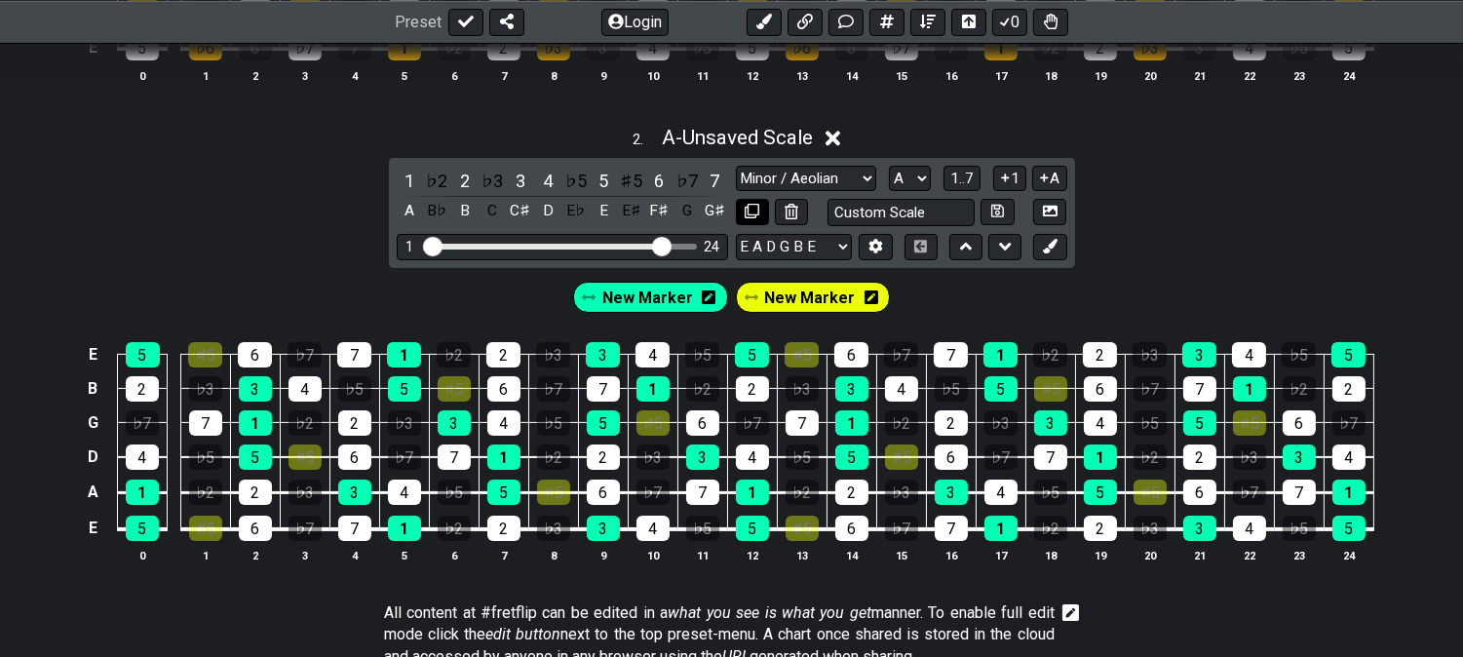
click at [754, 217] on icon at bounding box center [752, 211] width 15 height 15
select select "Major / [PERSON_NAME]"
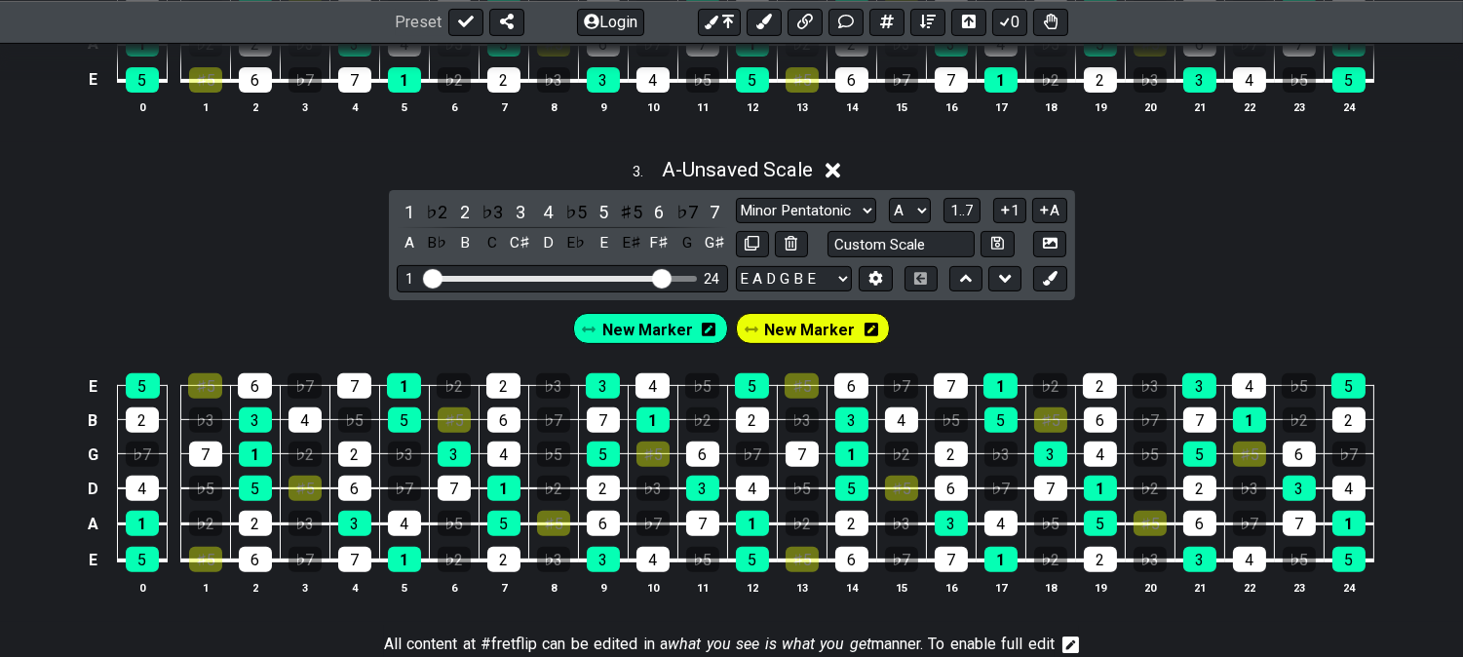
scroll to position [1300, 0]
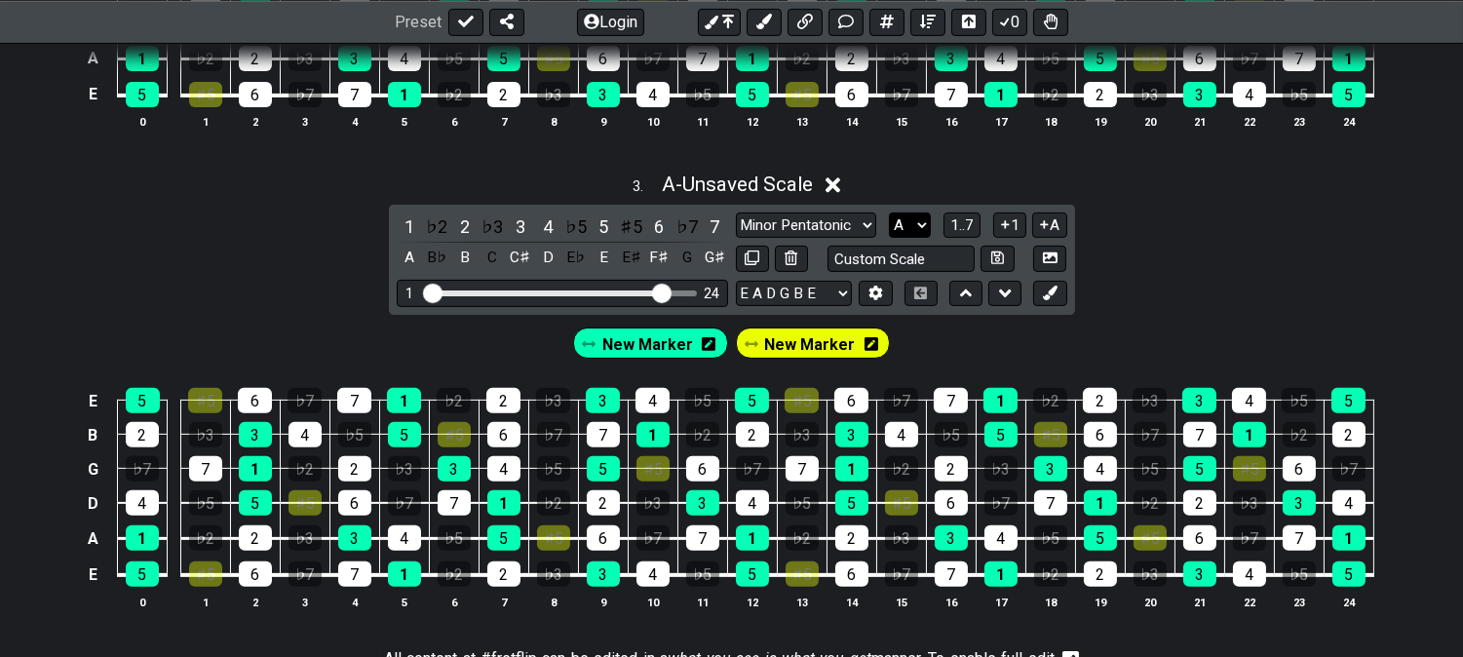
click at [918, 230] on select "A♭ A A♯ B♭ B C C♯ D♭ D D♯ E♭ E F F♯ G♭ G G♯" at bounding box center [910, 226] width 42 height 26
click at [889, 214] on select "A♭ A A♯ B♭ B C C♯ D♭ D D♯ E♭ E F F♯ G♭ G G♯" at bounding box center [910, 226] width 42 height 26
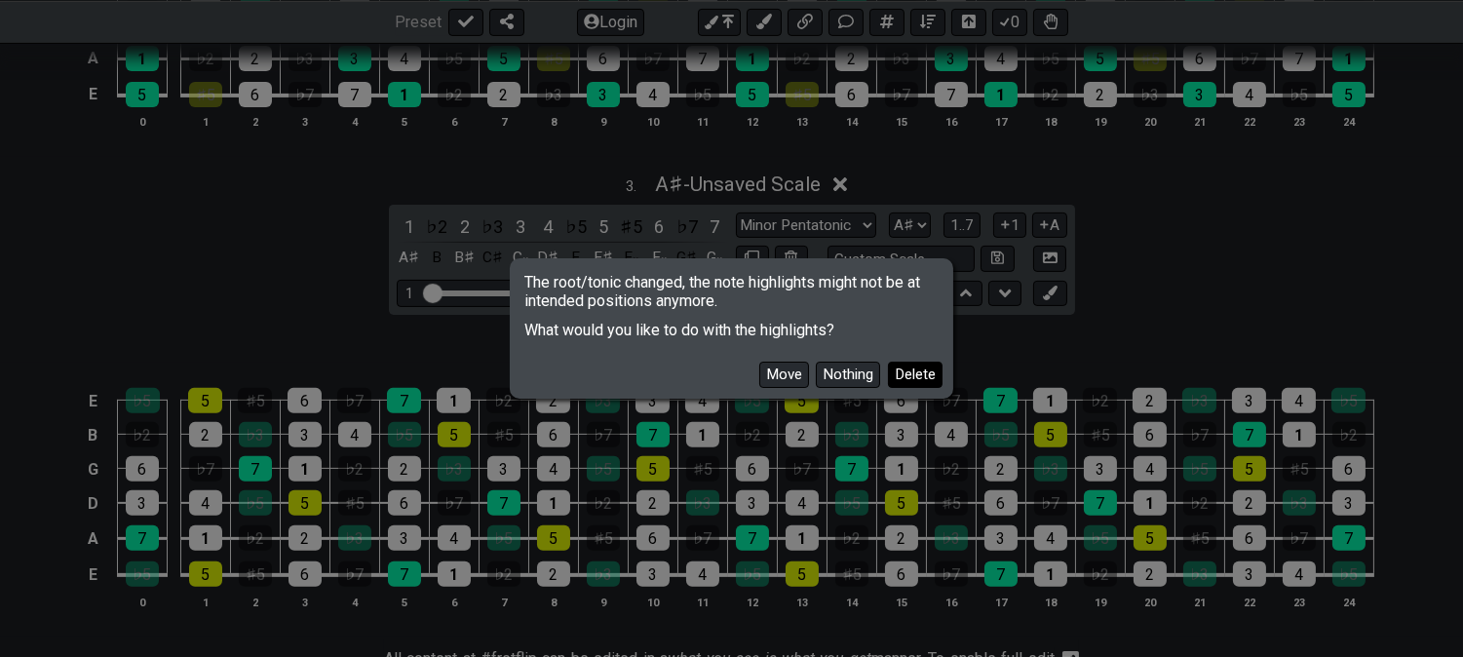
click at [927, 374] on button "Delete" at bounding box center [915, 375] width 55 height 26
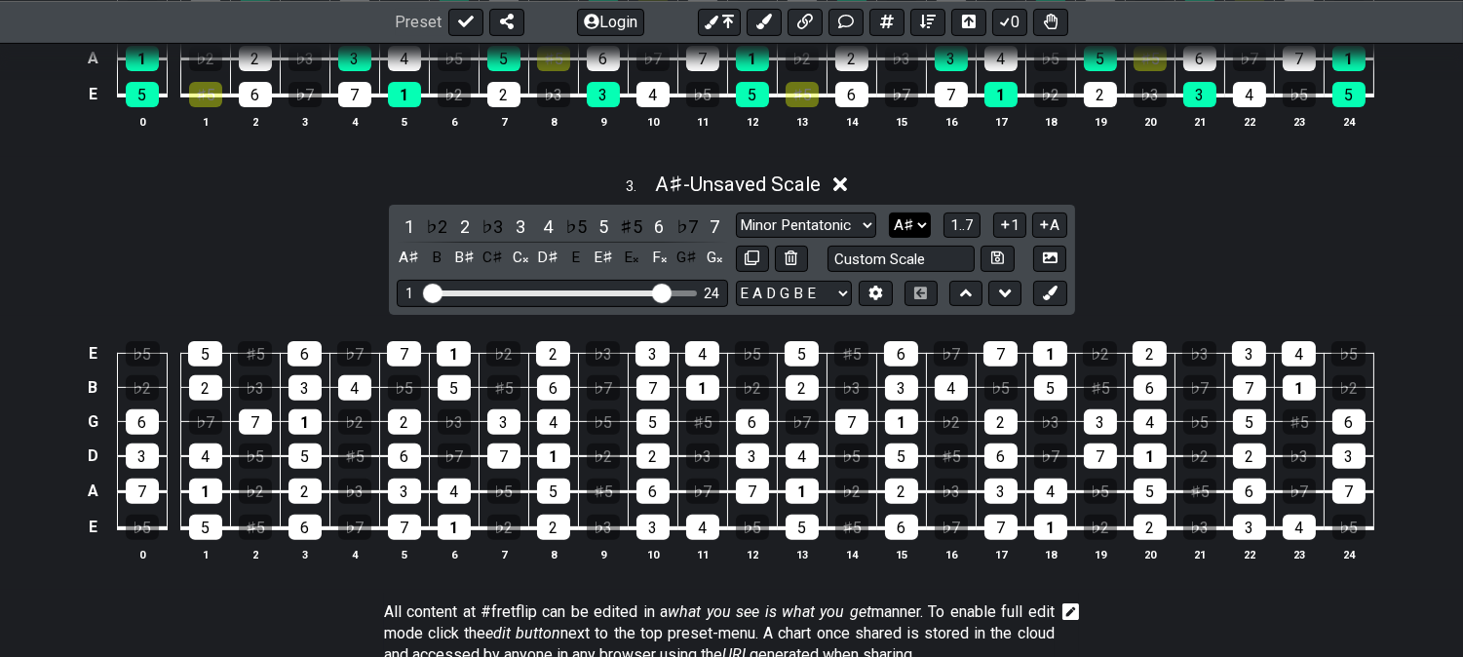
click at [909, 231] on select "A♭ A A♯ B♭ B C C♯ D♭ D D♯ E♭ E F F♯ G♭ G G♯" at bounding box center [910, 226] width 42 height 26
select select "A"
click at [889, 214] on select "A♭ A A♯ B♭ B C C♯ D♭ D D♯ E♭ E F F♯ G♭ G G♯" at bounding box center [910, 226] width 42 height 26
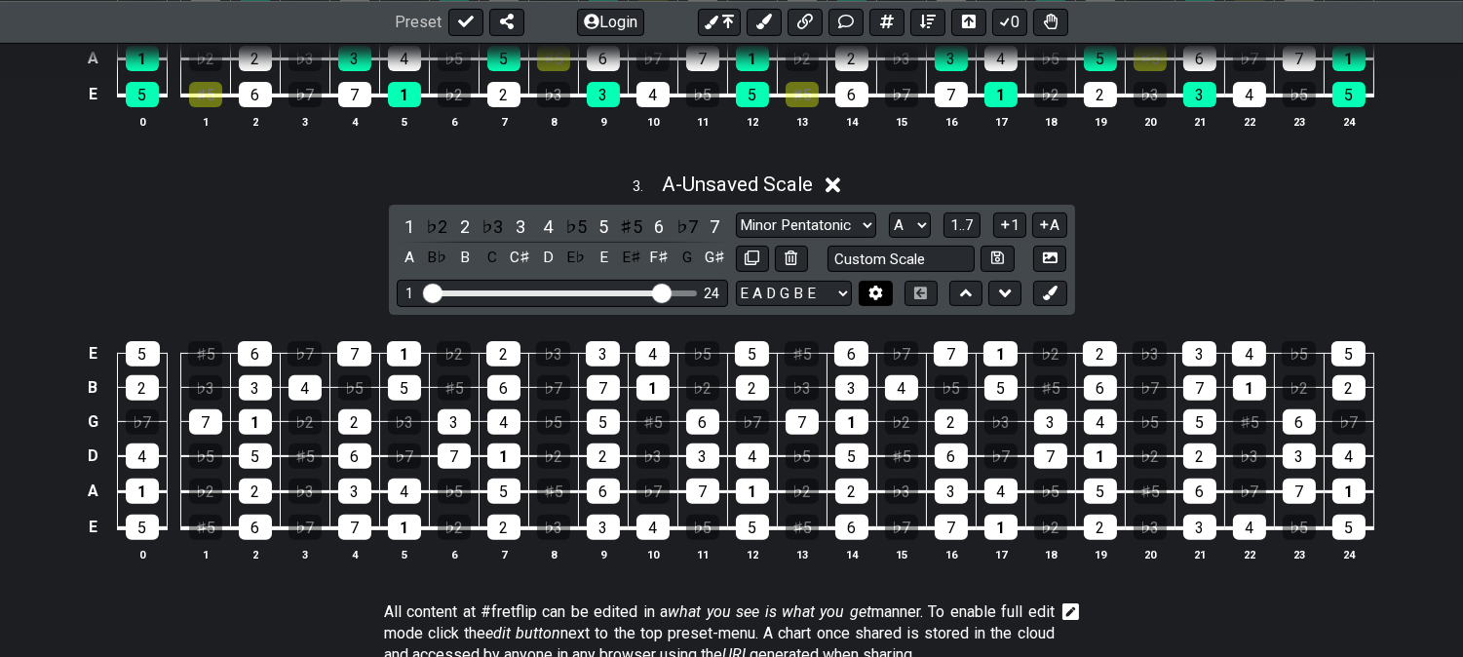
click at [875, 304] on button at bounding box center [875, 294] width 33 height 26
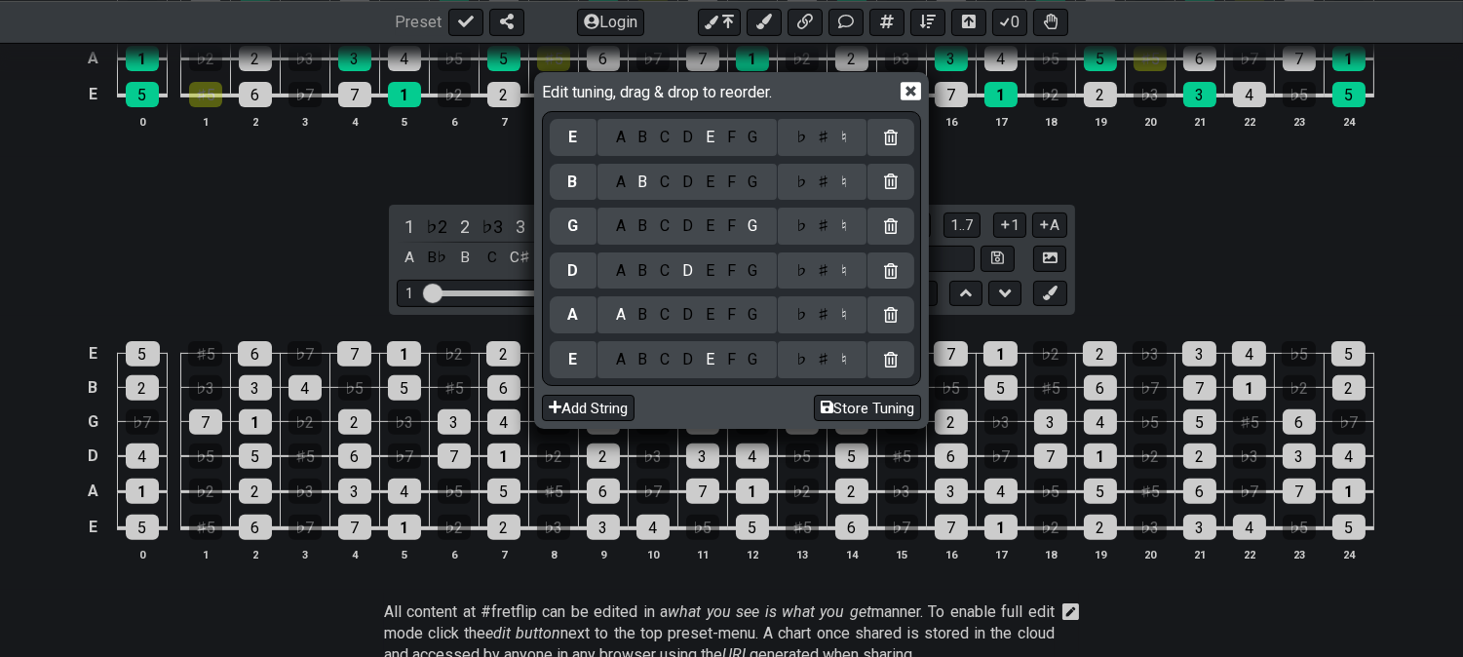
click at [806, 150] on div "♭ ♯ ♮" at bounding box center [822, 137] width 89 height 37
click at [797, 149] on div "♭ ♯ ♮" at bounding box center [822, 137] width 89 height 37
click at [803, 139] on div "♭" at bounding box center [801, 137] width 22 height 21
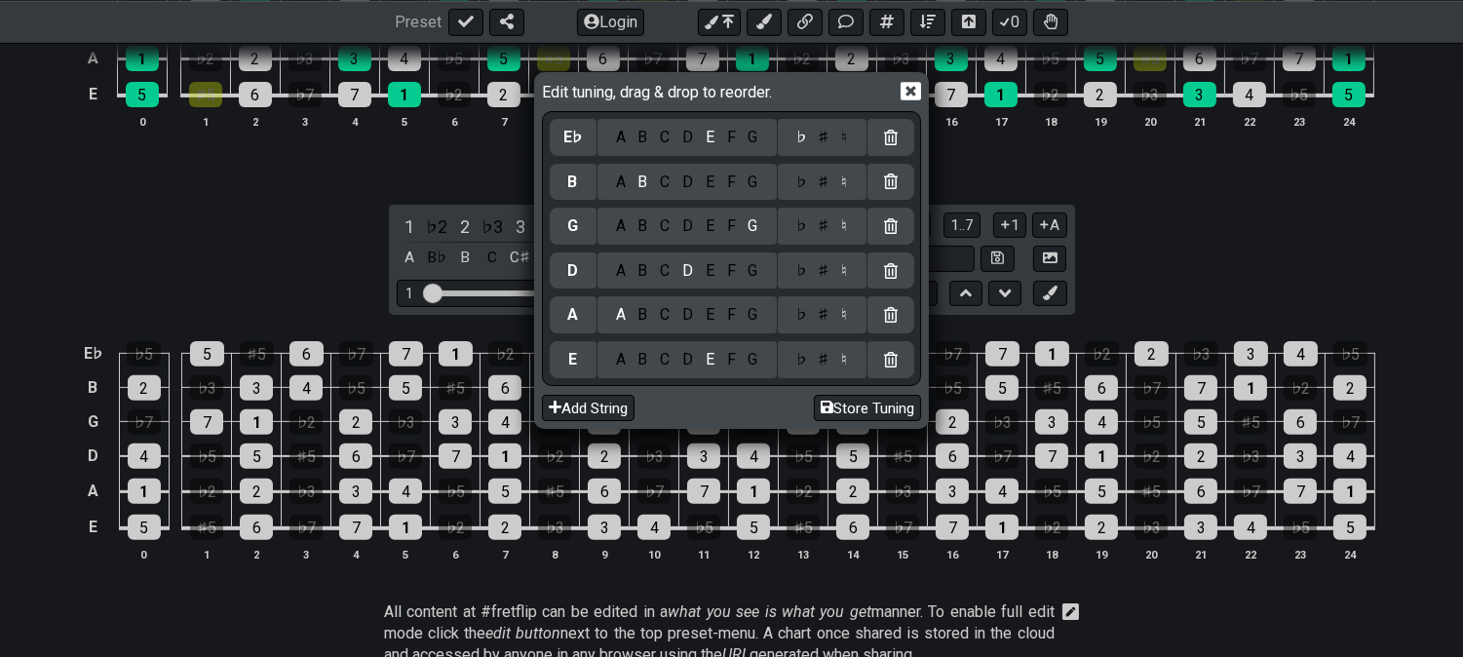
click at [913, 95] on icon at bounding box center [911, 91] width 20 height 20
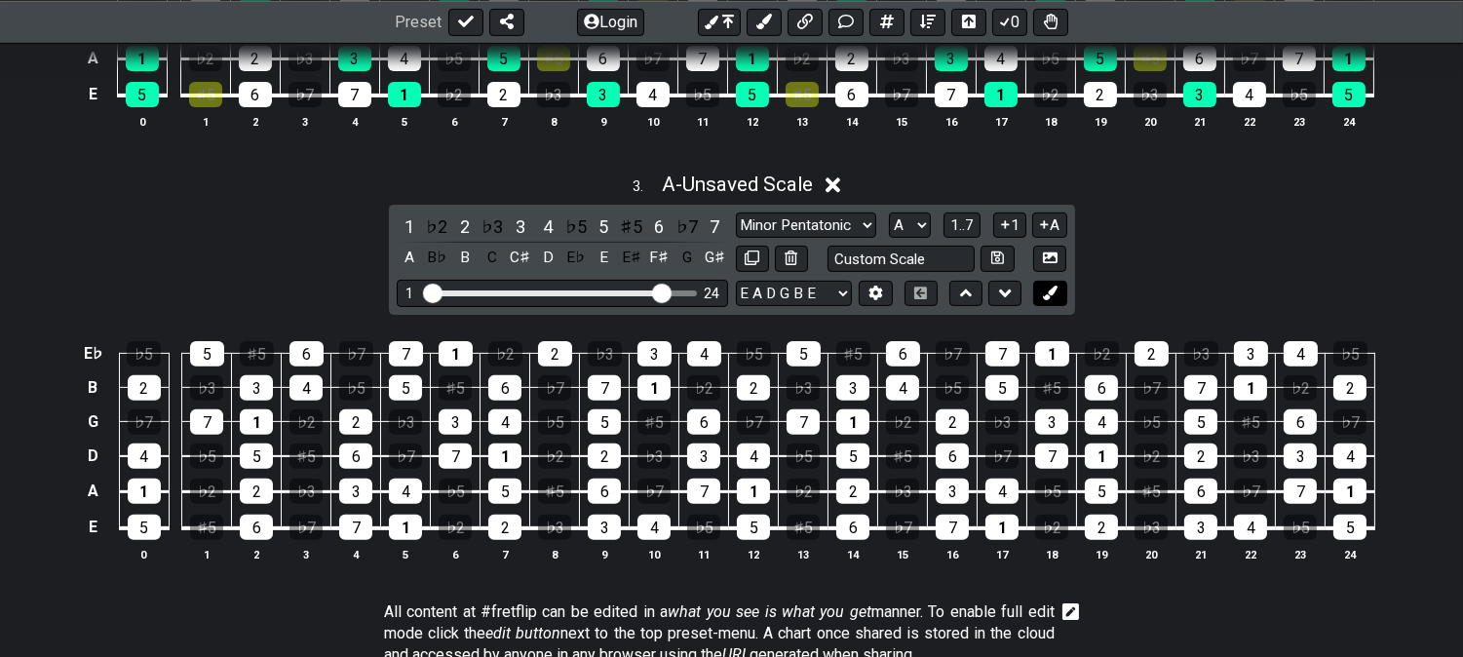
click at [1043, 304] on button at bounding box center [1049, 294] width 33 height 26
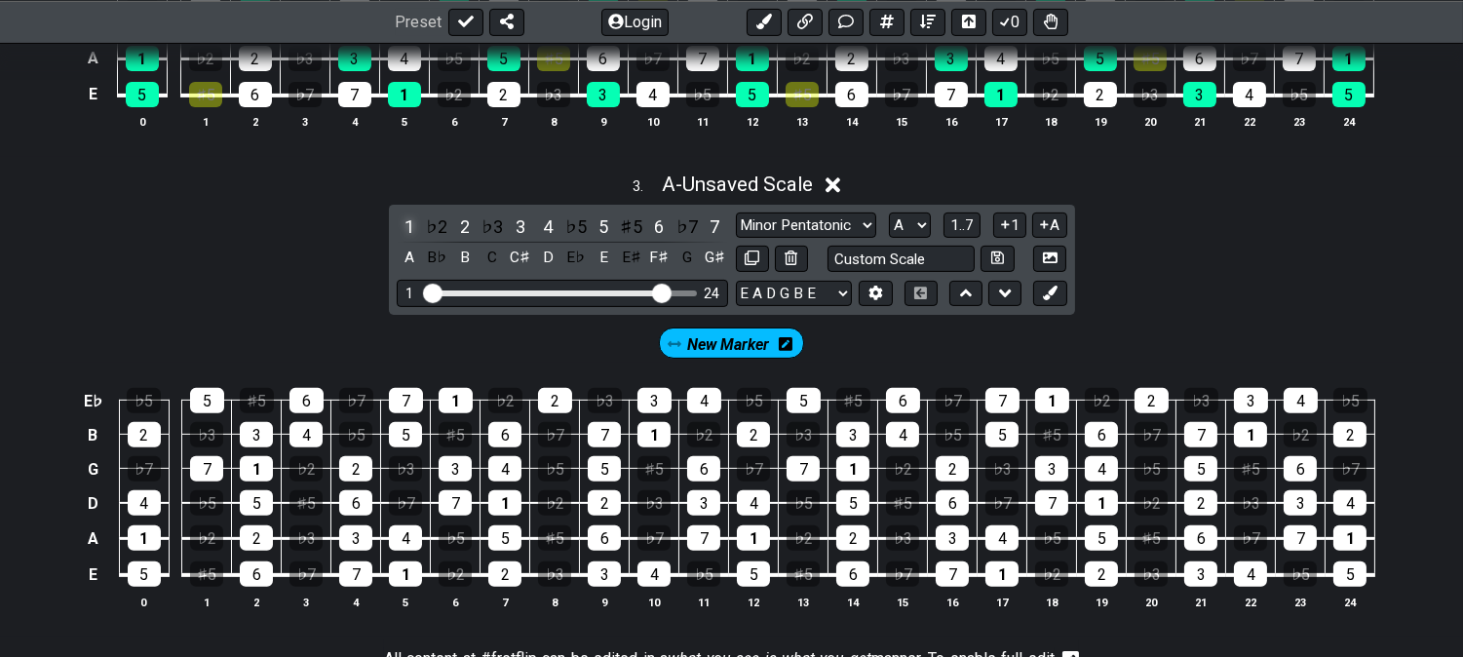
click at [405, 227] on div "1" at bounding box center [409, 227] width 25 height 26
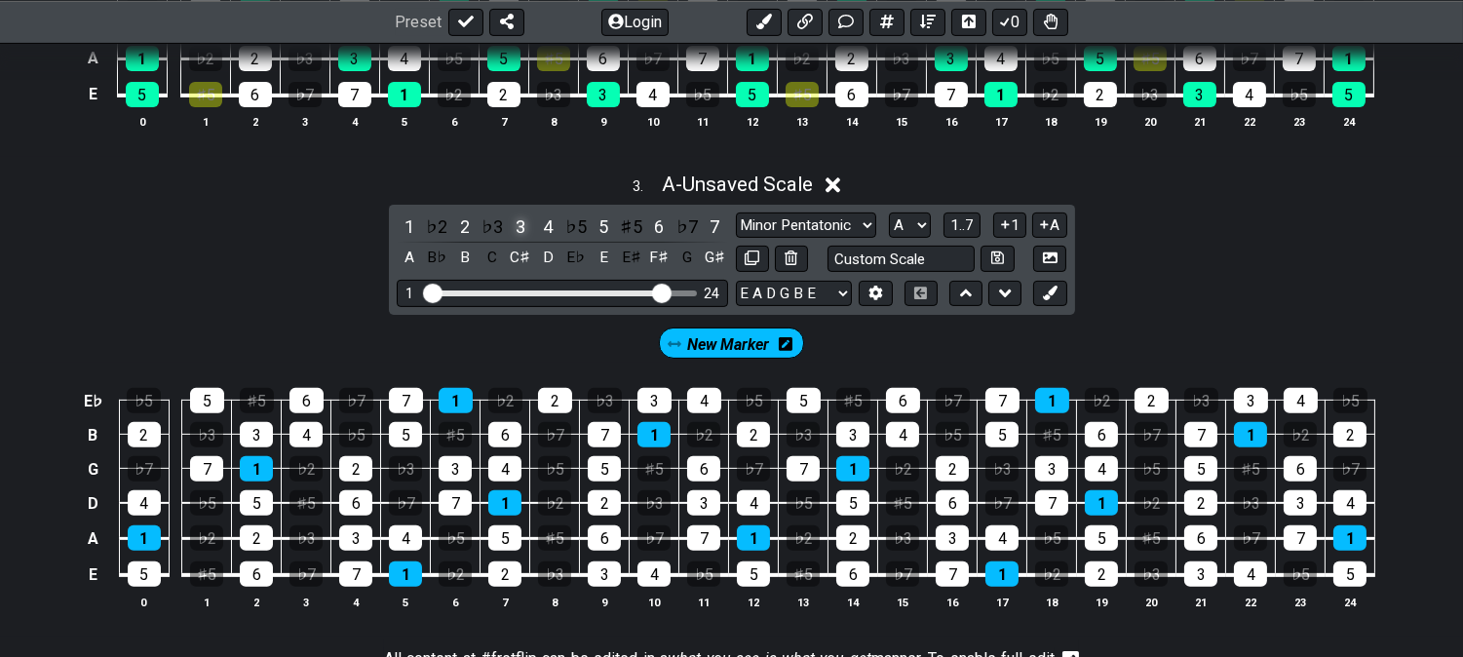
click at [519, 229] on div "3" at bounding box center [520, 227] width 25 height 26
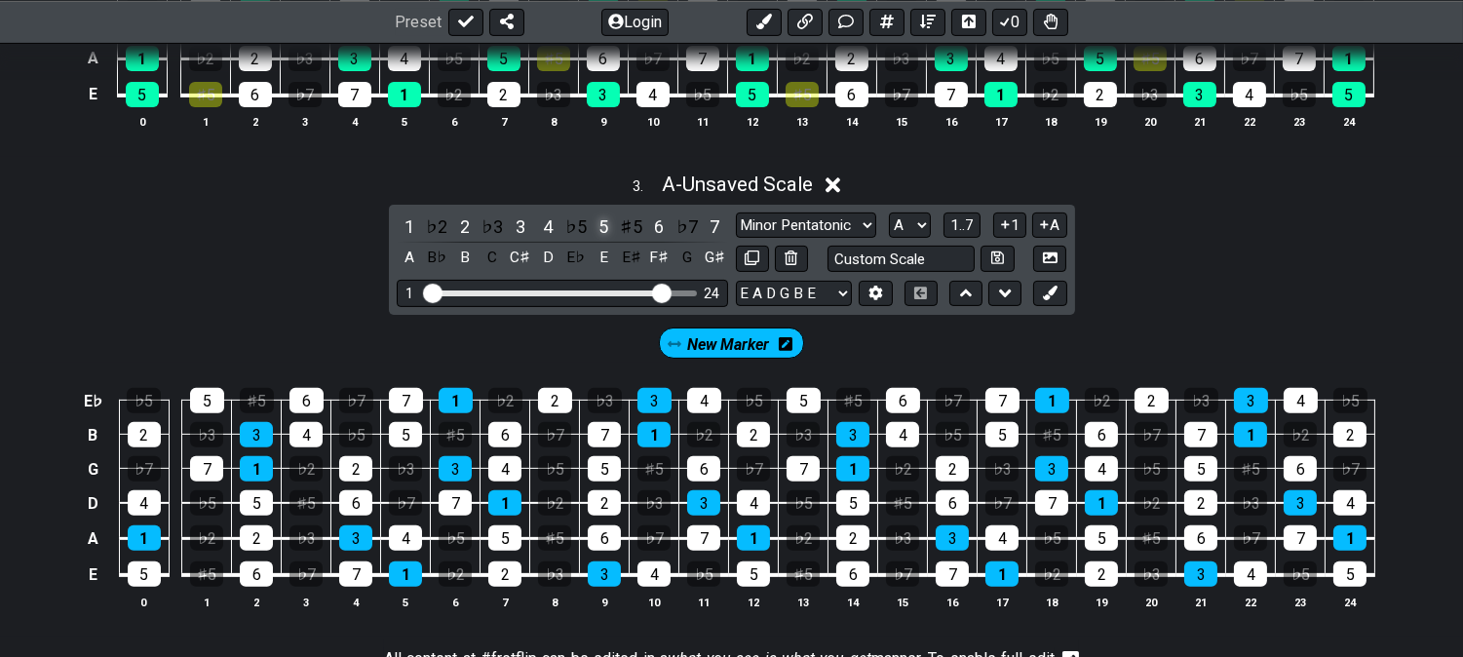
click at [600, 226] on div "5" at bounding box center [603, 227] width 25 height 26
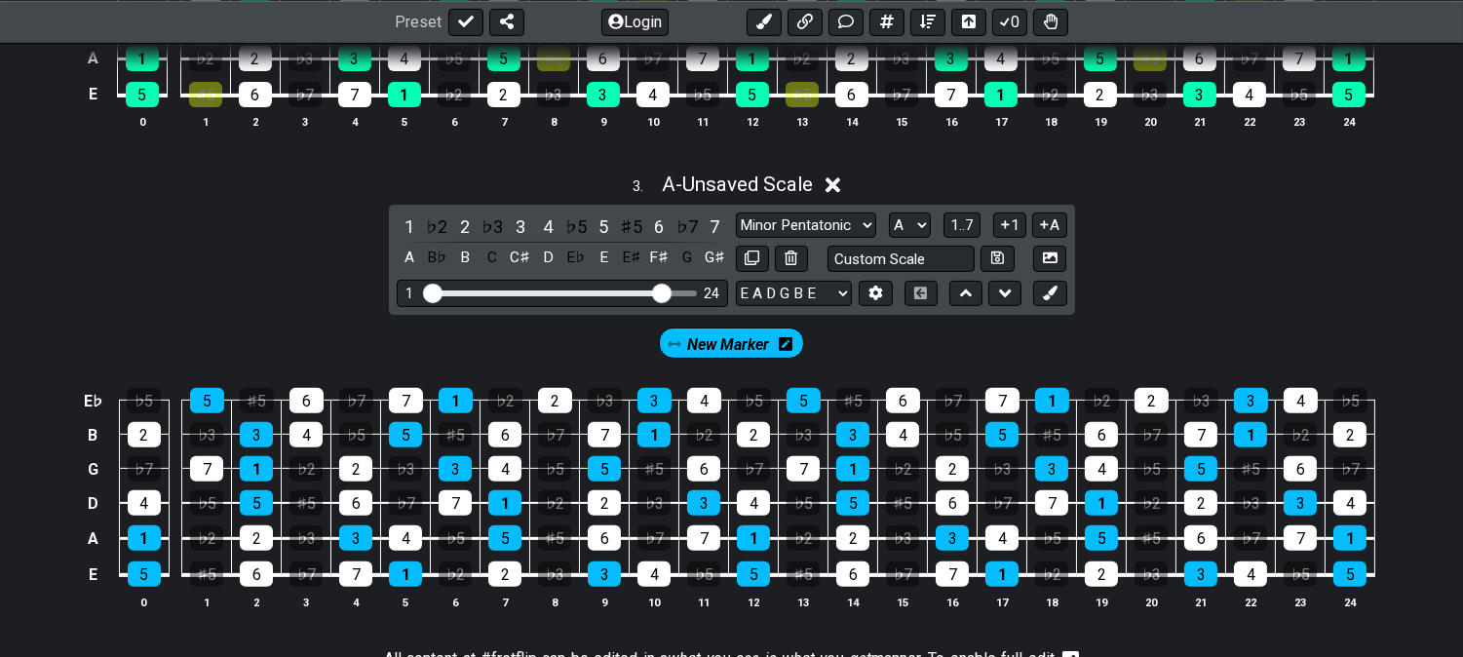
click at [726, 346] on span "New Marker" at bounding box center [729, 345] width 82 height 28
click at [1053, 292] on icon at bounding box center [1050, 293] width 15 height 15
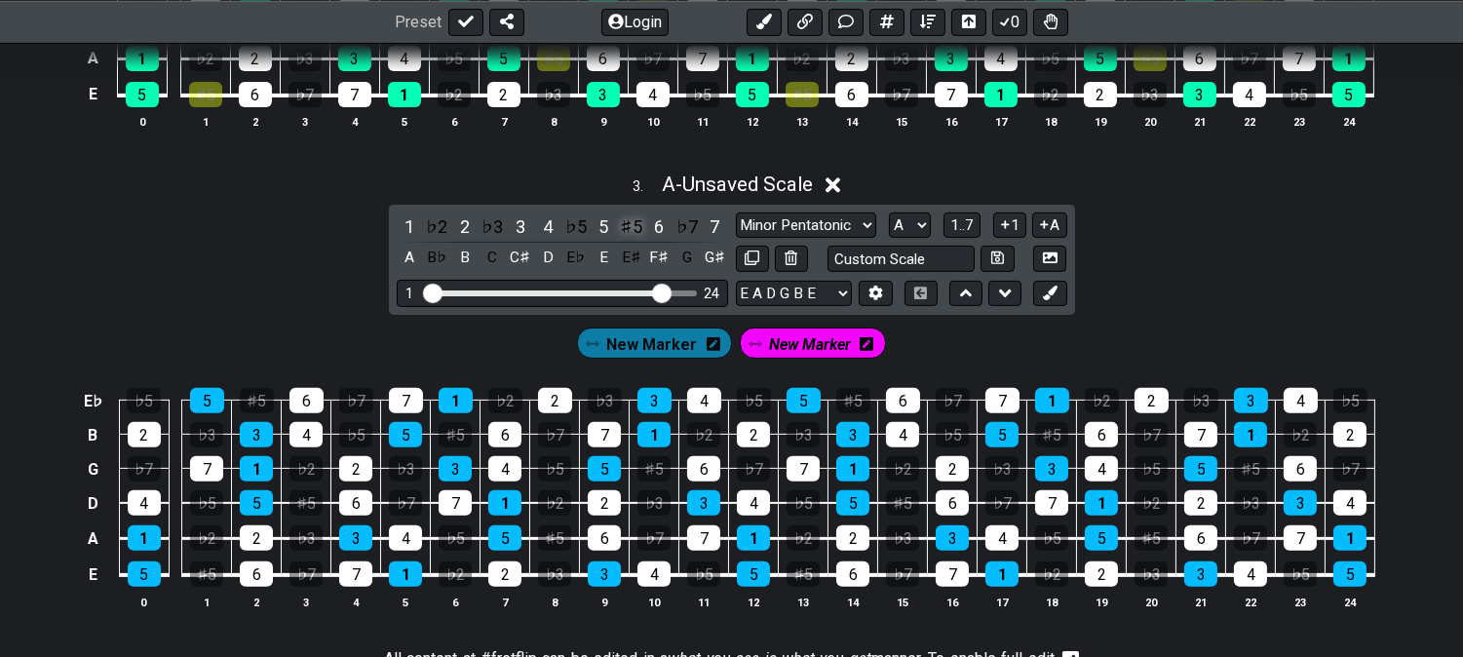
click at [621, 222] on div "♯5" at bounding box center [631, 227] width 25 height 26
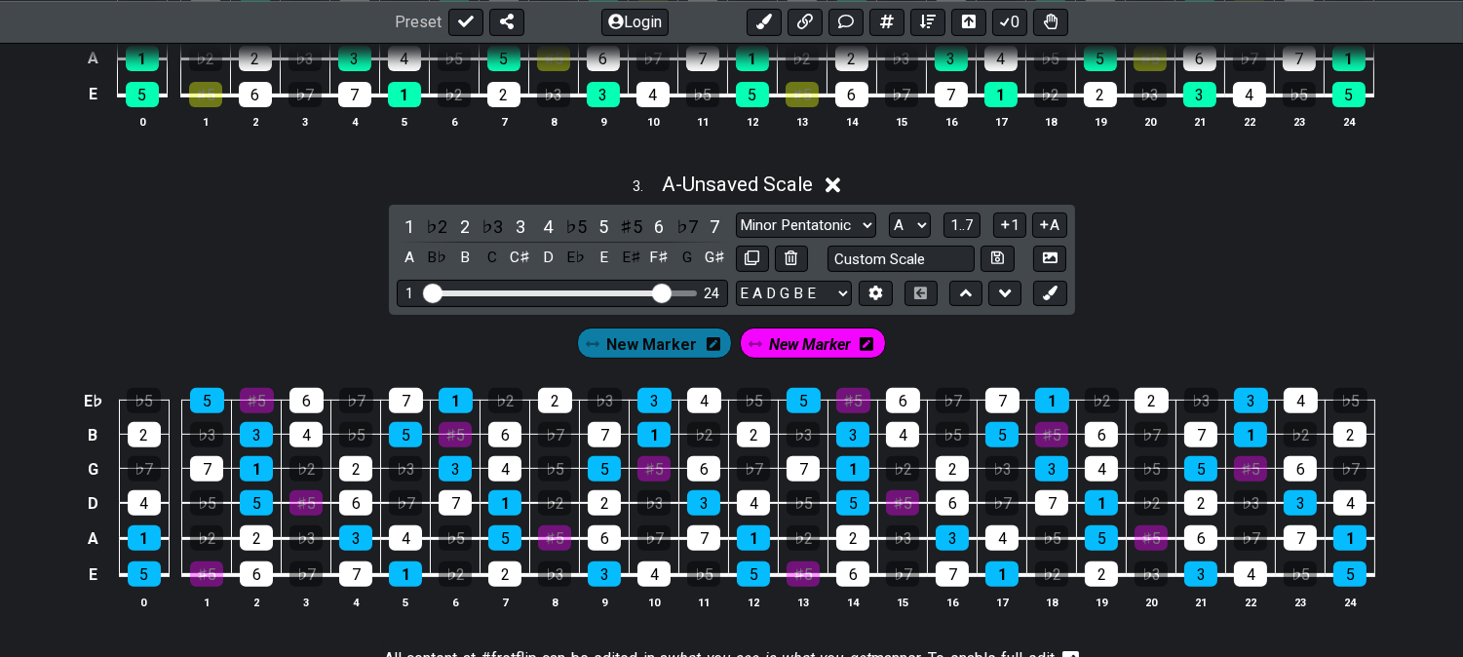
click at [794, 356] on span "New Marker" at bounding box center [810, 345] width 82 height 28
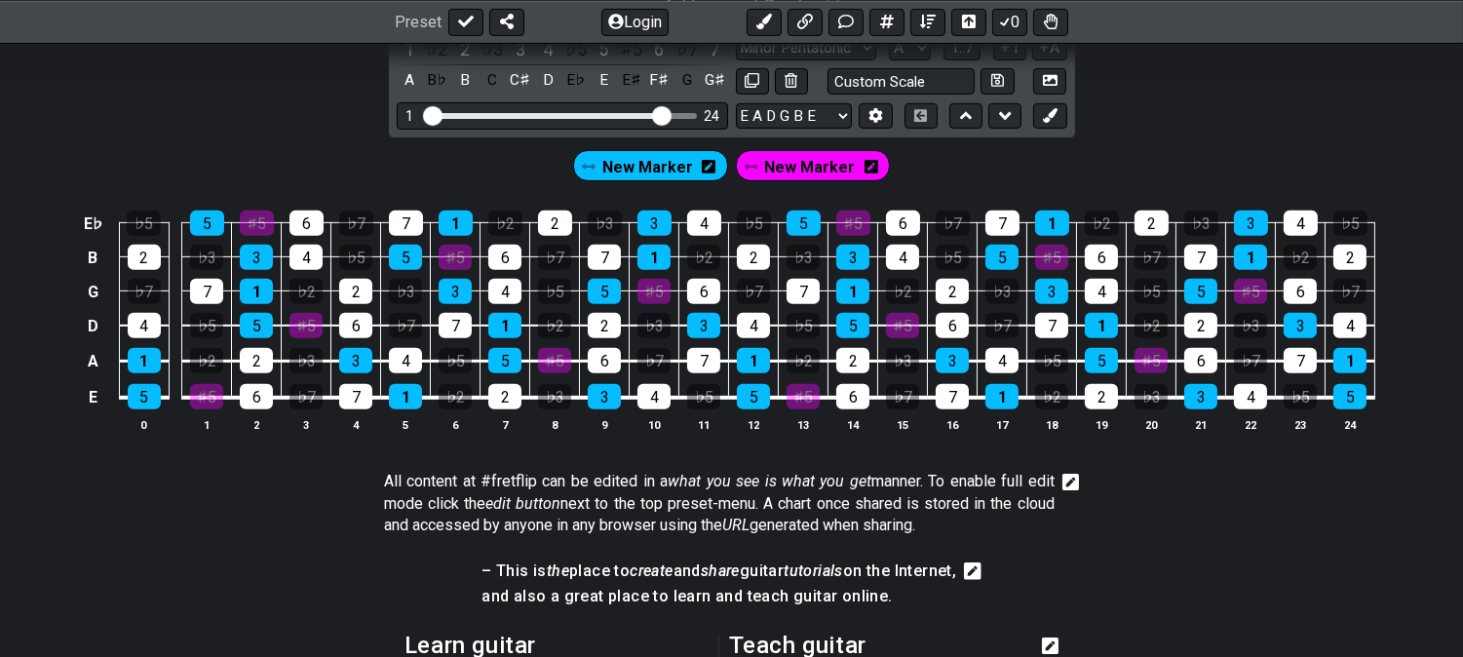
scroll to position [1408, 0]
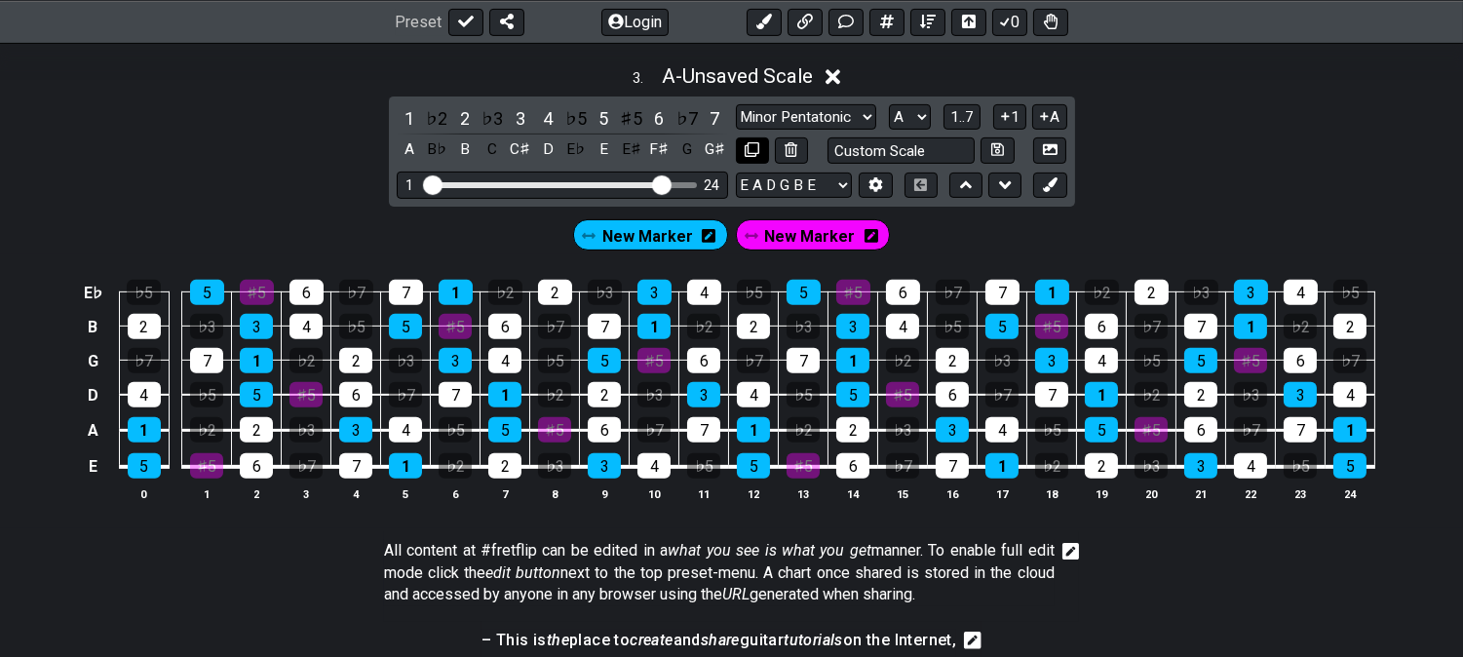
click at [745, 157] on icon at bounding box center [752, 149] width 15 height 15
select select "Major / [PERSON_NAME]"
select select "A"
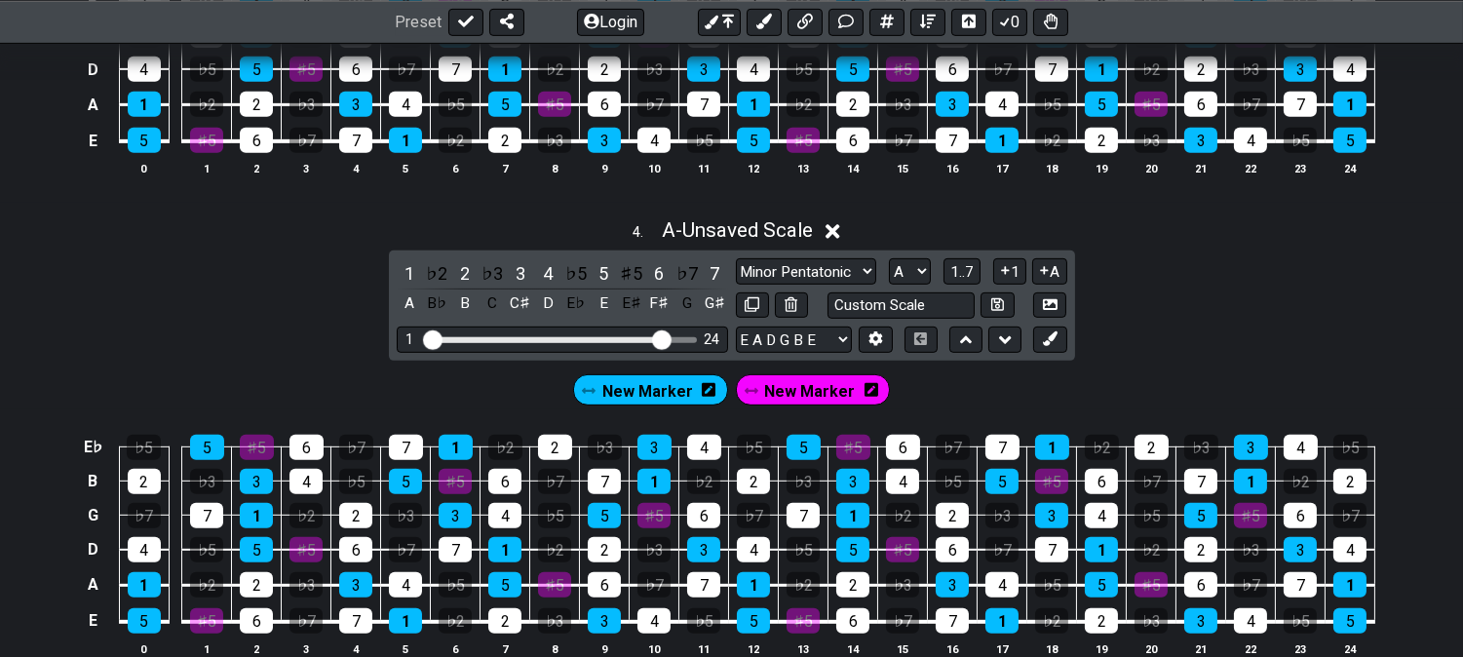
scroll to position [1733, 0]
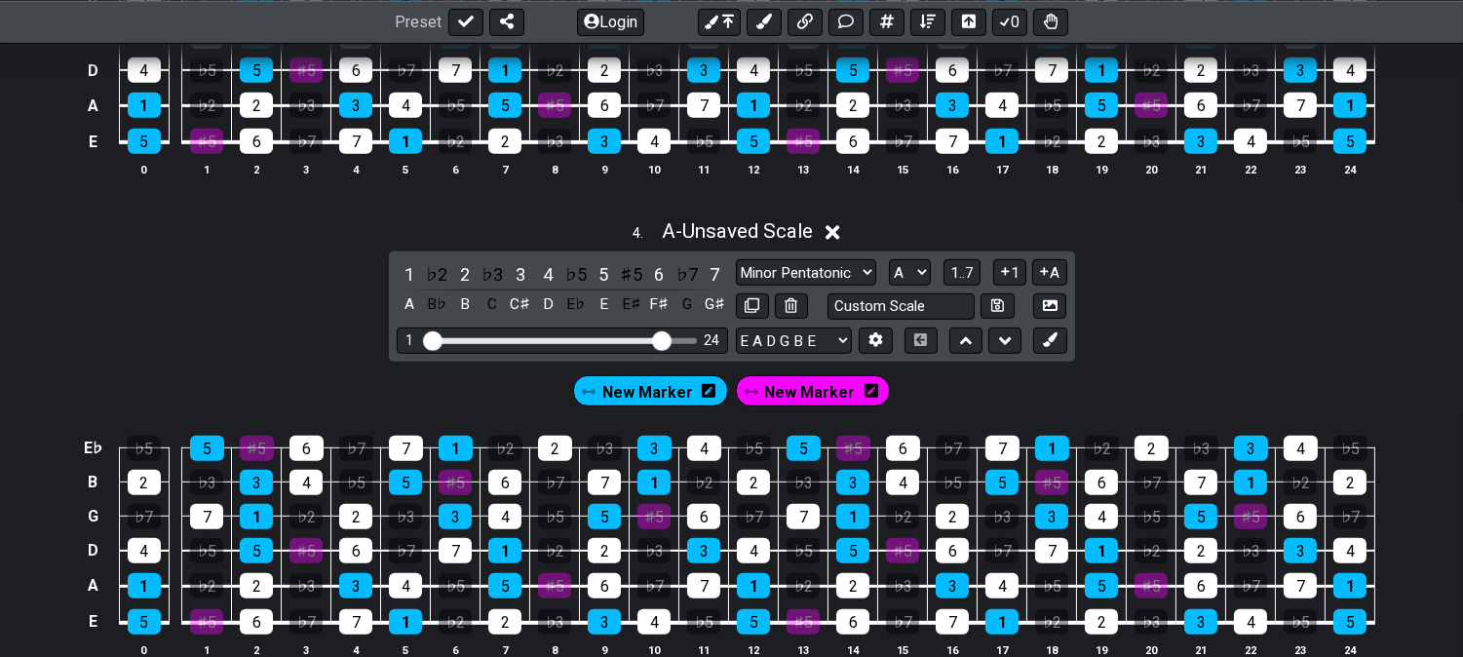
click at [674, 395] on span "New Marker" at bounding box center [648, 392] width 91 height 28
click at [853, 395] on div "New Marker" at bounding box center [808, 390] width 155 height 31
click at [821, 407] on span "New Marker" at bounding box center [805, 392] width 91 height 28
click at [407, 276] on div "1" at bounding box center [409, 274] width 25 height 26
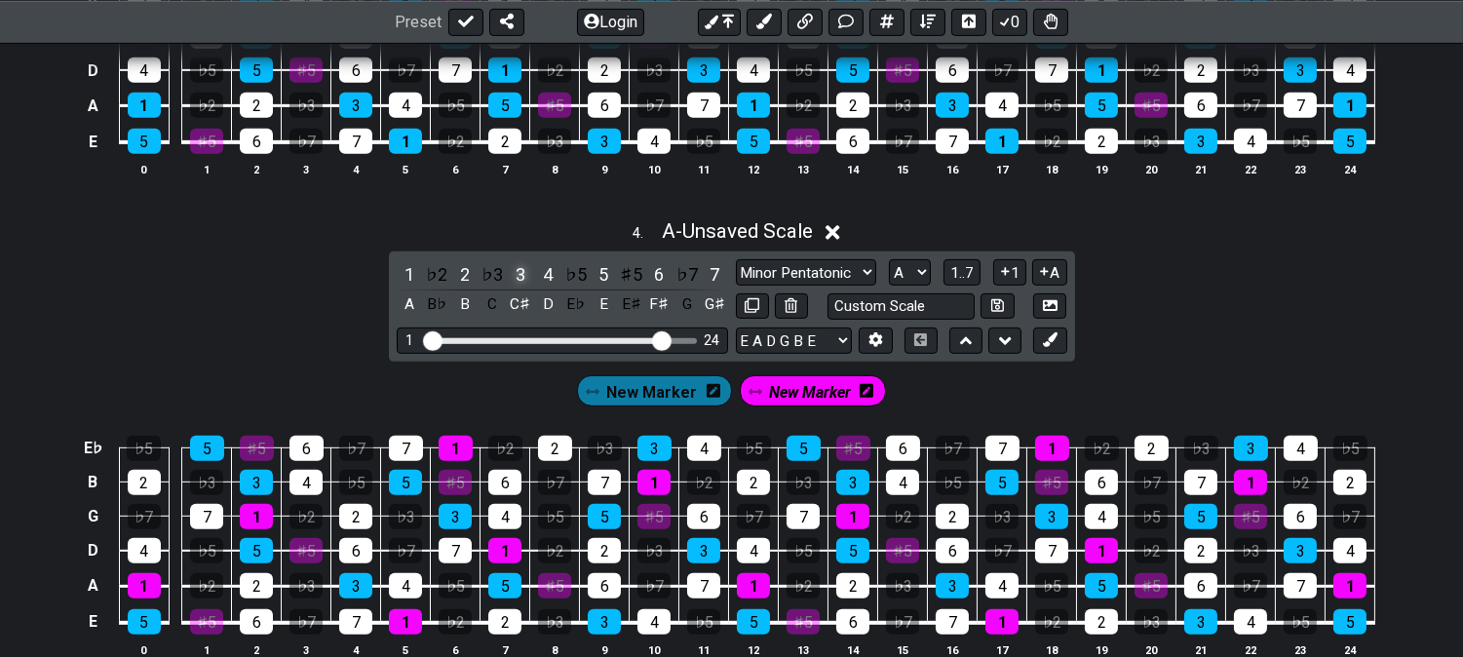
click at [515, 277] on div "3" at bounding box center [520, 274] width 25 height 26
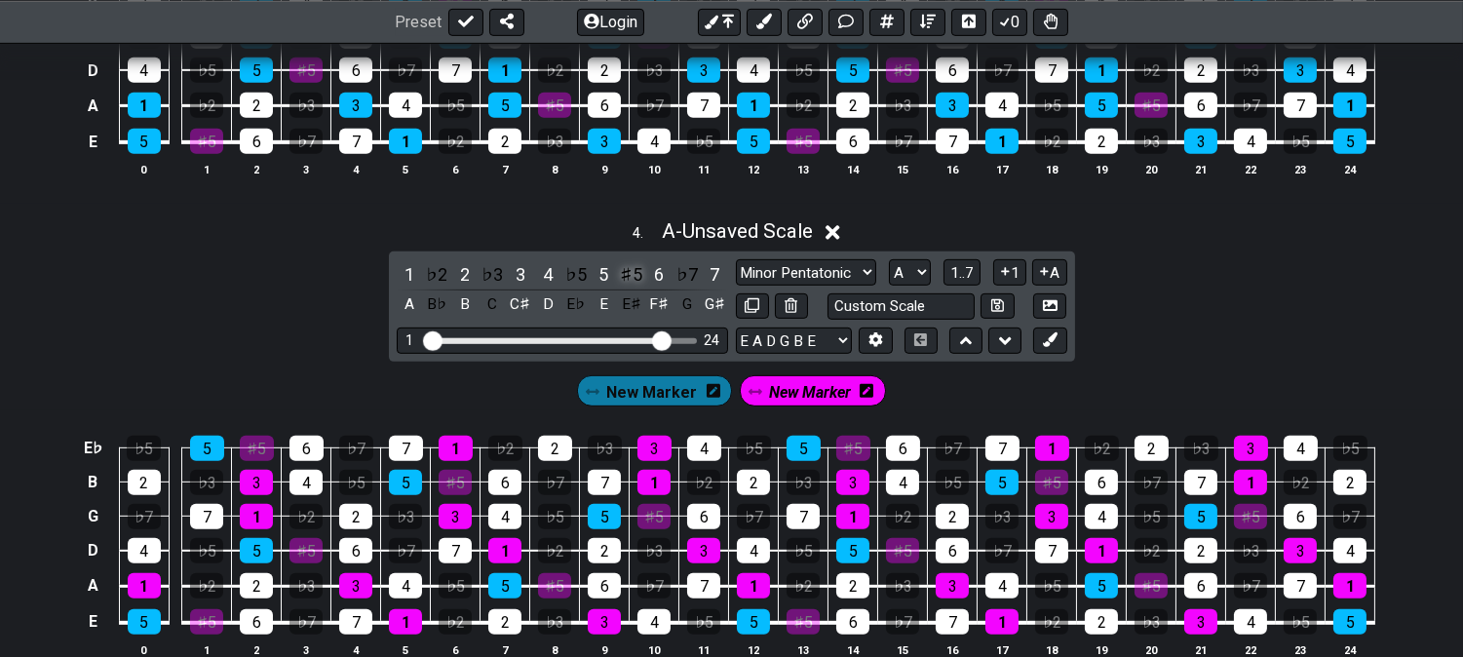
click at [627, 275] on div "♯5" at bounding box center [631, 274] width 25 height 26
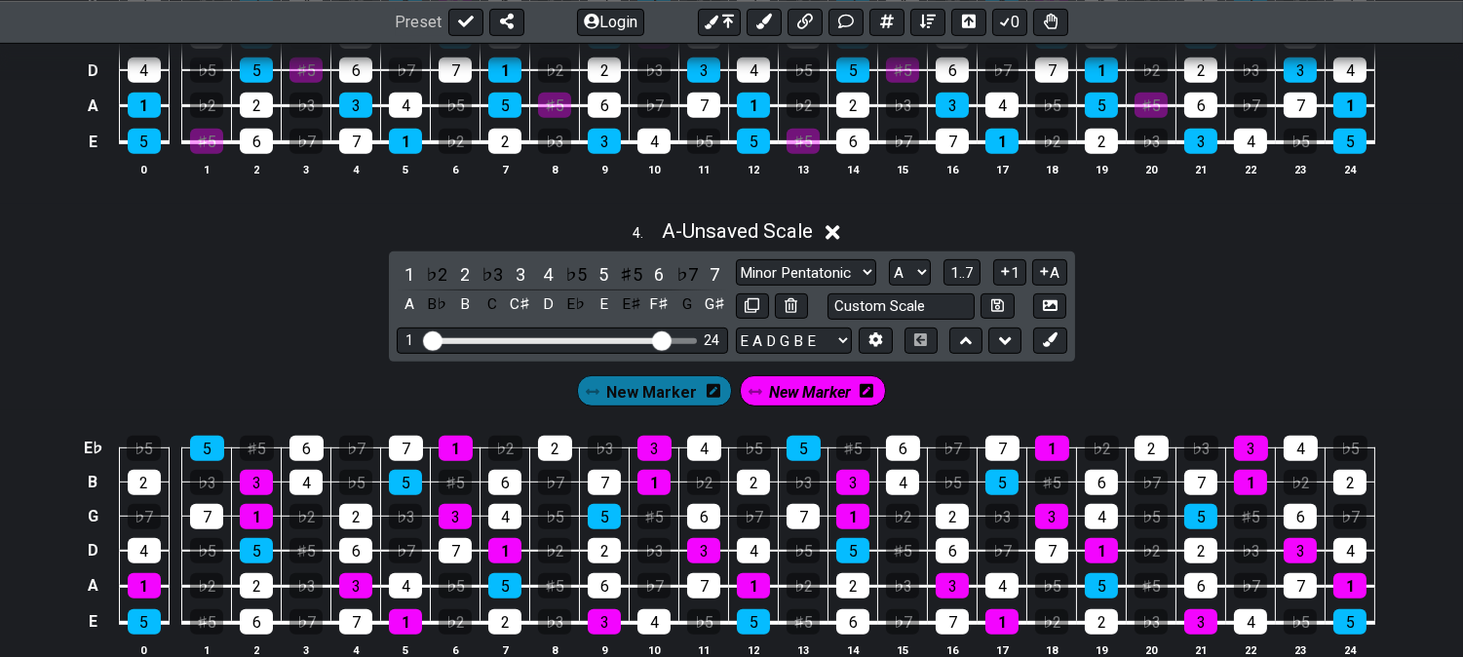
click at [794, 400] on span "New Marker" at bounding box center [810, 392] width 82 height 28
click at [659, 273] on div "6" at bounding box center [658, 274] width 25 height 26
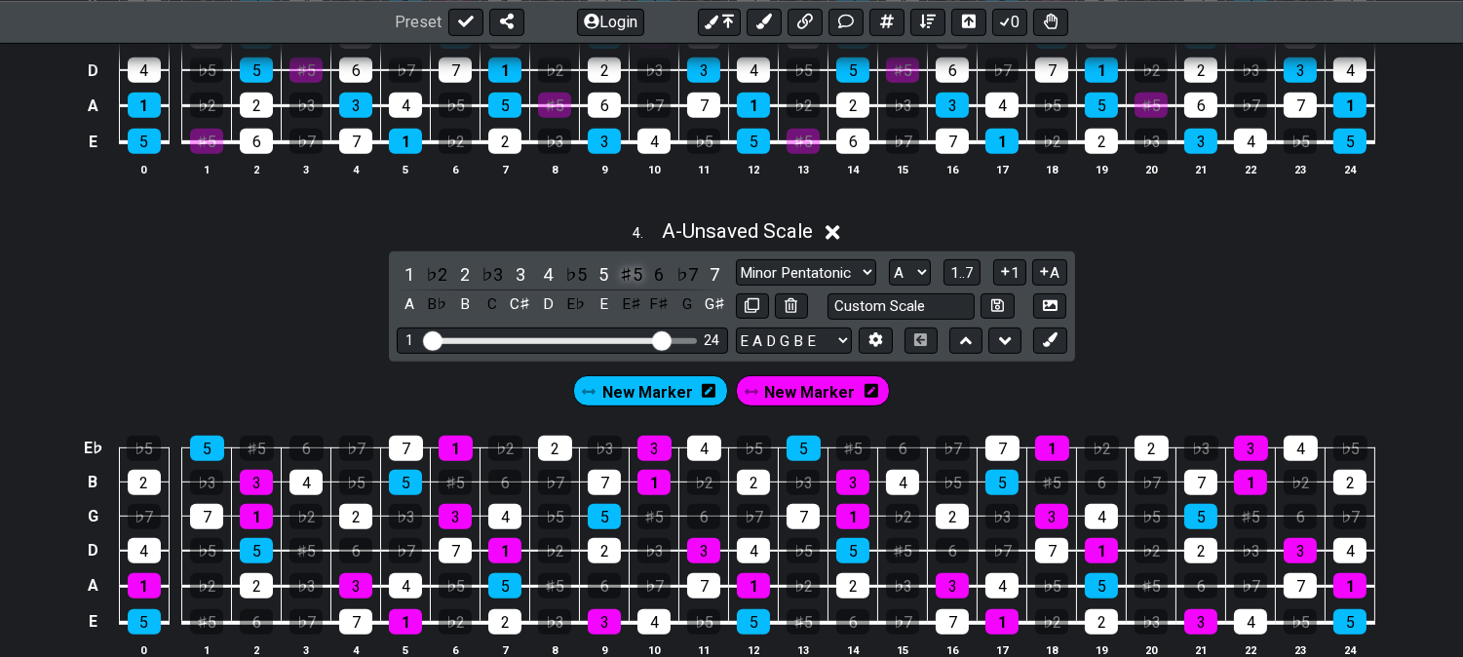
click at [637, 275] on div "♯5" at bounding box center [631, 274] width 25 height 26
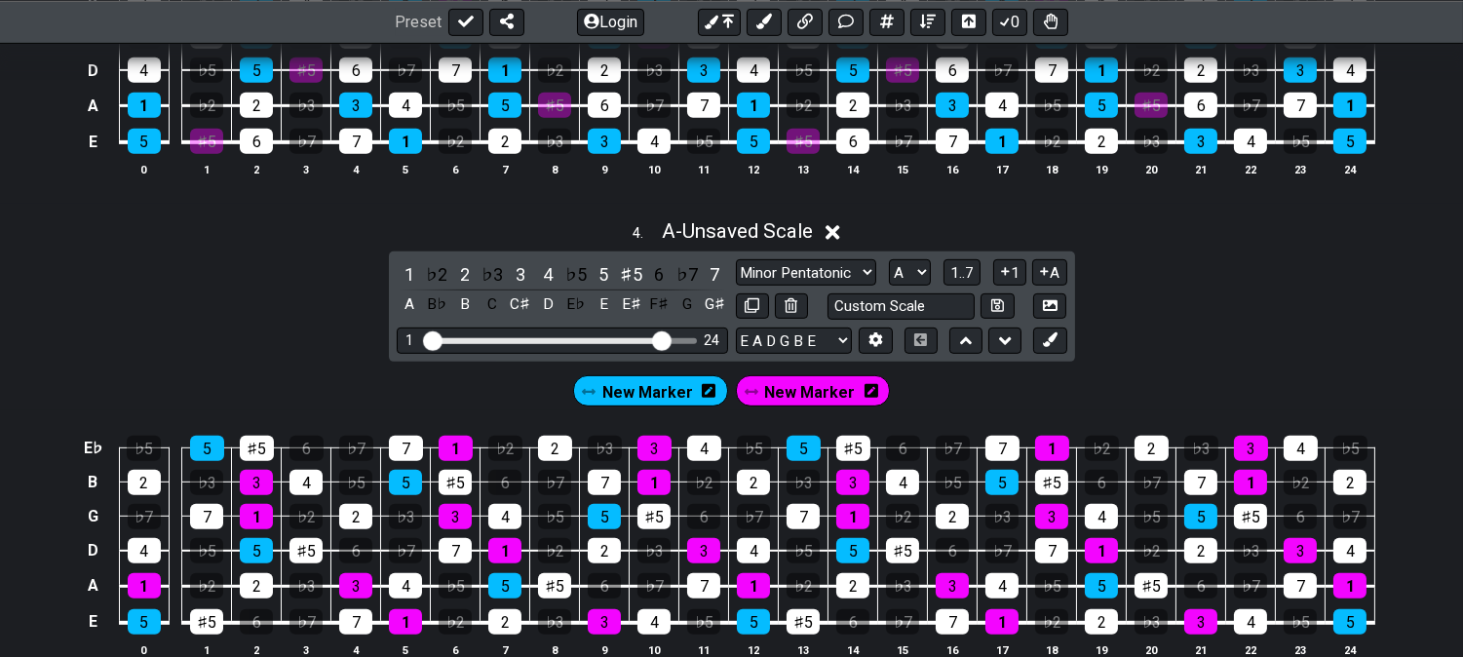
click at [653, 393] on span "New Marker" at bounding box center [648, 392] width 91 height 28
click at [709, 399] on icon at bounding box center [705, 391] width 14 height 16
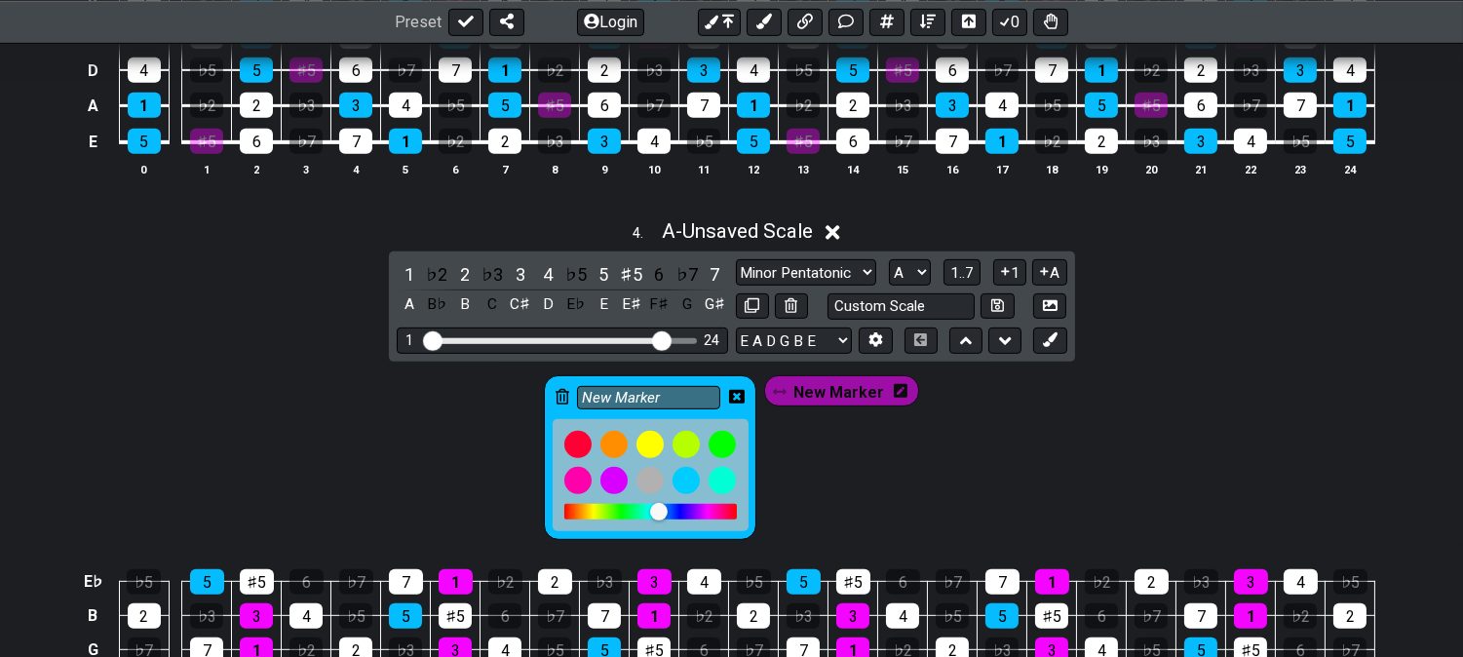
click at [564, 395] on icon at bounding box center [563, 397] width 14 height 16
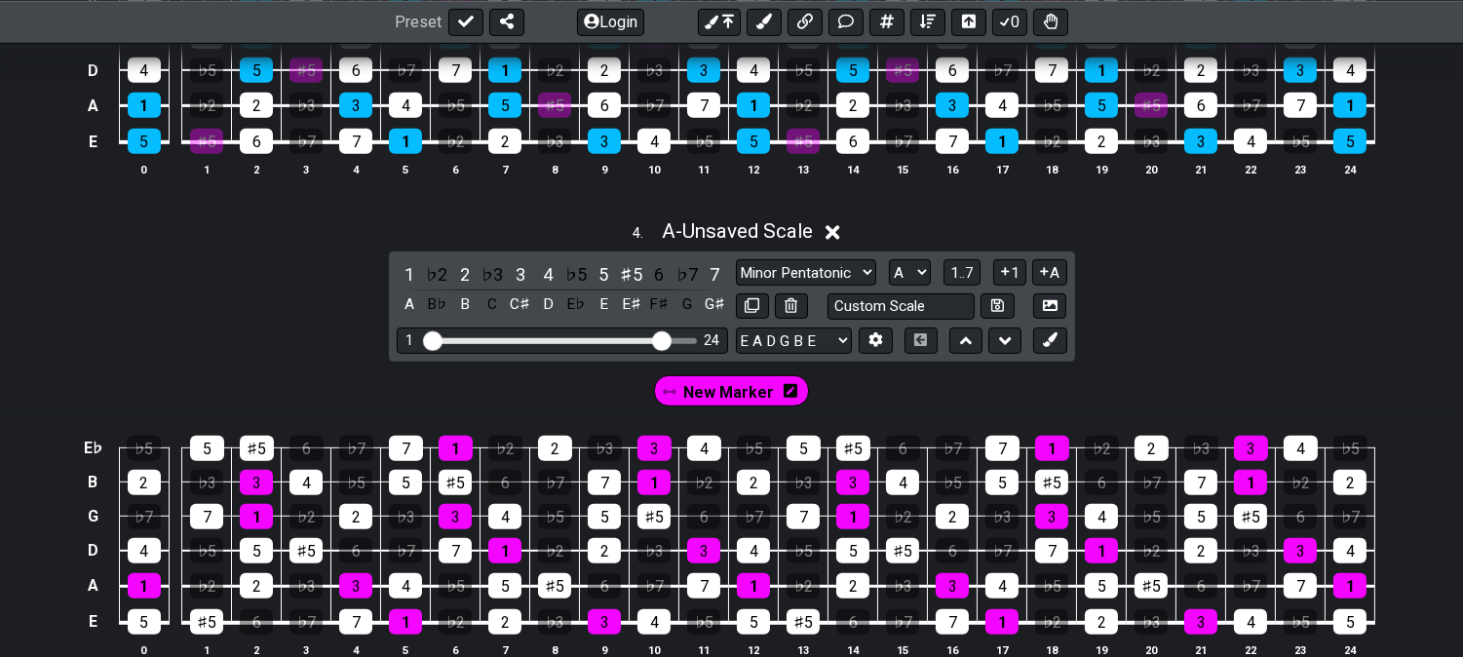
click at [723, 395] on span "New Marker" at bounding box center [728, 392] width 91 height 28
click at [634, 274] on div "♯5" at bounding box center [631, 274] width 25 height 26
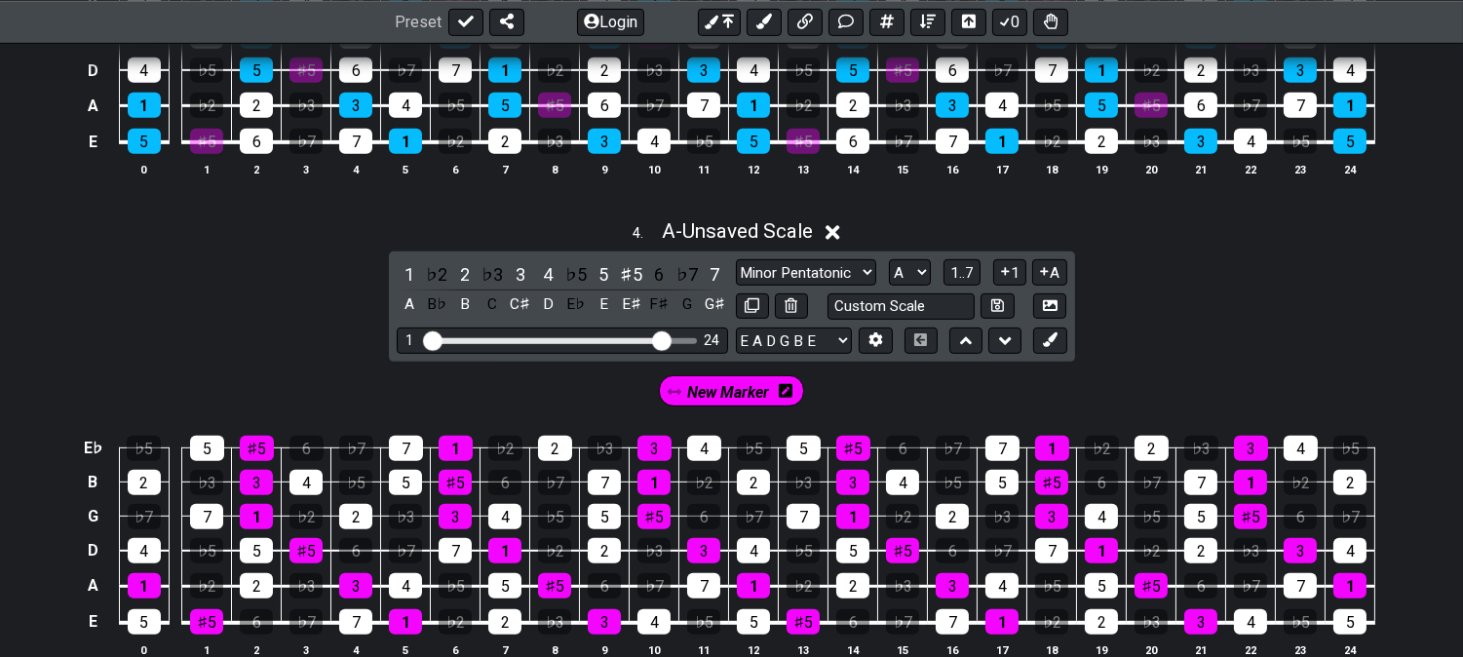
click at [733, 394] on span "New Marker" at bounding box center [729, 392] width 82 height 28
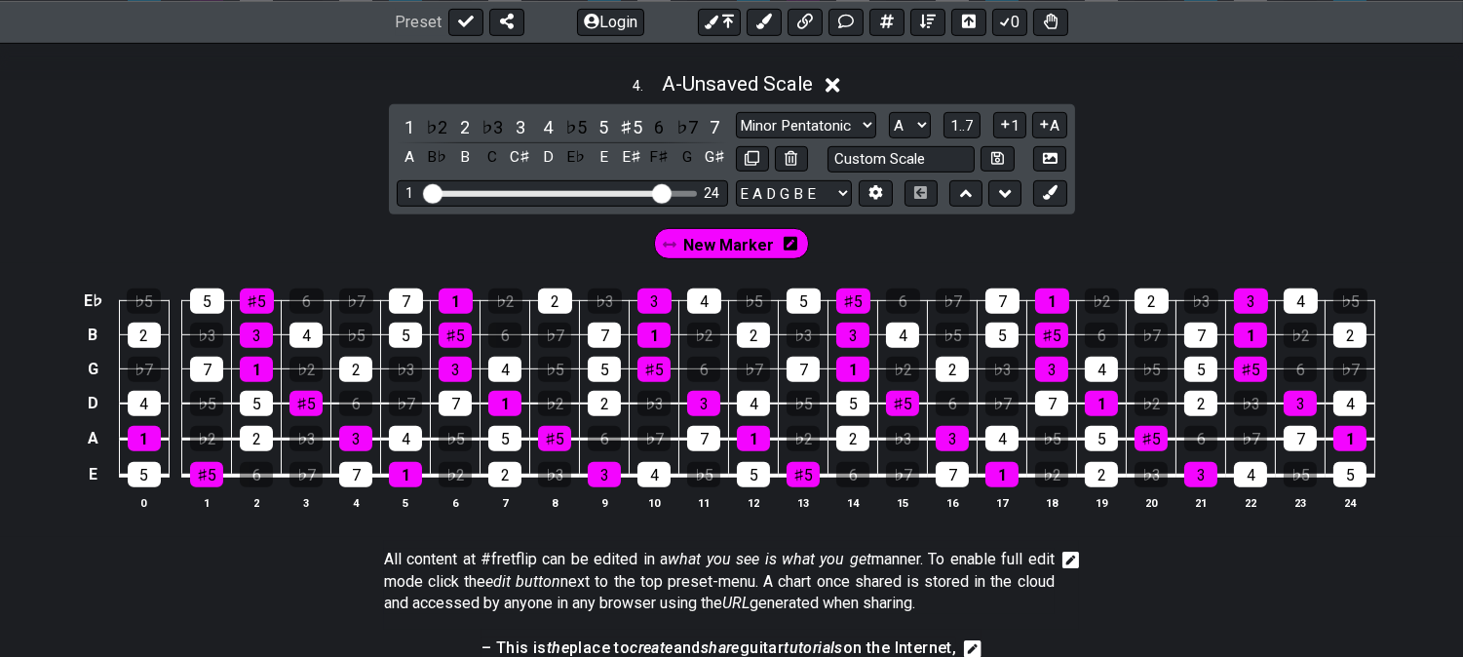
scroll to position [1841, 0]
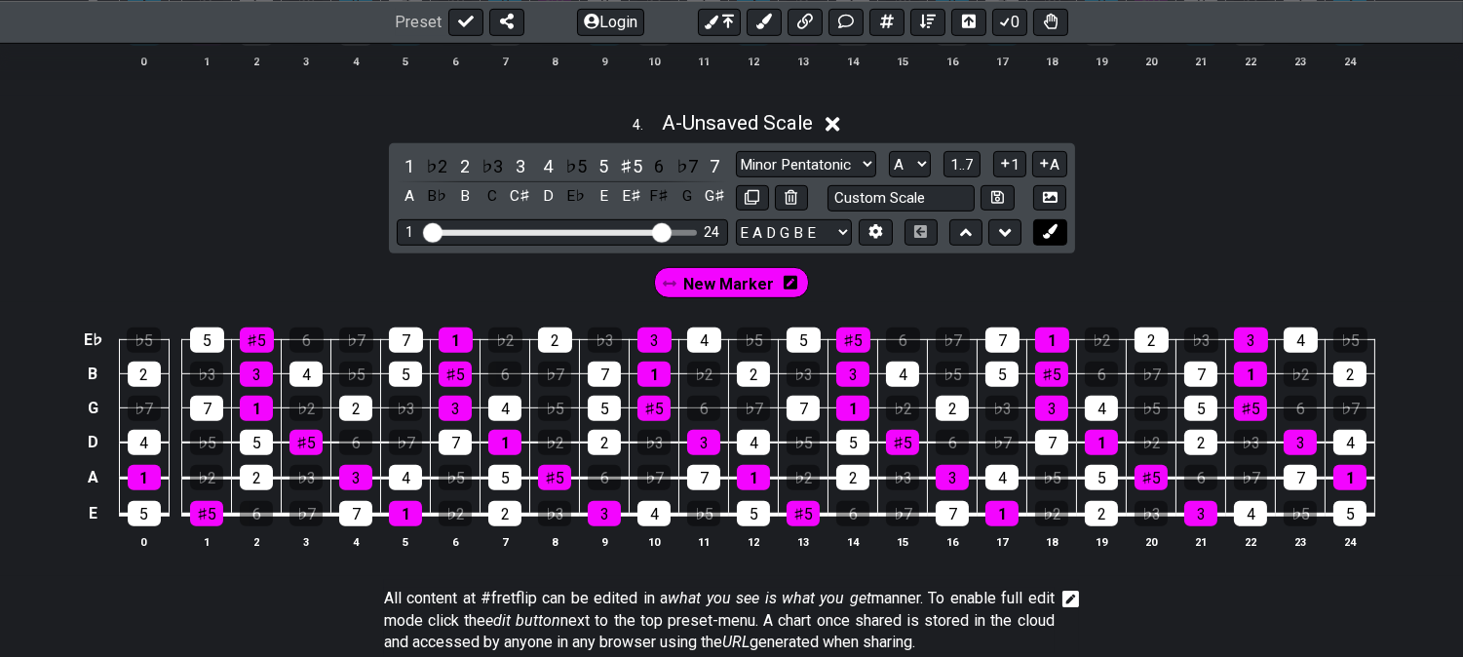
click at [1053, 239] on icon at bounding box center [1050, 231] width 15 height 15
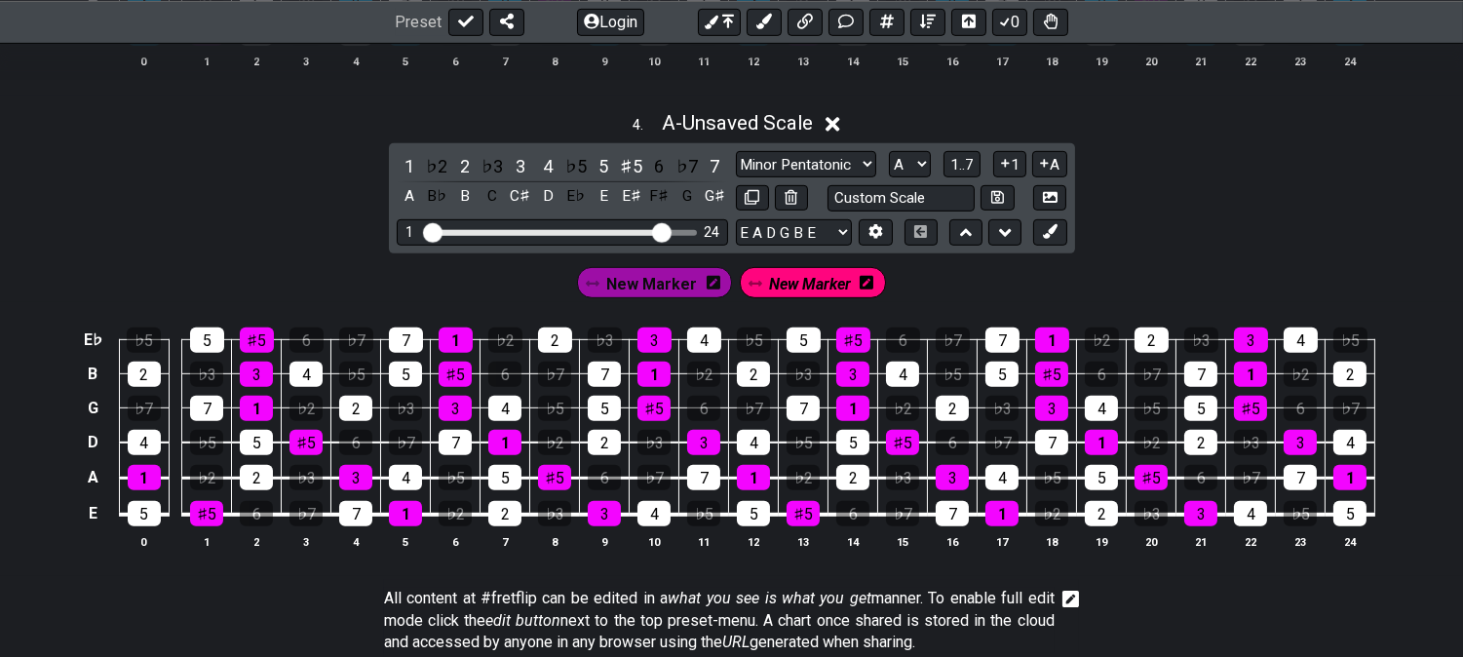
click at [869, 290] on icon at bounding box center [867, 283] width 14 height 14
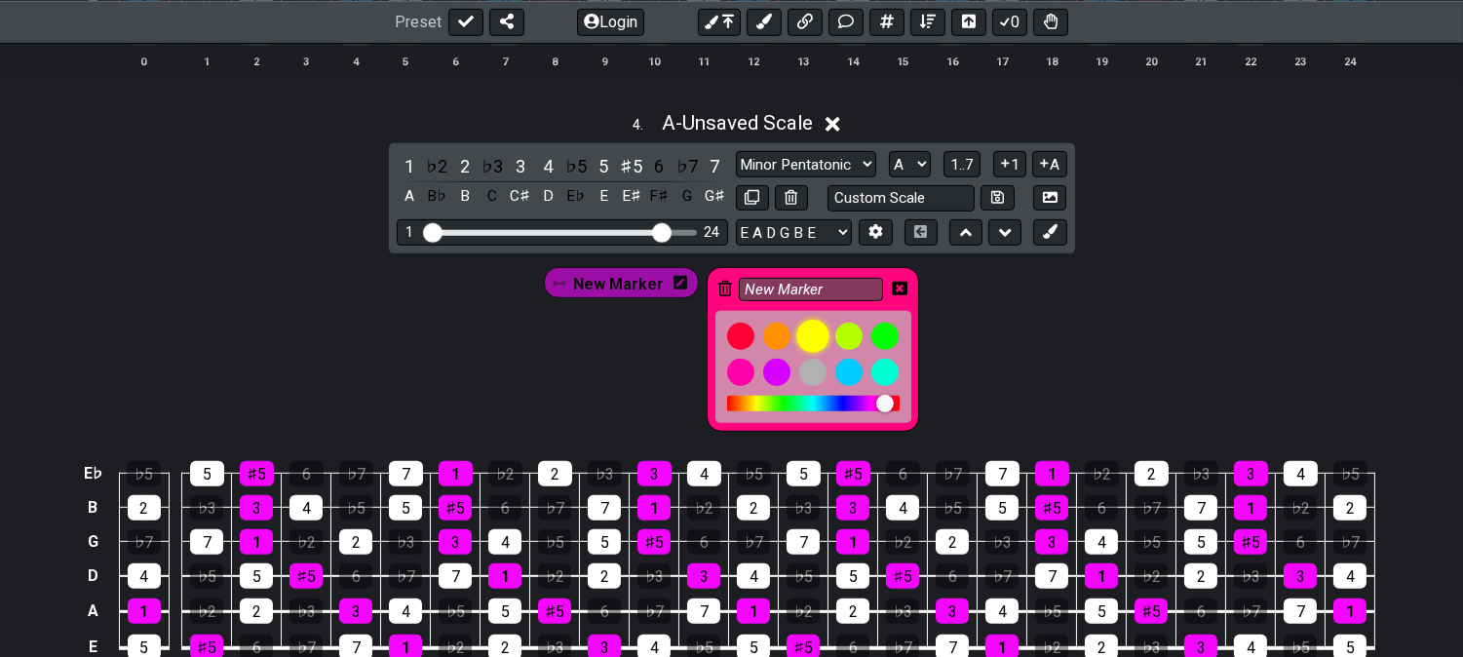
click at [807, 338] on div at bounding box center [813, 336] width 33 height 33
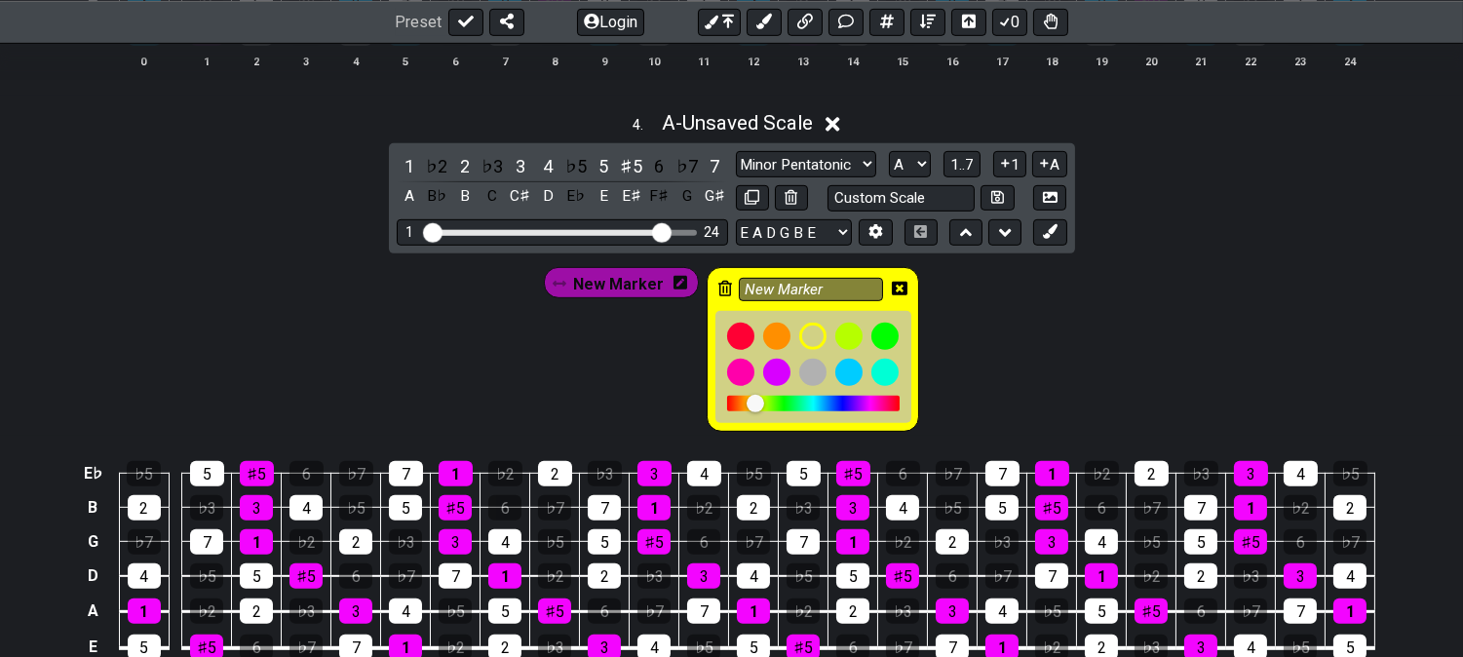
click at [898, 288] on icon at bounding box center [900, 289] width 16 height 14
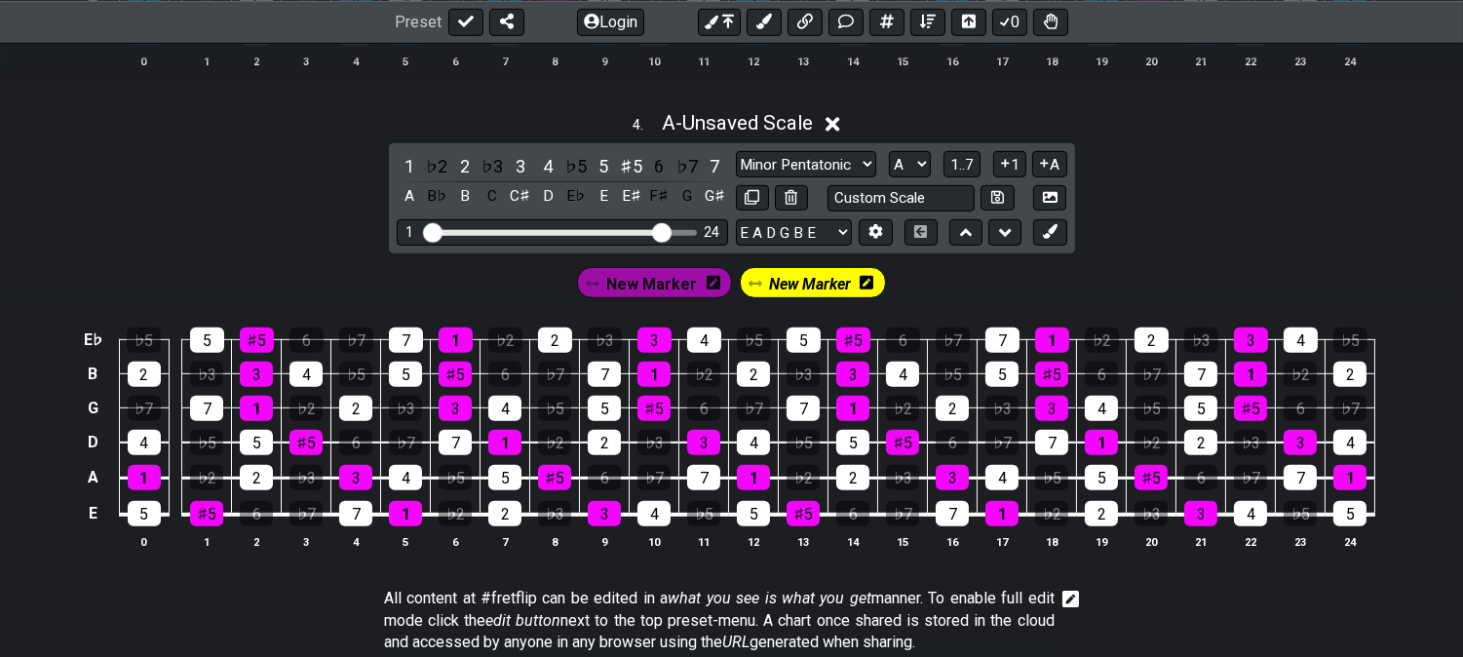
click at [799, 290] on span "New Marker" at bounding box center [810, 284] width 82 height 28
click at [804, 295] on span "New Marker" at bounding box center [809, 284] width 91 height 28
click at [627, 171] on div "♯5" at bounding box center [631, 166] width 25 height 26
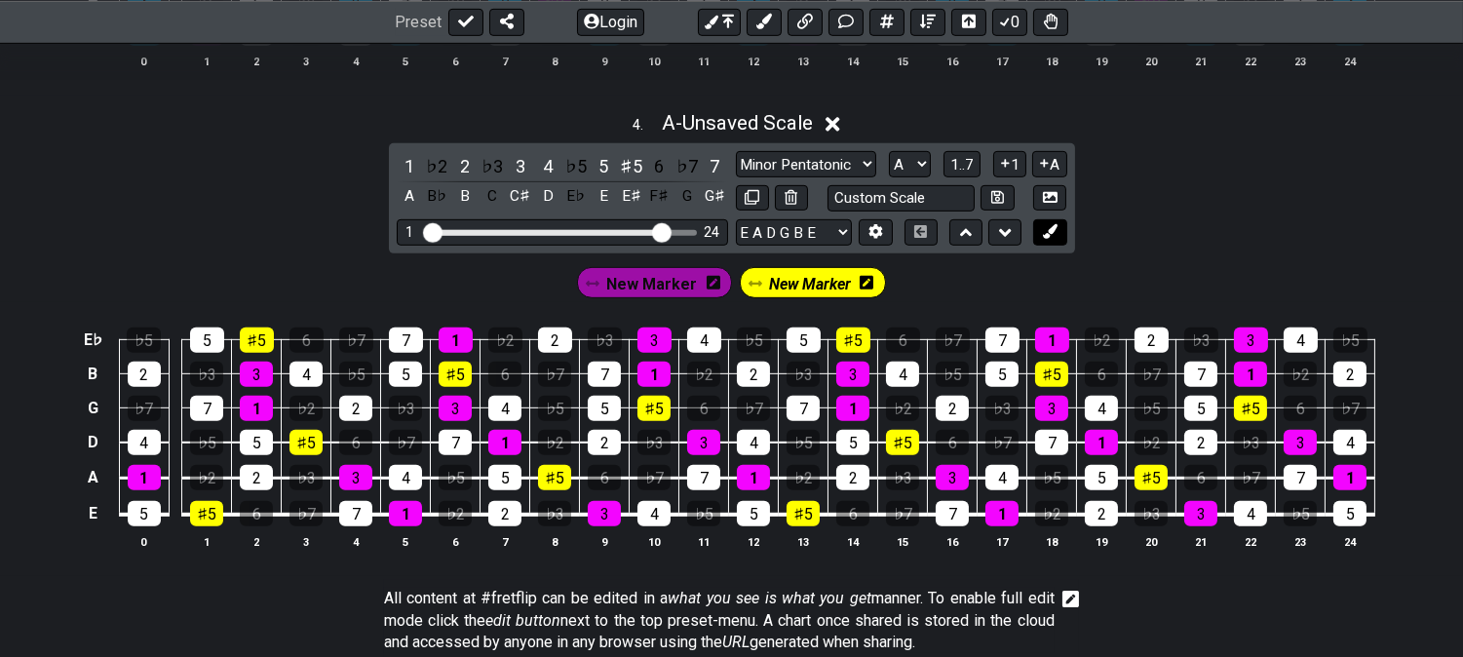
click at [1057, 237] on button at bounding box center [1049, 232] width 33 height 26
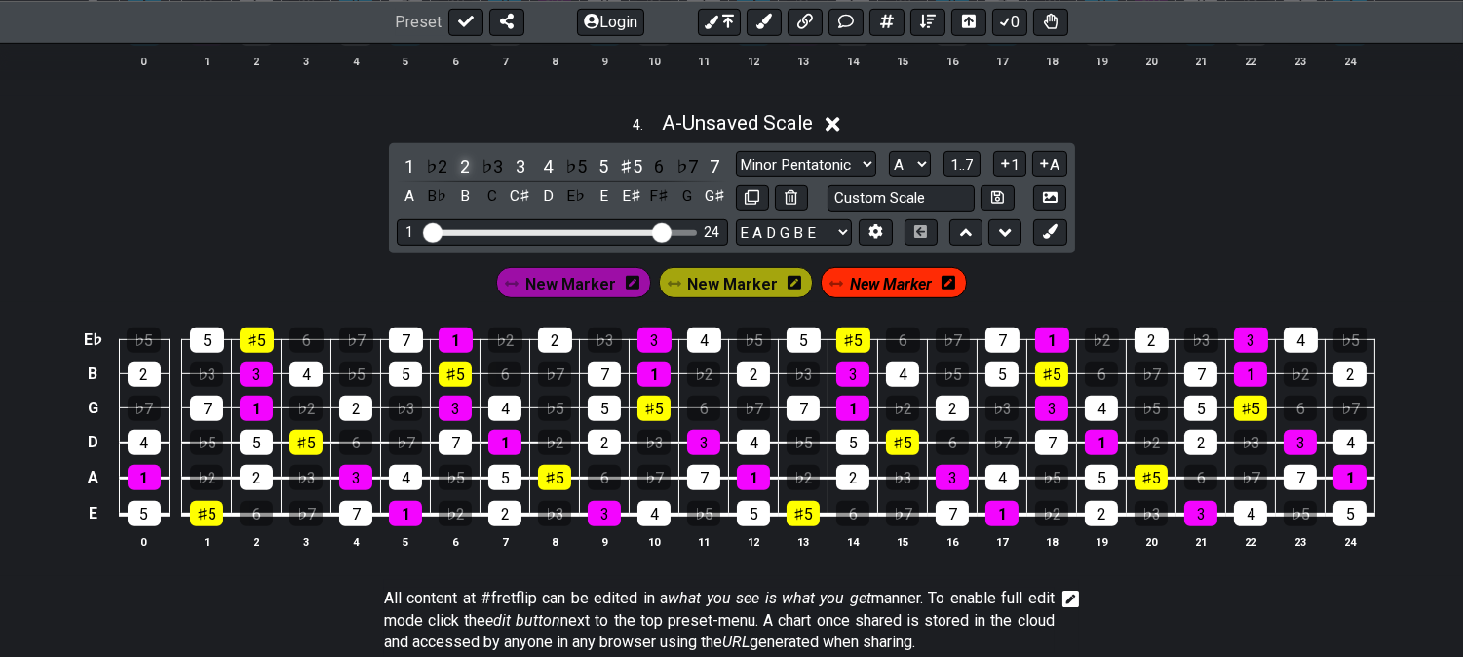
click at [458, 169] on div "2" at bounding box center [464, 166] width 25 height 26
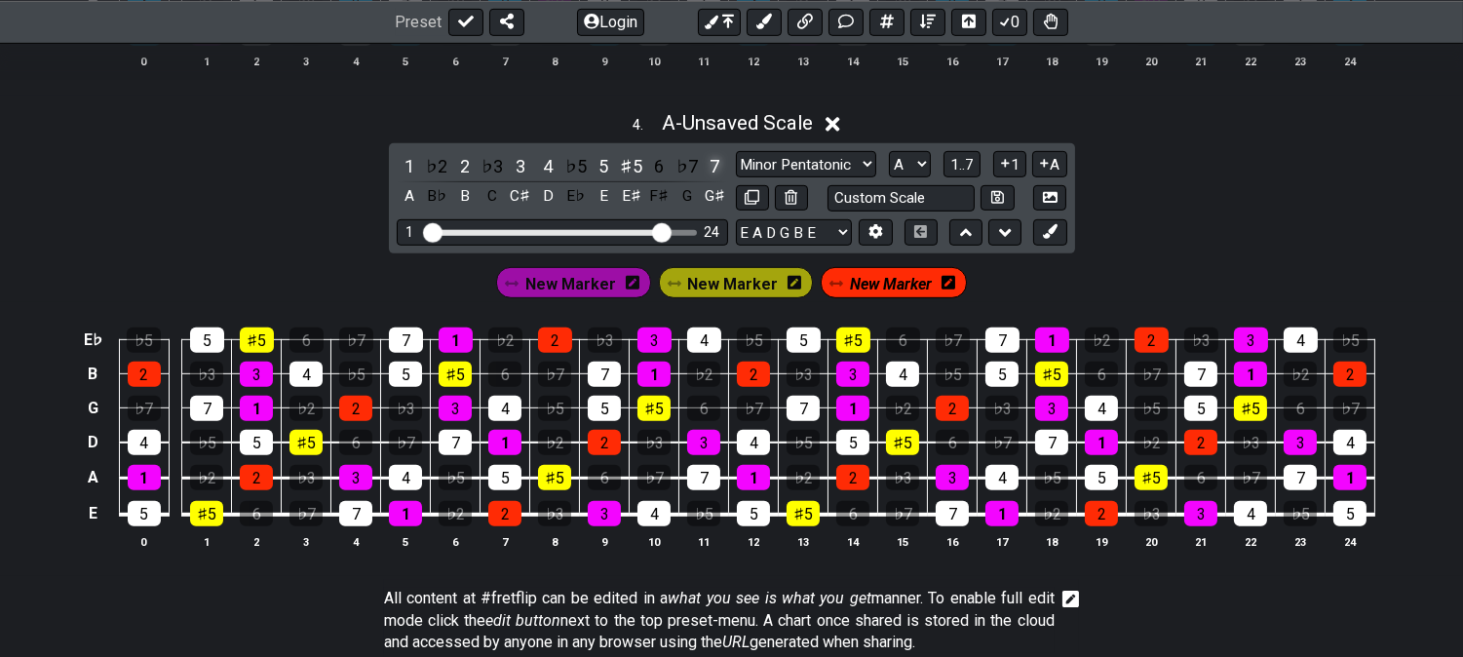
click at [715, 170] on div "7" at bounding box center [714, 166] width 25 height 26
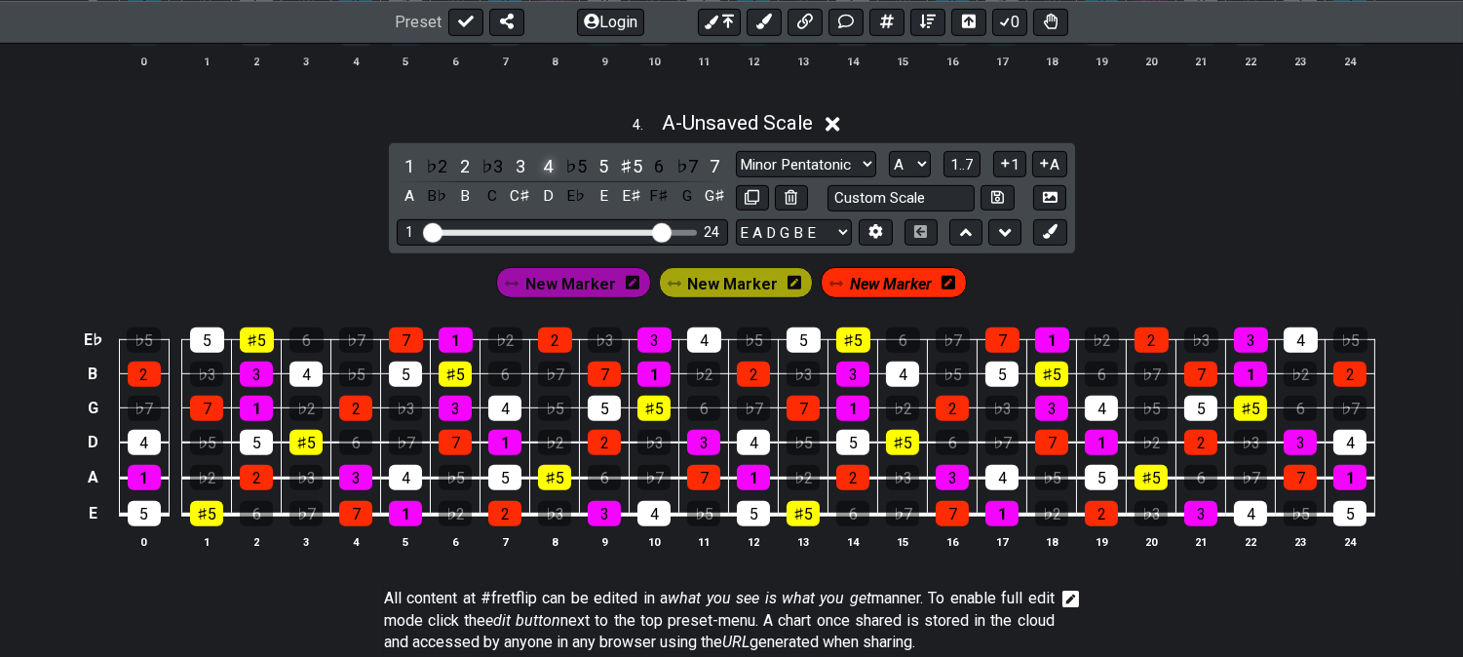
click at [543, 170] on div "4" at bounding box center [547, 166] width 25 height 26
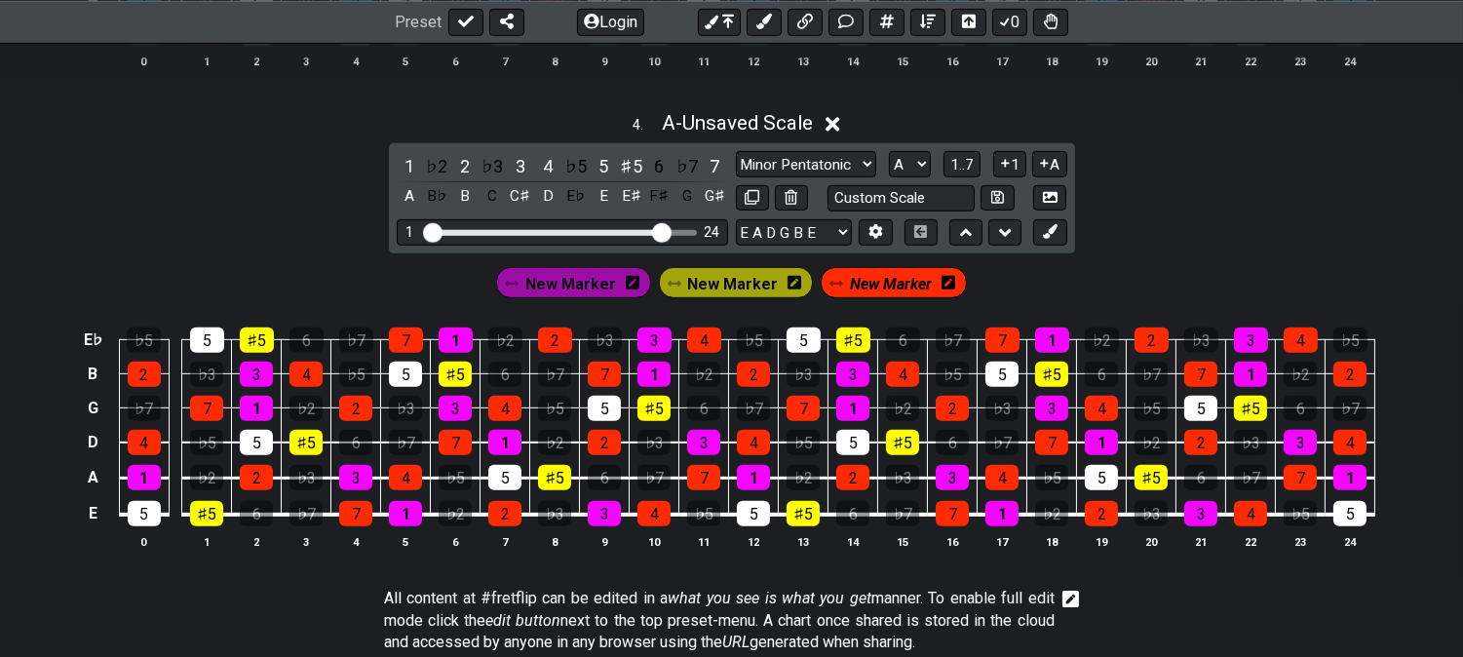
click at [854, 273] on div "New Marker" at bounding box center [894, 282] width 146 height 31
click at [868, 302] on div "New Marker" at bounding box center [894, 282] width 154 height 39
click at [887, 288] on span "New Marker" at bounding box center [891, 284] width 82 height 28
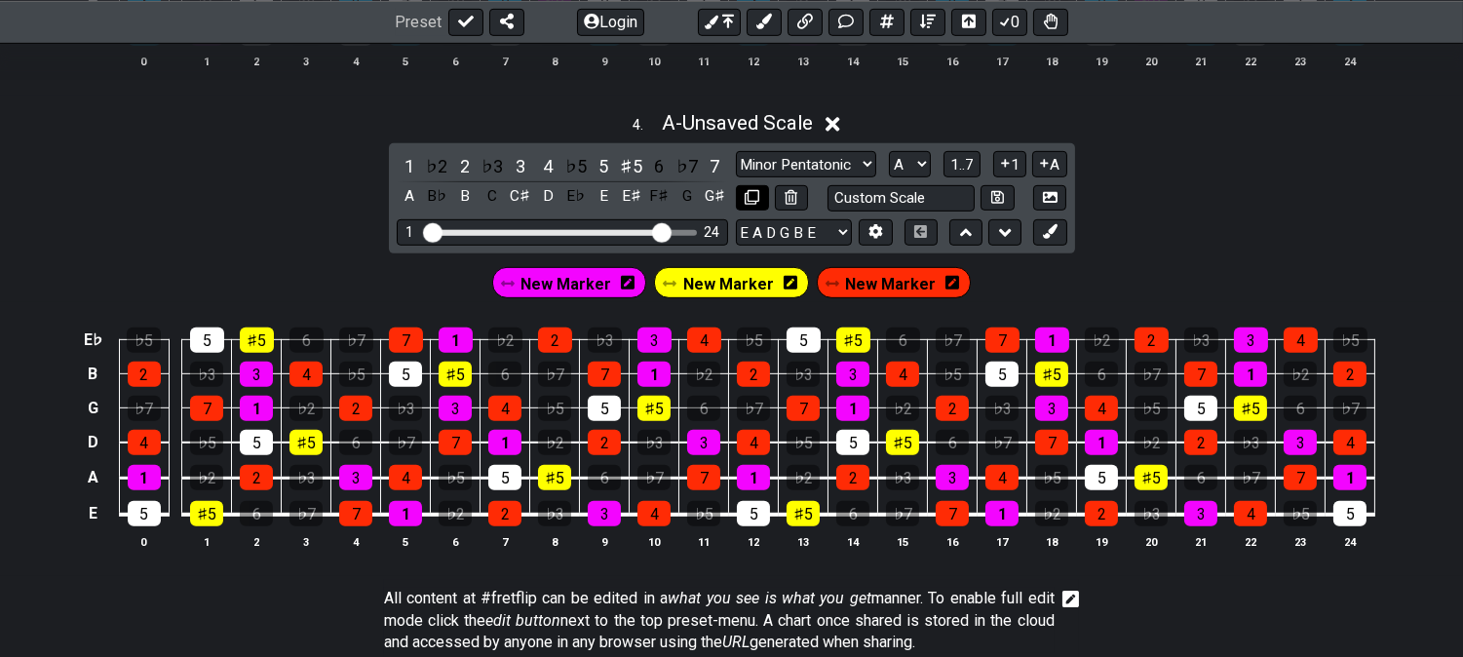
click at [744, 190] on button at bounding box center [752, 198] width 33 height 26
select select "Major / [PERSON_NAME]"
select select "A"
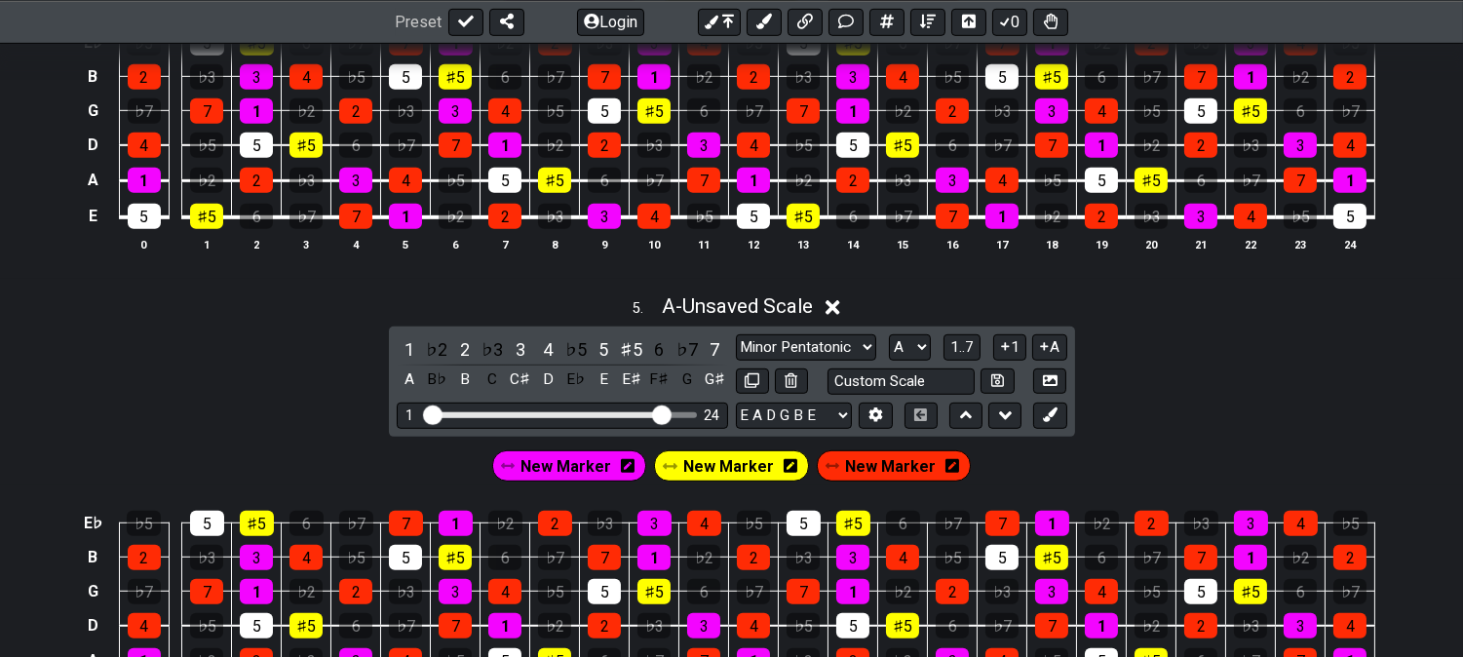
scroll to position [2275, 0]
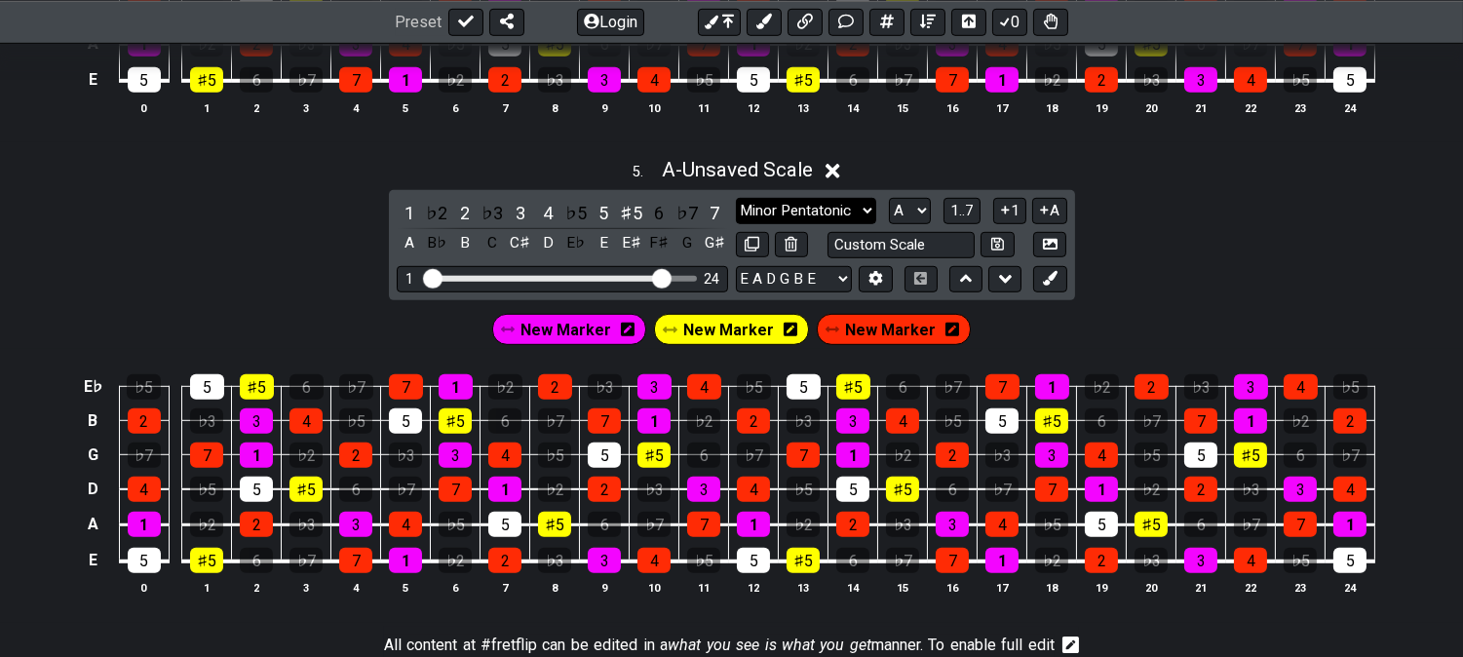
click at [770, 209] on select "Minor Pentatonic Click to edit Minor Pentatonic Major Pentatonic Minor Blues Ma…" at bounding box center [806, 211] width 140 height 26
select select "Minor / Aeolian"
click at [736, 205] on select "Minor Pentatonic Click to edit Minor Pentatonic Major Pentatonic Minor Blues Ma…" at bounding box center [806, 211] width 140 height 26
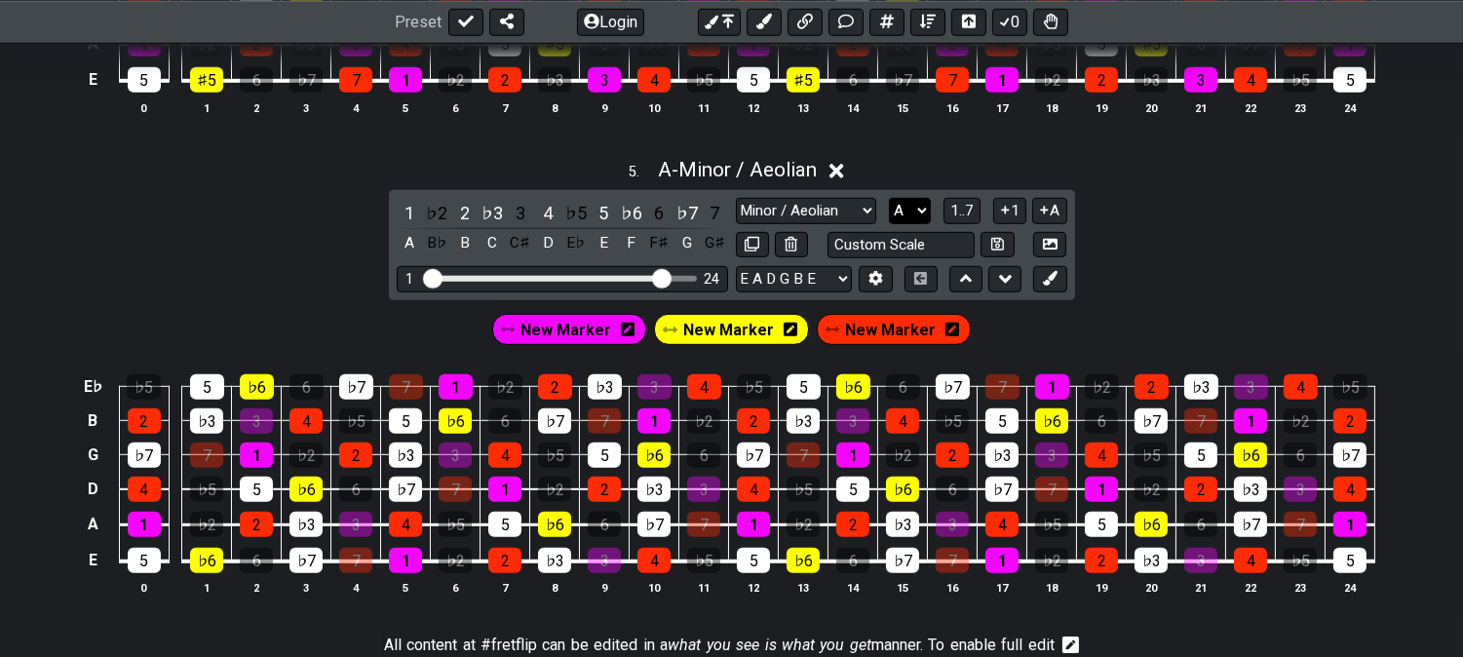
drag, startPoint x: 910, startPoint y: 216, endPoint x: 914, endPoint y: 227, distance: 11.4
click at [911, 218] on select "A♭ A A♯ B♭ B C C♯ D♭ D D♯ E♭ E F F♯ G♭ G G♯" at bounding box center [910, 211] width 42 height 26
click at [889, 205] on select "A♭ A A♯ B♭ B C C♯ D♭ D D♯ E♭ E F F♯ G♭ G G♯" at bounding box center [910, 211] width 42 height 26
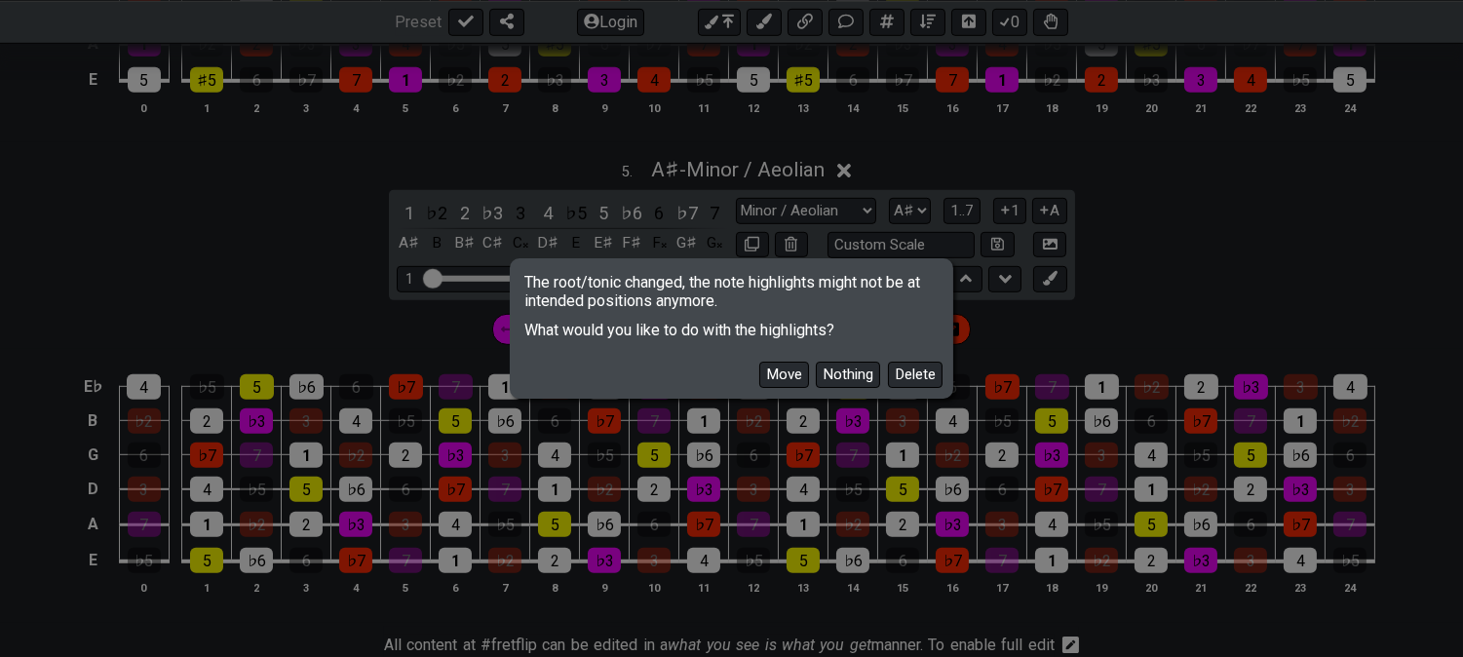
click at [926, 385] on button "Delete" at bounding box center [915, 375] width 55 height 26
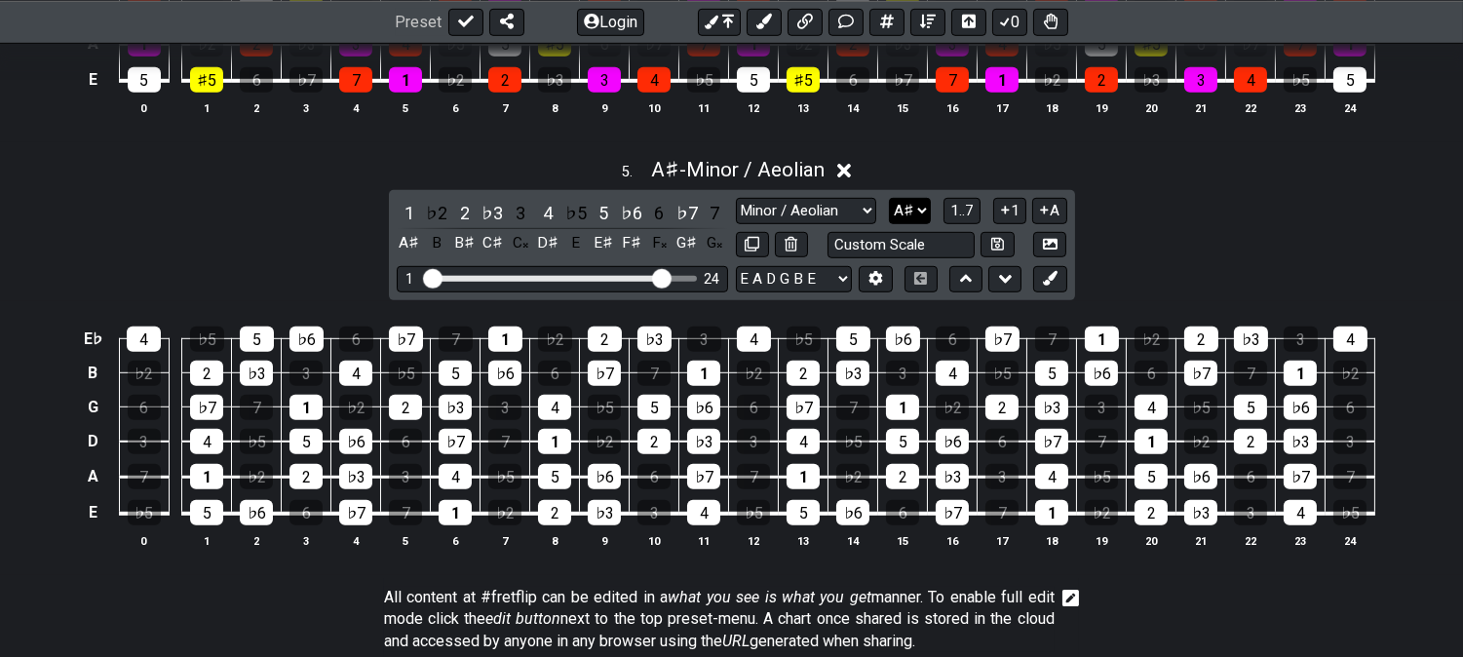
click at [912, 217] on select "A♭ A A♯ B♭ B C C♯ D♭ D D♯ E♭ E F F♯ G♭ G G♯" at bounding box center [910, 211] width 42 height 26
click at [889, 205] on select "A♭ A A♯ B♭ B C C♯ D♭ D D♯ E♭ E F F♯ G♭ G G♯" at bounding box center [910, 211] width 42 height 26
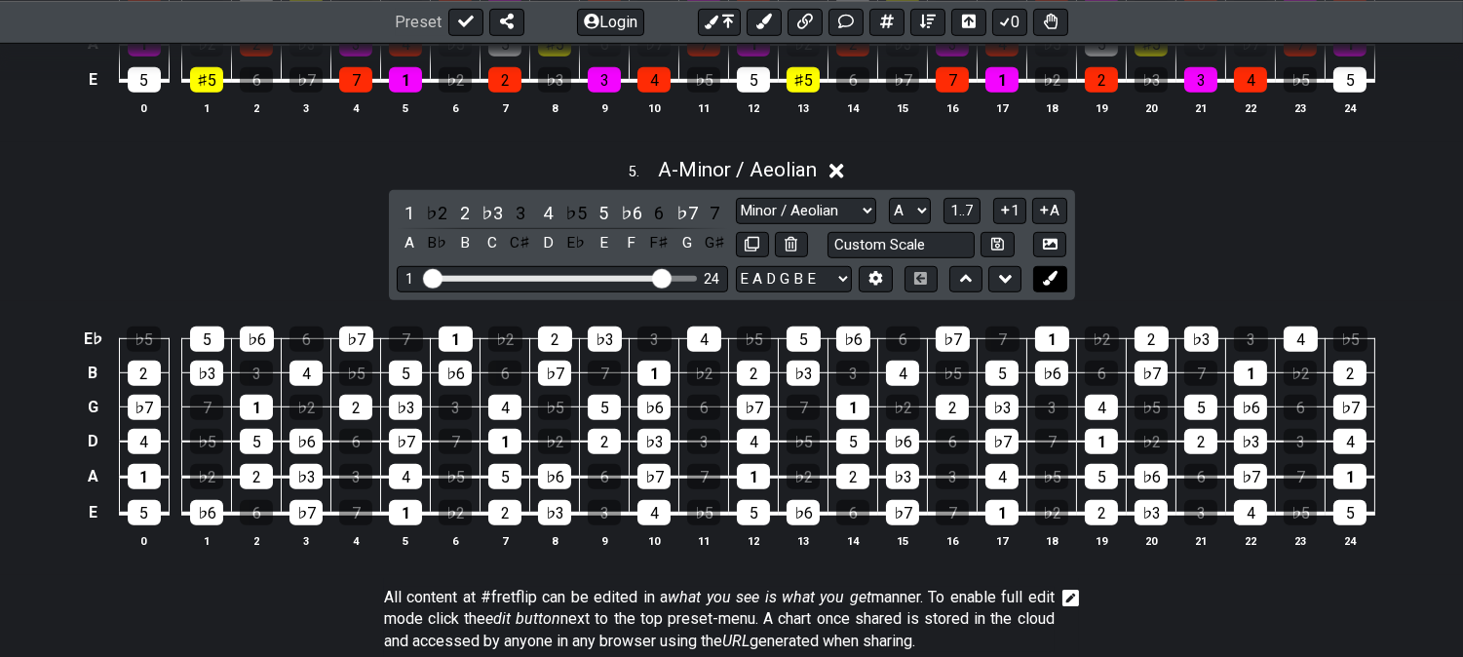
click at [1045, 279] on icon at bounding box center [1050, 278] width 15 height 15
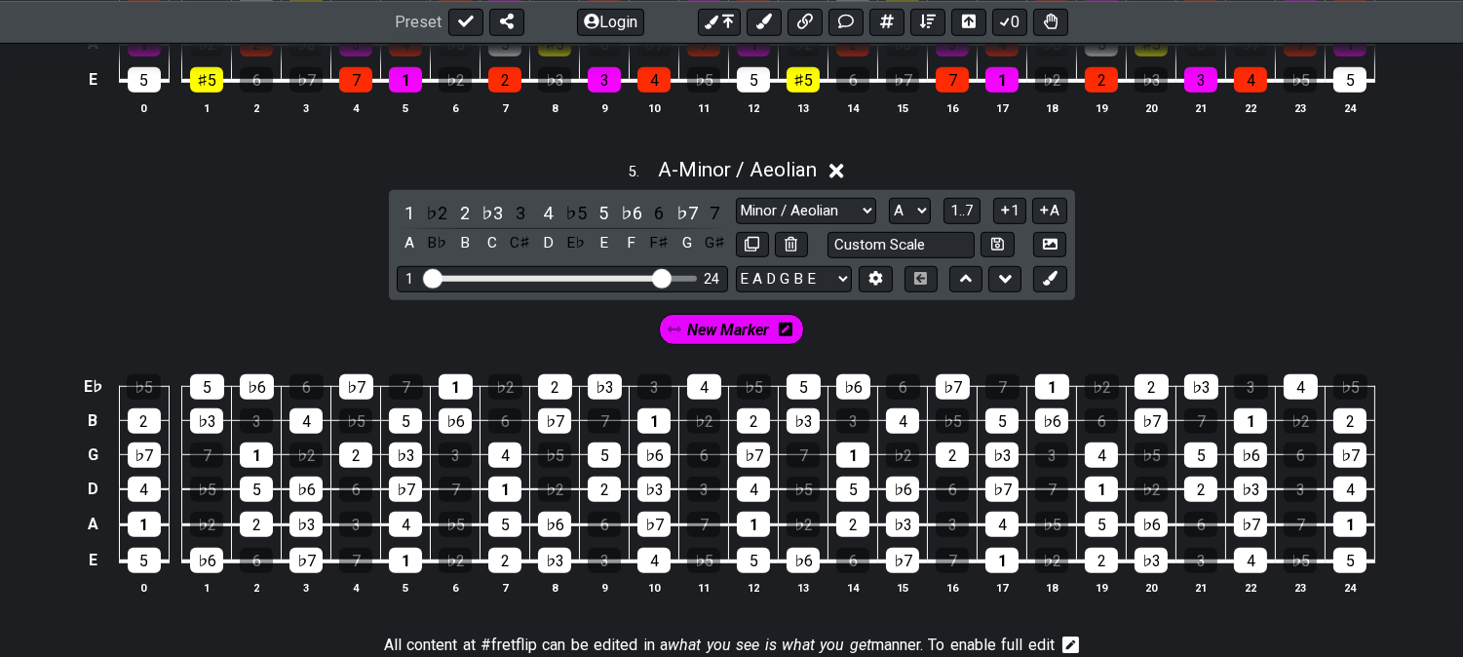
click at [718, 344] on span "New Marker" at bounding box center [729, 330] width 82 height 28
click at [551, 215] on div "4" at bounding box center [547, 213] width 25 height 26
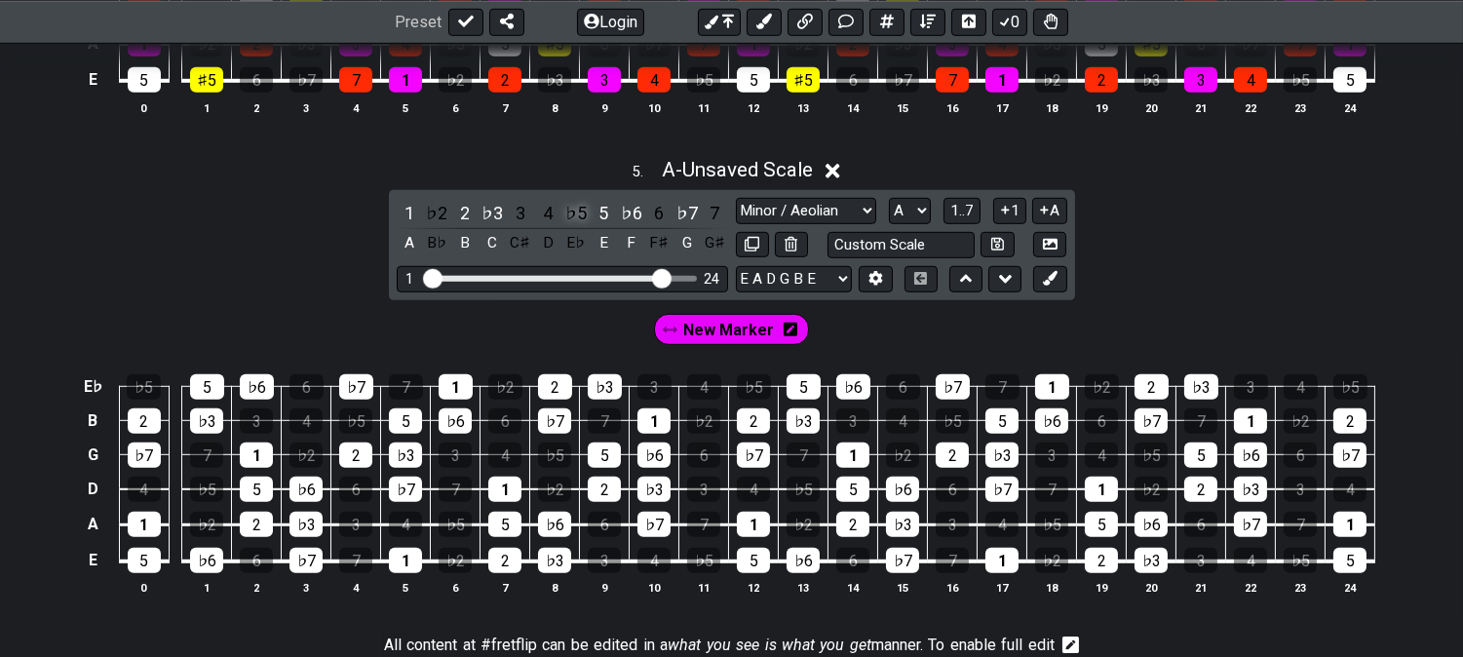
click at [576, 218] on div "♭5" at bounding box center [576, 213] width 25 height 26
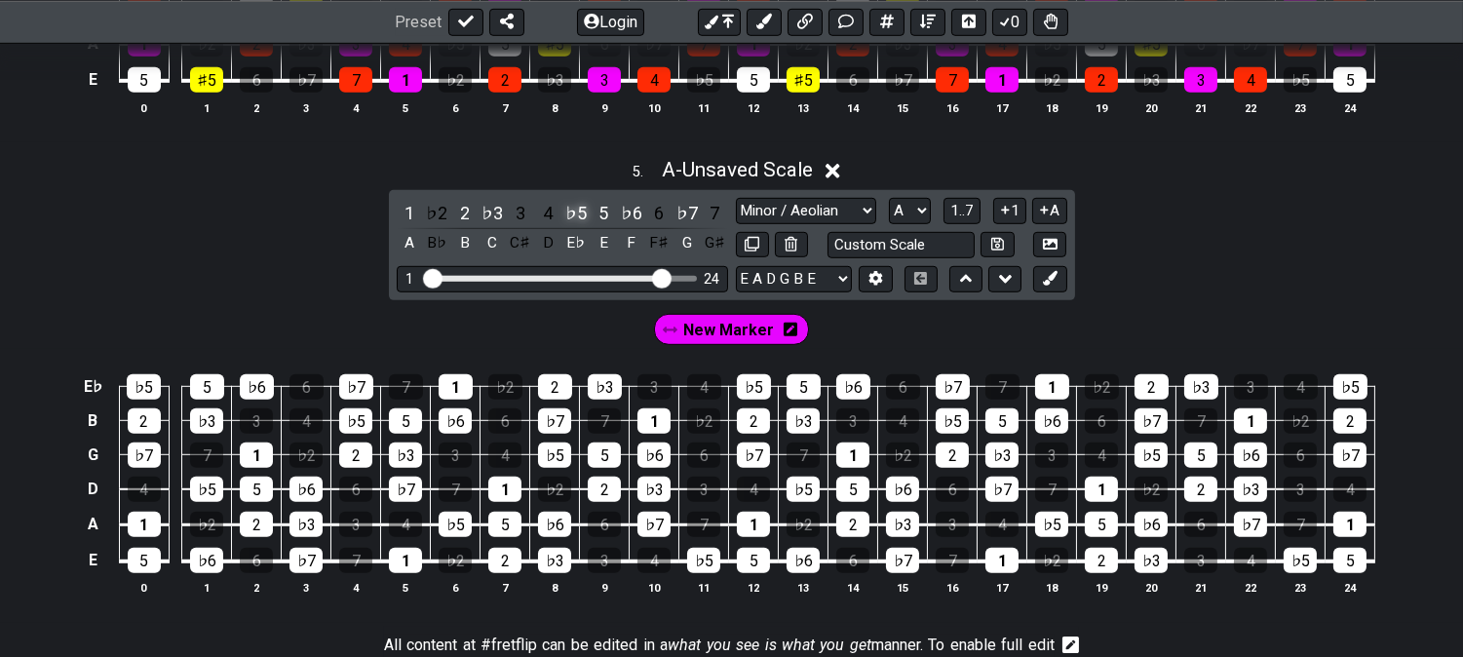
click at [577, 222] on div "♭5" at bounding box center [576, 213] width 25 height 26
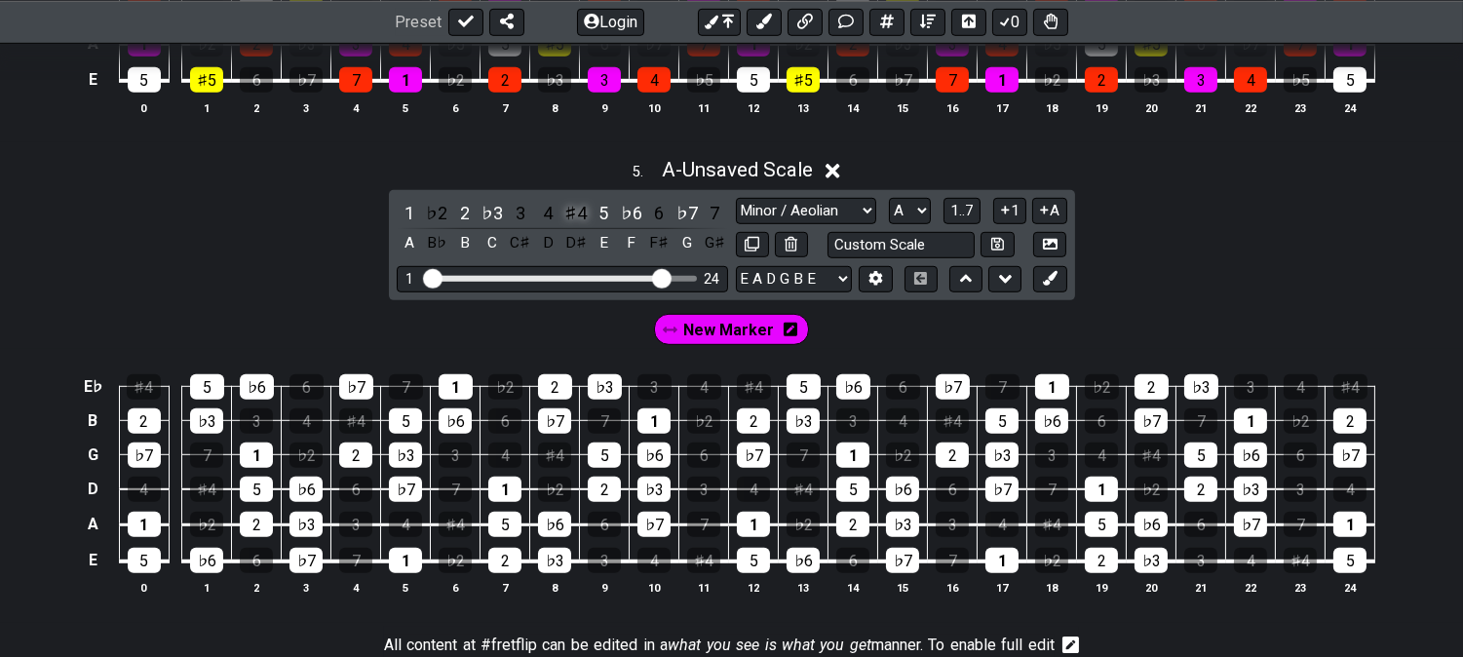
click at [577, 218] on div "♯4" at bounding box center [576, 213] width 25 height 26
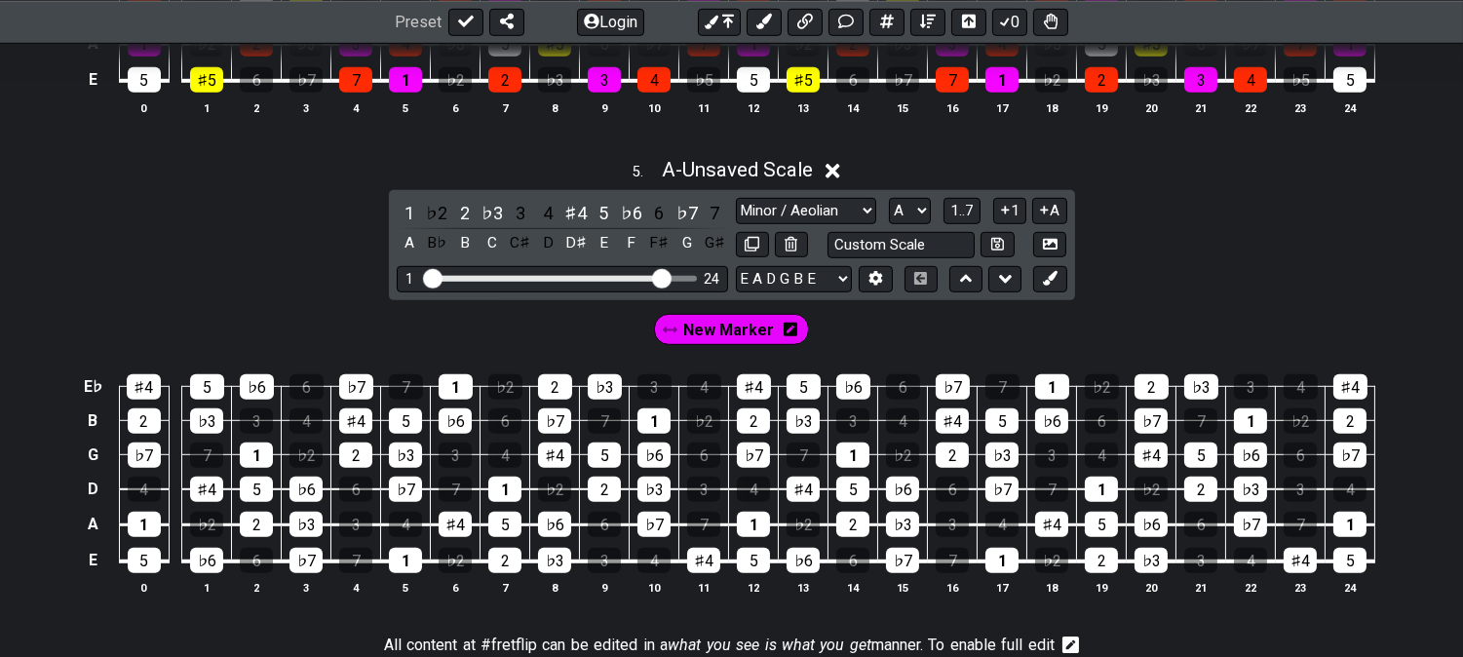
click at [741, 330] on span "New Marker" at bounding box center [728, 330] width 91 height 28
click at [407, 218] on div "1" at bounding box center [409, 213] width 25 height 26
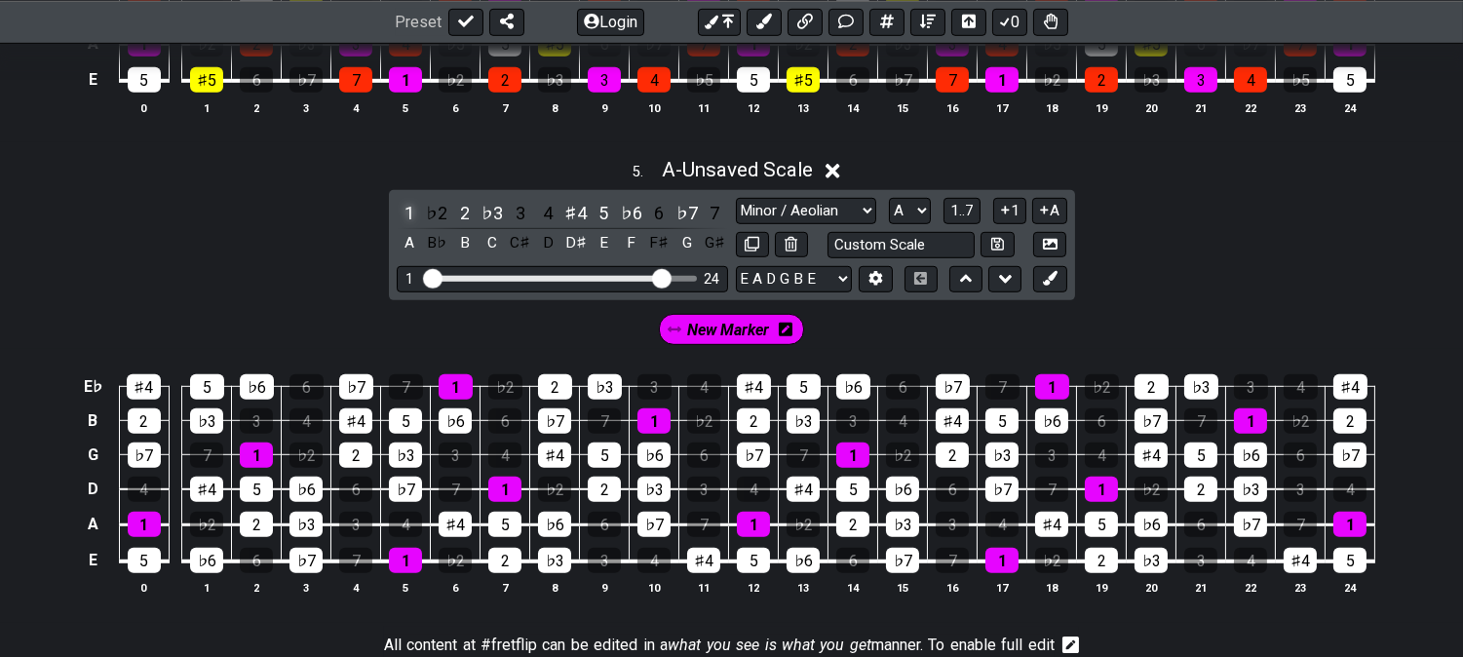
click at [400, 215] on div "1" at bounding box center [409, 213] width 25 height 26
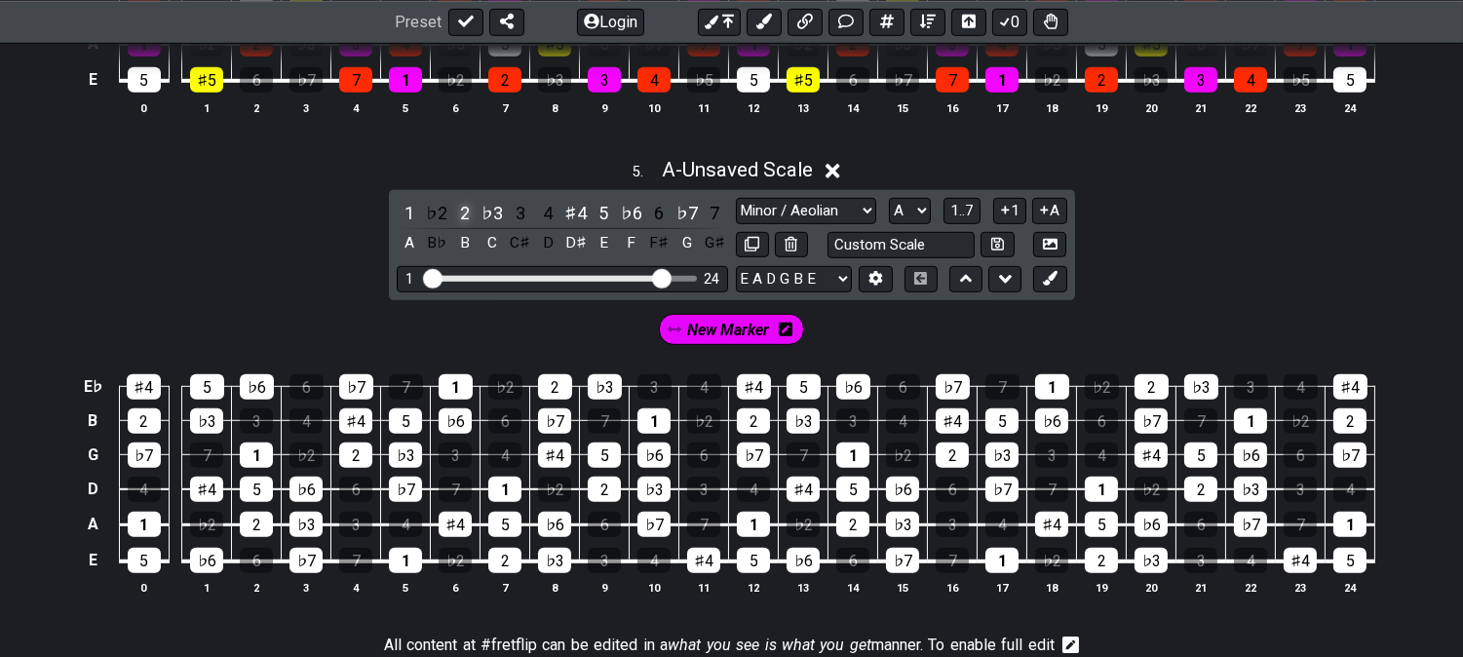
click at [465, 220] on div "2" at bounding box center [464, 213] width 25 height 26
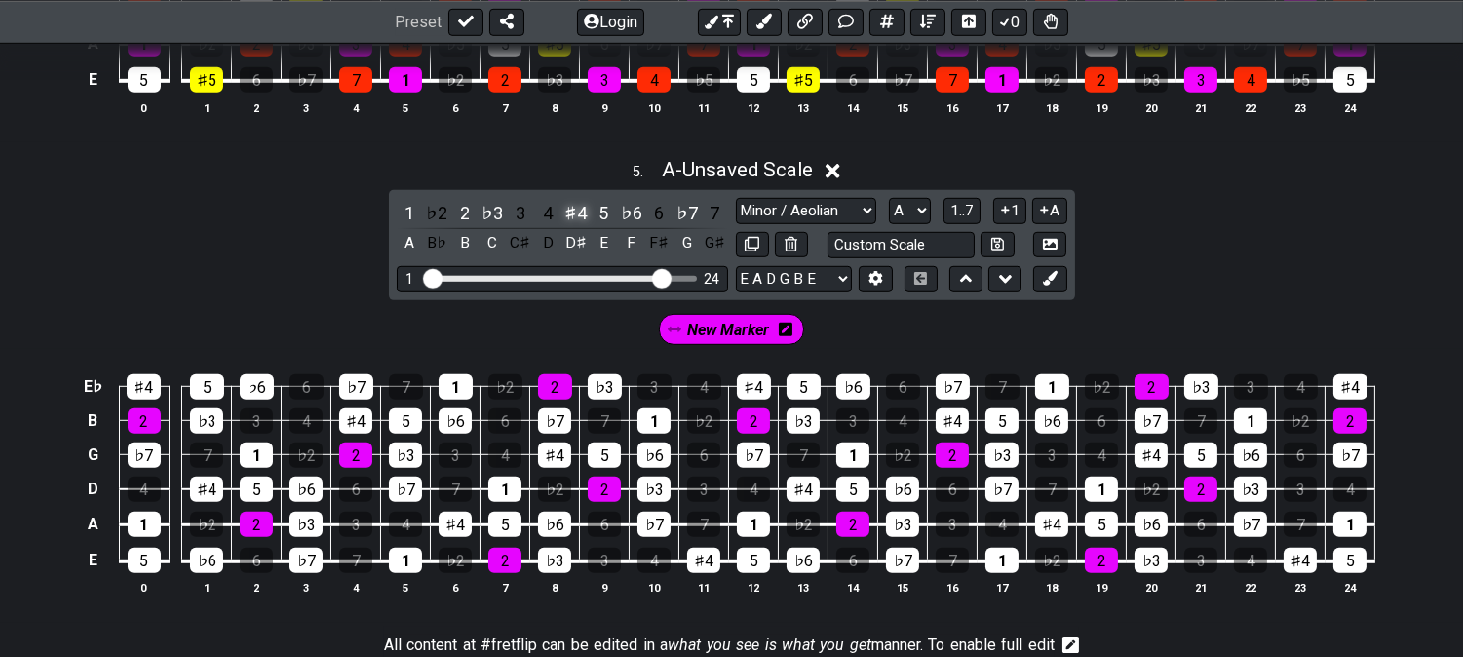
click at [569, 218] on div "♯4" at bounding box center [576, 213] width 25 height 26
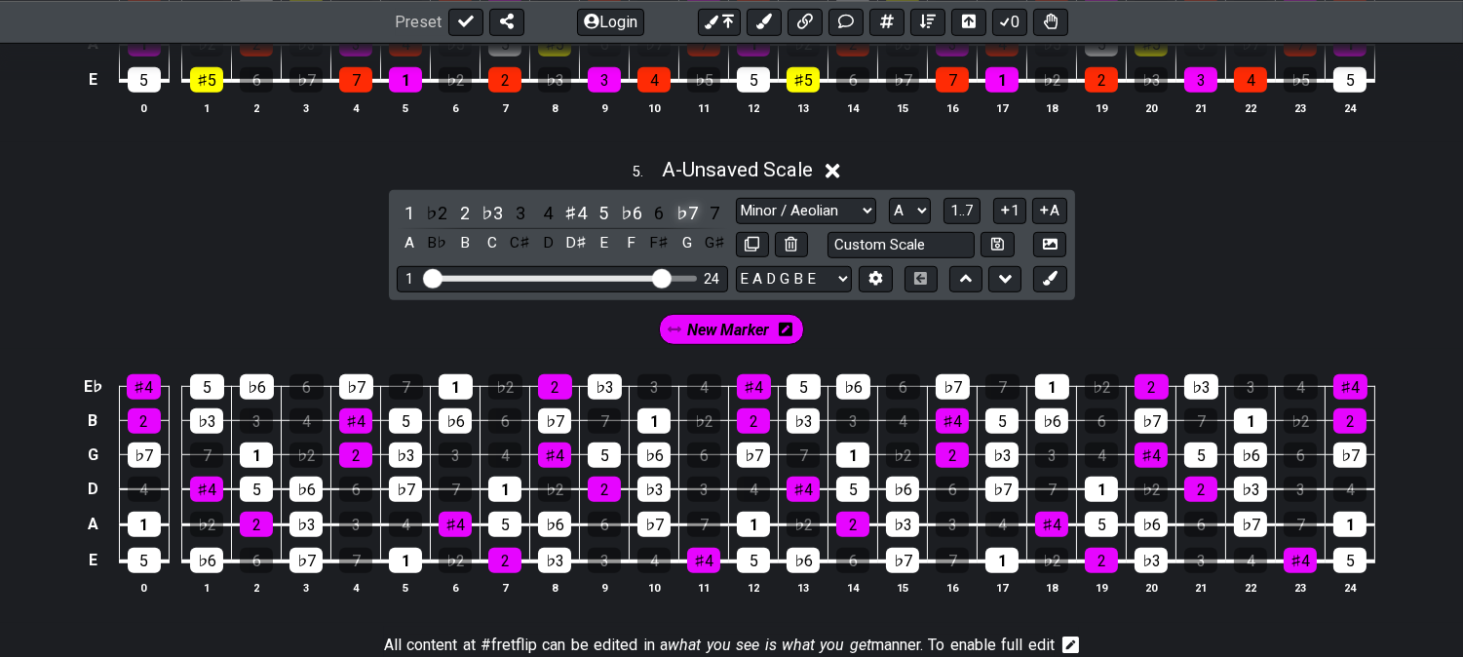
click at [678, 220] on div "♭7" at bounding box center [687, 213] width 25 height 26
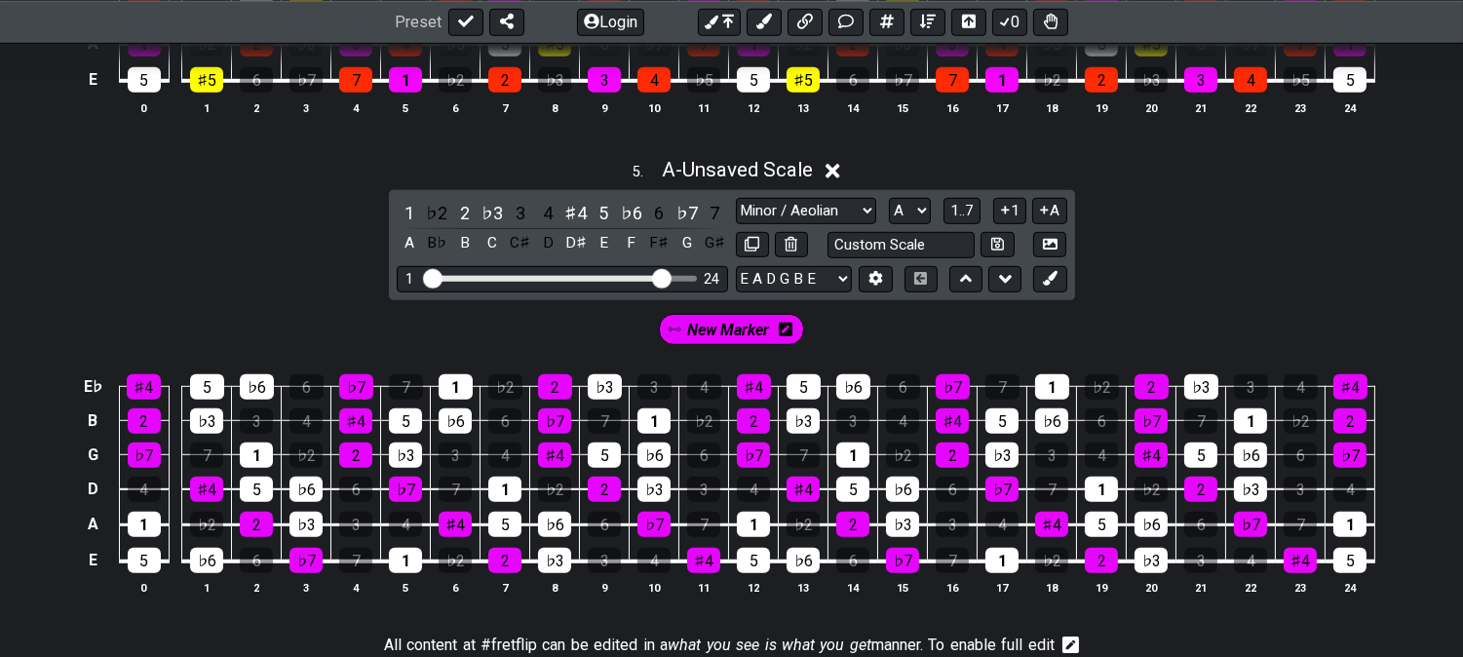
click at [721, 334] on span "New Marker" at bounding box center [729, 330] width 82 height 28
click at [1057, 286] on icon at bounding box center [1050, 278] width 15 height 15
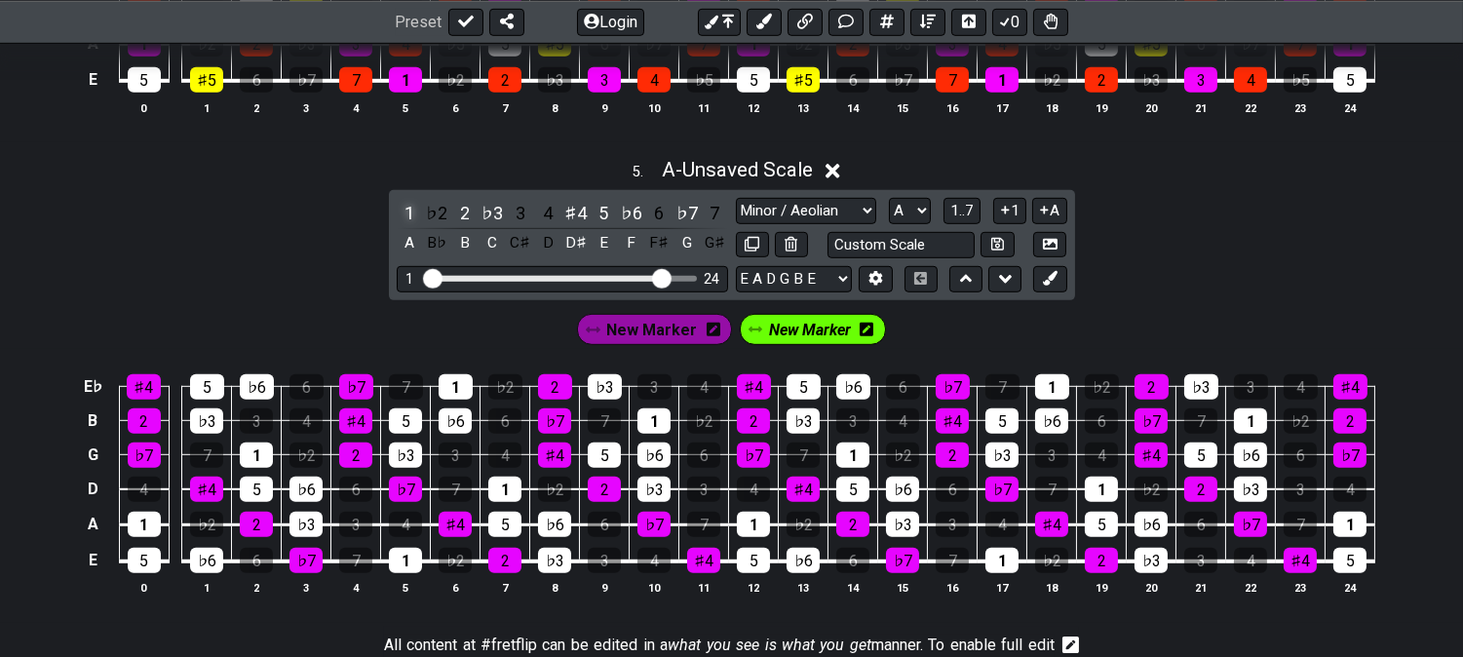
click at [402, 216] on div "1" at bounding box center [409, 213] width 25 height 26
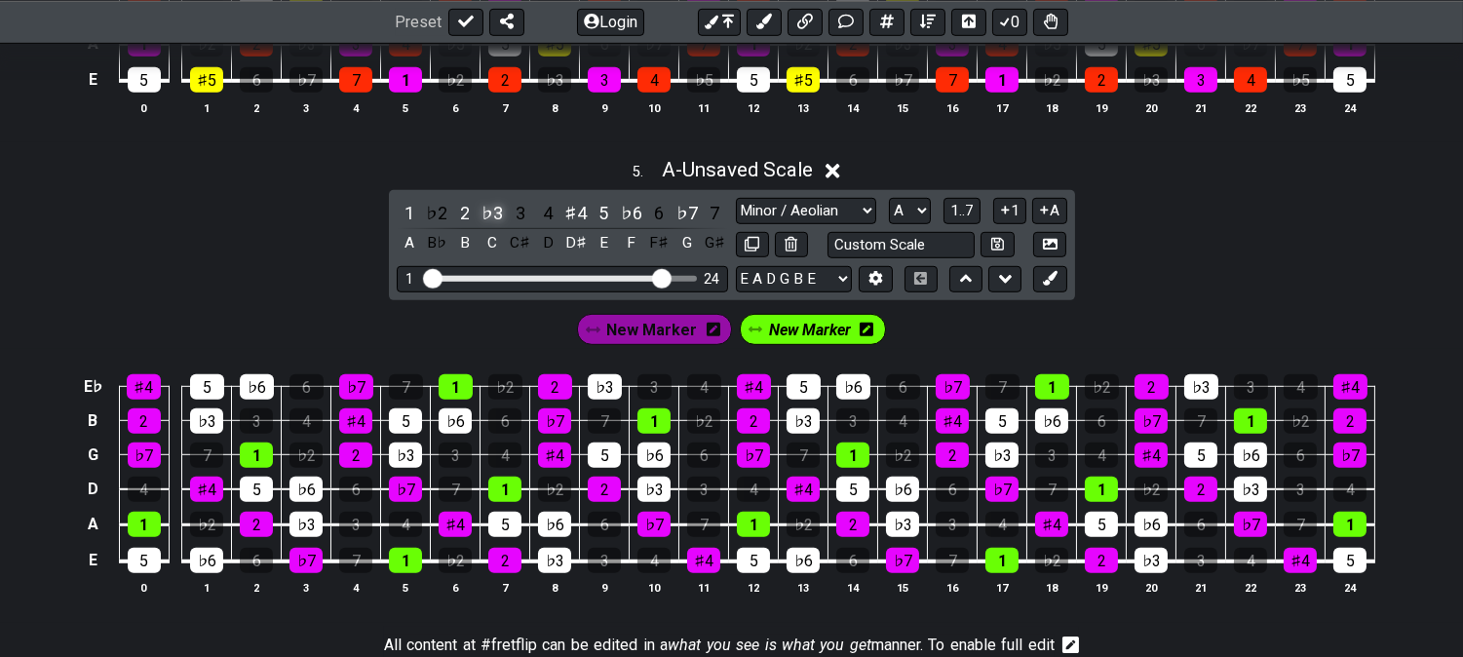
click at [493, 215] on div "♭3" at bounding box center [492, 213] width 25 height 26
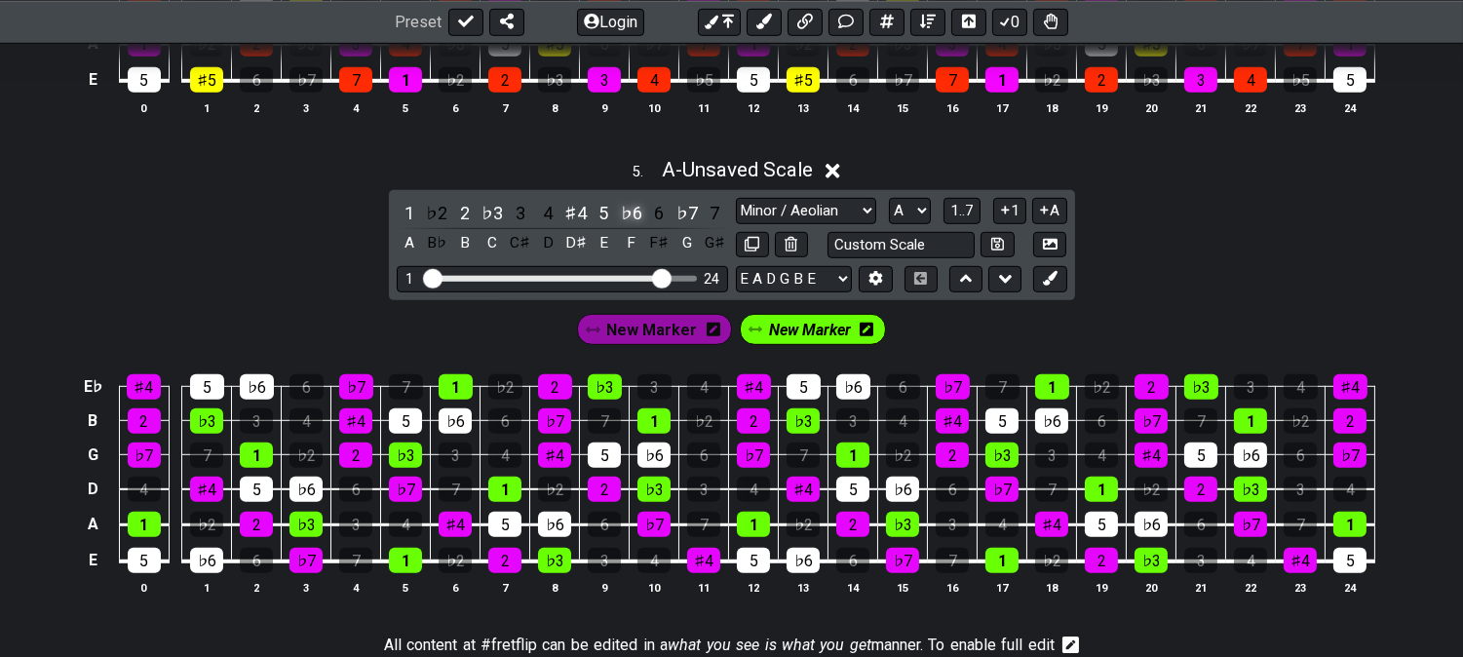
drag, startPoint x: 600, startPoint y: 217, endPoint x: 619, endPoint y: 218, distance: 19.5
click at [600, 217] on div "5" at bounding box center [603, 213] width 25 height 26
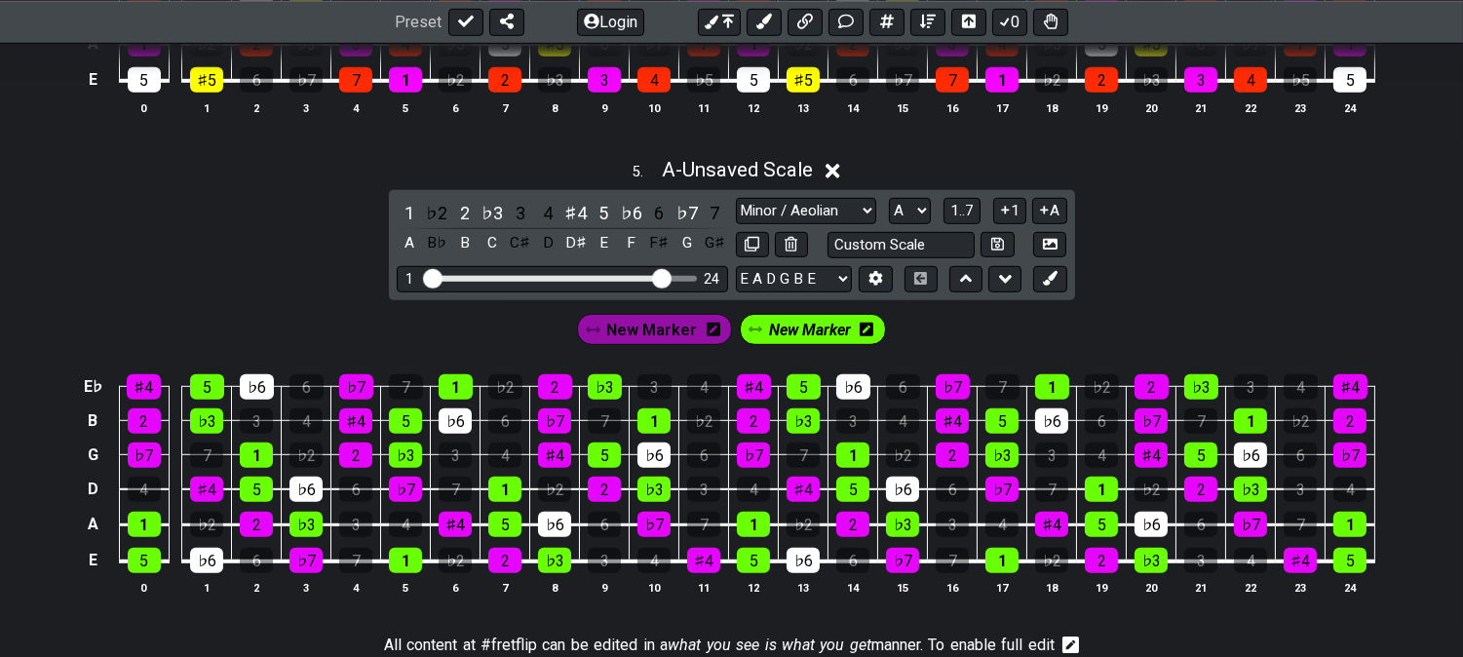
click at [843, 341] on span "New Marker" at bounding box center [810, 330] width 82 height 28
click at [687, 210] on div "♭7" at bounding box center [687, 213] width 25 height 26
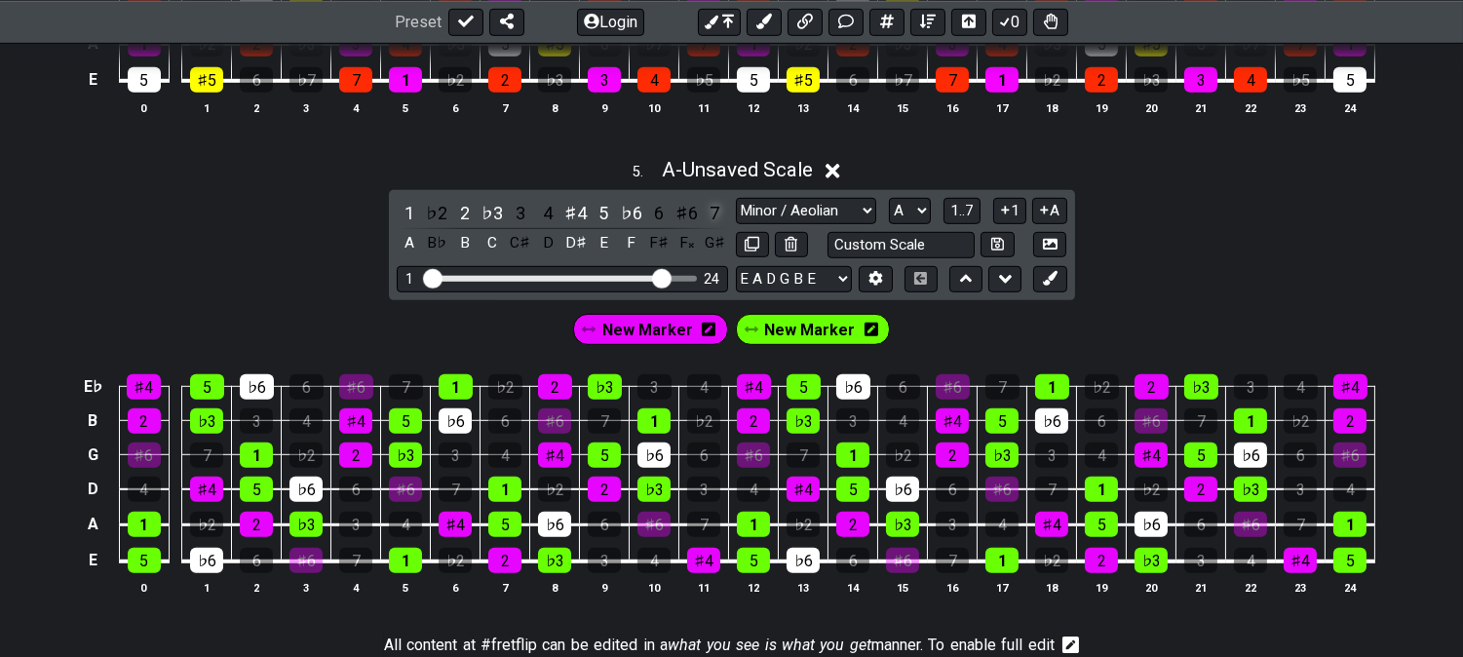
click at [715, 213] on div "7" at bounding box center [714, 213] width 25 height 26
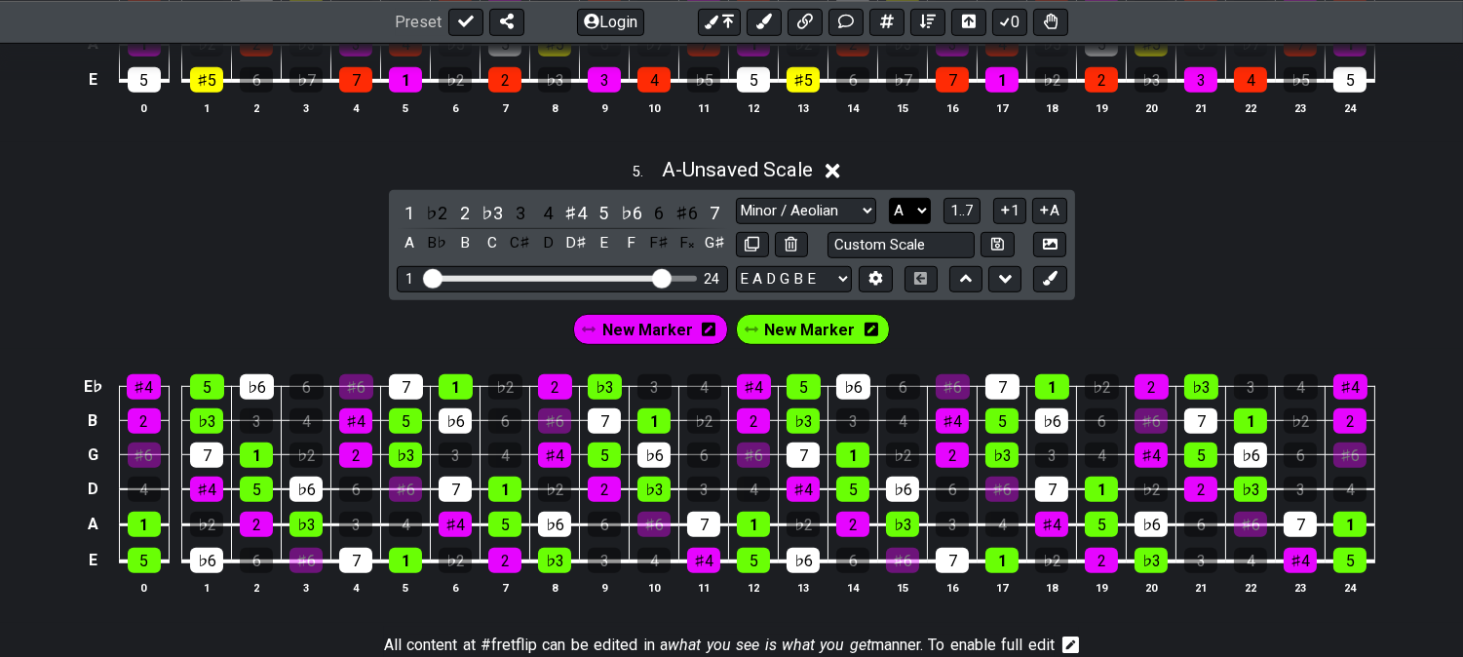
click at [889, 224] on select "A♭ A A♯ B♭ B C C♯ D♭ D D♯ E♭ E F F♯ G♭ G G♯" at bounding box center [910, 211] width 42 height 26
click at [889, 205] on select "A♭ A A♯ B♭ B C C♯ D♭ D D♯ E♭ E F F♯ G♭ G G♯" at bounding box center [910, 211] width 42 height 26
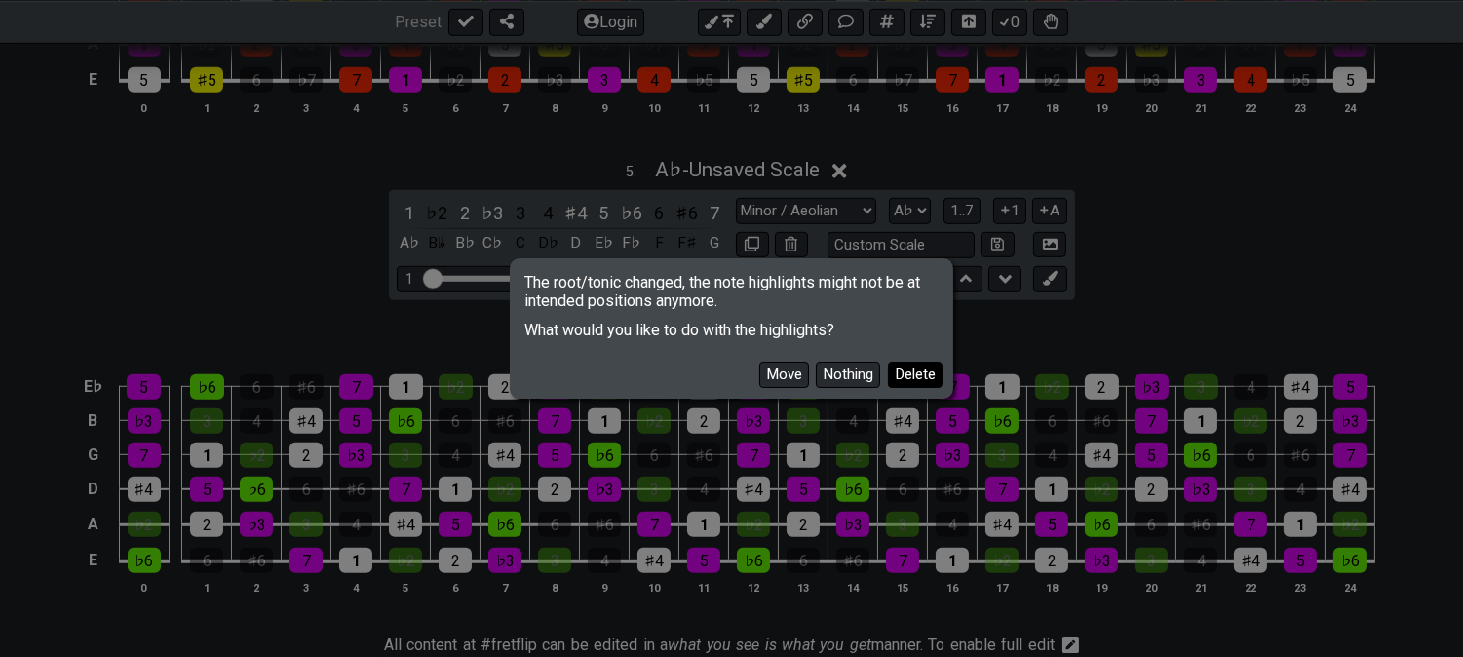
click at [921, 377] on button "Delete" at bounding box center [915, 375] width 55 height 26
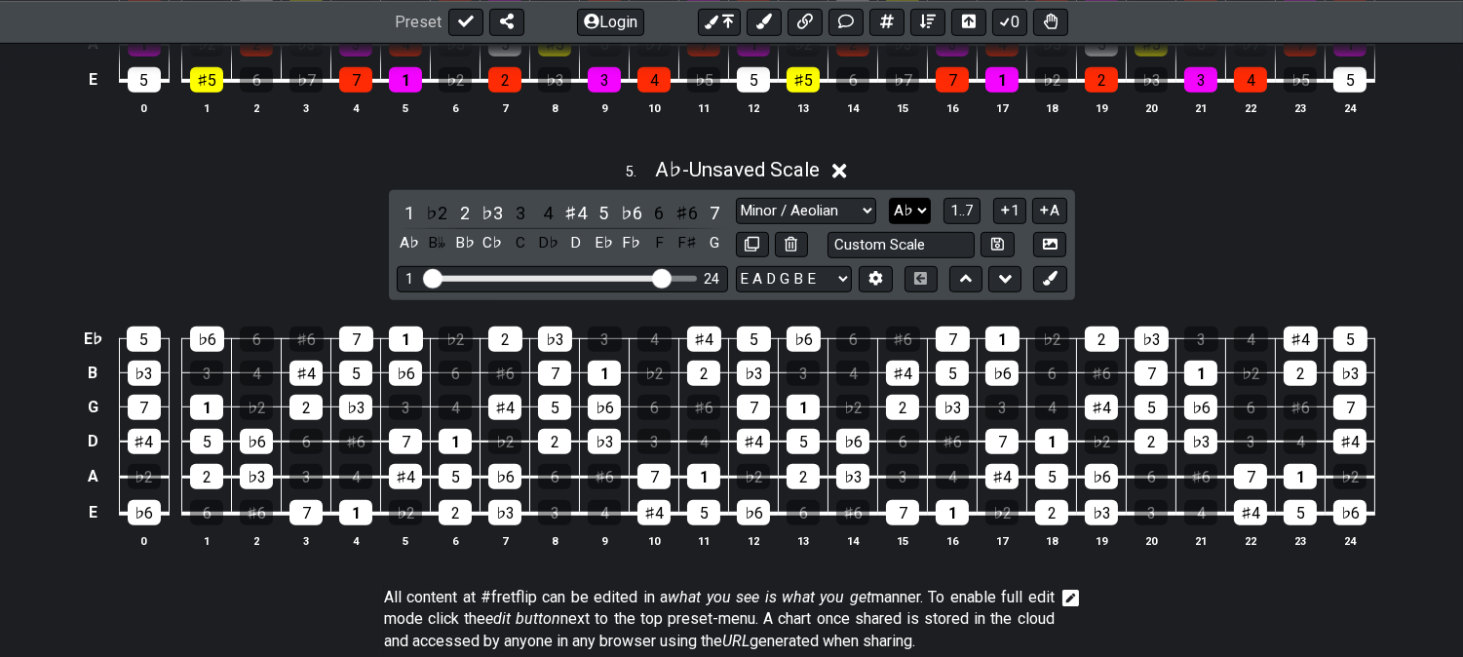
click at [902, 220] on select "A♭ A A♯ B♭ B C C♯ D♭ D D♯ E♭ E F F♯ G♭ G G♯" at bounding box center [910, 211] width 42 height 26
select select "A"
click at [889, 205] on select "A♭ A A♯ B♭ B C C♯ D♭ D D♯ E♭ E F F♯ G♭ G G♯" at bounding box center [910, 211] width 42 height 26
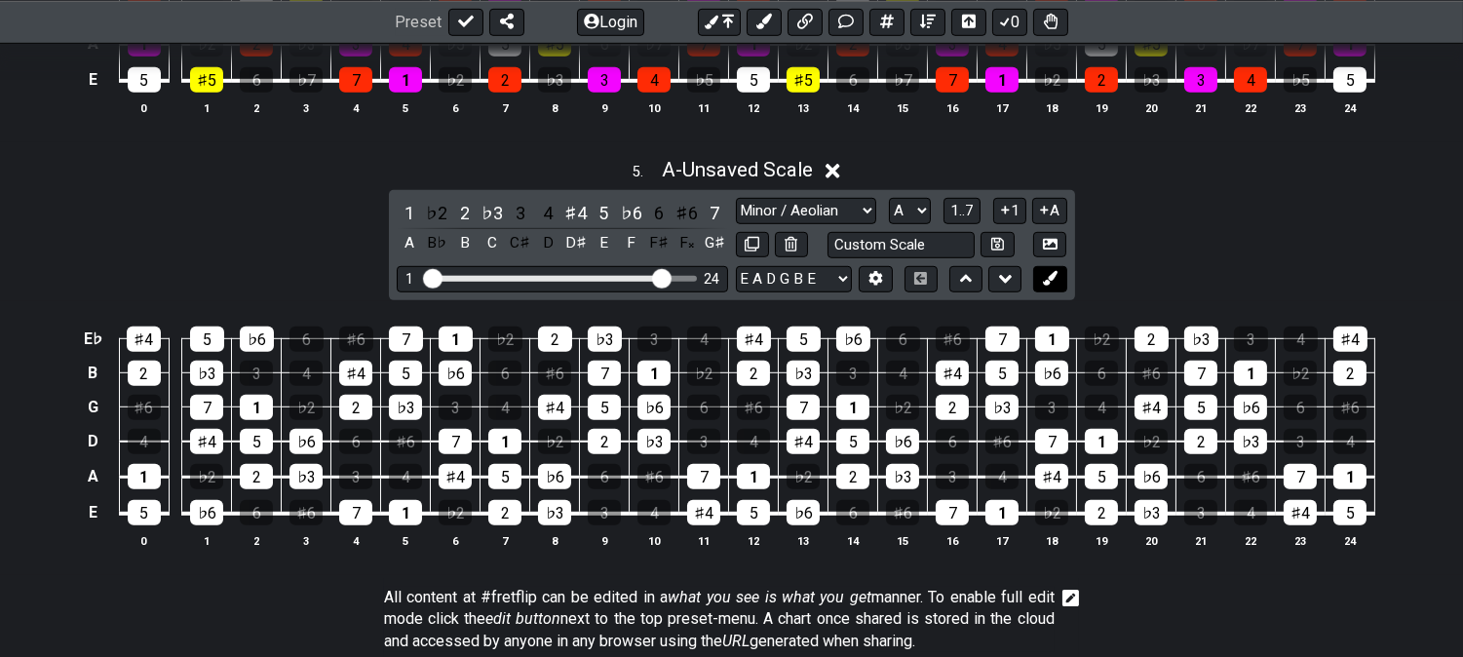
click at [1051, 285] on icon at bounding box center [1050, 278] width 15 height 15
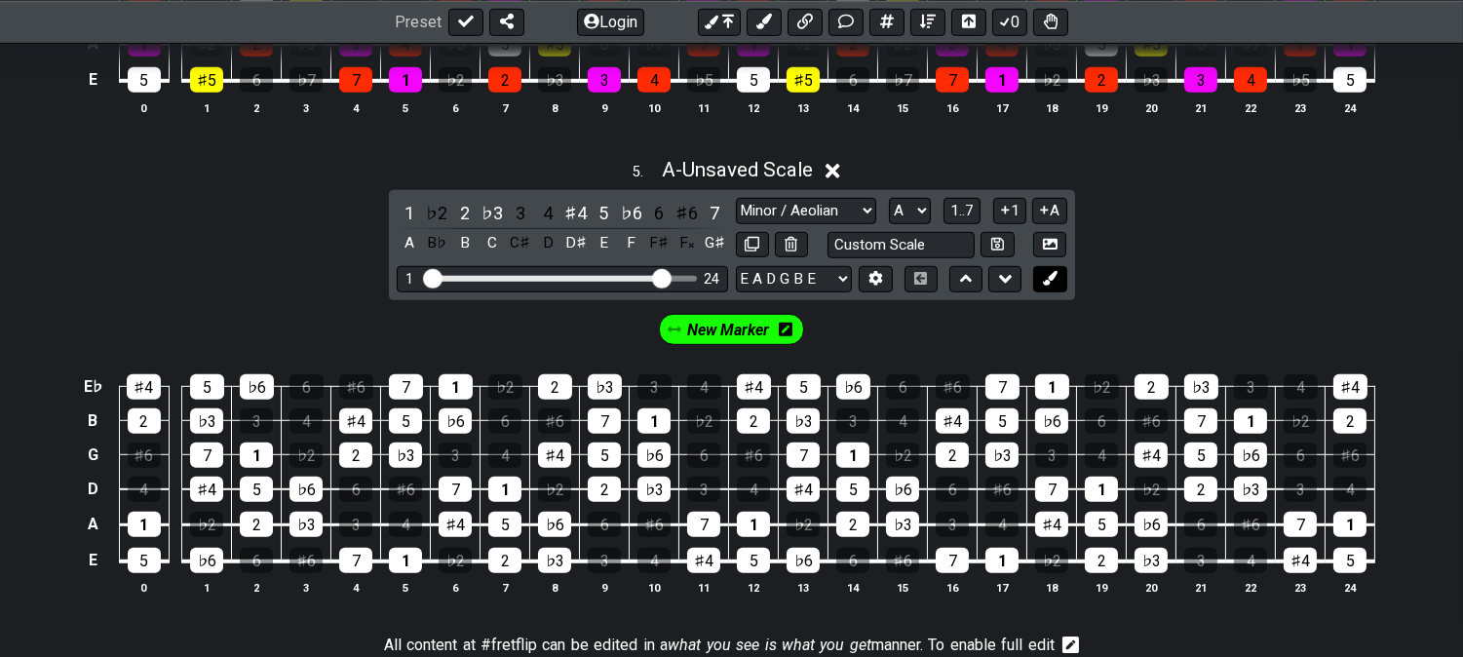
click at [1053, 284] on icon at bounding box center [1050, 278] width 15 height 15
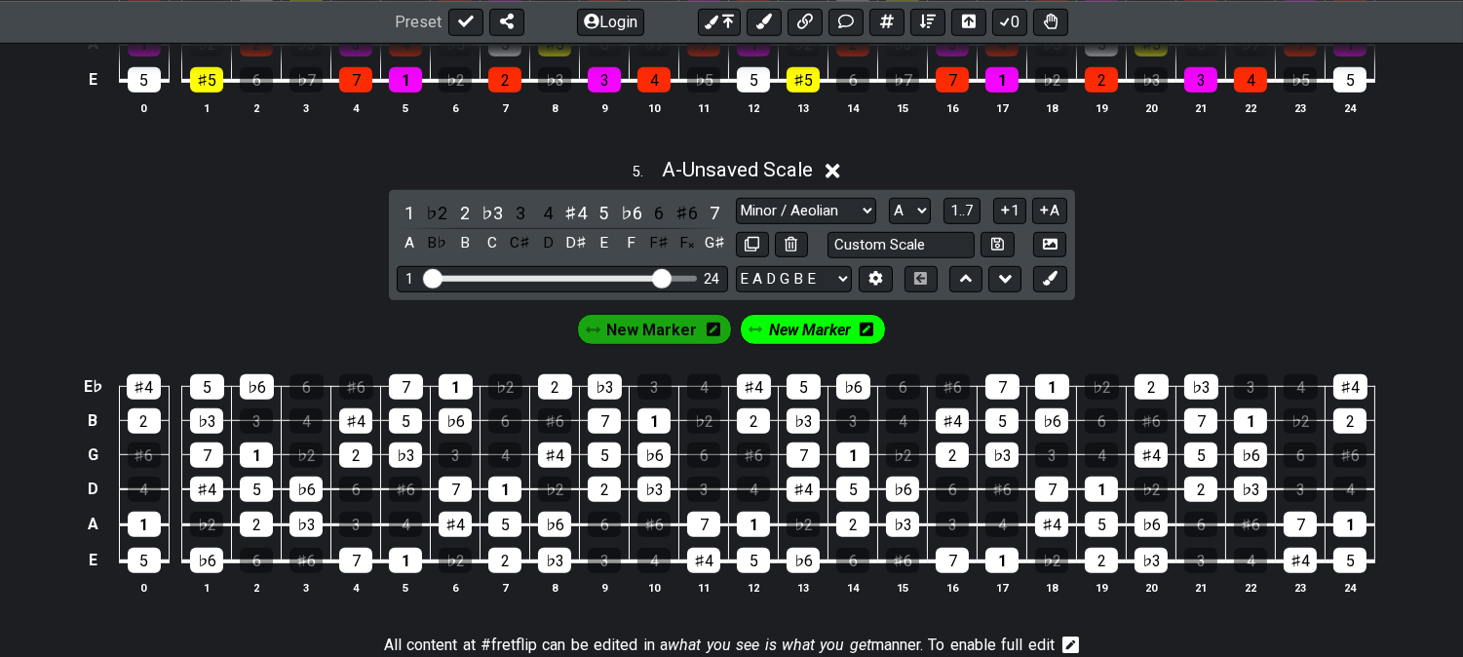
click at [863, 330] on icon at bounding box center [867, 330] width 14 height 16
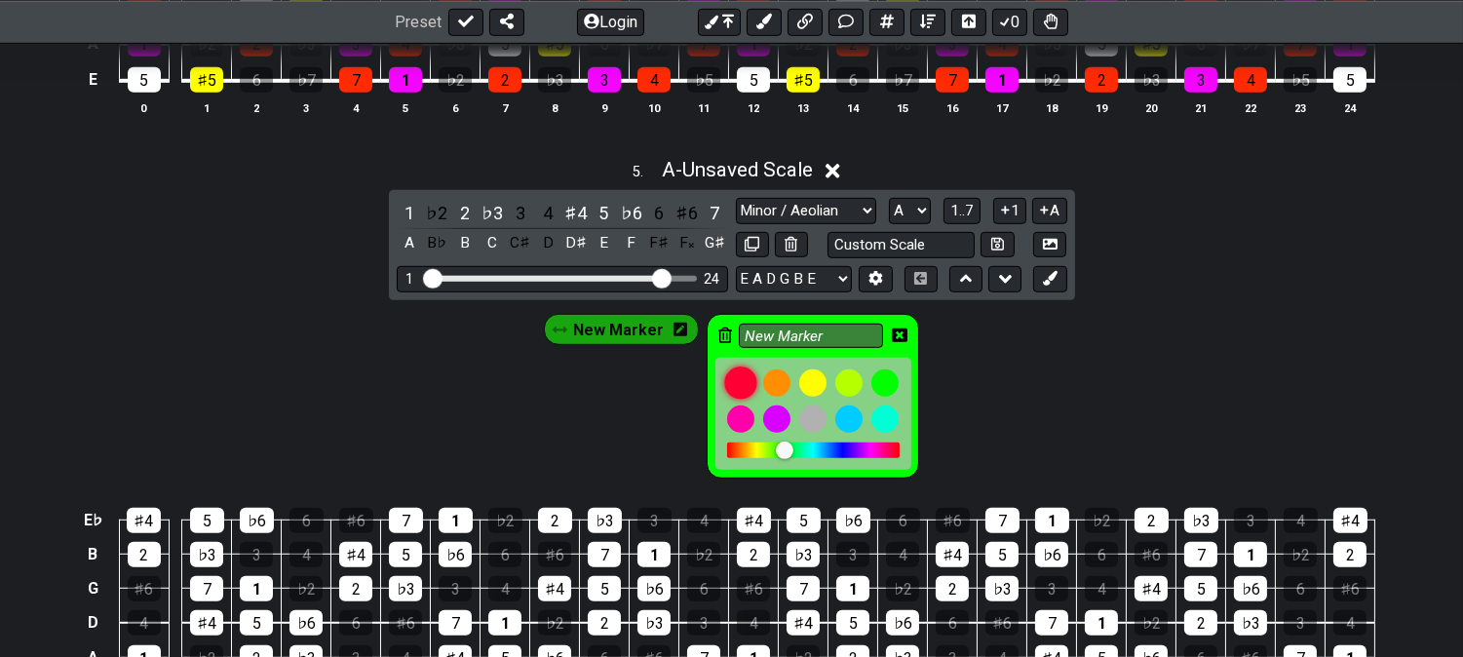
click at [748, 383] on div at bounding box center [740, 383] width 33 height 33
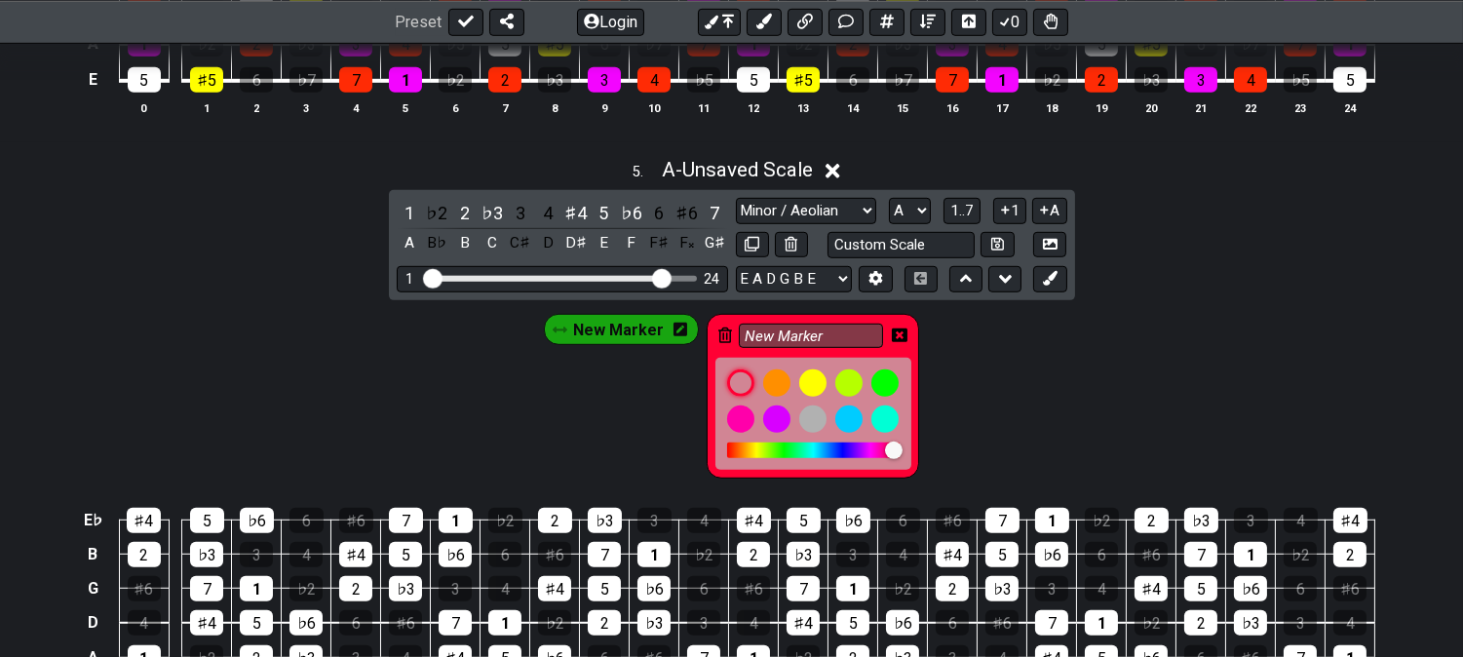
click at [903, 342] on icon at bounding box center [900, 336] width 16 height 14
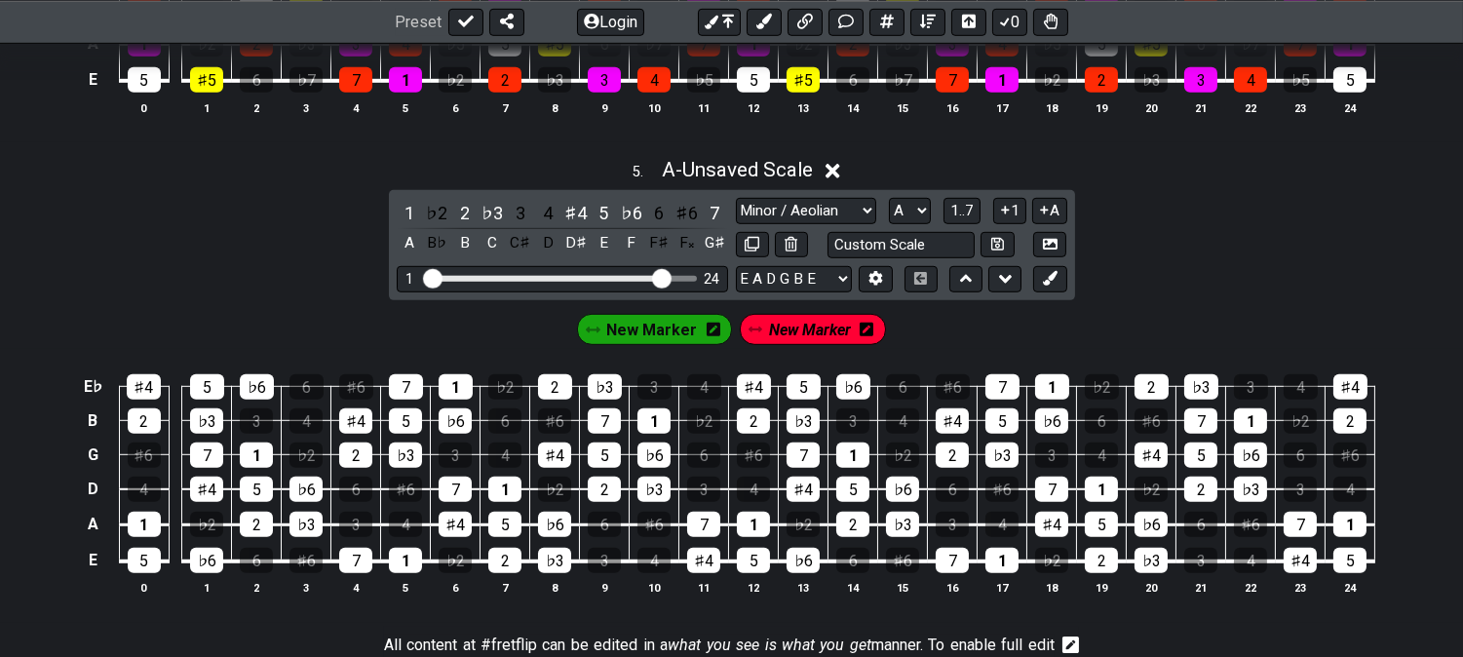
click at [812, 345] on div "New Marker" at bounding box center [813, 329] width 146 height 31
click at [803, 339] on span "New Marker" at bounding box center [810, 330] width 82 height 28
click at [805, 335] on span "New Marker" at bounding box center [809, 330] width 91 height 28
click at [489, 209] on div "♭3" at bounding box center [492, 213] width 25 height 26
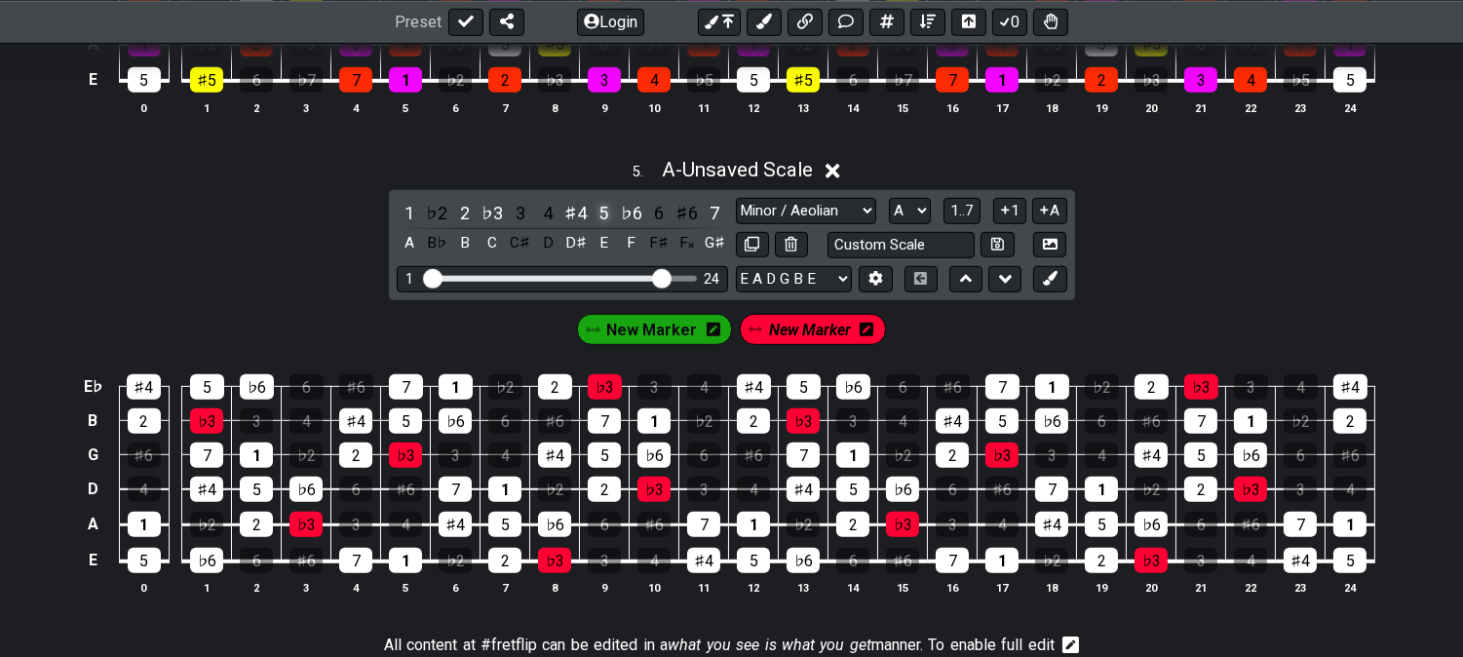
click at [604, 222] on div "5" at bounding box center [603, 213] width 25 height 26
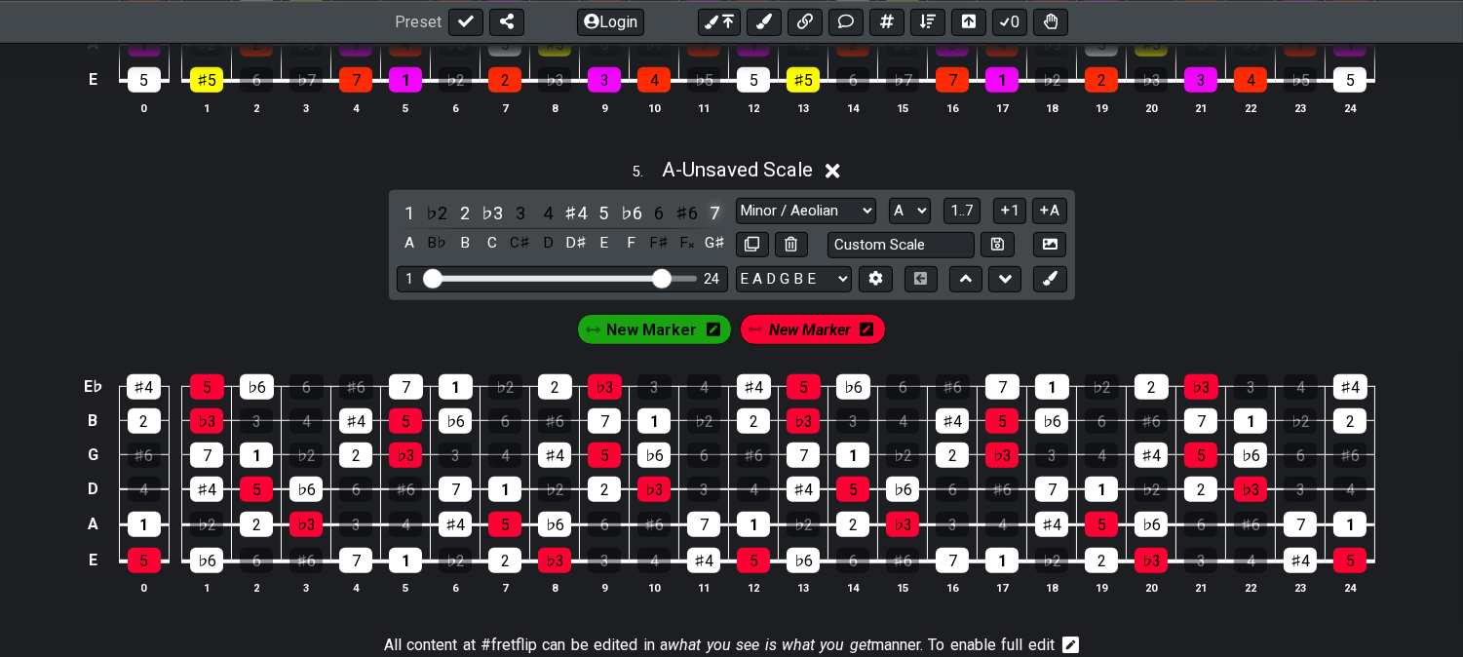
click at [714, 217] on div "7" at bounding box center [714, 213] width 25 height 26
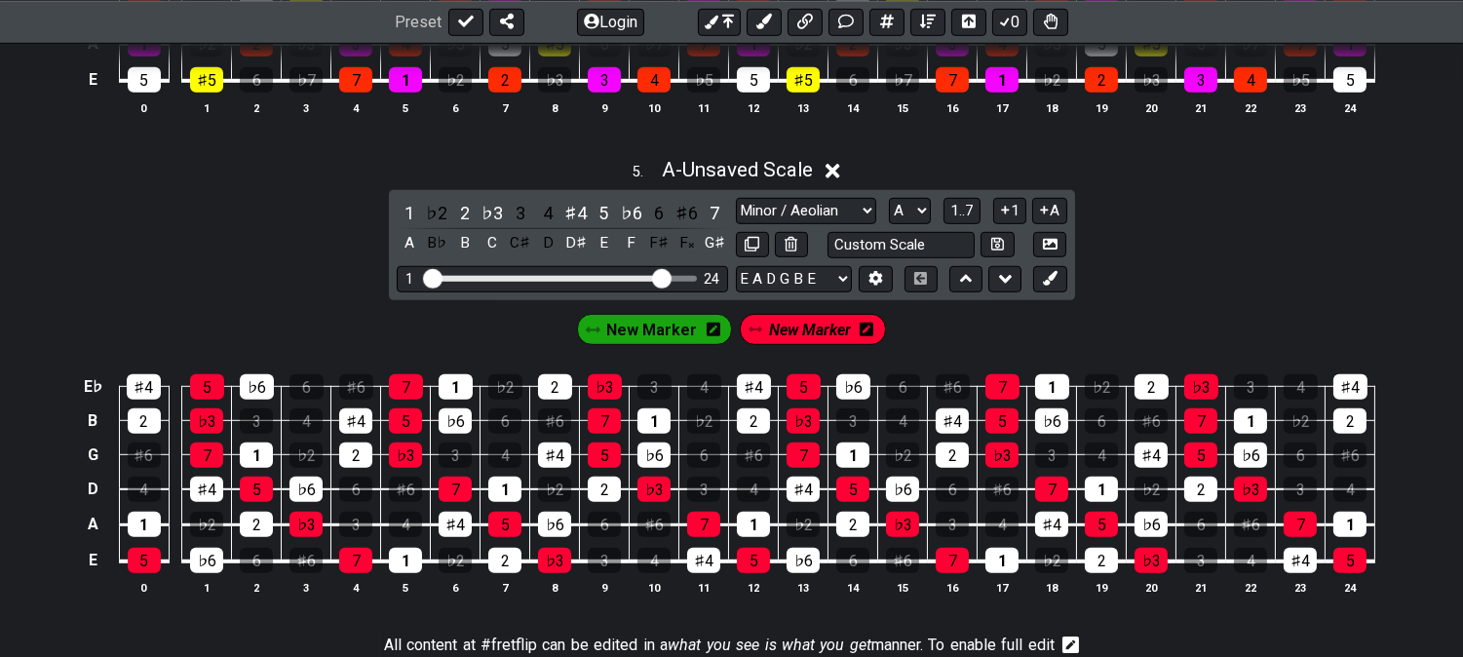
click at [780, 344] on span "New Marker" at bounding box center [810, 330] width 82 height 28
click at [581, 212] on div "♯4" at bounding box center [576, 213] width 25 height 26
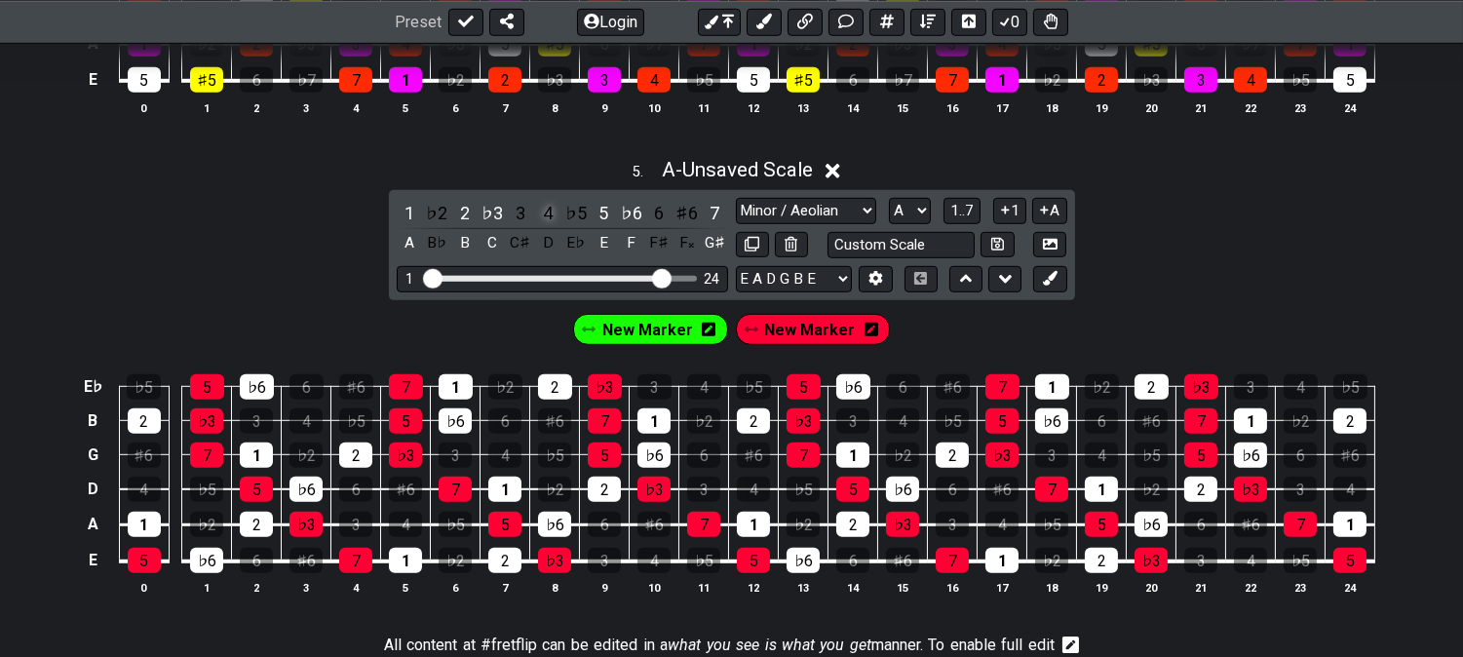
click at [549, 216] on div "4" at bounding box center [547, 213] width 25 height 26
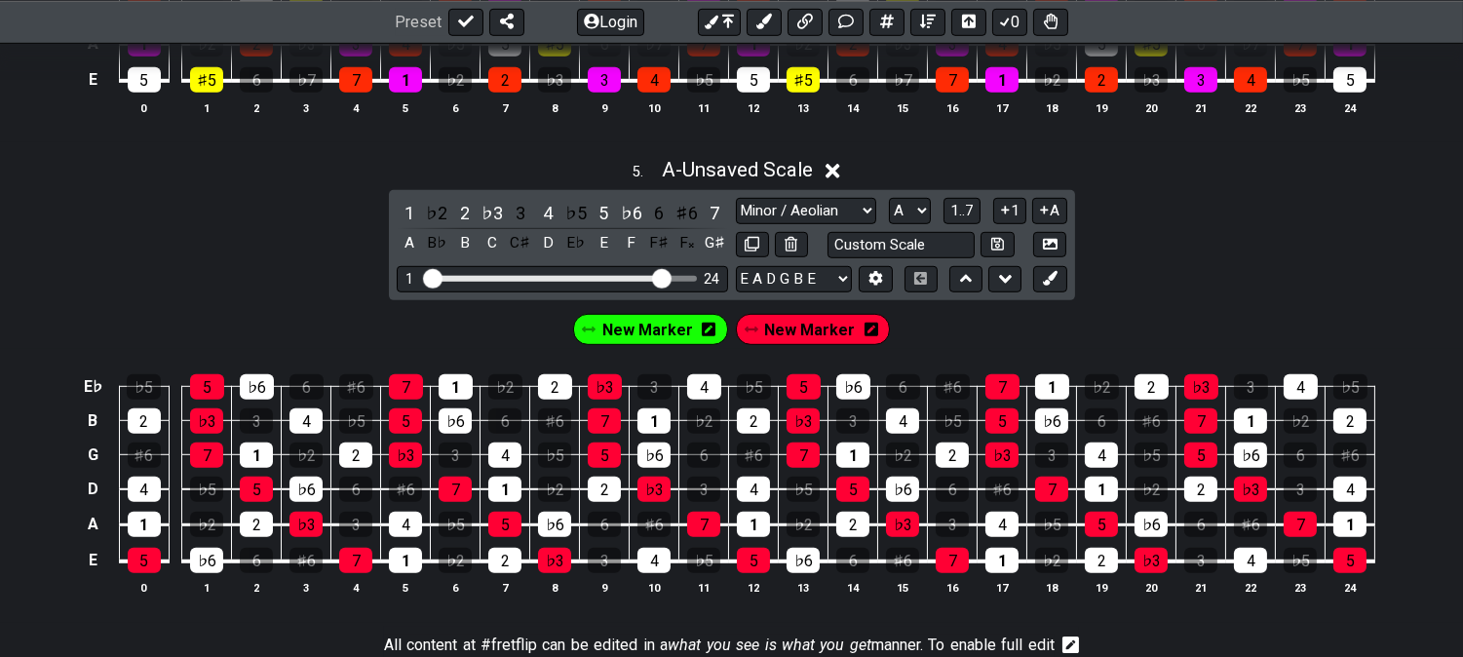
click at [642, 333] on span "New Marker" at bounding box center [648, 330] width 91 height 28
drag, startPoint x: 463, startPoint y: 215, endPoint x: 482, endPoint y: 214, distance: 18.6
click at [463, 214] on div "2" at bounding box center [464, 213] width 25 height 26
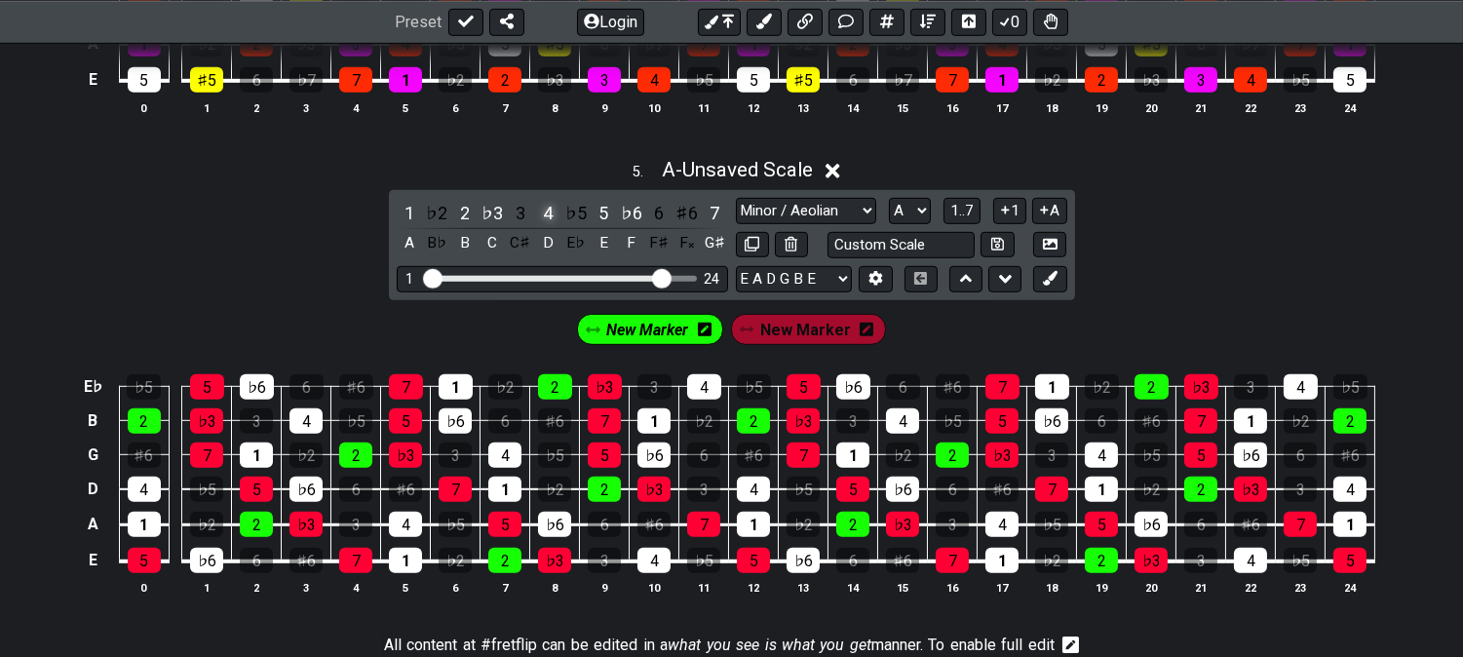
click at [547, 212] on div "4" at bounding box center [547, 213] width 25 height 26
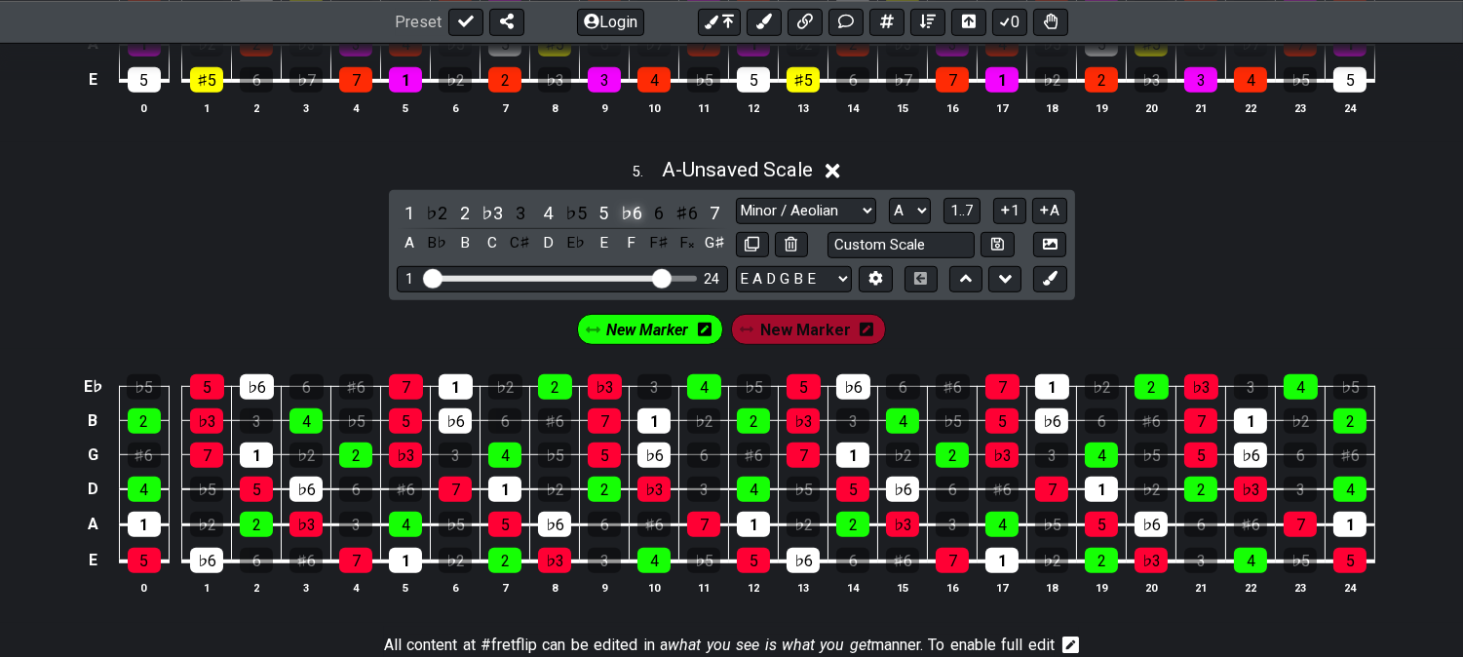
click at [629, 219] on div "♭6" at bounding box center [631, 213] width 25 height 26
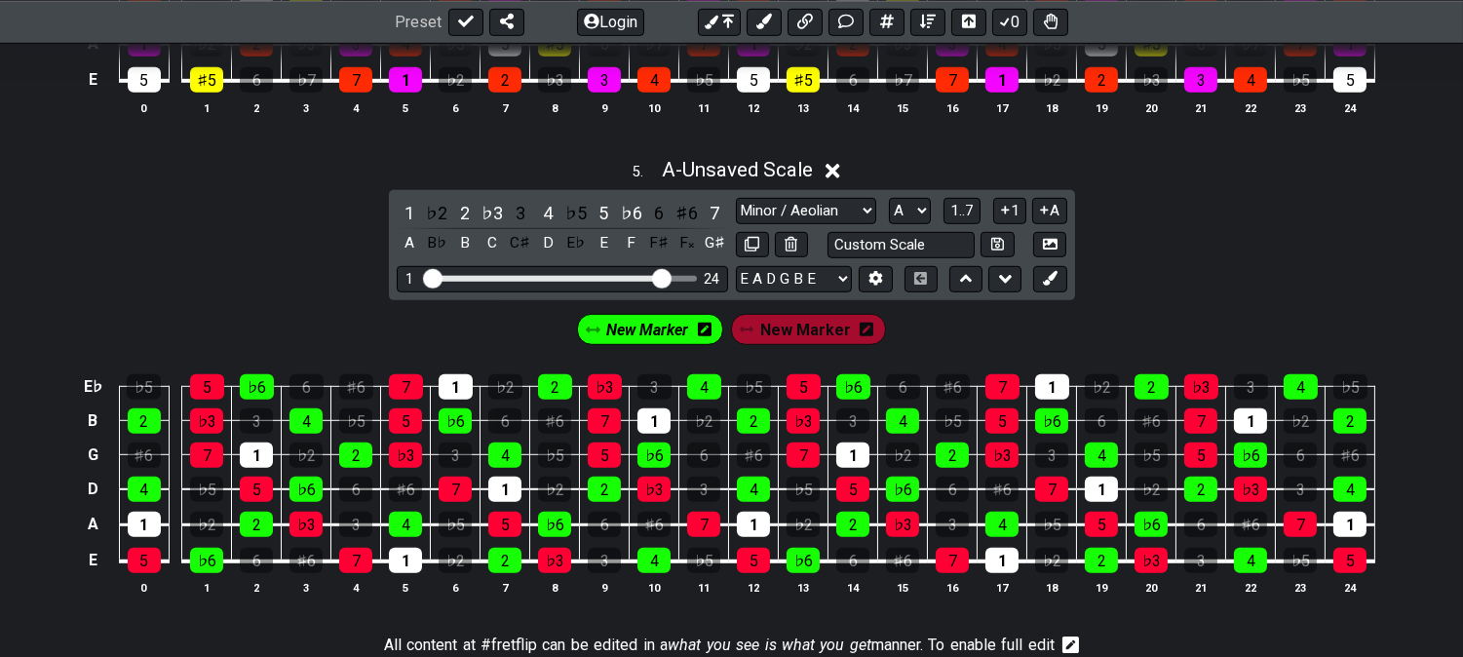
click at [645, 331] on span "New Marker" at bounding box center [647, 330] width 82 height 28
click at [1054, 286] on icon at bounding box center [1050, 278] width 15 height 15
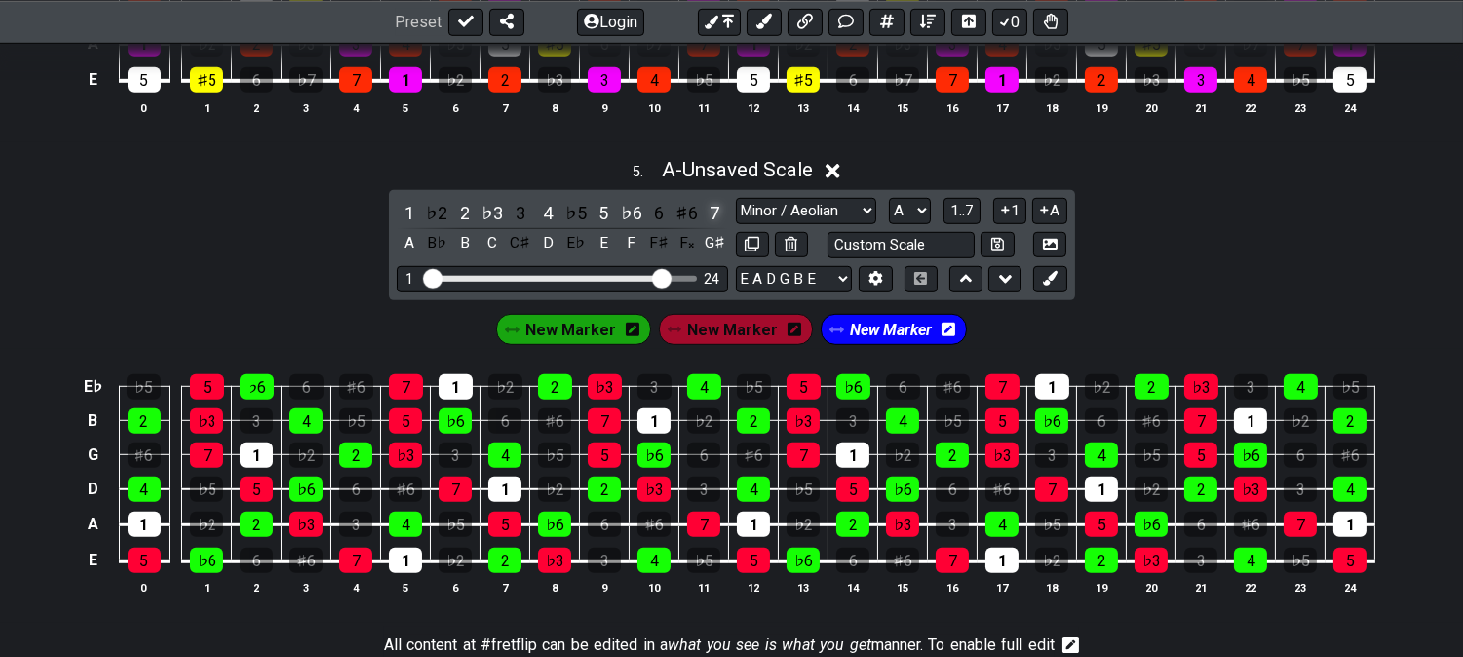
click at [709, 215] on div "7" at bounding box center [714, 213] width 25 height 26
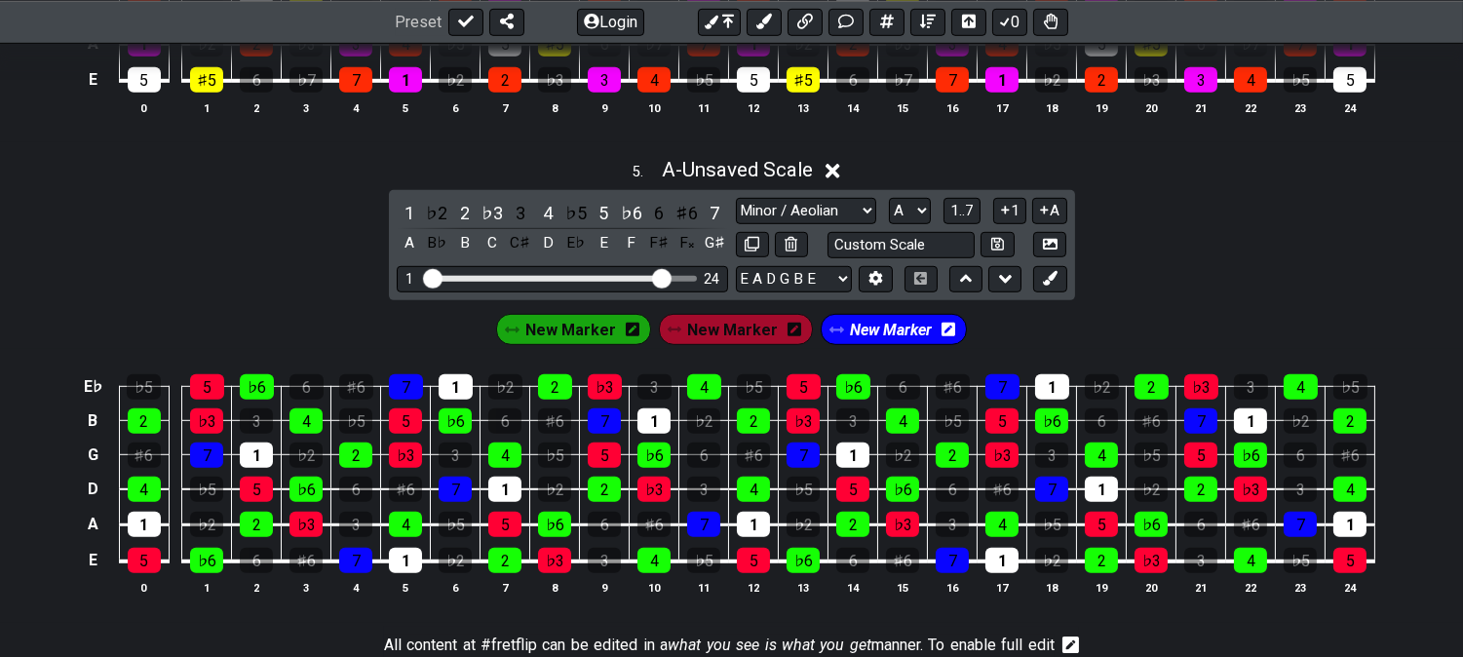
click at [878, 344] on span "New Marker" at bounding box center [891, 330] width 82 height 28
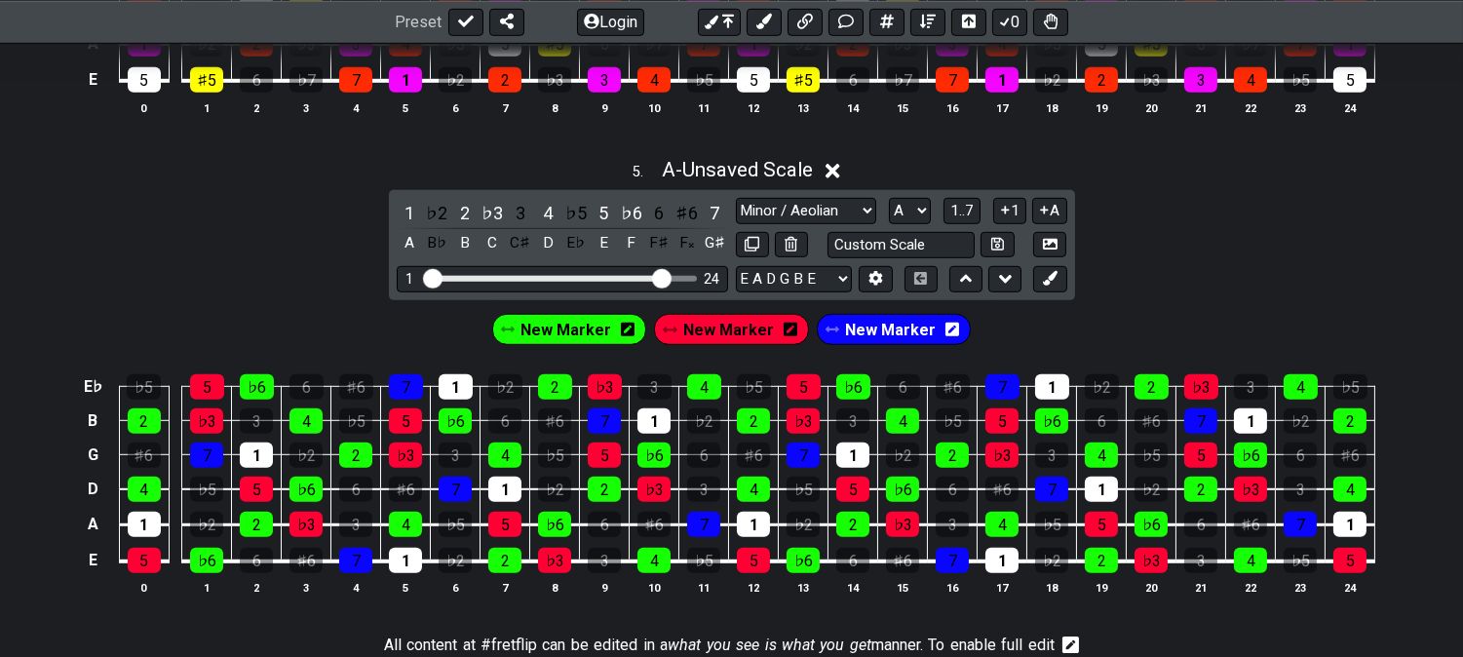
click at [829, 235] on div "Minor Pentatonic Click to edit Minor Pentatonic Major Pentatonic Minor Blues Ma…" at bounding box center [901, 228] width 331 height 60
click at [824, 224] on select "Minor Pentatonic Click to edit Minor Pentatonic Major Pentatonic Minor Blues Ma…" at bounding box center [806, 211] width 140 height 26
click at [736, 205] on select "Minor Pentatonic Click to edit Minor Pentatonic Major Pentatonic Minor Blues Ma…" at bounding box center [806, 211] width 140 height 26
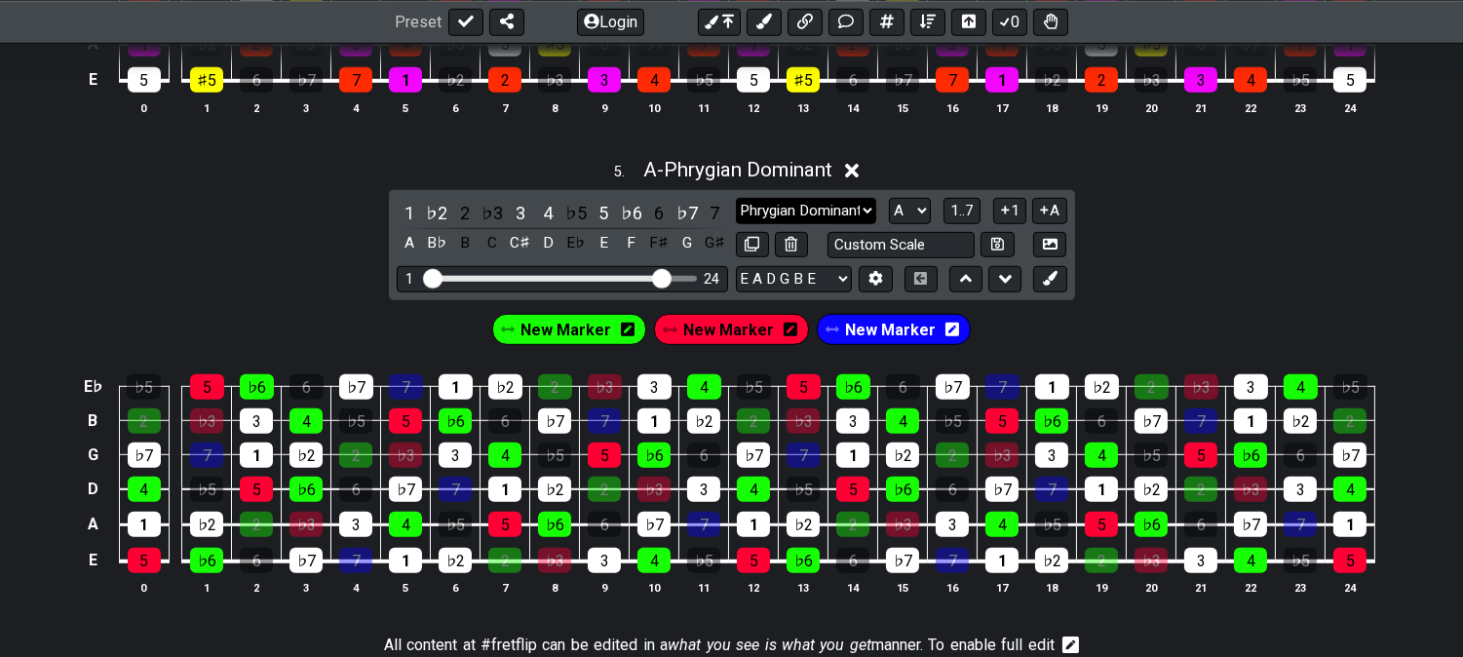
click at [757, 224] on select "Minor Pentatonic Click to edit Minor Pentatonic Major Pentatonic Minor Blues Ma…" at bounding box center [806, 211] width 140 height 26
click at [736, 205] on select "Minor Pentatonic Click to edit Minor Pentatonic Major Pentatonic Minor Blues Ma…" at bounding box center [806, 211] width 140 height 26
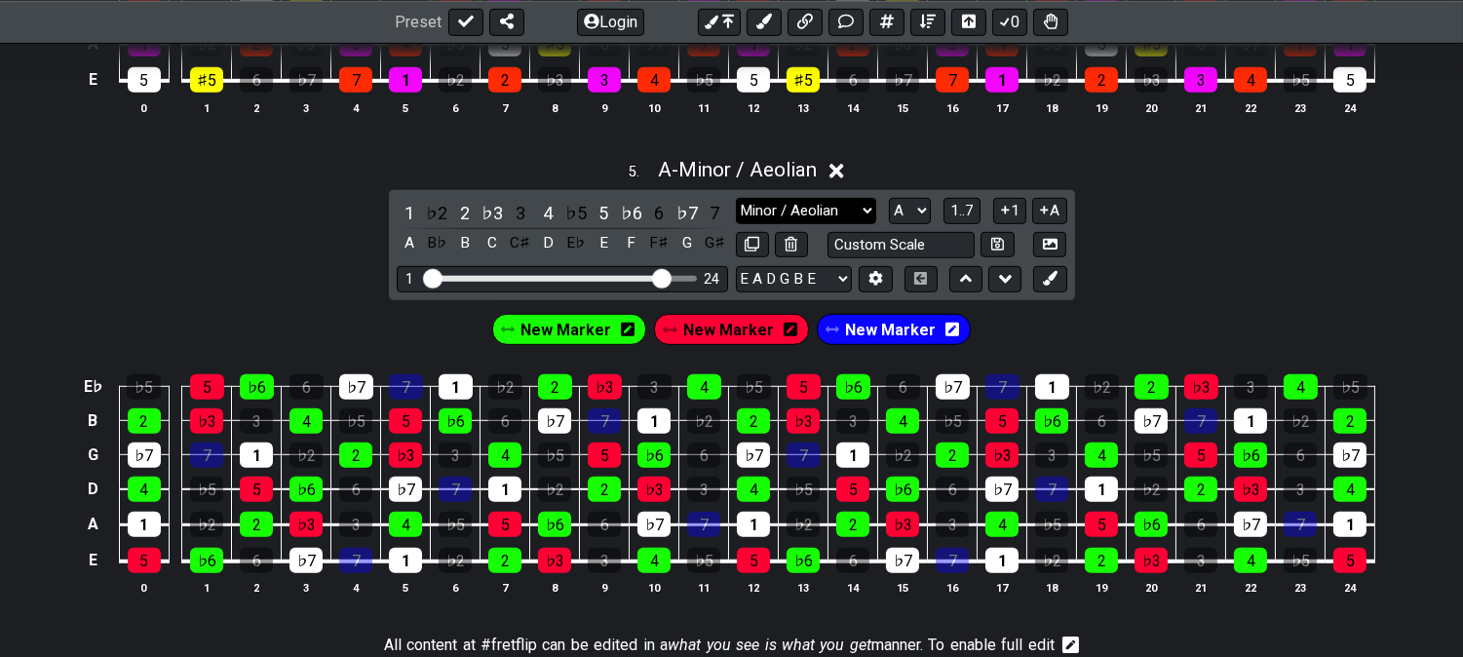
click at [797, 224] on select "Minor Pentatonic Click to edit Minor Pentatonic Major Pentatonic Minor Blues Ma…" at bounding box center [806, 211] width 140 height 26
select select "Phrygian Dominant"
click at [736, 205] on select "Minor Pentatonic Click to edit Minor Pentatonic Major Pentatonic Minor Blues Ma…" at bounding box center [806, 211] width 140 height 26
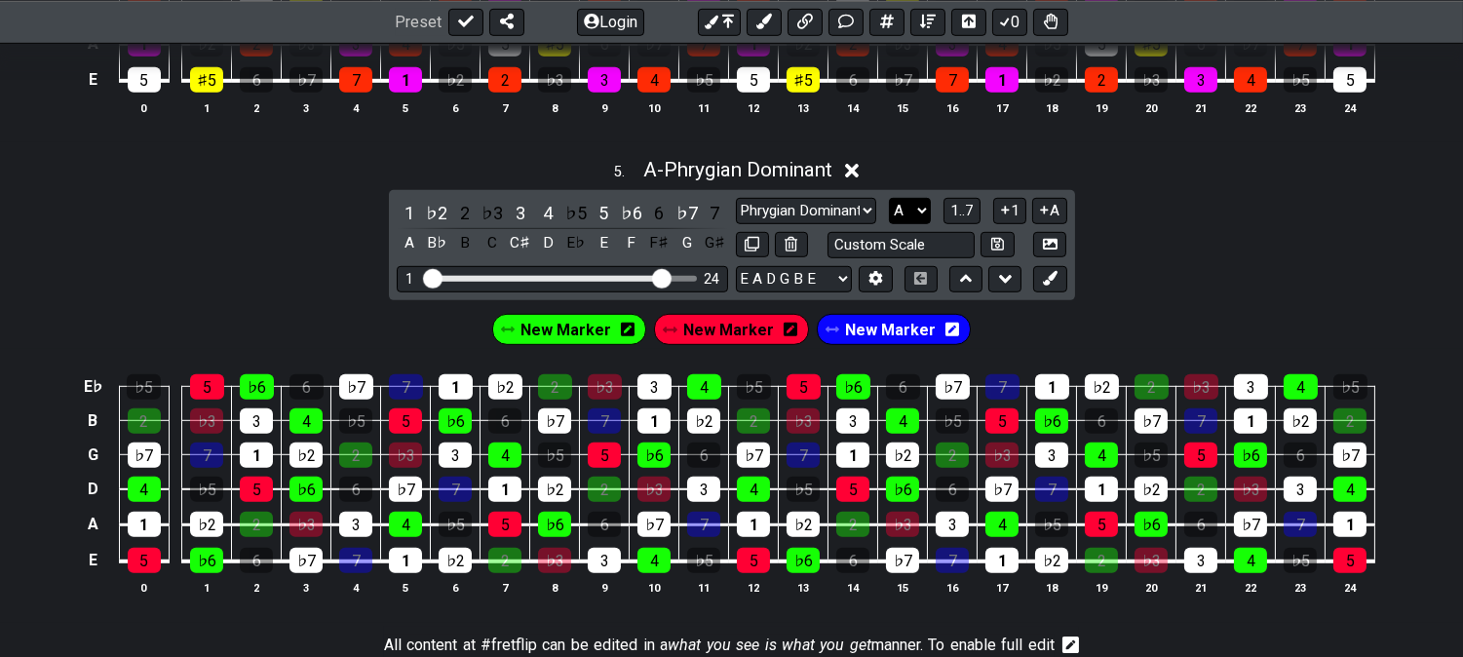
click at [902, 208] on select "A♭ A A♯ B♭ B C C♯ D♭ D D♯ E♭ E F F♯ G♭ G G♯" at bounding box center [910, 211] width 42 height 26
click at [889, 205] on select "A♭ A A♯ B♭ B C C♯ D♭ D D♯ E♭ E F F♯ G♭ G G♯" at bounding box center [910, 211] width 42 height 26
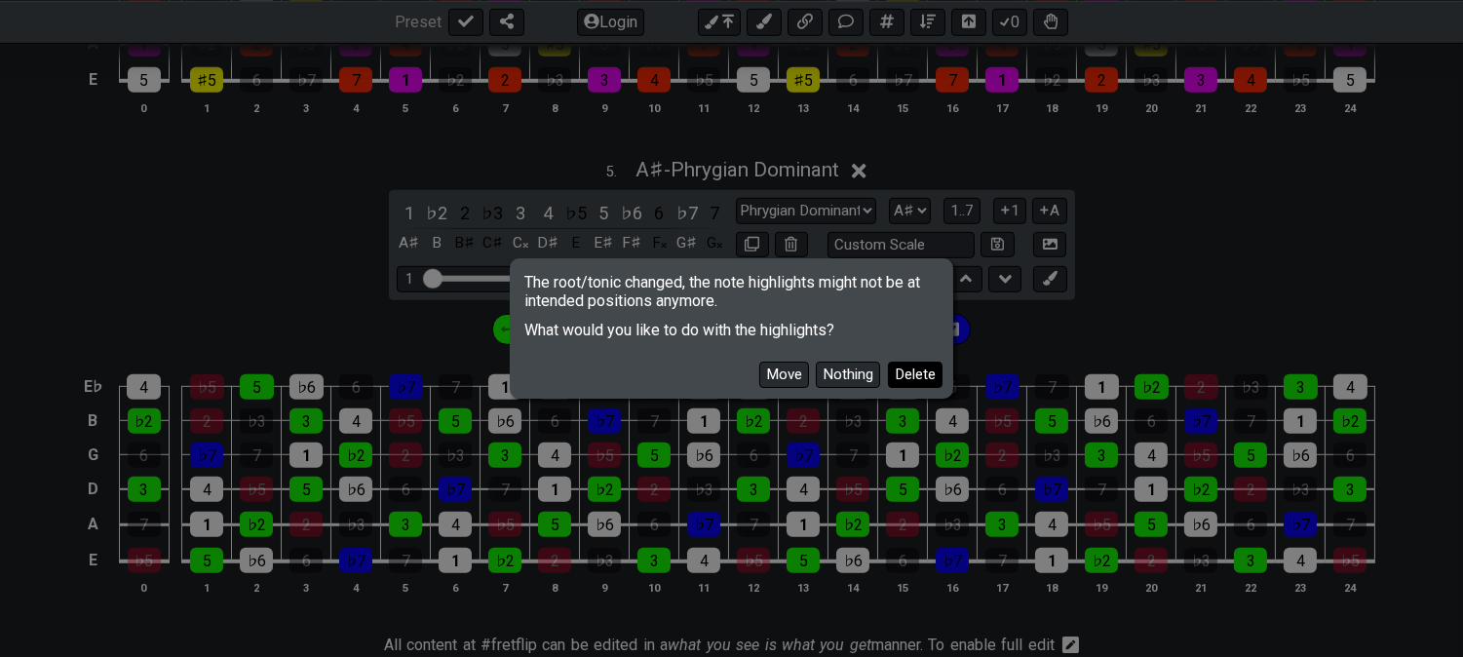
click at [915, 371] on button "Delete" at bounding box center [915, 375] width 55 height 26
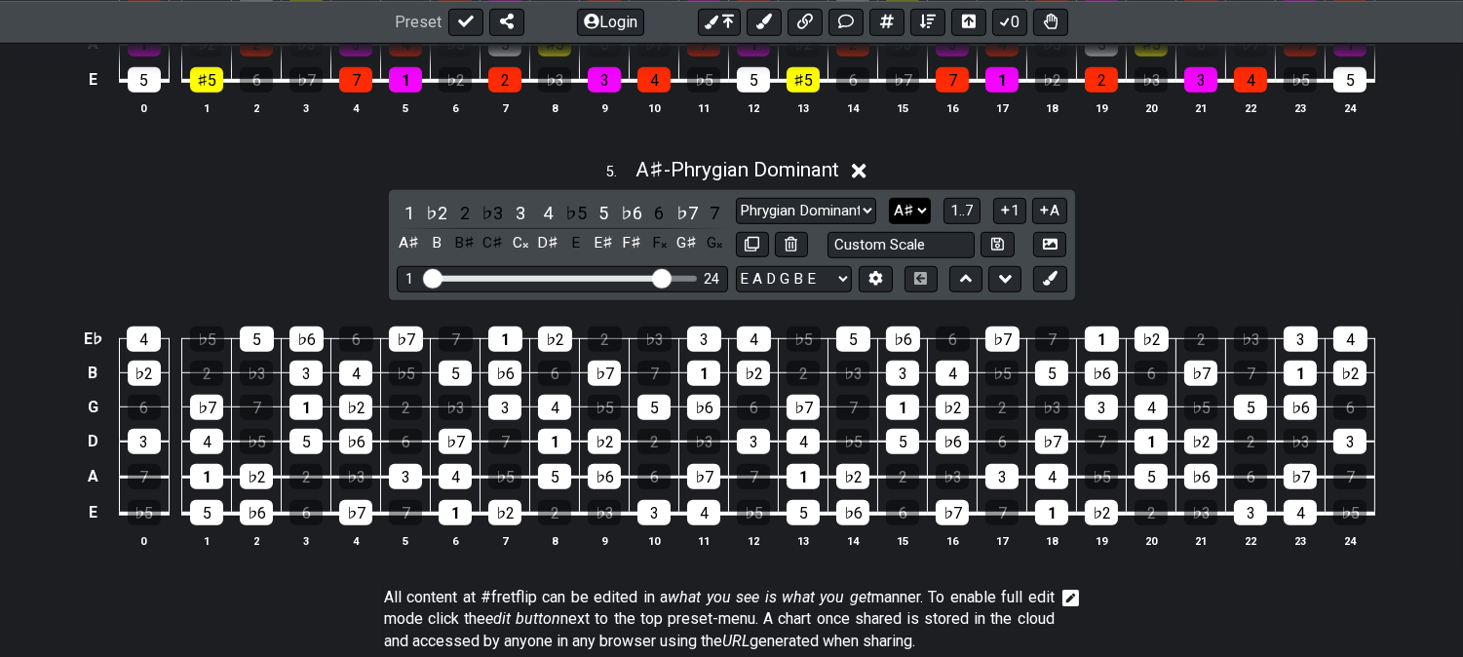
click at [909, 214] on select "A♭ A A♯ B♭ B C C♯ D♭ D D♯ E♭ E F F♯ G♭ G G♯" at bounding box center [910, 211] width 42 height 26
select select "A"
click at [889, 205] on select "A♭ A A♯ B♭ B C C♯ D♭ D D♯ E♭ E F F♯ G♭ G G♯" at bounding box center [910, 211] width 42 height 26
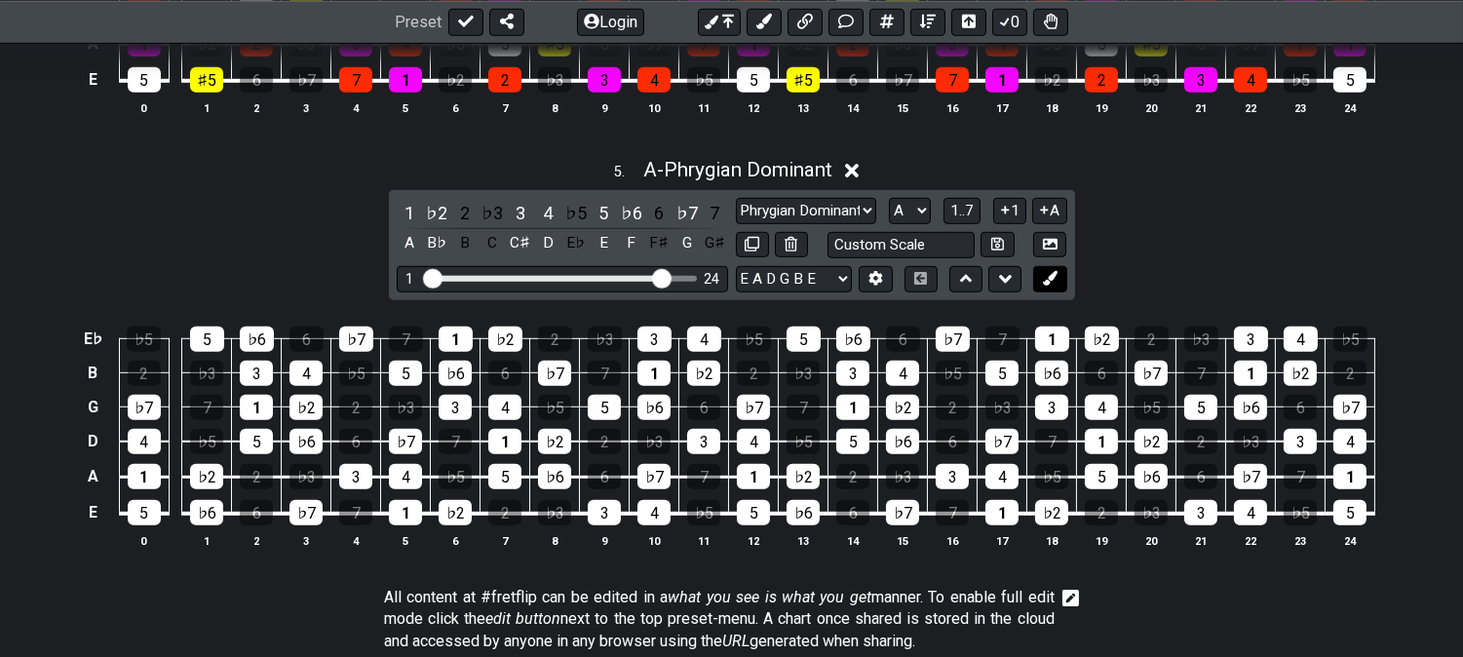
click at [1040, 286] on button at bounding box center [1049, 279] width 33 height 26
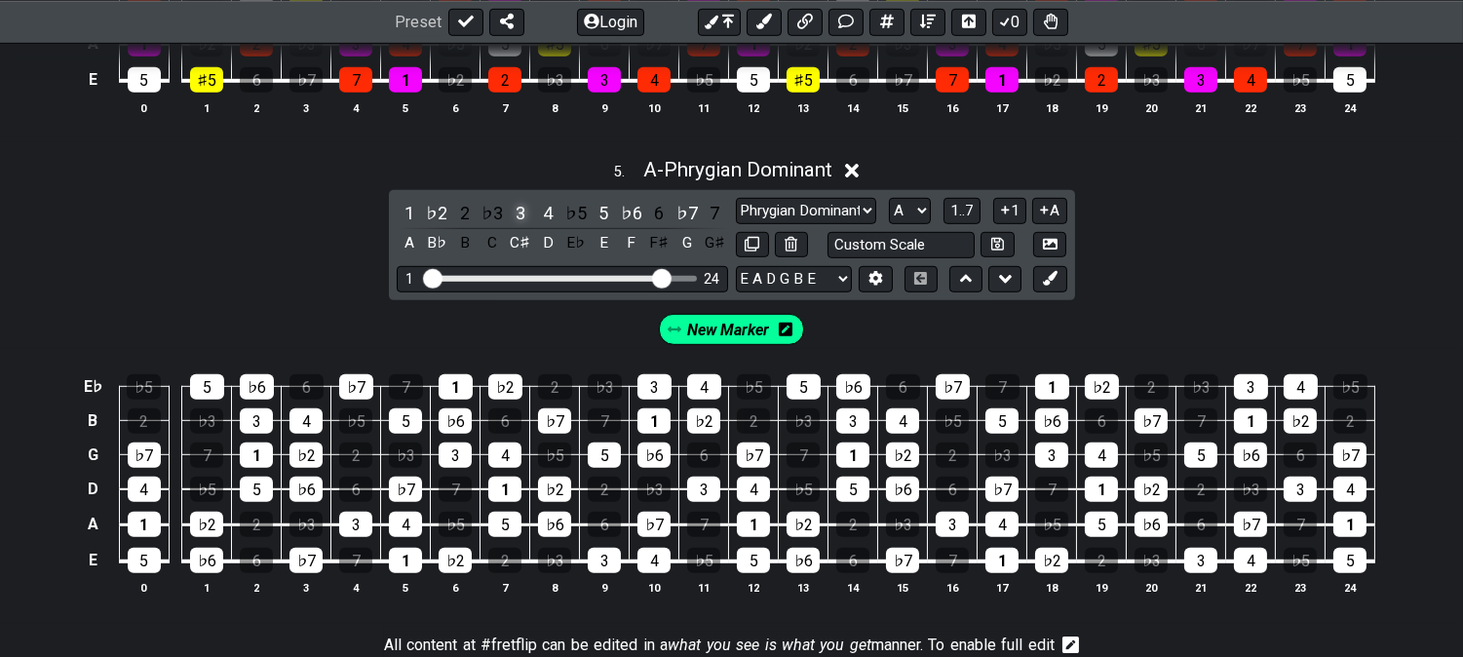
click at [513, 216] on div "3" at bounding box center [520, 213] width 25 height 26
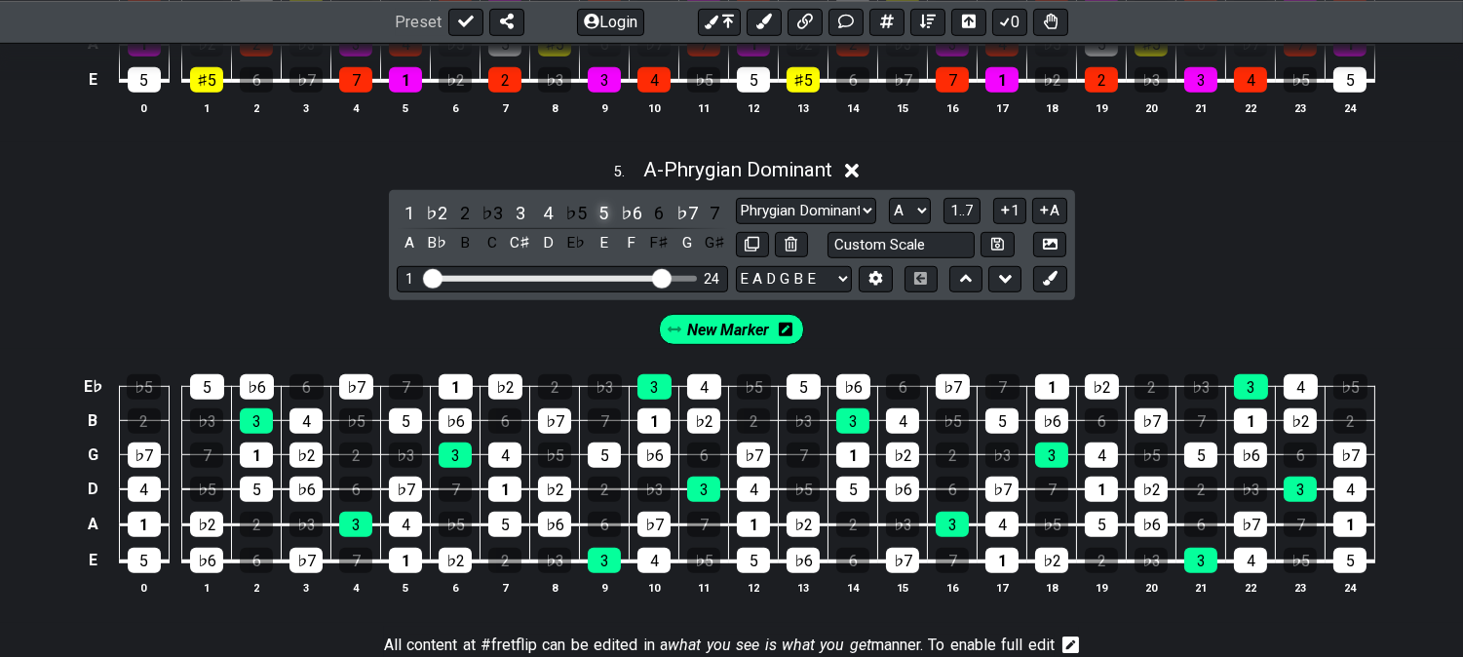
click at [602, 216] on div "5" at bounding box center [603, 213] width 25 height 26
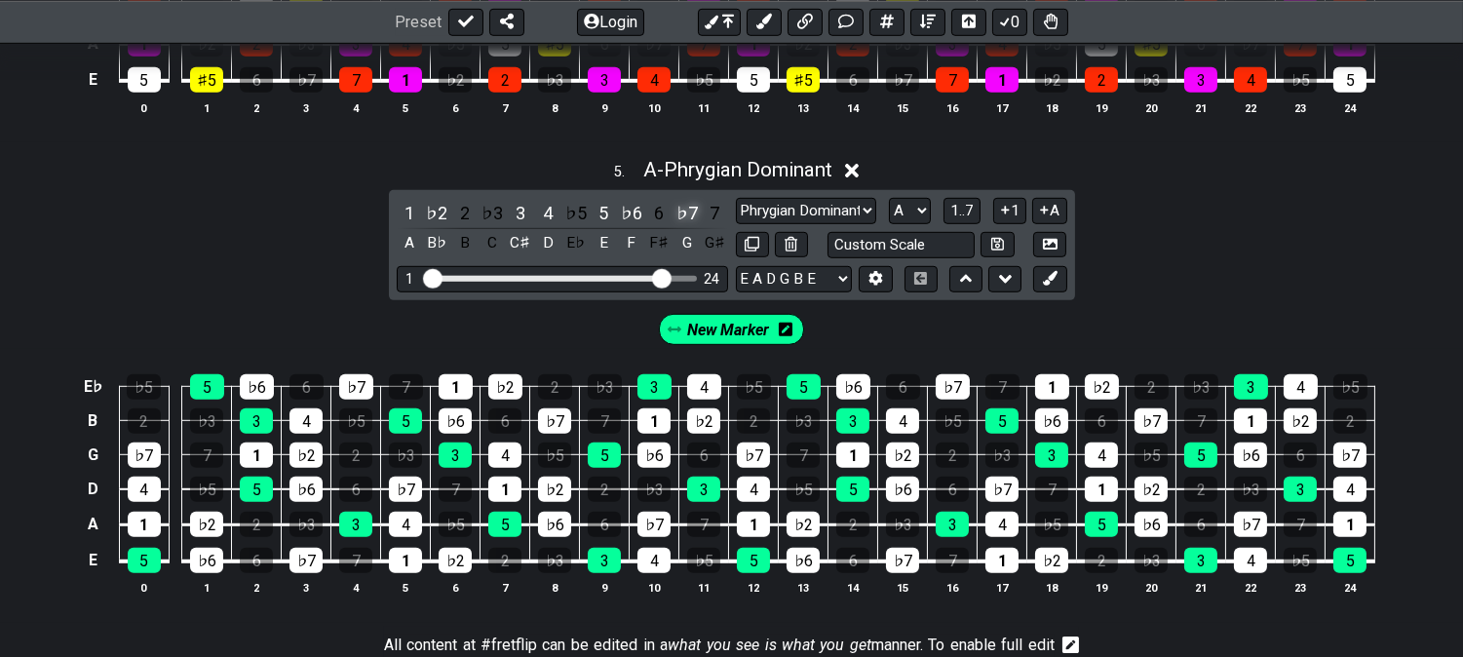
click at [679, 214] on div "♭7" at bounding box center [687, 213] width 25 height 26
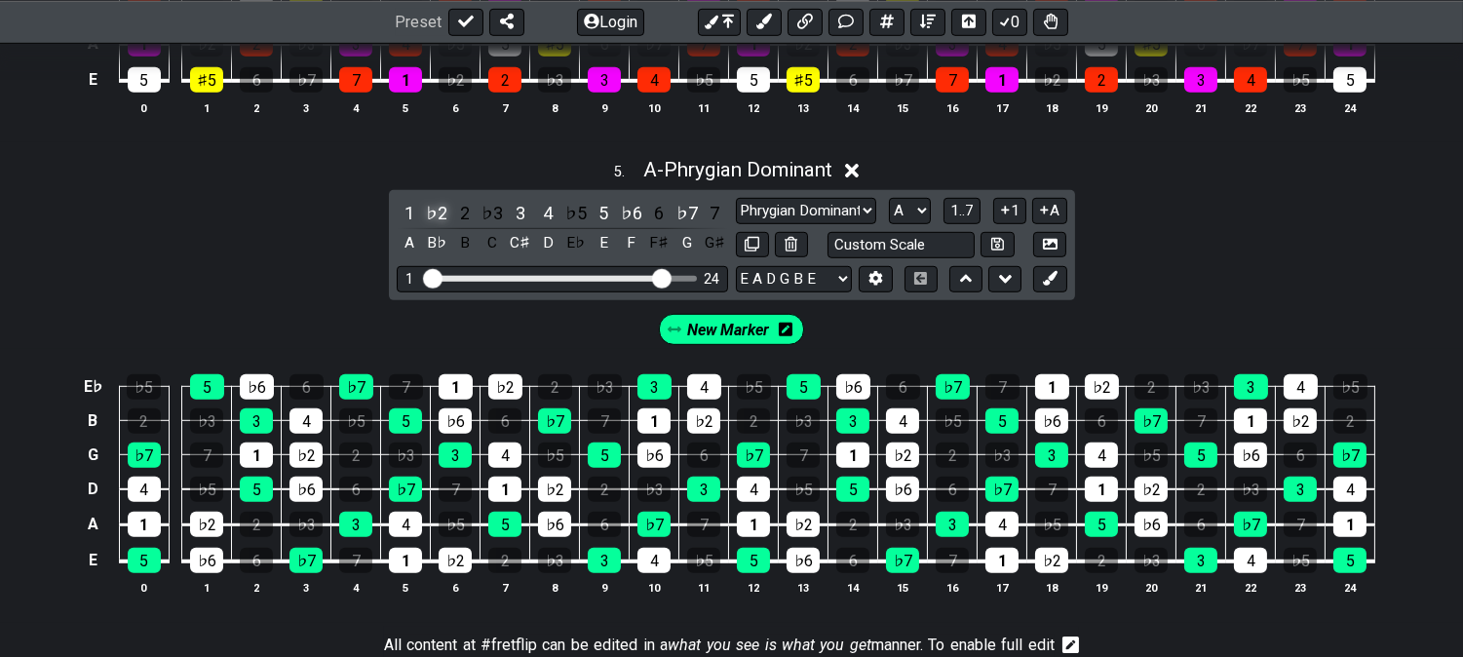
click at [436, 217] on div "♭2" at bounding box center [436, 213] width 25 height 26
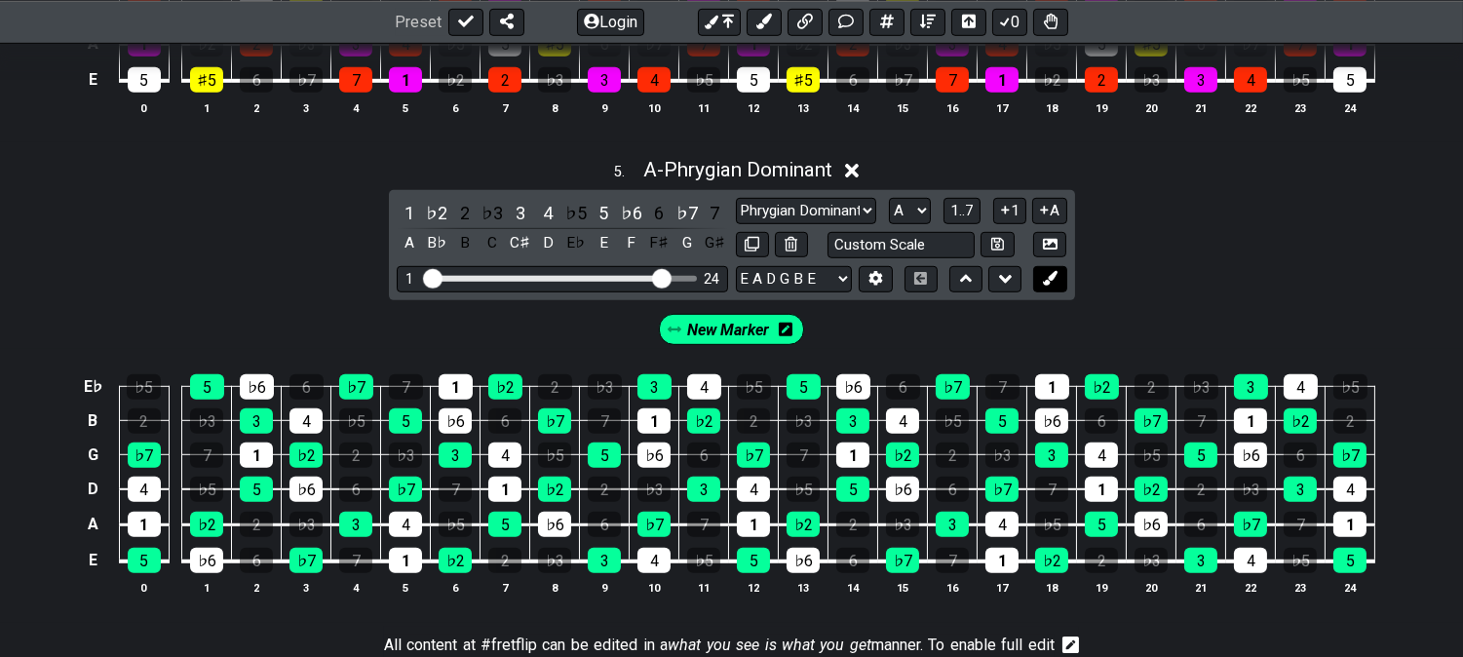
click at [1054, 283] on icon at bounding box center [1050, 278] width 15 height 15
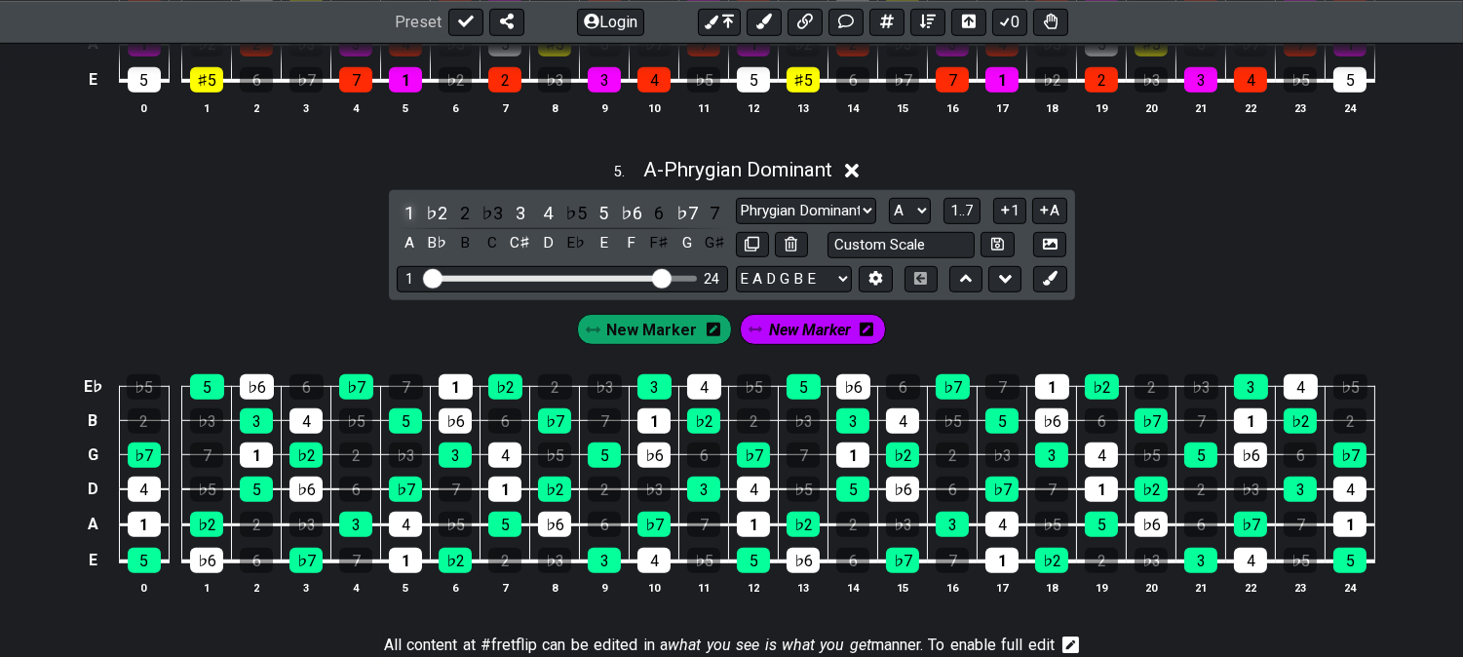
click at [403, 217] on div "1" at bounding box center [409, 213] width 25 height 26
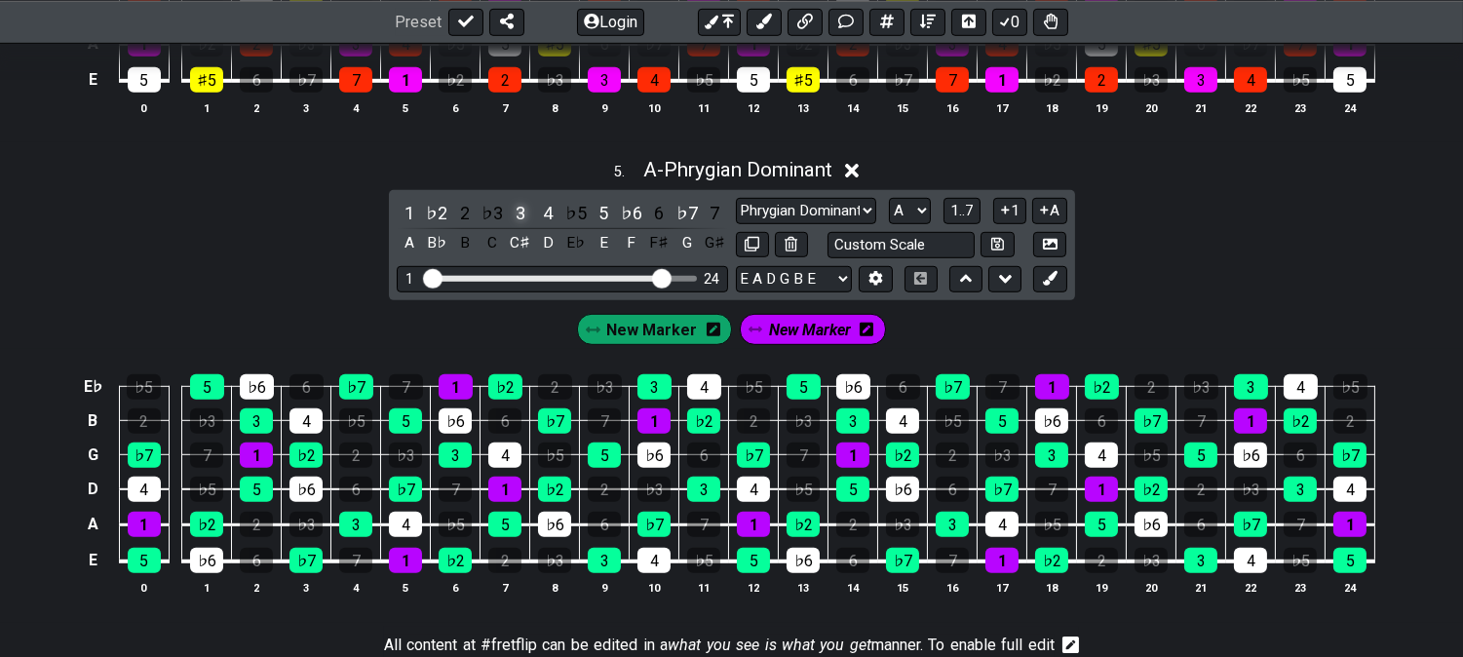
click at [519, 216] on div "3" at bounding box center [520, 213] width 25 height 26
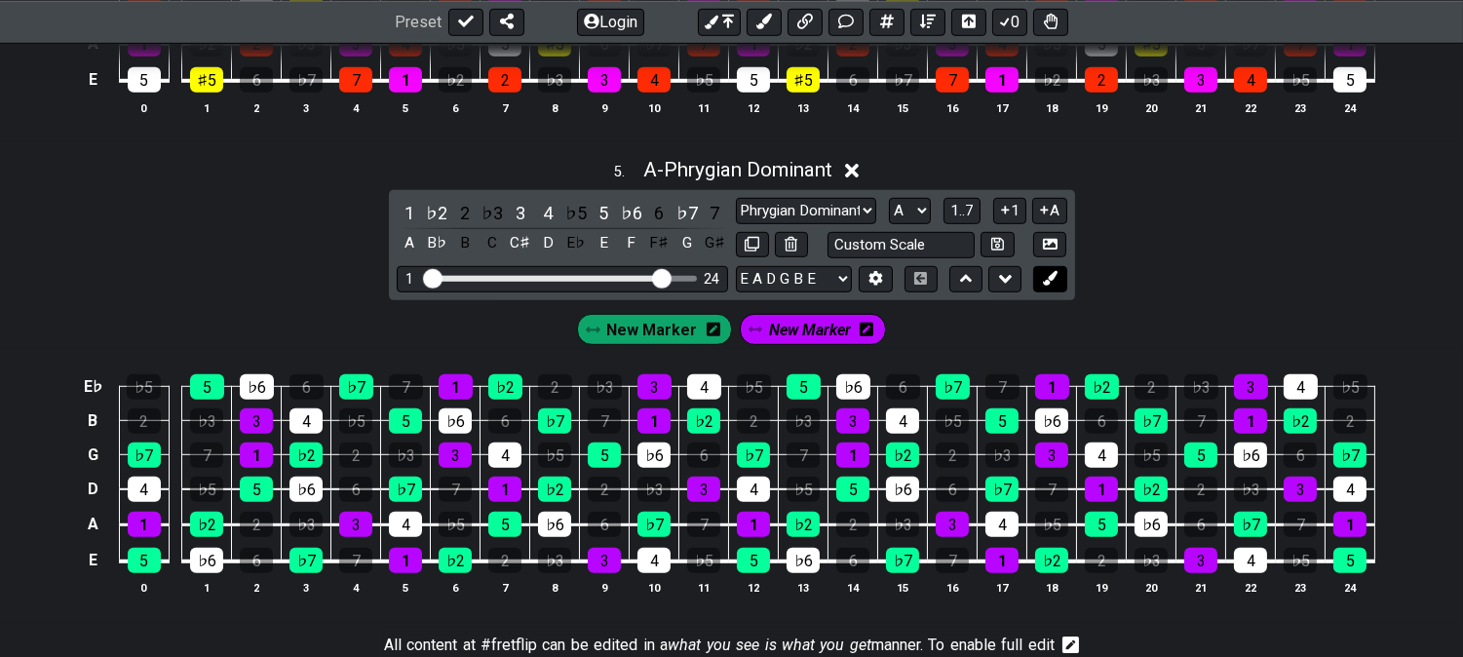
click at [1055, 281] on icon at bounding box center [1050, 278] width 15 height 15
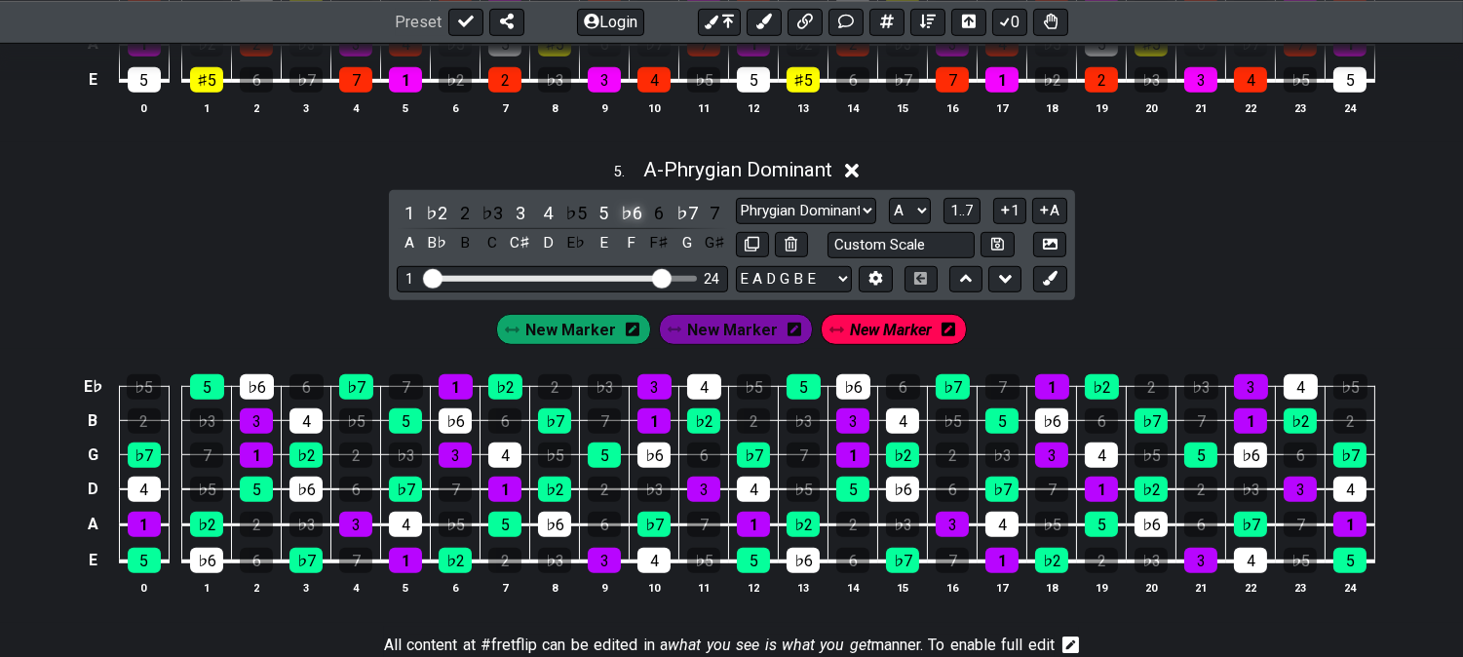
click at [625, 218] on div "♭6" at bounding box center [631, 213] width 25 height 26
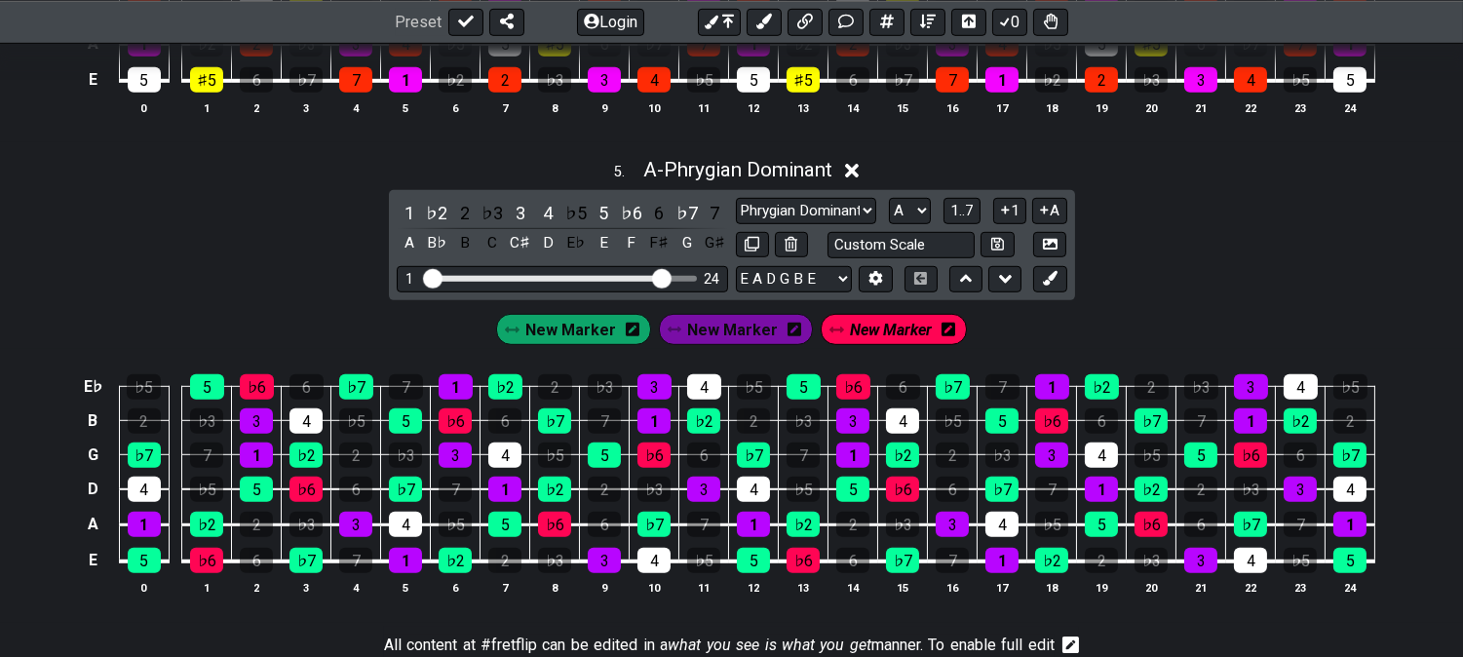
click at [890, 336] on span "New Marker" at bounding box center [891, 330] width 82 height 28
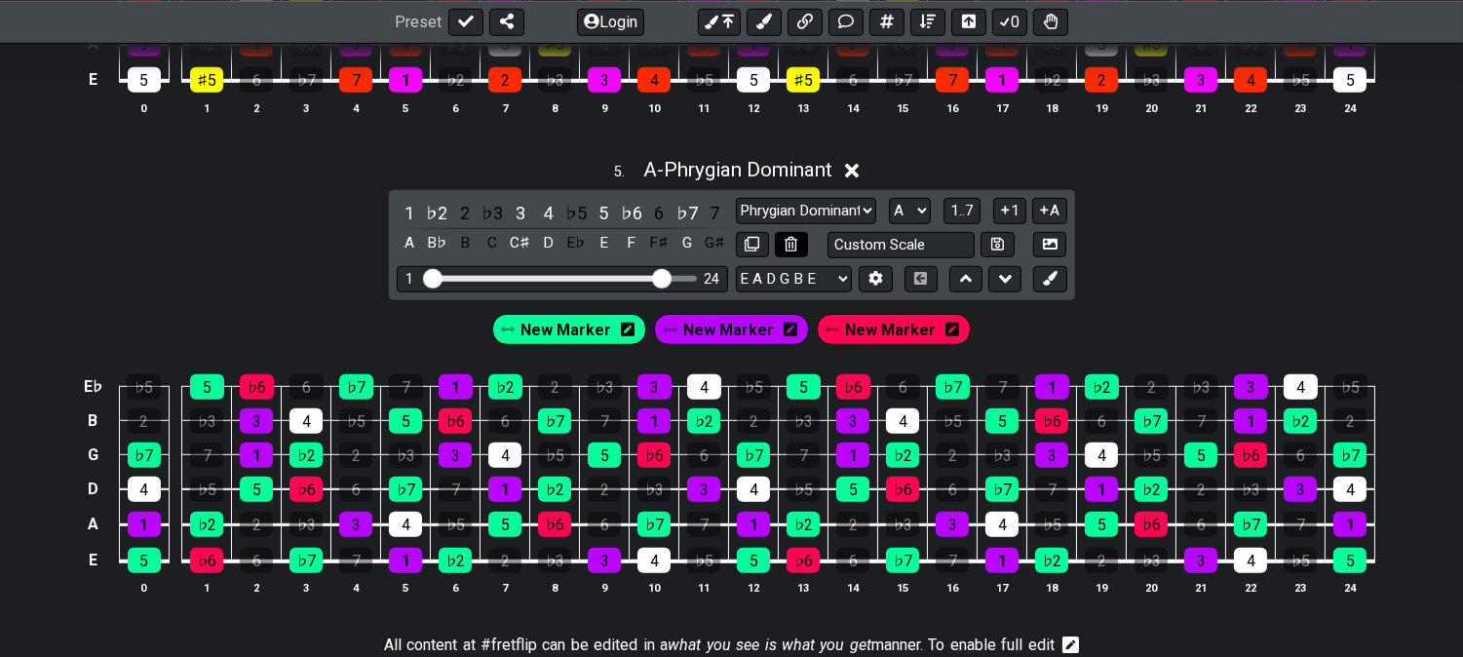
click at [800, 247] on button at bounding box center [791, 245] width 33 height 26
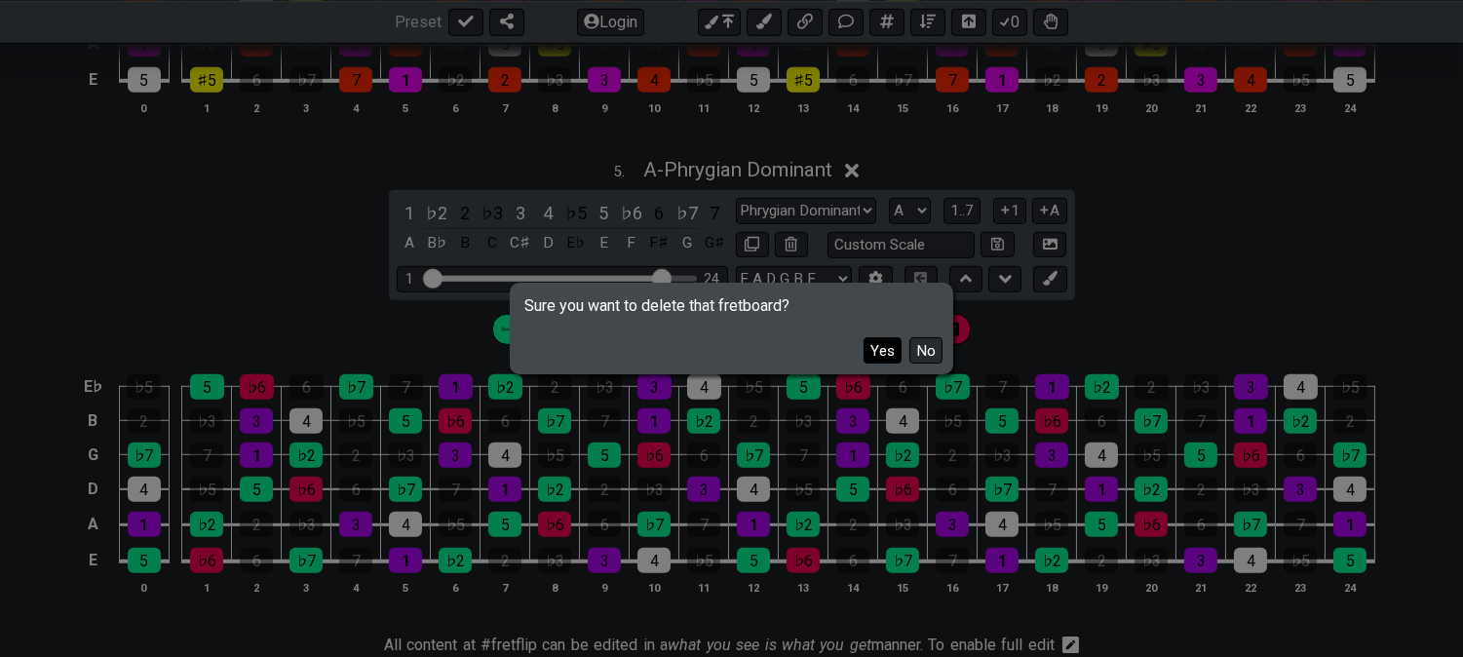
click at [880, 353] on button "Yes" at bounding box center [883, 350] width 38 height 26
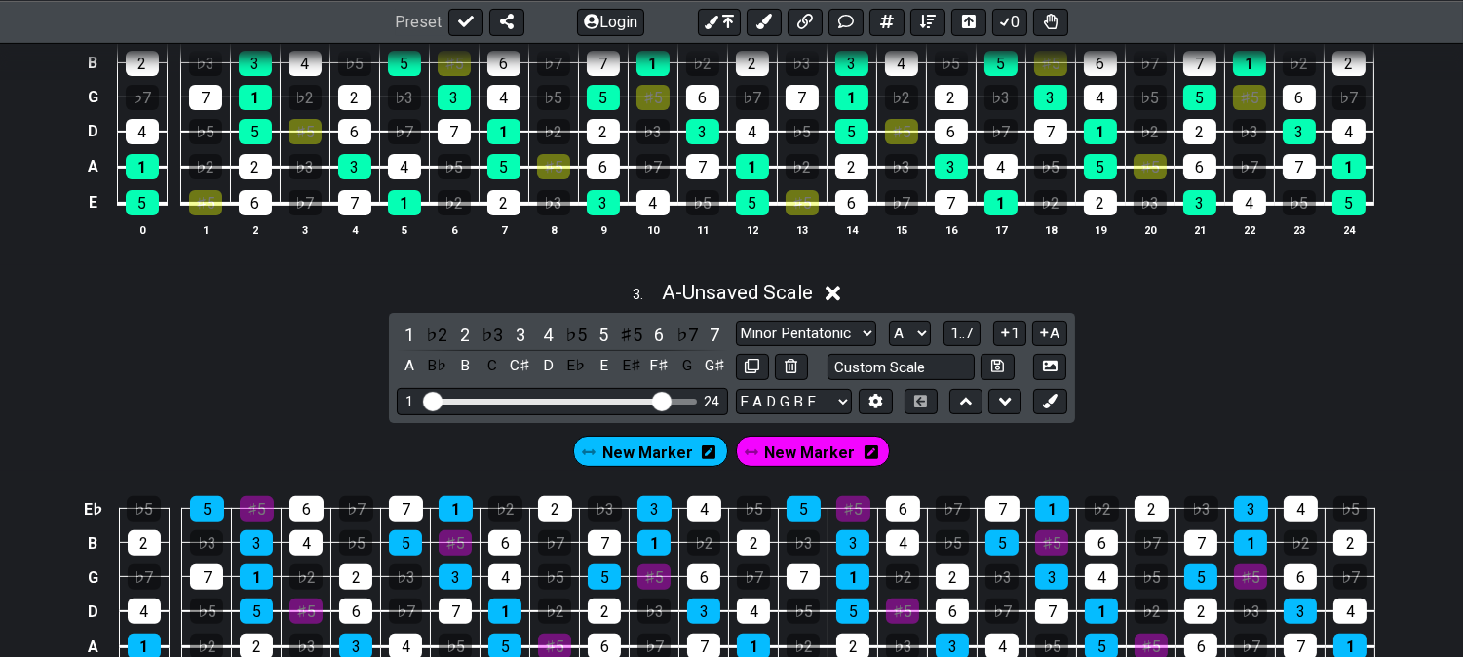
scroll to position [1841, 0]
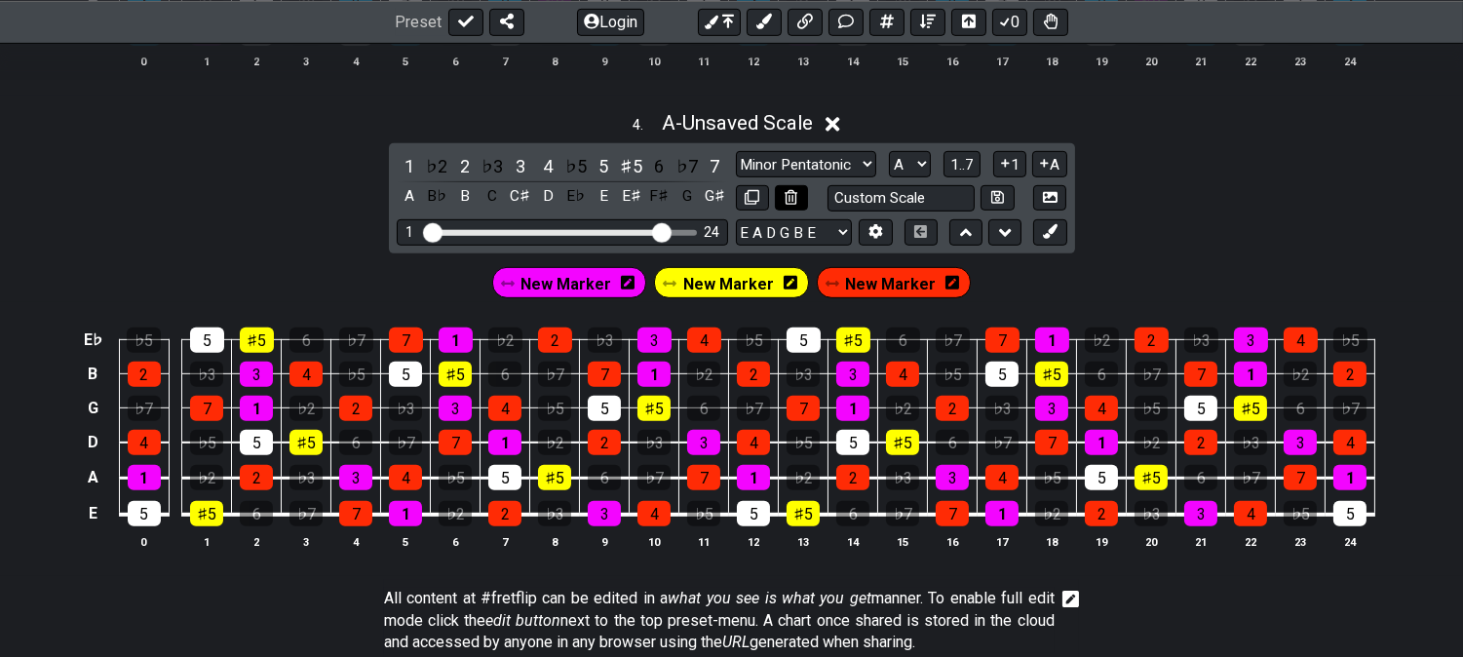
click at [792, 202] on icon at bounding box center [791, 197] width 13 height 15
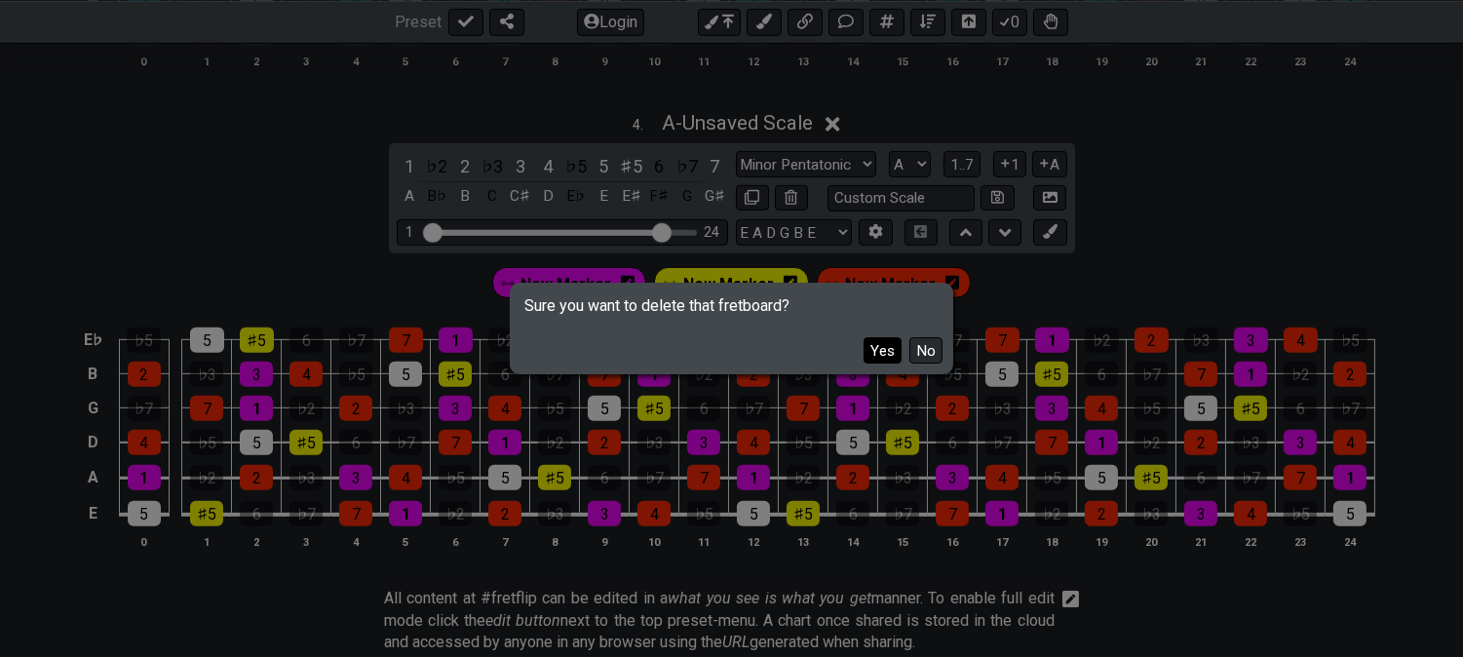
click at [883, 344] on button "Yes" at bounding box center [883, 350] width 38 height 26
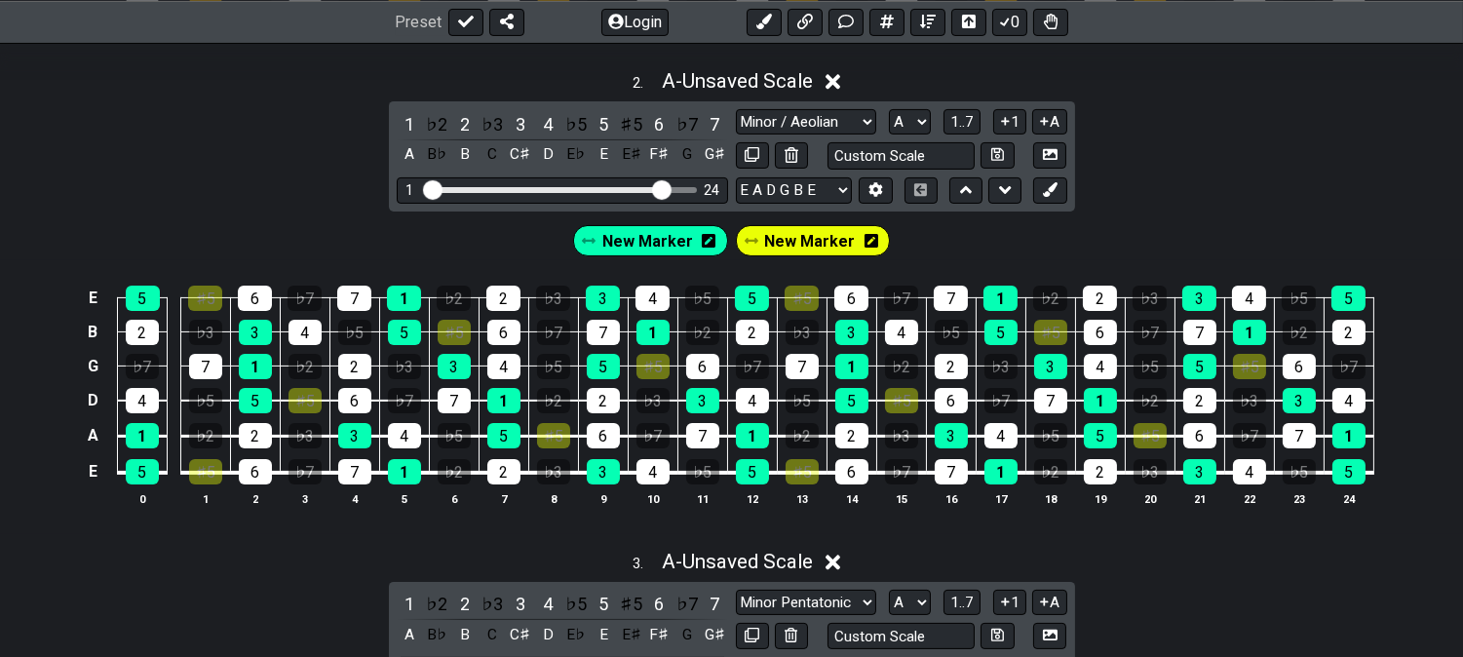
scroll to position [649, 0]
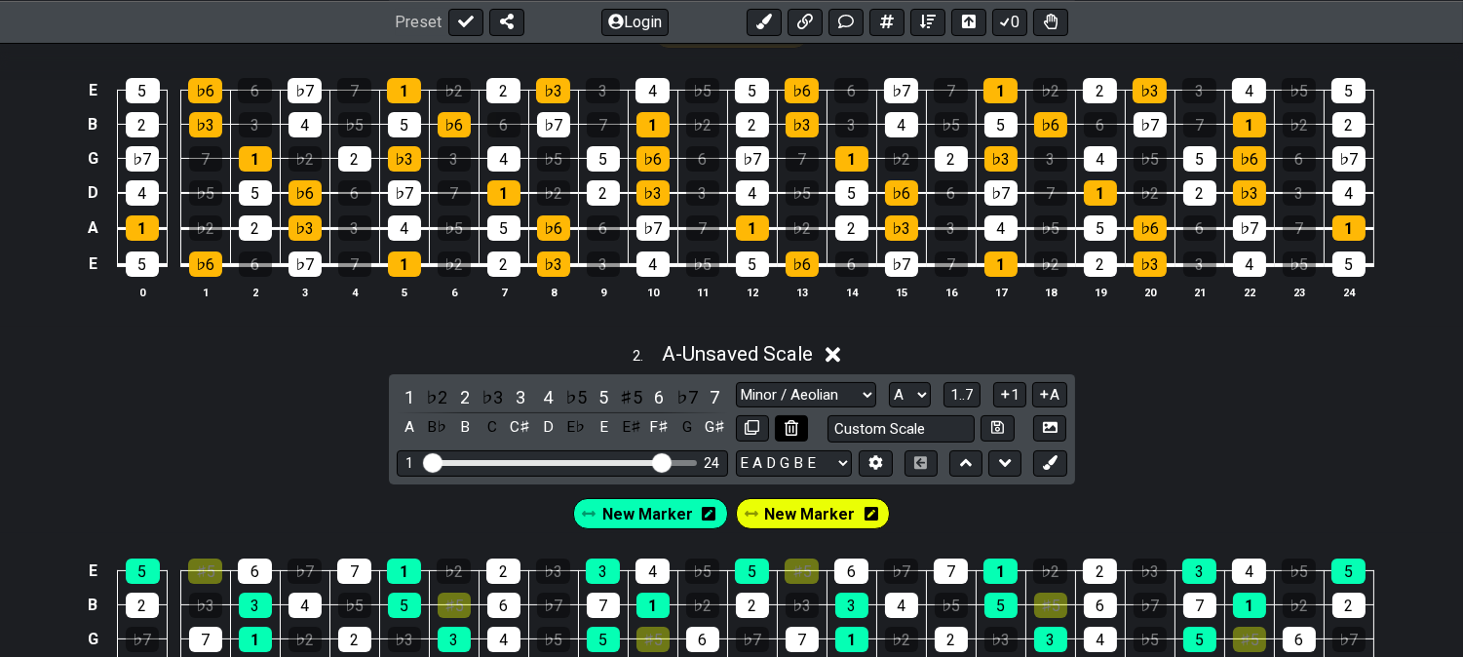
click at [786, 431] on icon at bounding box center [791, 427] width 13 height 15
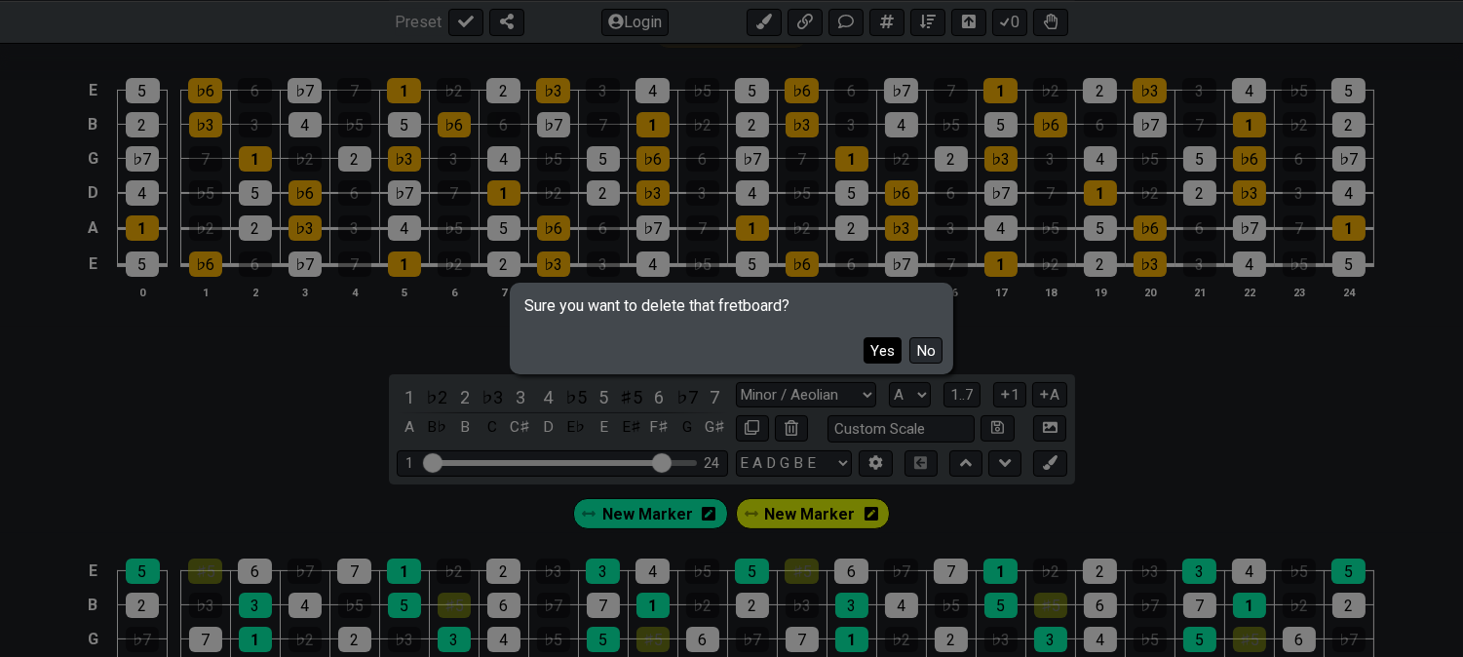
click at [876, 344] on button "Yes" at bounding box center [883, 350] width 38 height 26
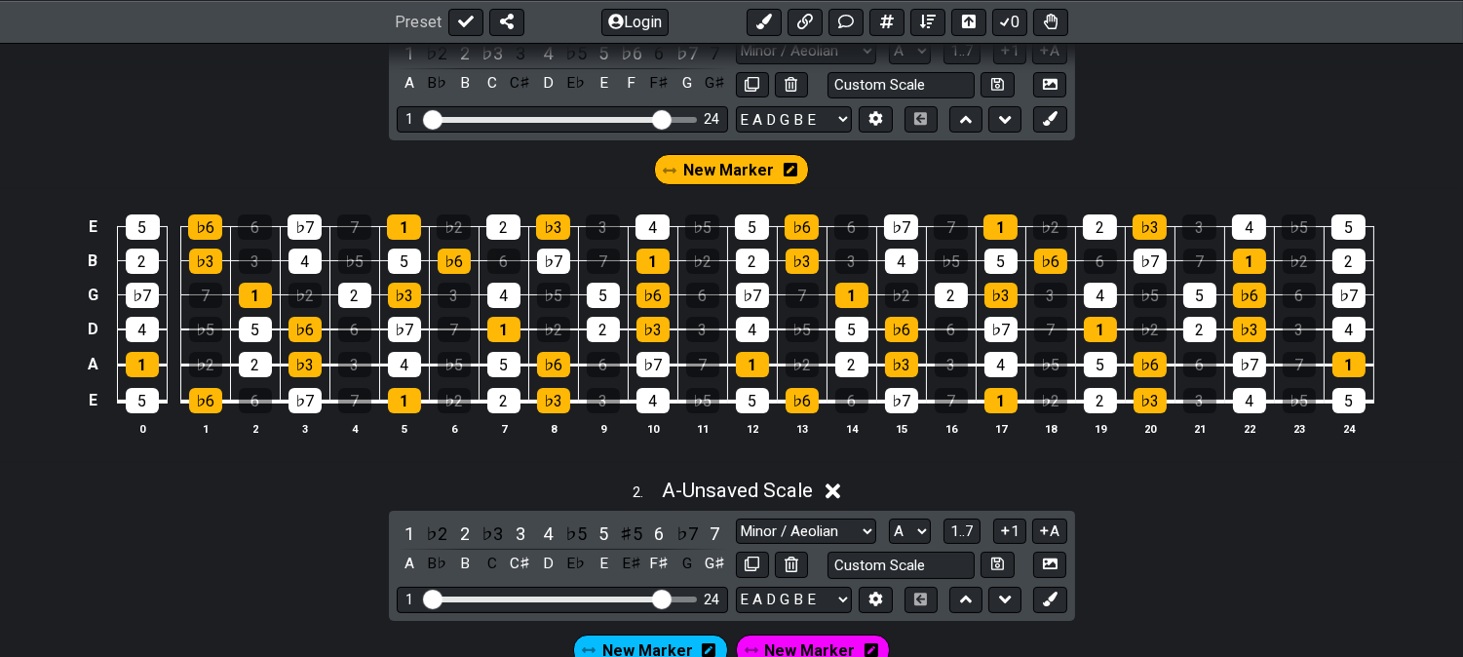
scroll to position [216, 0]
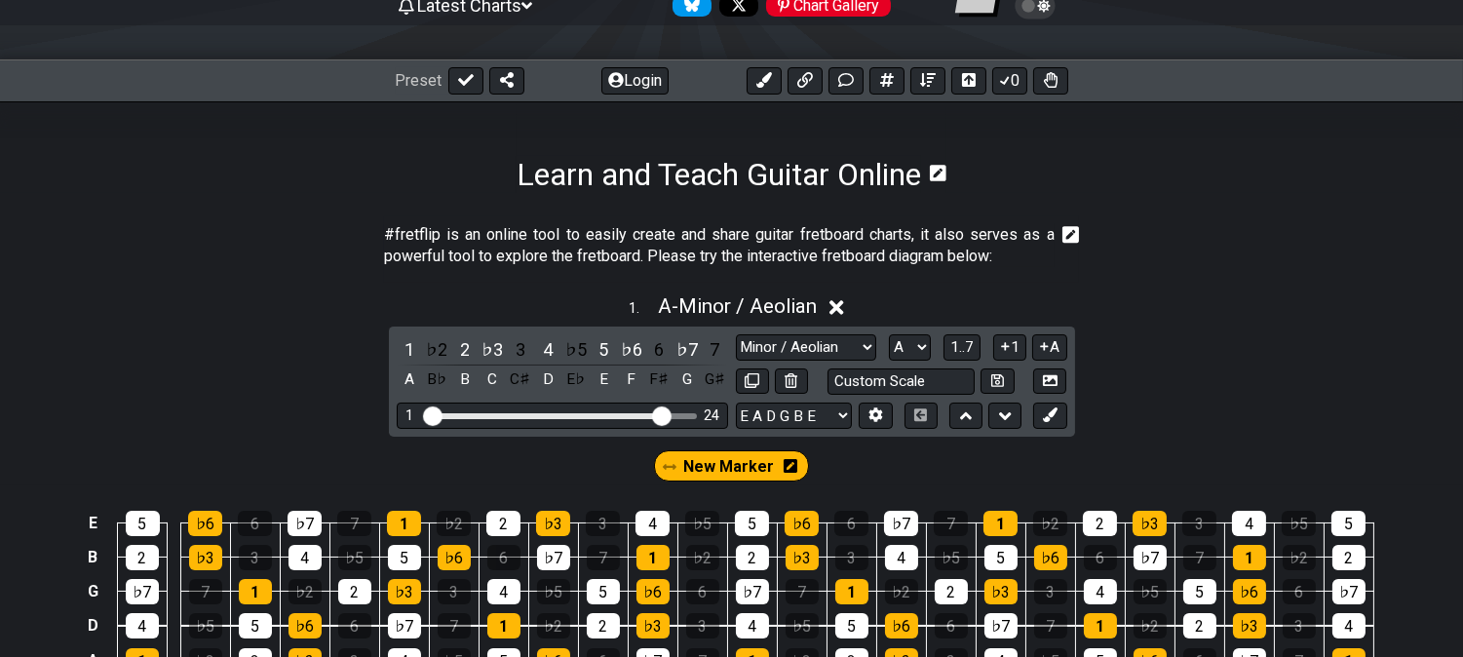
click at [811, 375] on div "Custom Scale" at bounding box center [901, 382] width 331 height 26
click at [795, 375] on button at bounding box center [791, 382] width 33 height 26
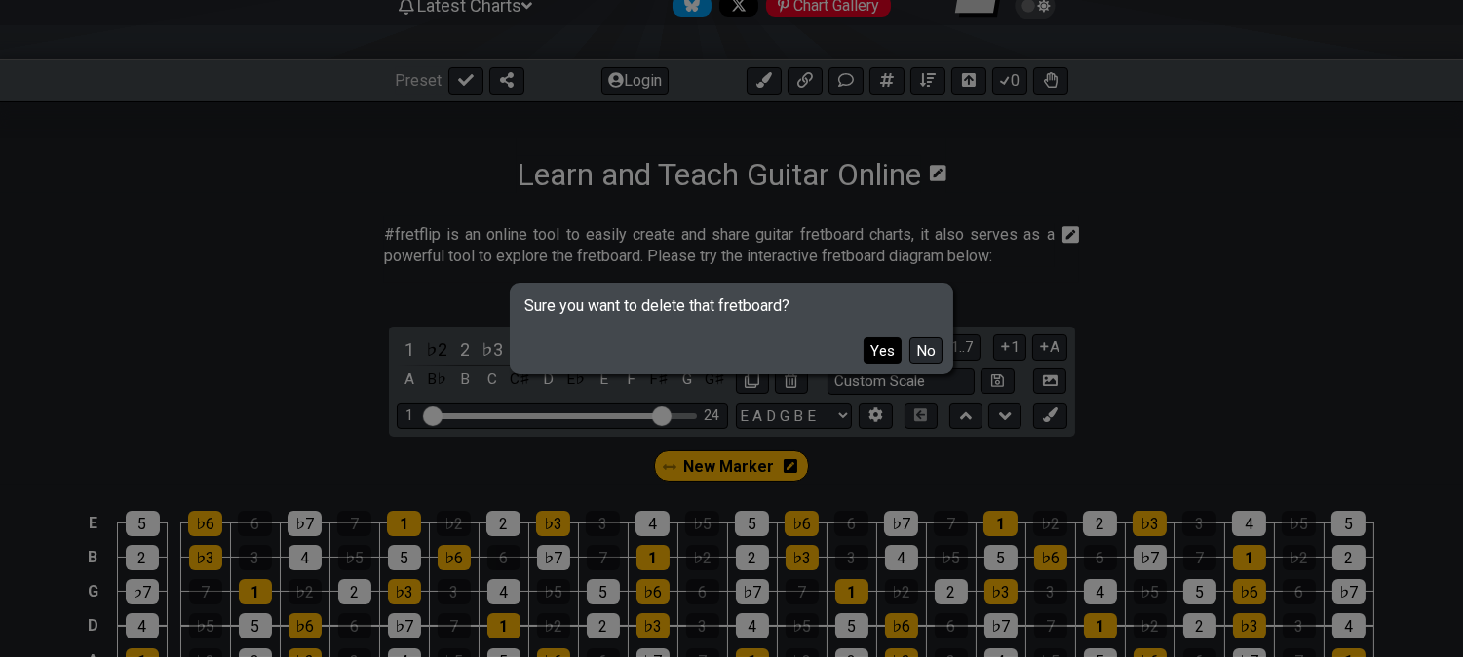
click at [879, 354] on button "Yes" at bounding box center [883, 350] width 38 height 26
select select "Major / [PERSON_NAME]"
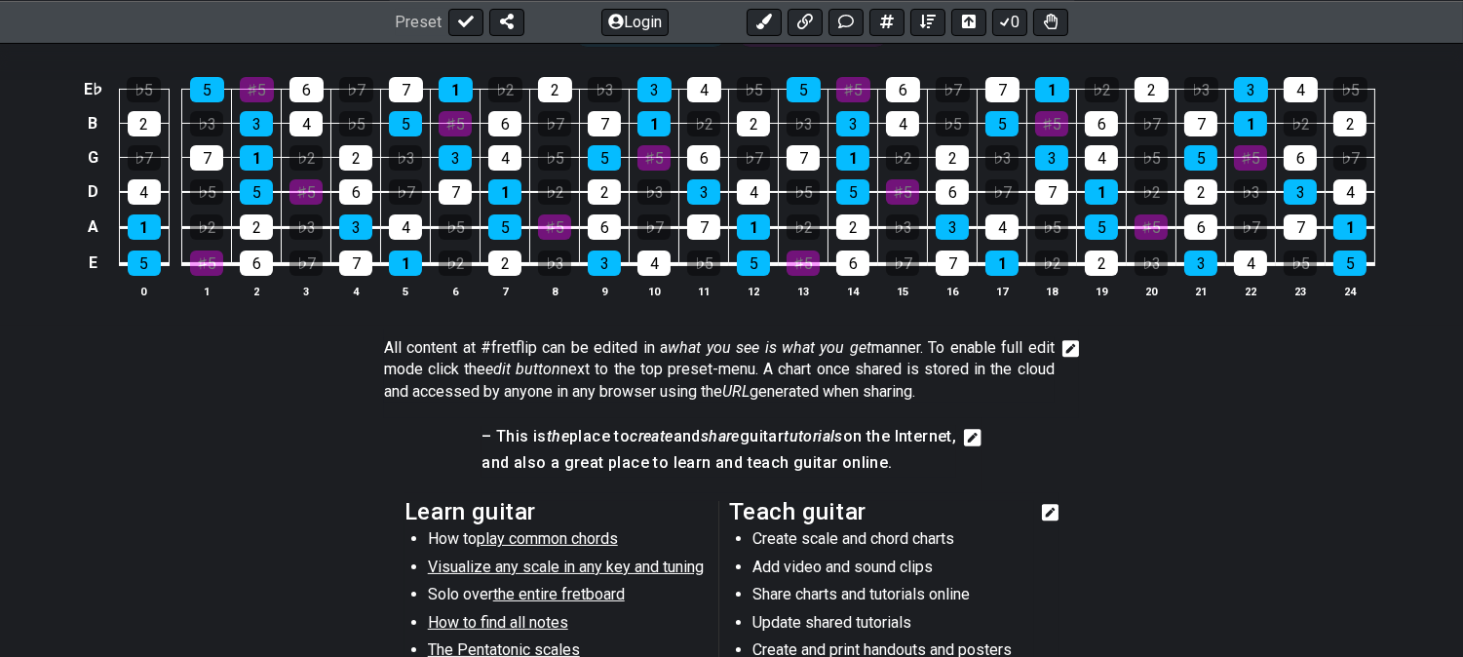
scroll to position [325, 0]
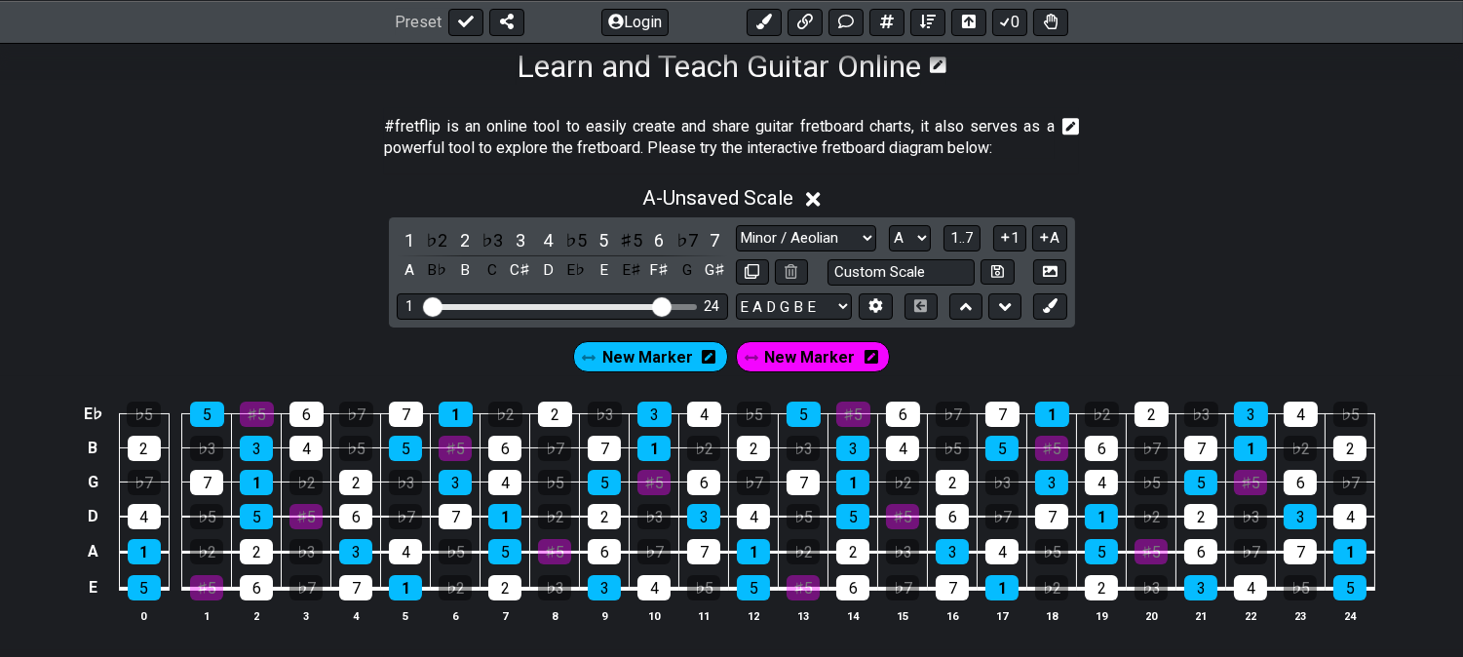
click at [868, 352] on icon at bounding box center [872, 357] width 14 height 14
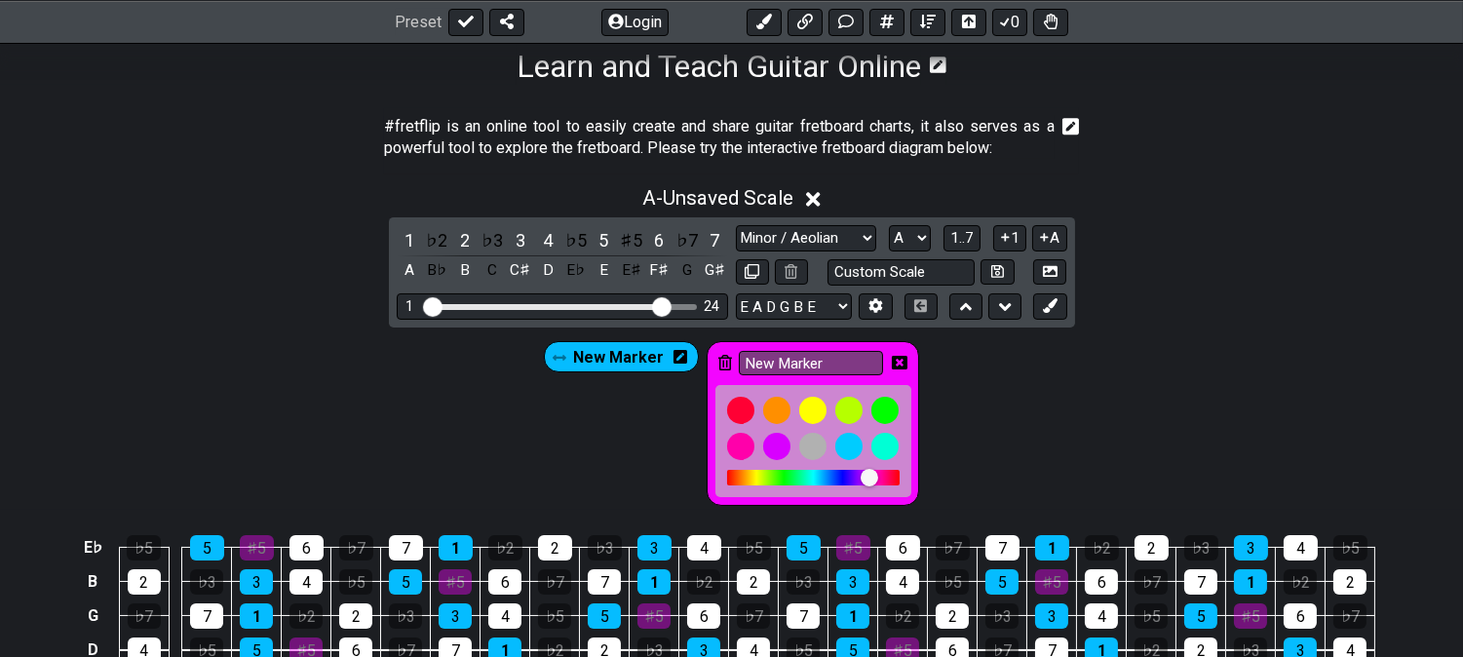
click at [726, 355] on icon at bounding box center [726, 363] width 14 height 16
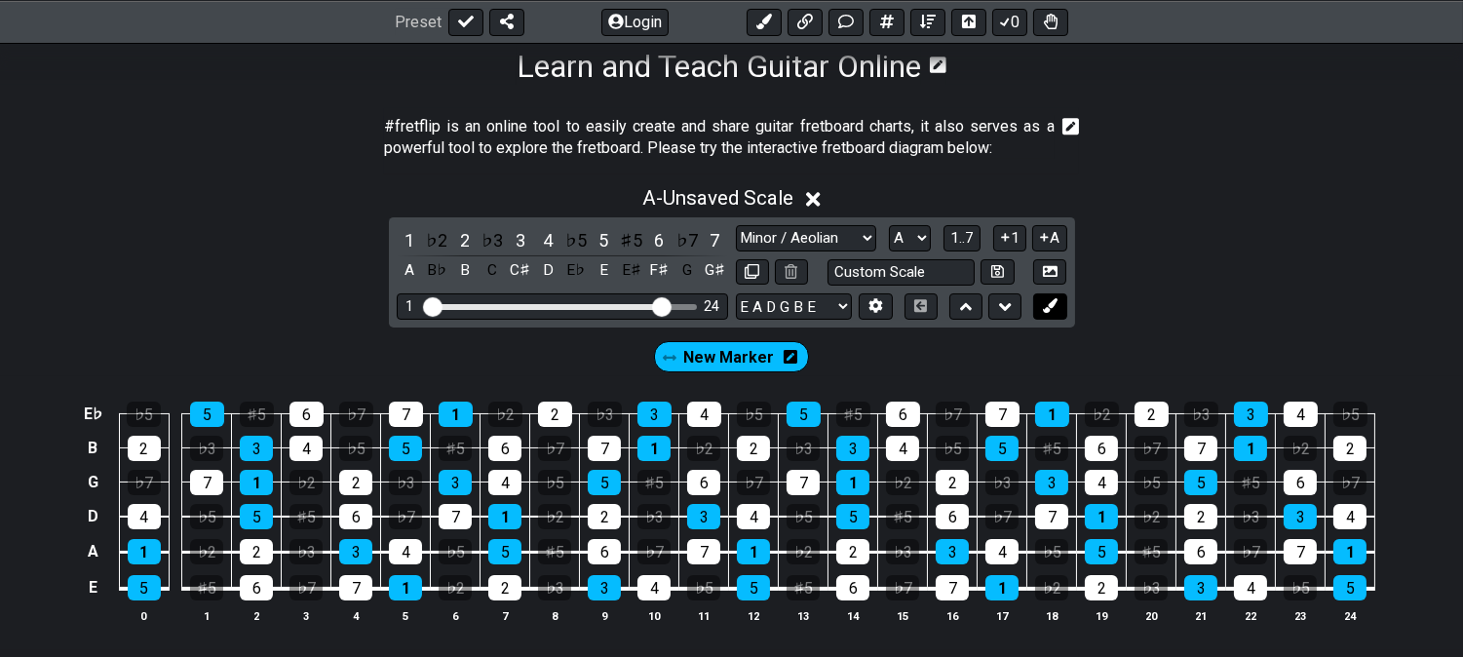
click at [1053, 312] on icon at bounding box center [1050, 305] width 15 height 15
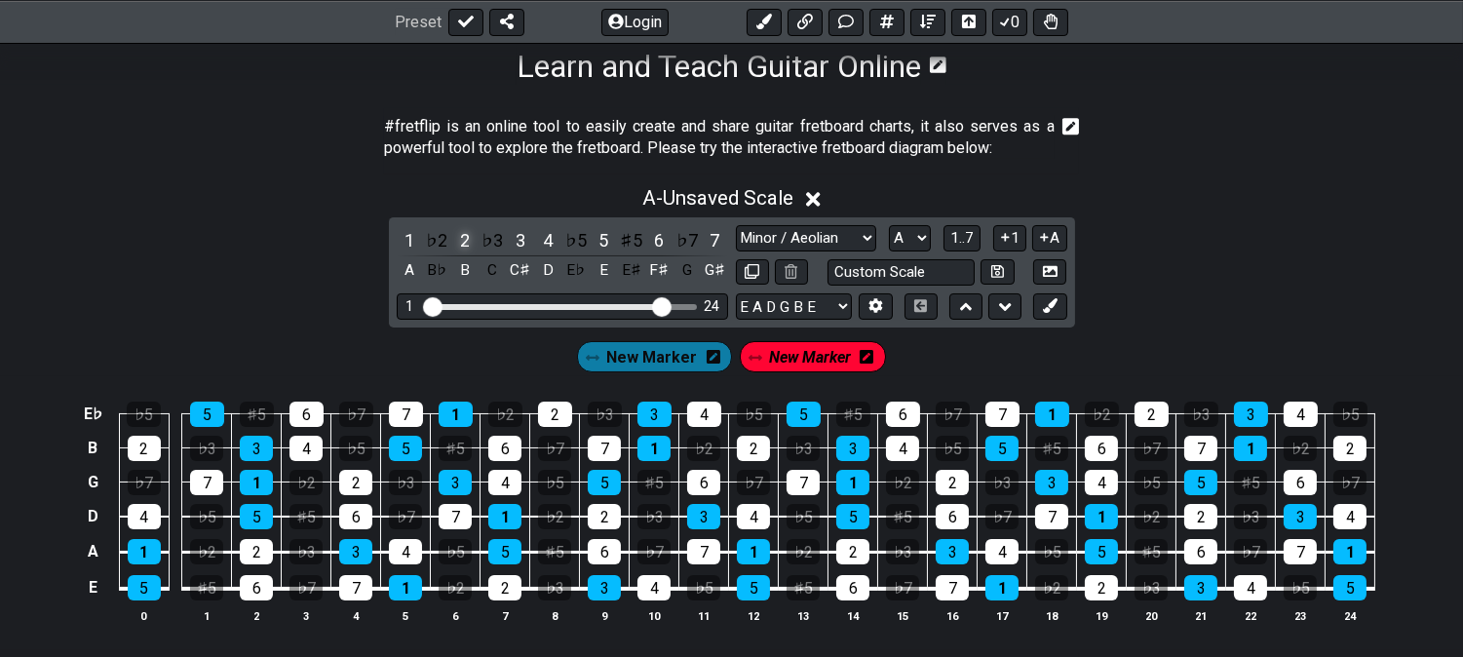
click at [465, 234] on div "2" at bounding box center [464, 240] width 25 height 26
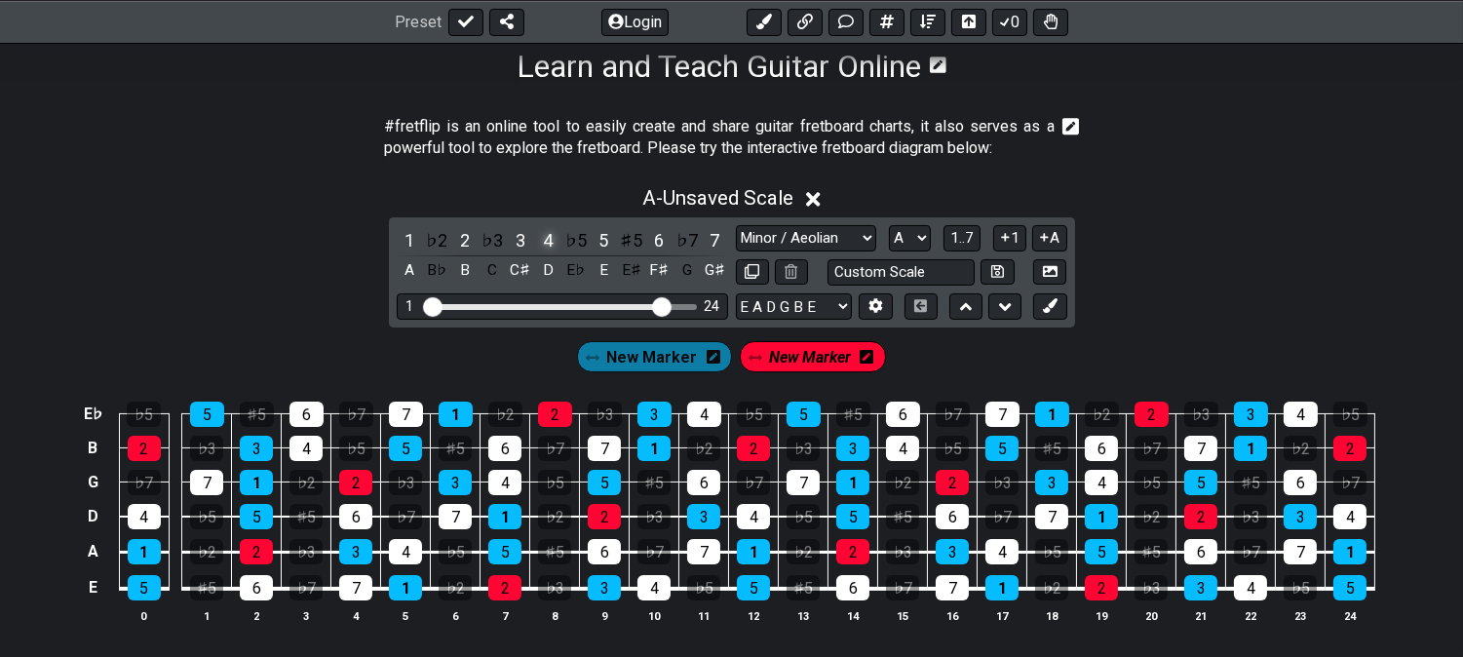
click at [556, 236] on div "4" at bounding box center [547, 240] width 25 height 26
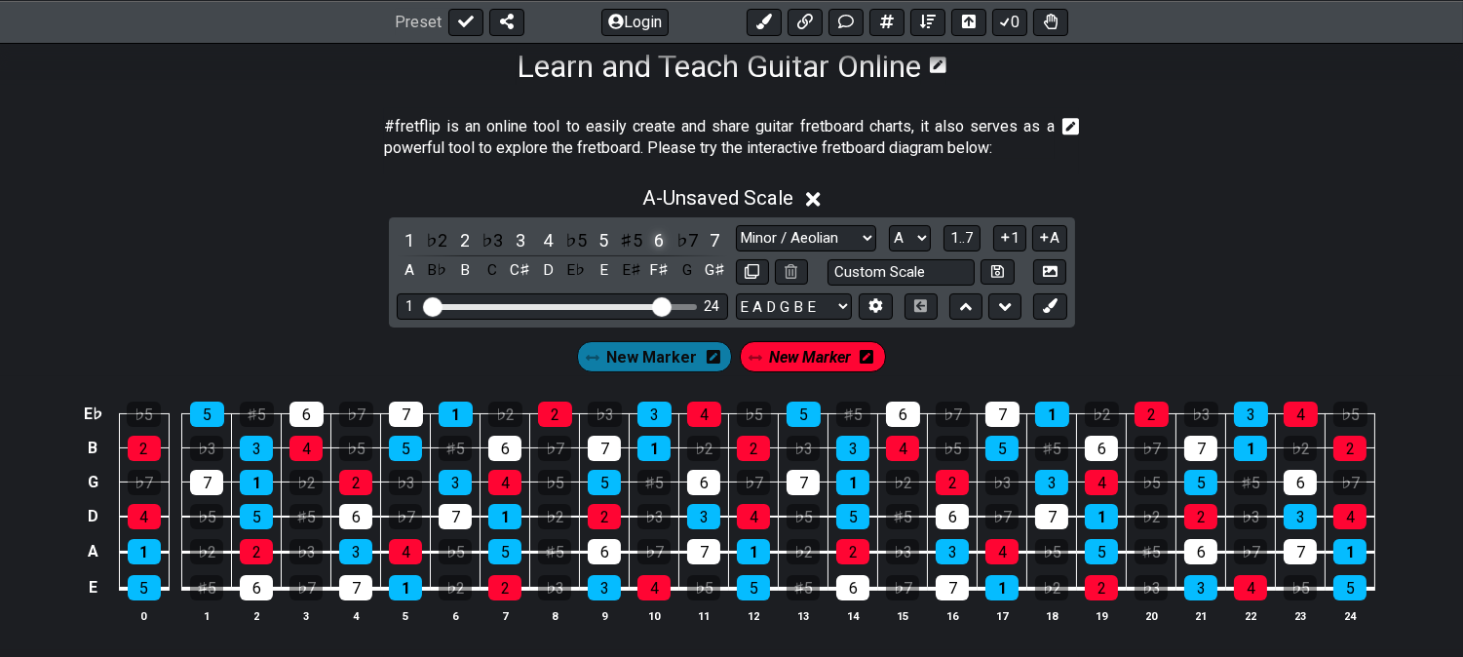
click at [660, 235] on div "6" at bounding box center [658, 240] width 25 height 26
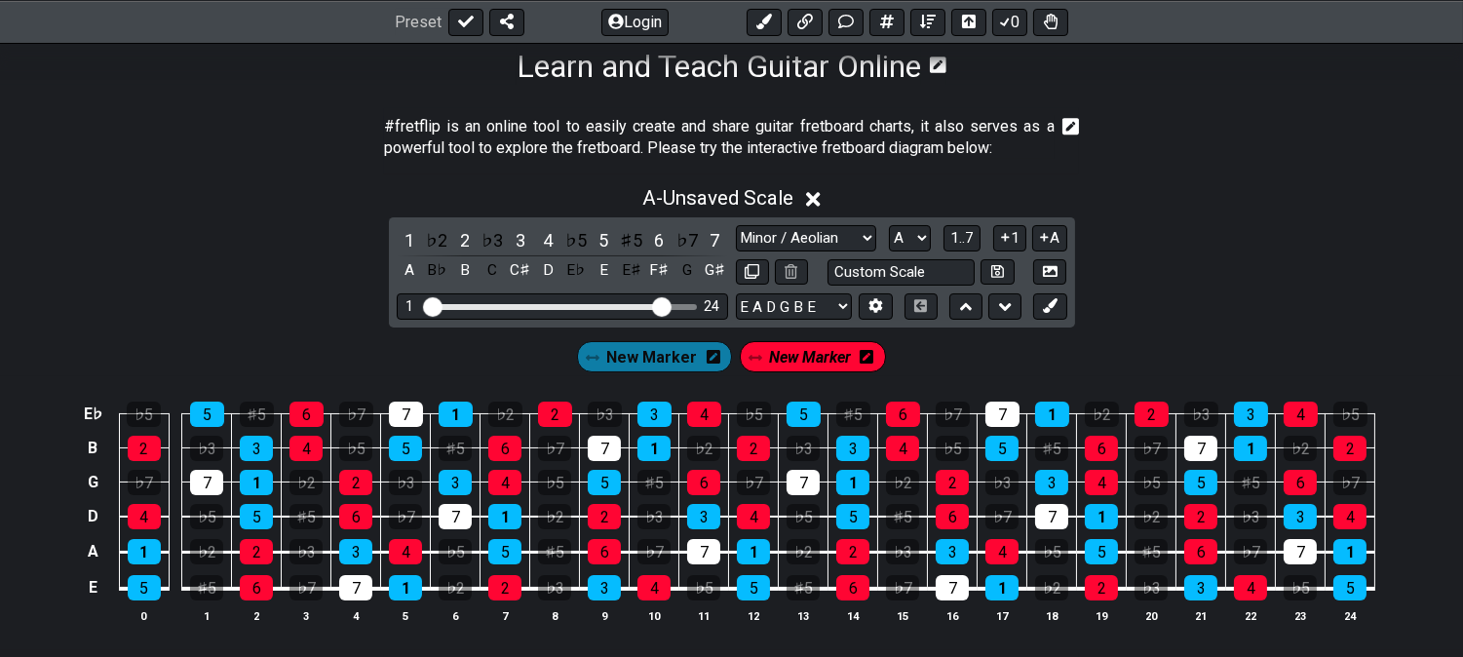
click at [799, 347] on span "New Marker" at bounding box center [810, 357] width 82 height 28
click at [719, 228] on div "7" at bounding box center [714, 240] width 25 height 26
